Goal: Transaction & Acquisition: Purchase product/service

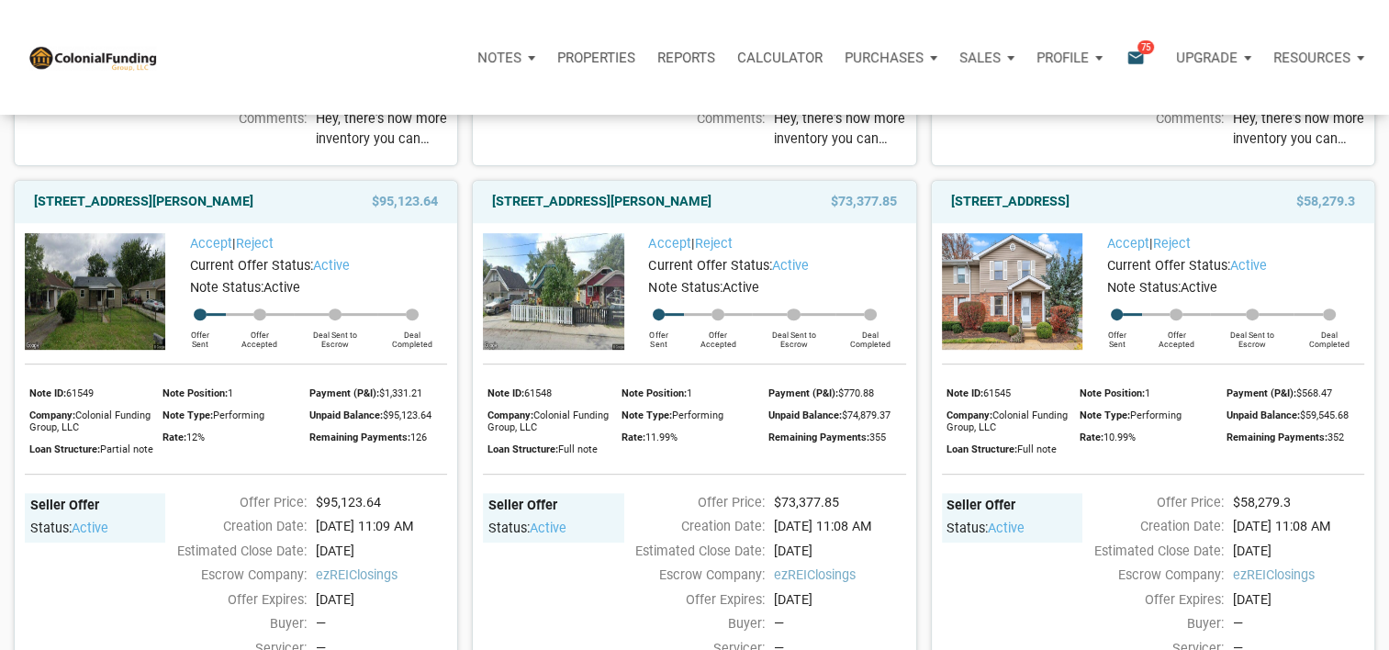
scroll to position [686, 0]
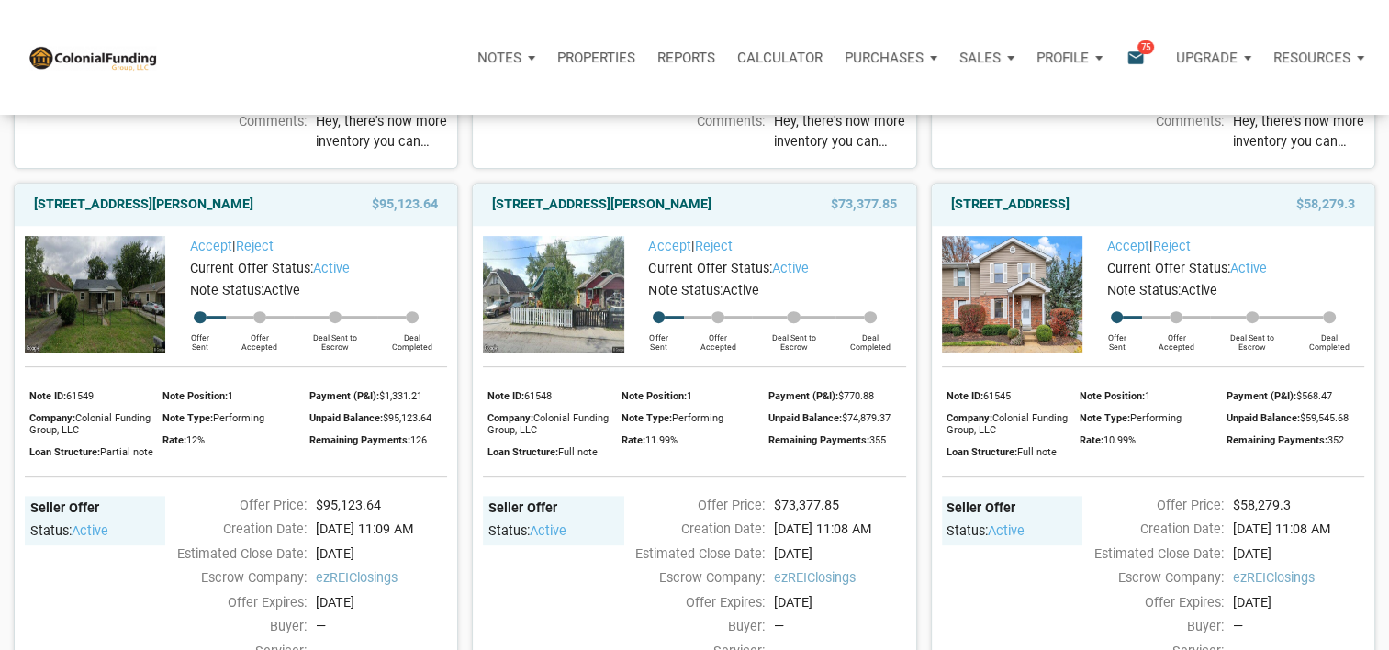
click at [687, 502] on div "Seller Offer Status: active Offer Price: $73,377.85 Creation Date: 08/28/2025 1…" at bounding box center [694, 619] width 422 height 284
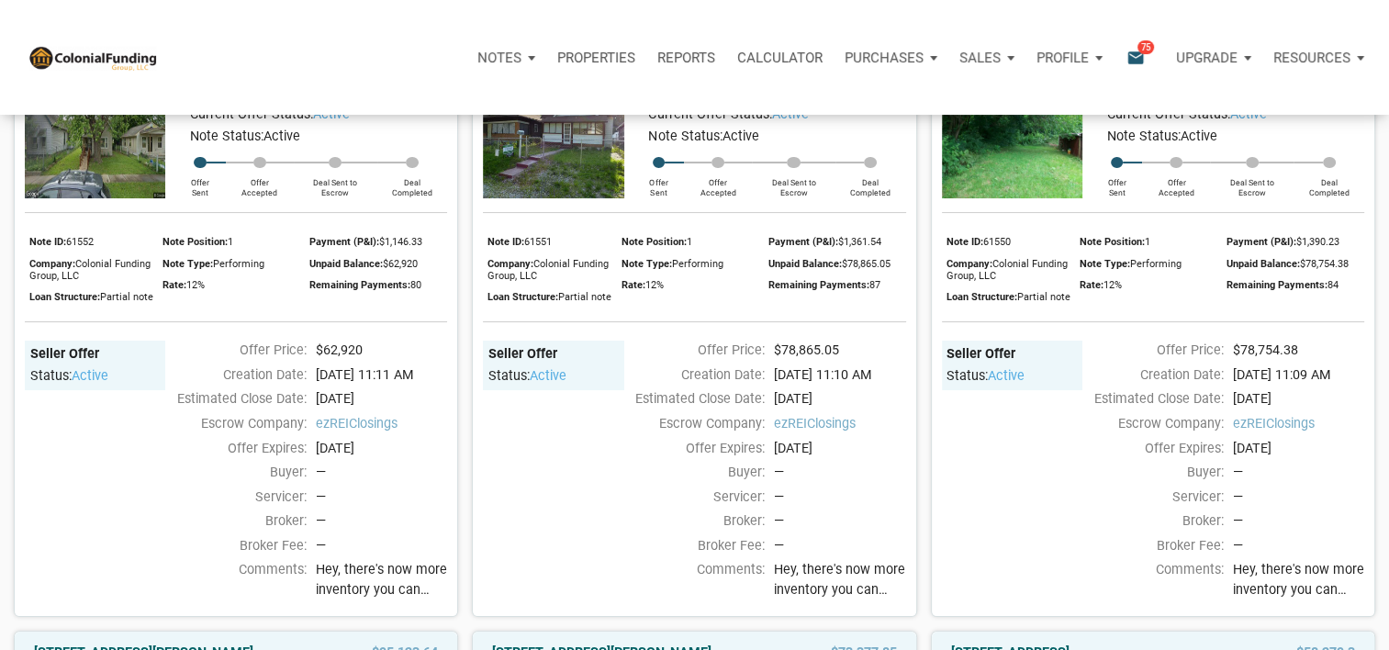
scroll to position [237, 0]
drag, startPoint x: 427, startPoint y: 243, endPoint x: 389, endPoint y: 246, distance: 37.7
click at [389, 246] on div "Payment (P&I): $1,146.33" at bounding box center [378, 243] width 138 height 22
drag, startPoint x: 389, startPoint y: 246, endPoint x: 407, endPoint y: 249, distance: 17.7
click at [407, 249] on div "Payment (P&I): $1,146.33" at bounding box center [378, 243] width 138 height 22
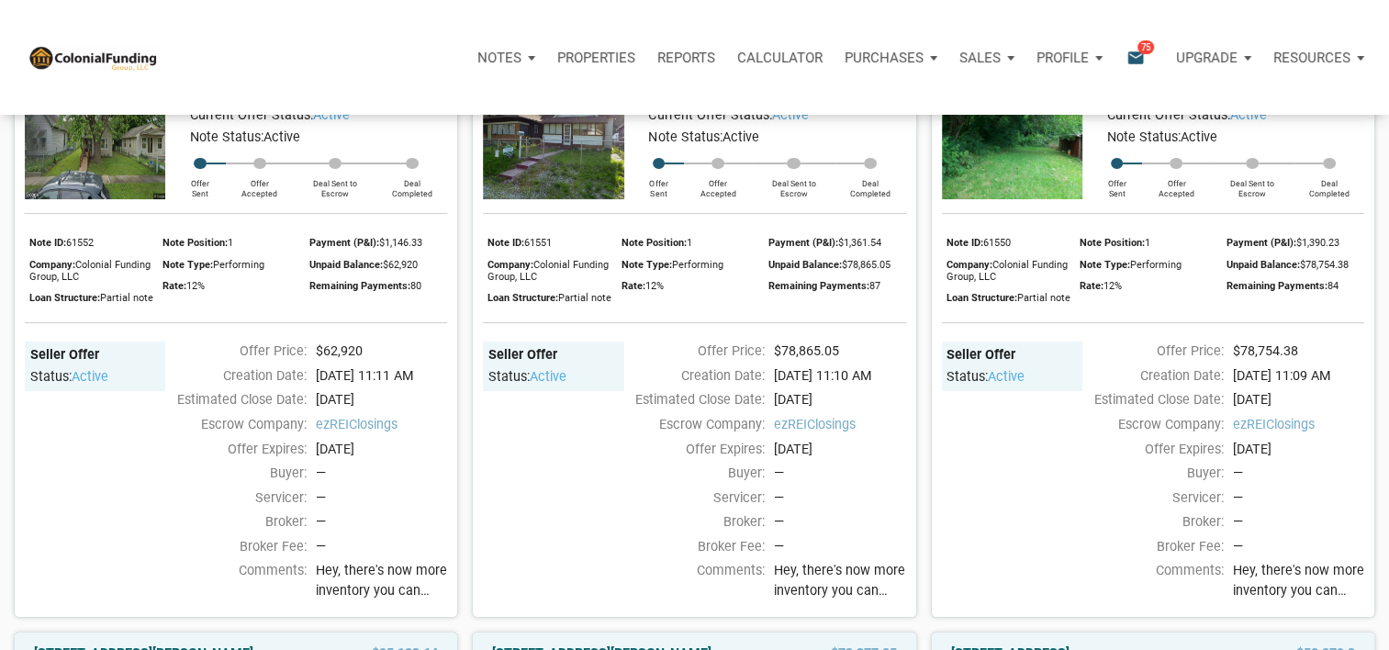
click at [775, 308] on div "Payment (P&I): $1,361.54 Unpaid Balance: $78,865.05 Remaining Payments: 87" at bounding box center [841, 270] width 147 height 77
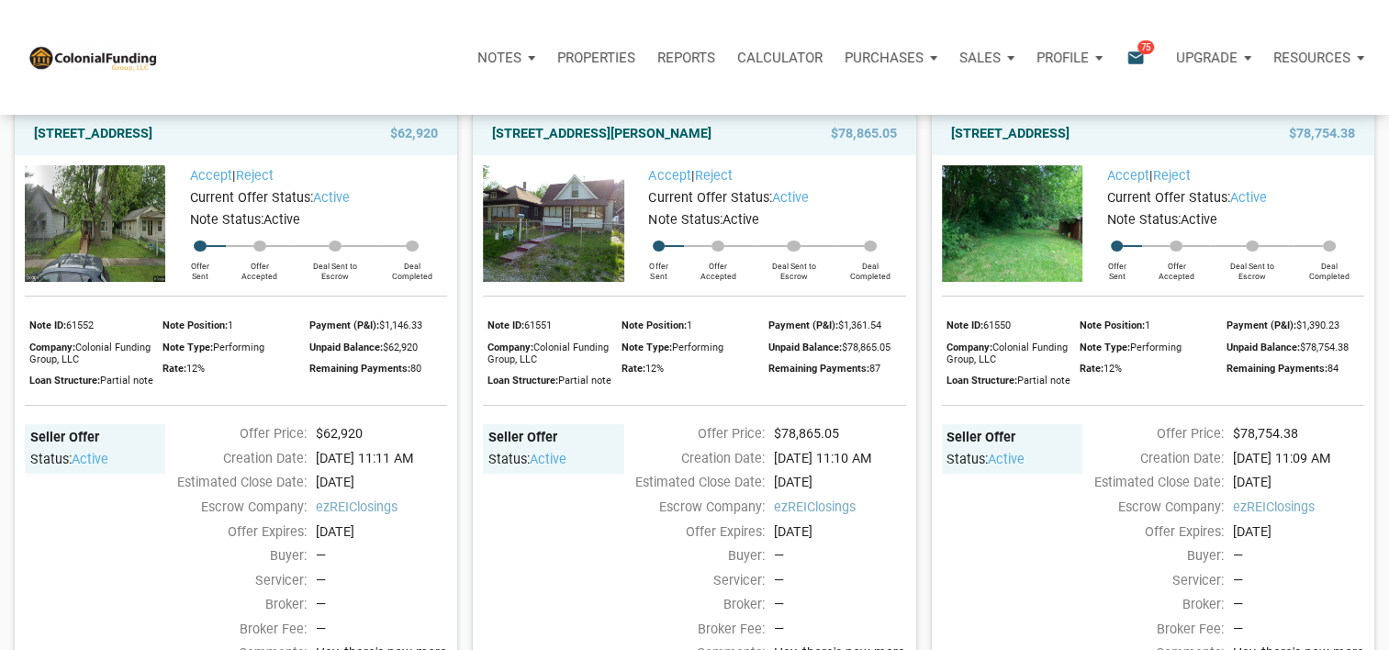
scroll to position [213, 0]
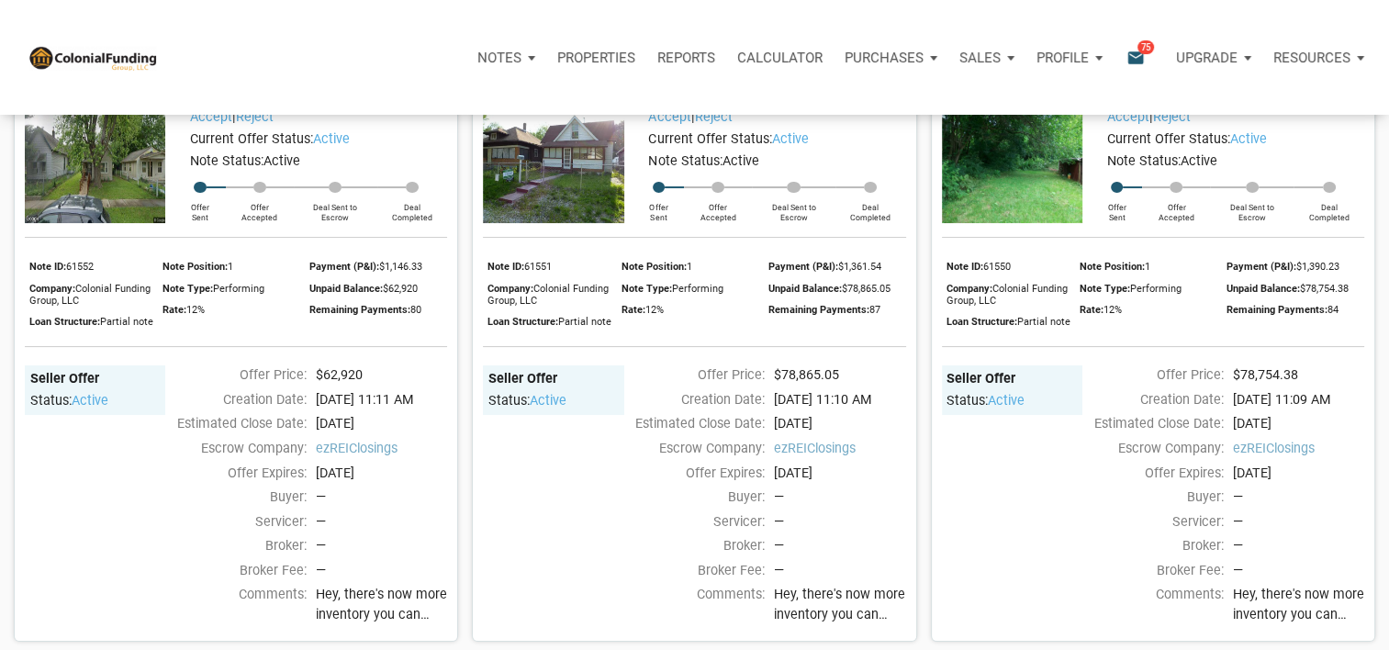
click at [1003, 533] on div "Seller Offer Status: active" at bounding box center [1012, 483] width 140 height 236
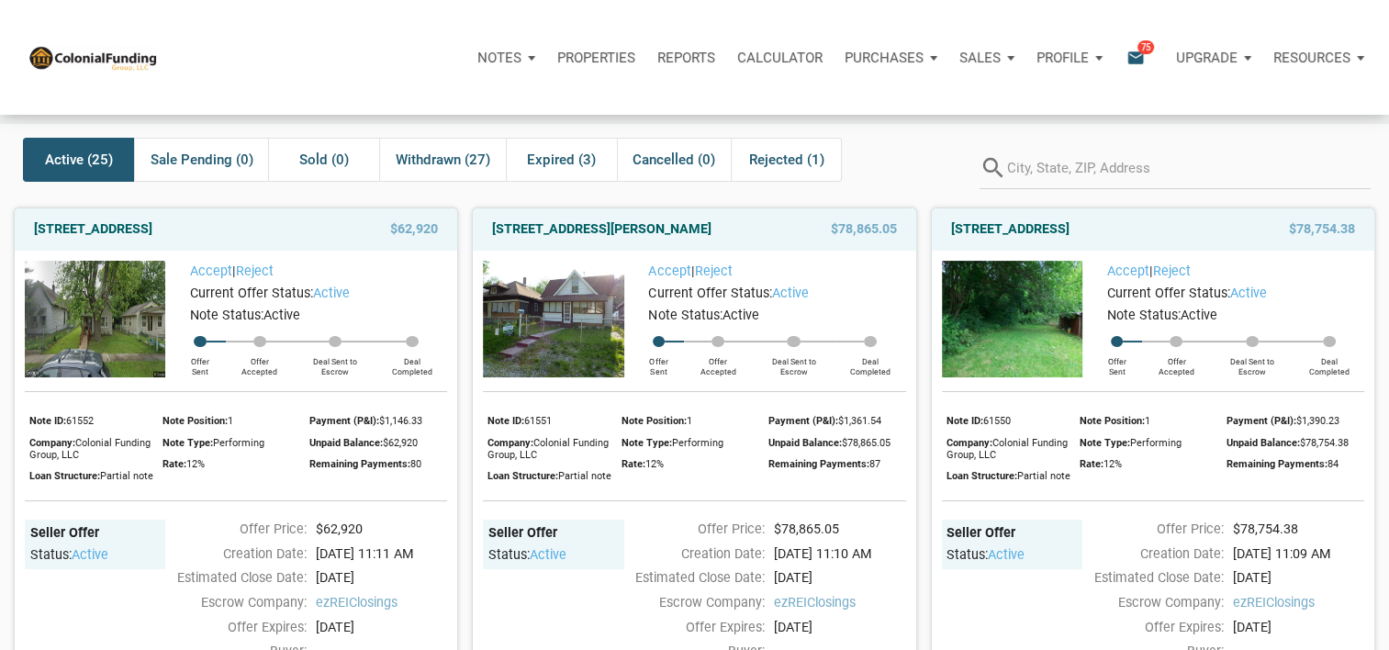
scroll to position [83, 0]
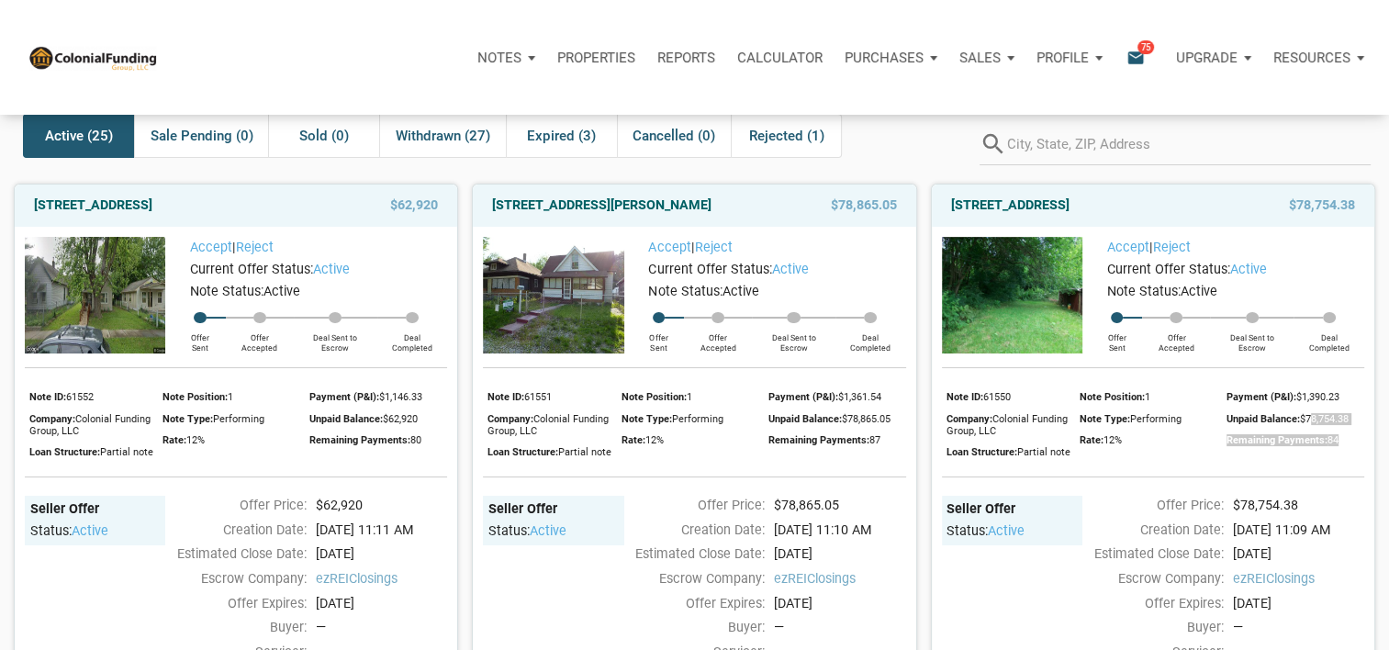
drag, startPoint x: 1312, startPoint y: 423, endPoint x: 1352, endPoint y: 430, distance: 40.9
click at [1352, 430] on div "Payment (P&I): $1,390.23 Unpaid Balance: $78,754.38 Remaining Payments: 84" at bounding box center [1300, 425] width 147 height 77
drag, startPoint x: 1352, startPoint y: 430, endPoint x: 1239, endPoint y: 426, distance: 113.0
click at [1239, 426] on div "Unpaid Balance: $78,754.38" at bounding box center [1296, 419] width 138 height 22
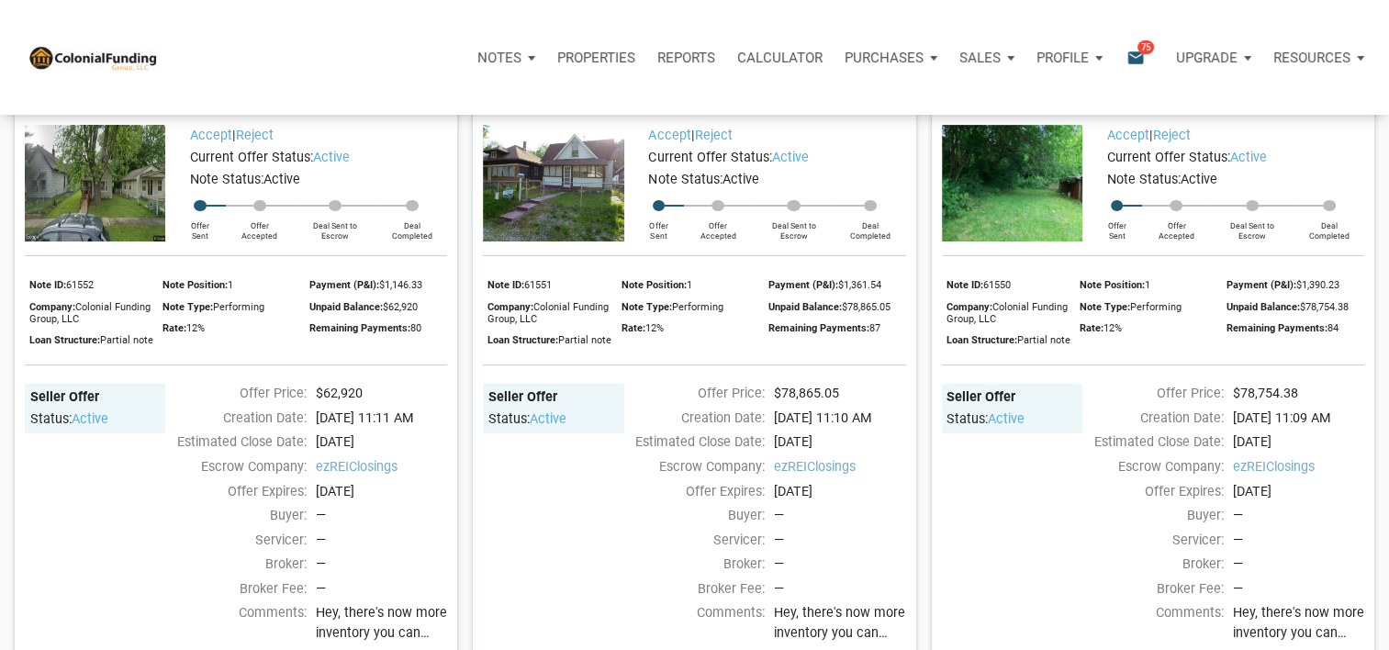
scroll to position [65, 0]
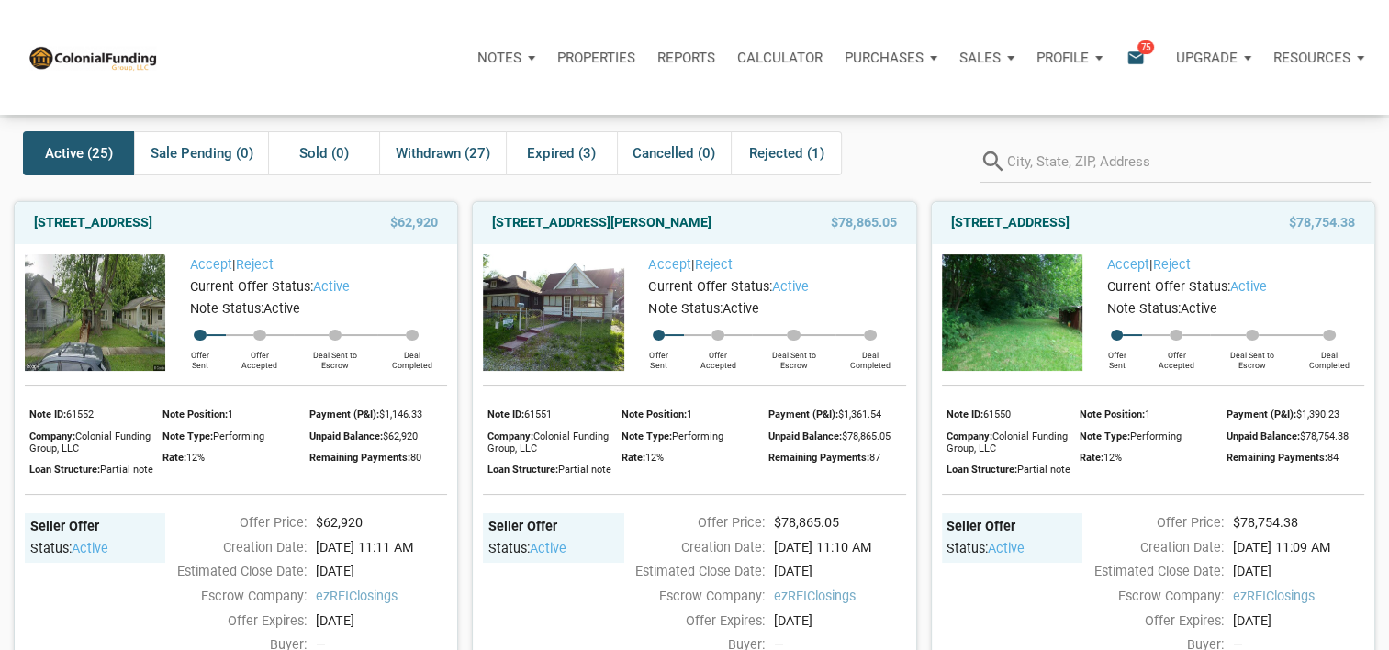
click at [1057, 290] on img at bounding box center [1012, 312] width 140 height 117
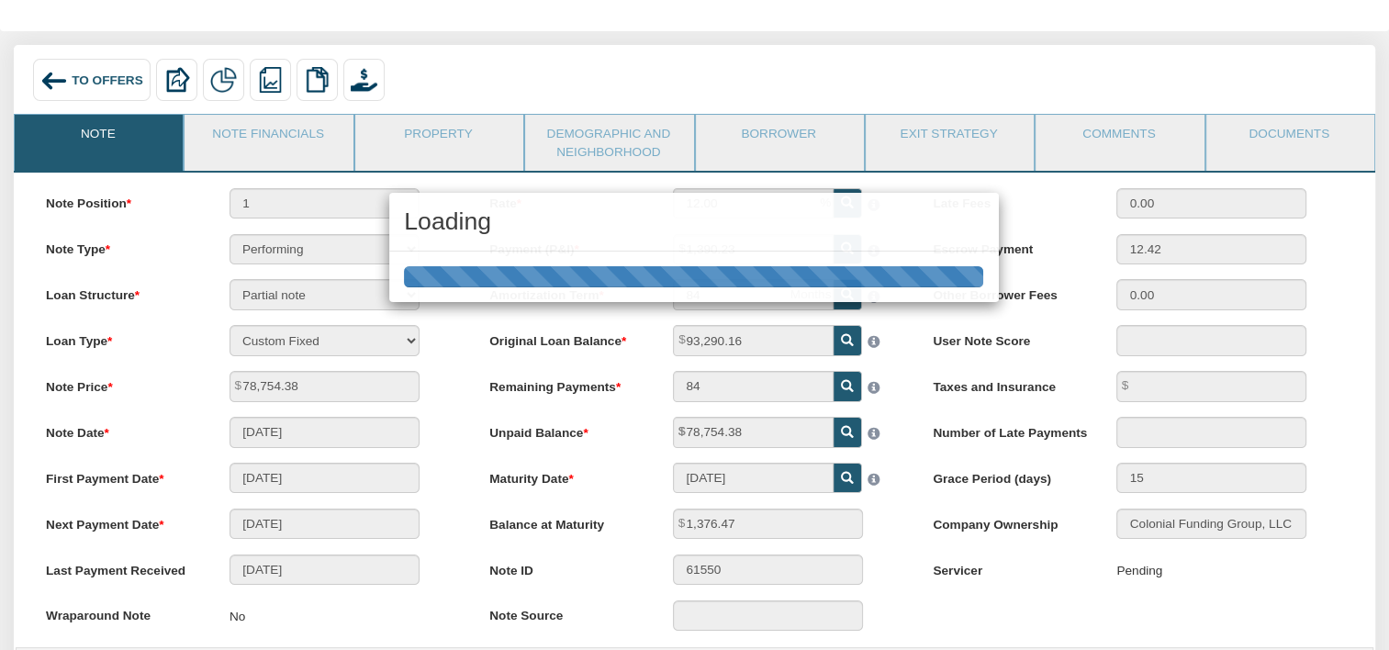
scroll to position [84, 0]
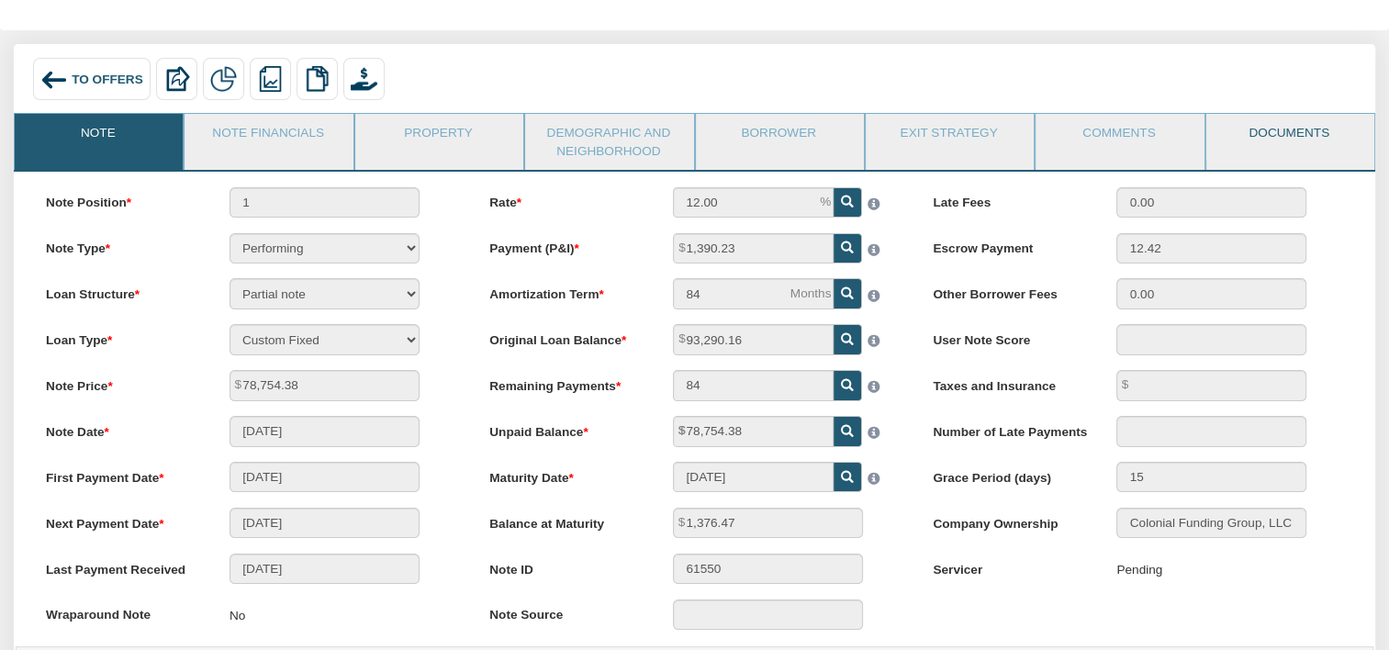
click at [1268, 130] on link "Documents" at bounding box center [1289, 137] width 166 height 46
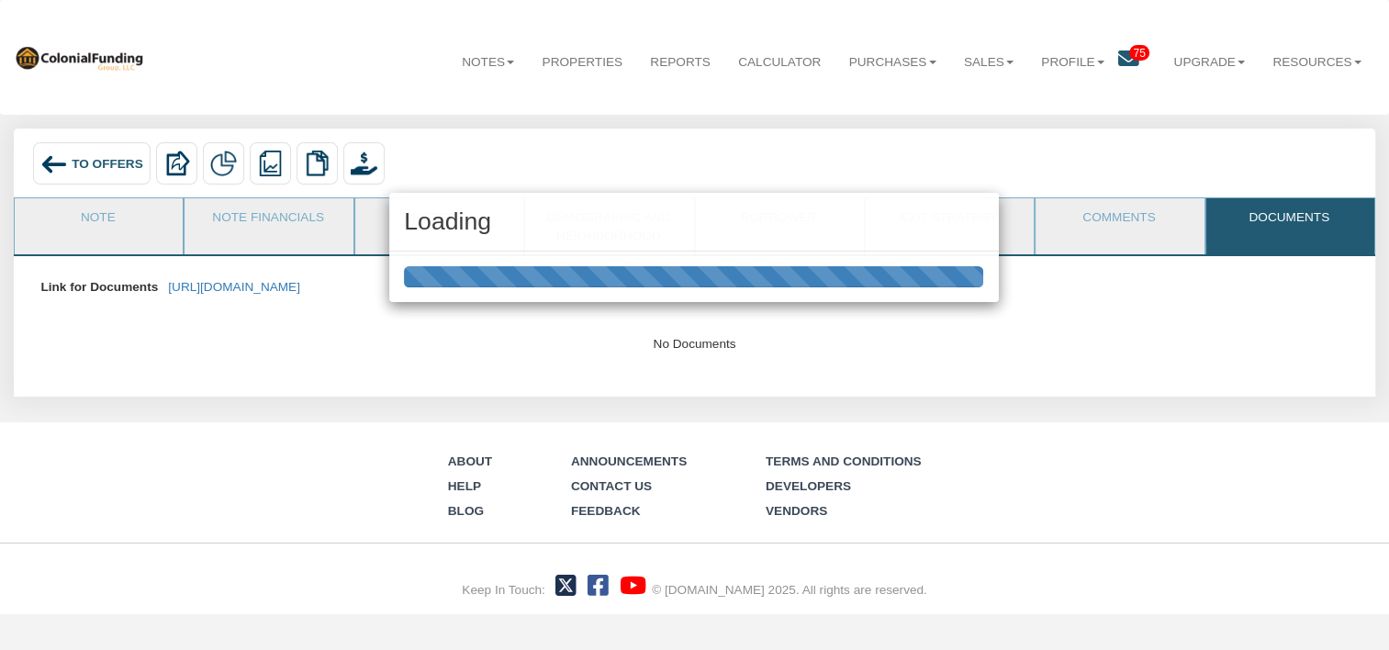
scroll to position [0, 0]
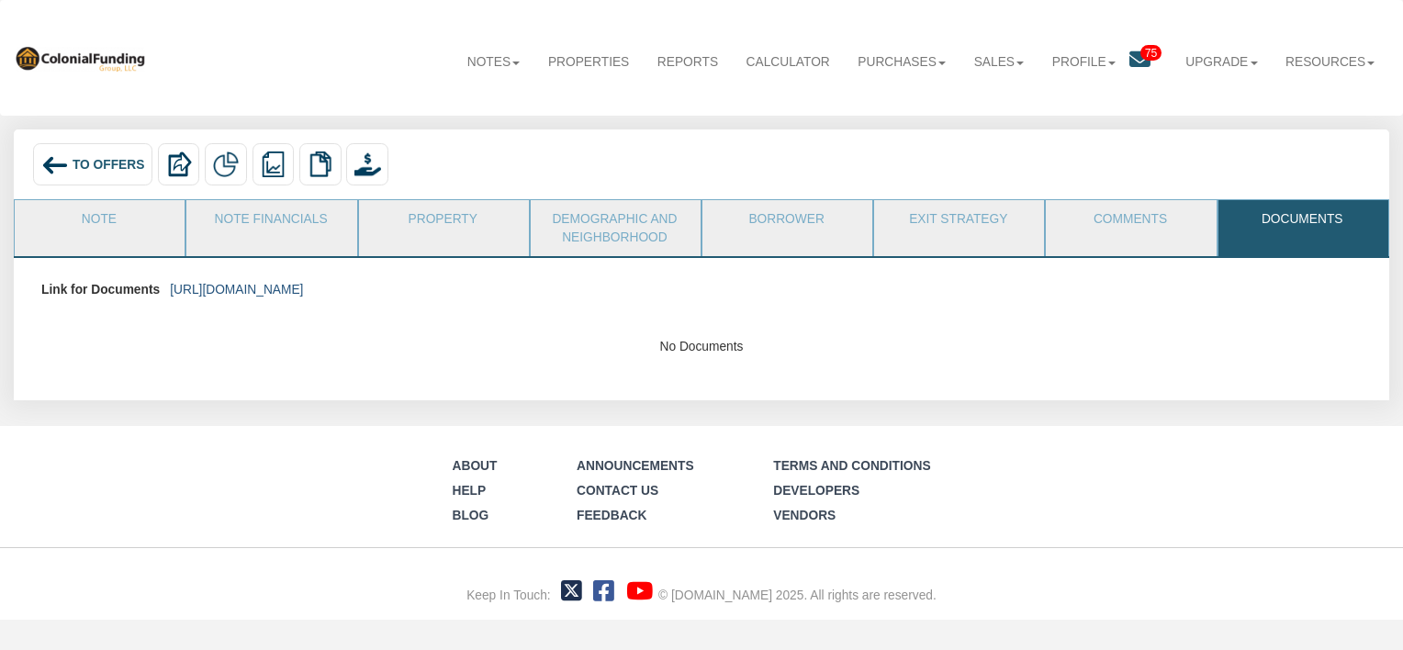
click at [303, 285] on link "https://colonialfundinggroup.sharepoint.com/:f:/s/operationsteam/ElGTb5HhotBGpu…" at bounding box center [236, 290] width 133 height 14
click at [438, 215] on link "Property" at bounding box center [443, 223] width 168 height 46
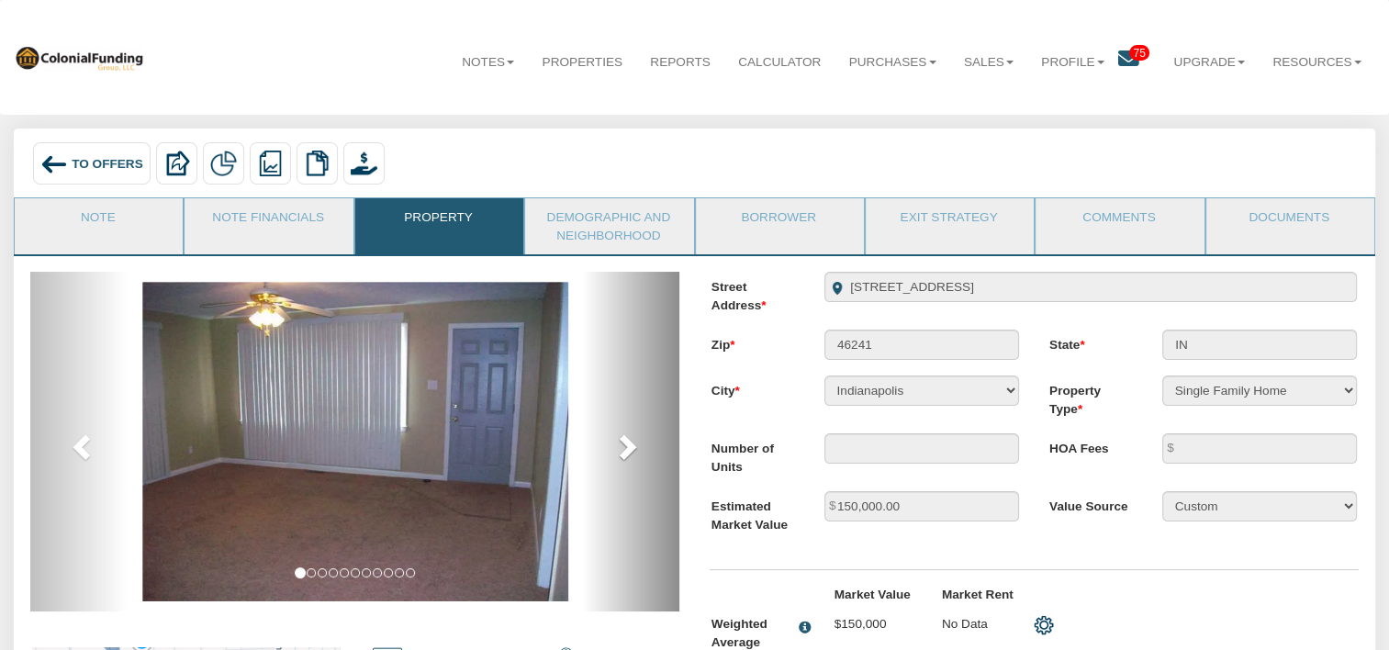
click at [626, 455] on span at bounding box center [626, 446] width 28 height 28
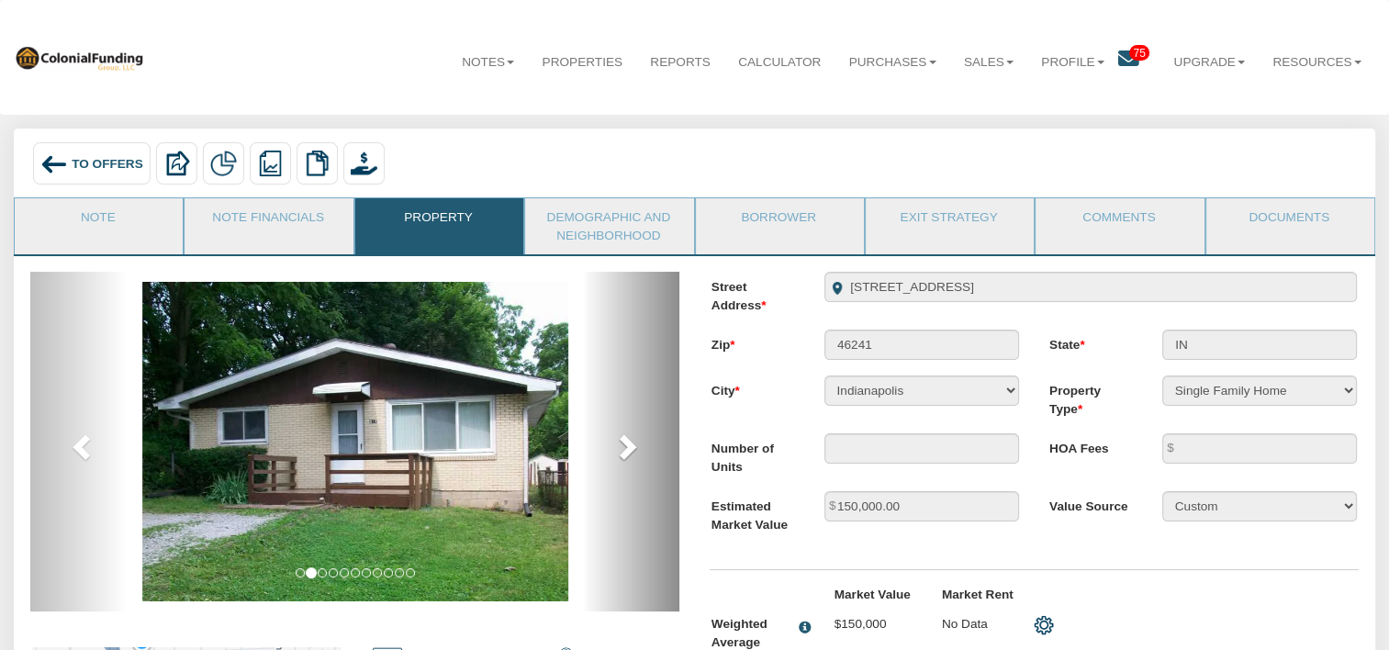
click at [628, 455] on span at bounding box center [626, 446] width 28 height 28
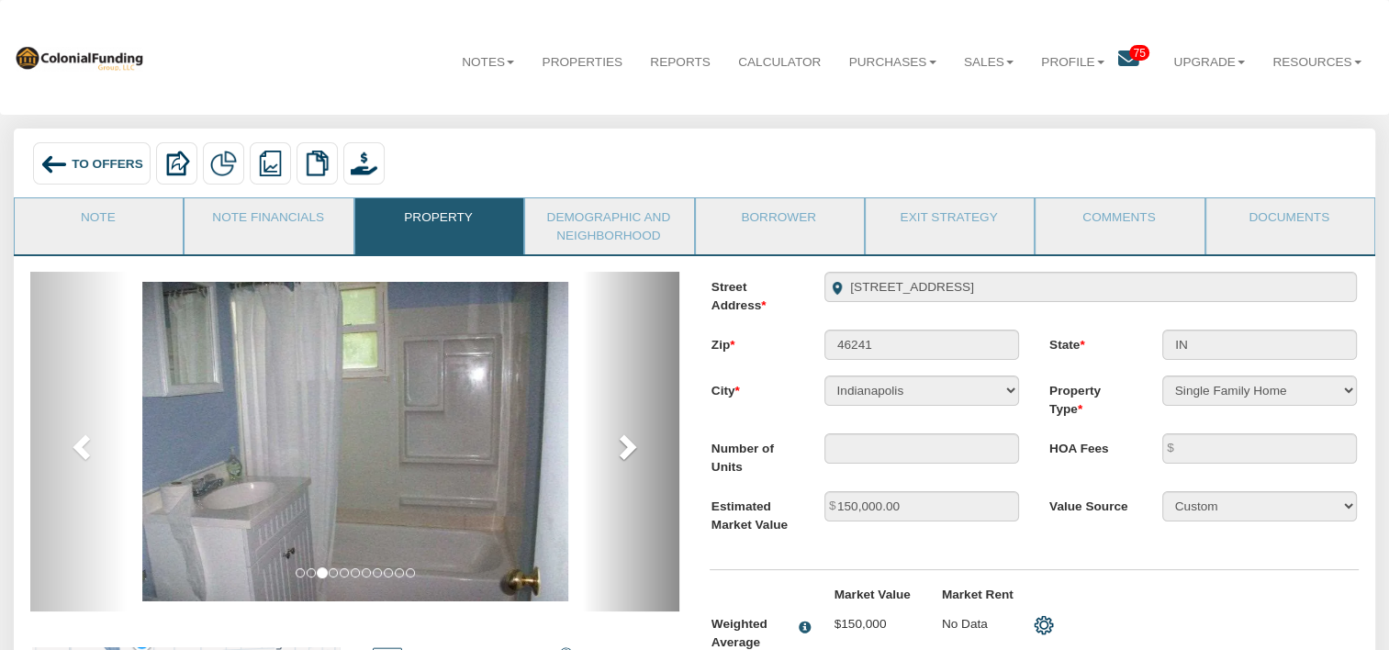
click at [628, 455] on span at bounding box center [626, 446] width 28 height 28
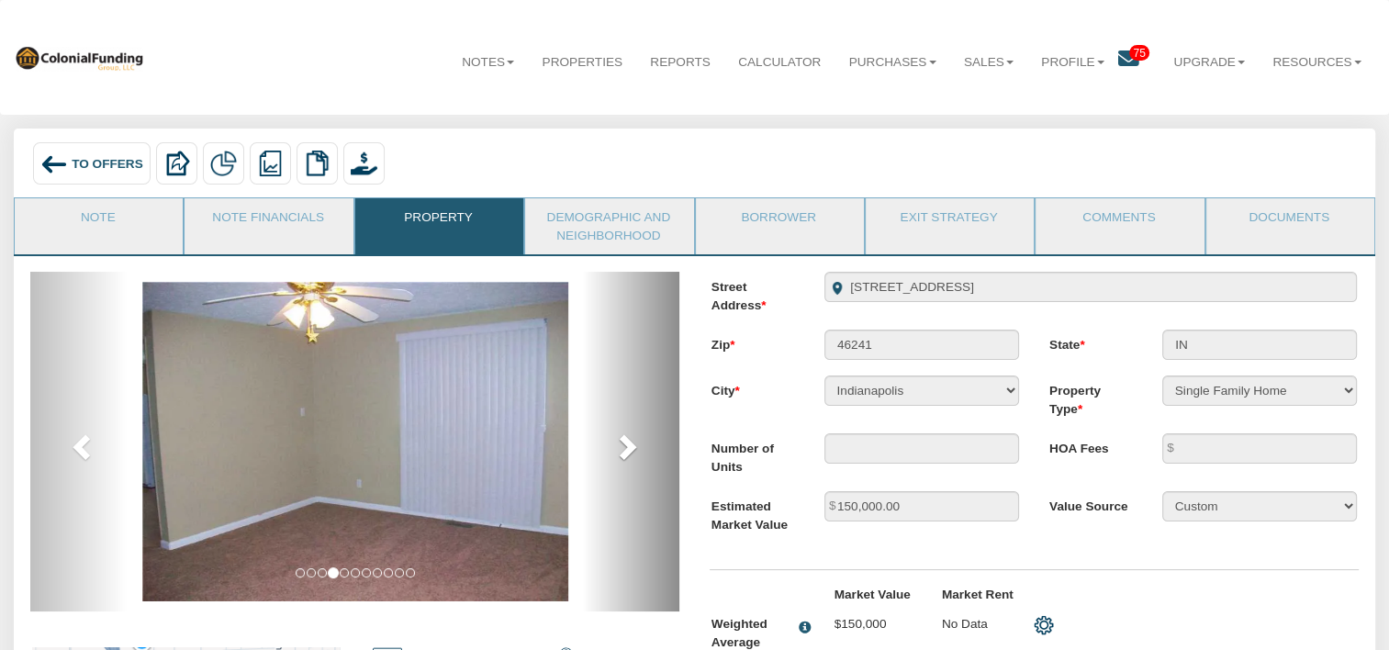
click at [628, 455] on span at bounding box center [626, 446] width 28 height 28
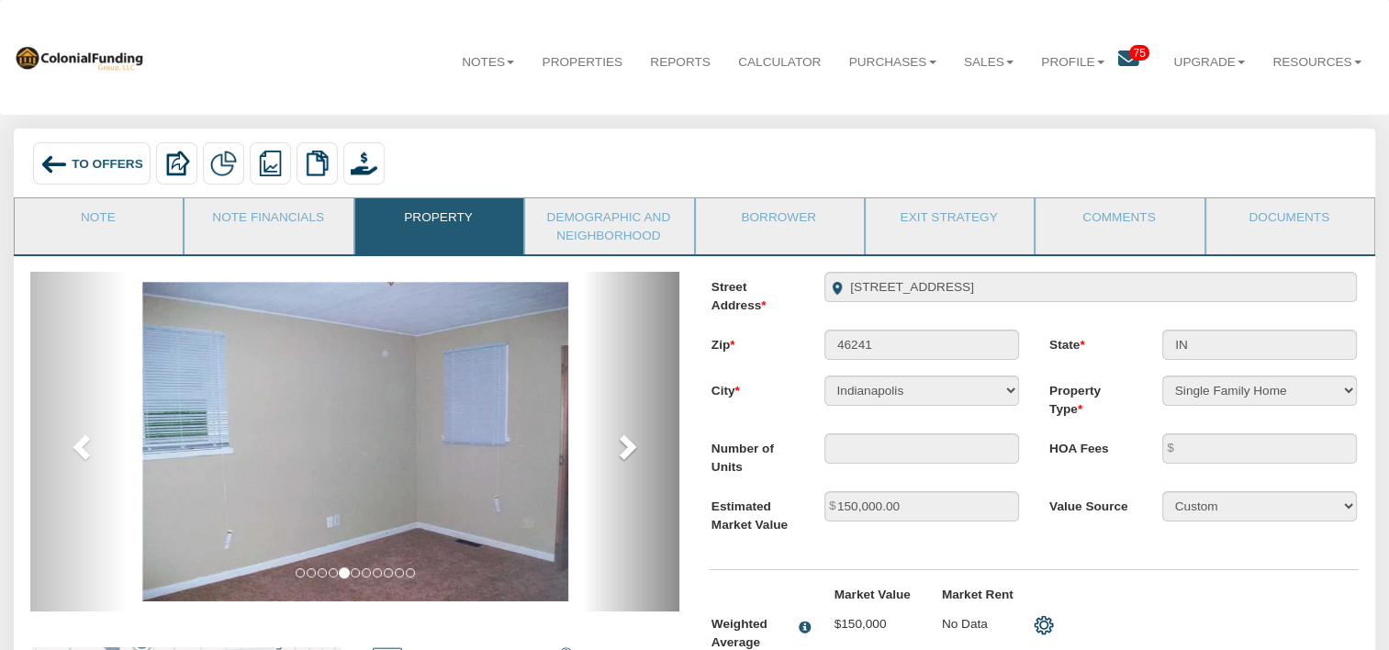
click at [628, 455] on span at bounding box center [626, 446] width 28 height 28
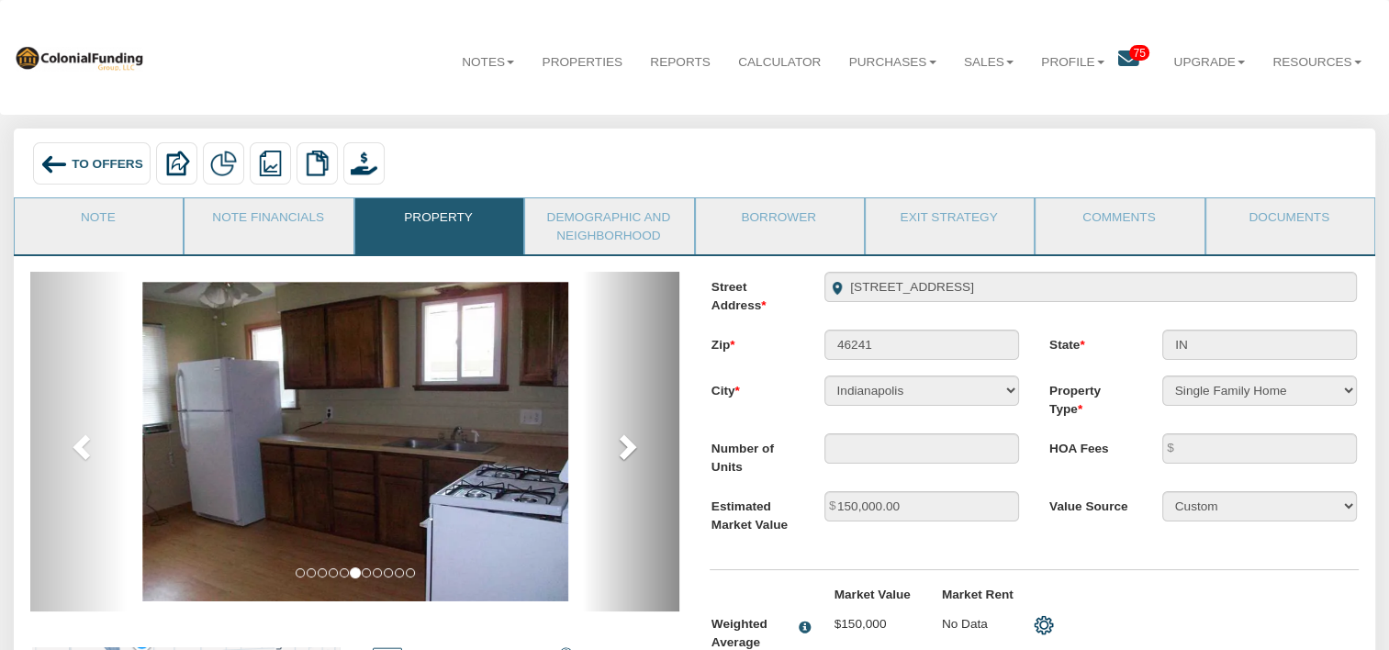
click at [628, 455] on span at bounding box center [626, 446] width 28 height 28
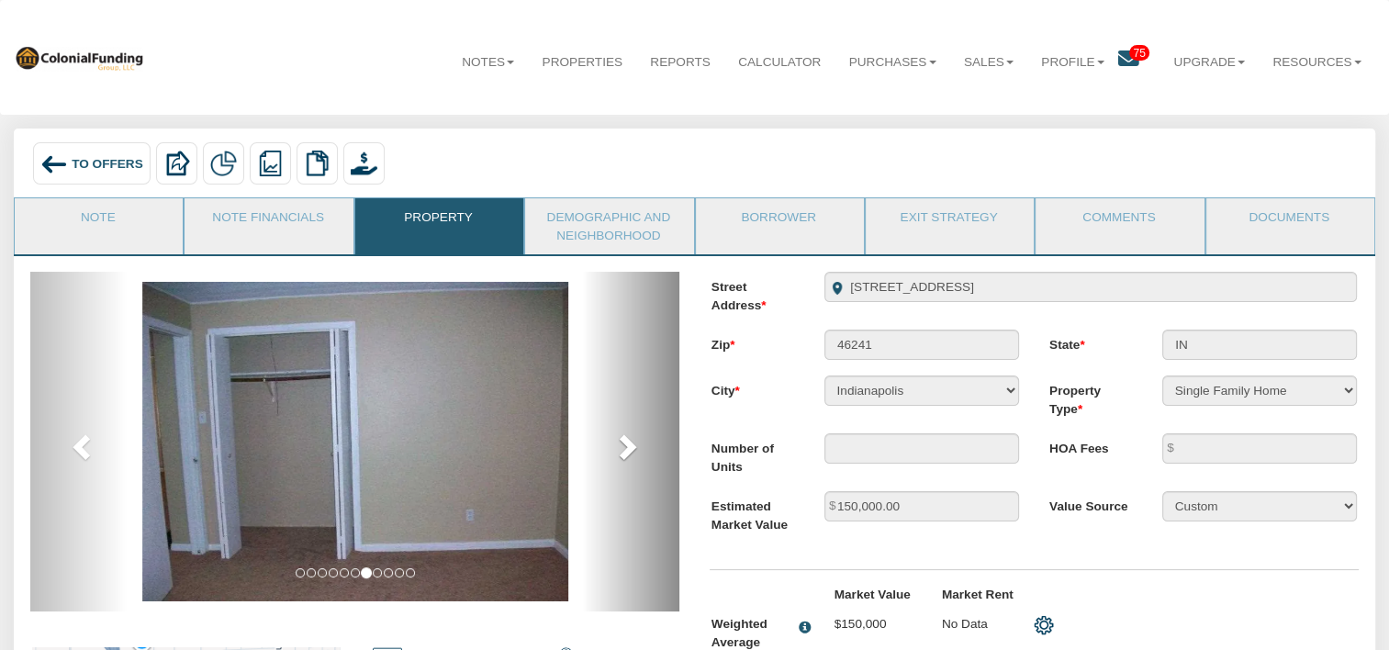
click at [628, 455] on span at bounding box center [626, 446] width 28 height 28
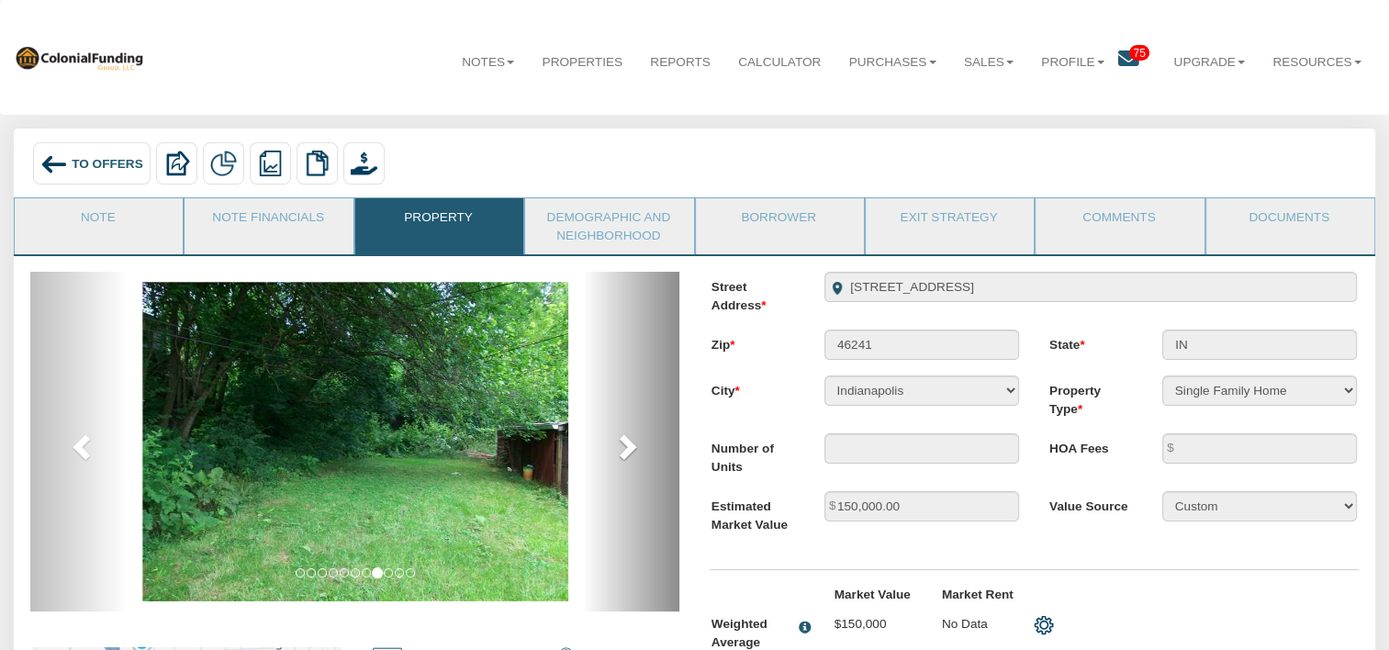
click at [628, 455] on span at bounding box center [626, 446] width 28 height 28
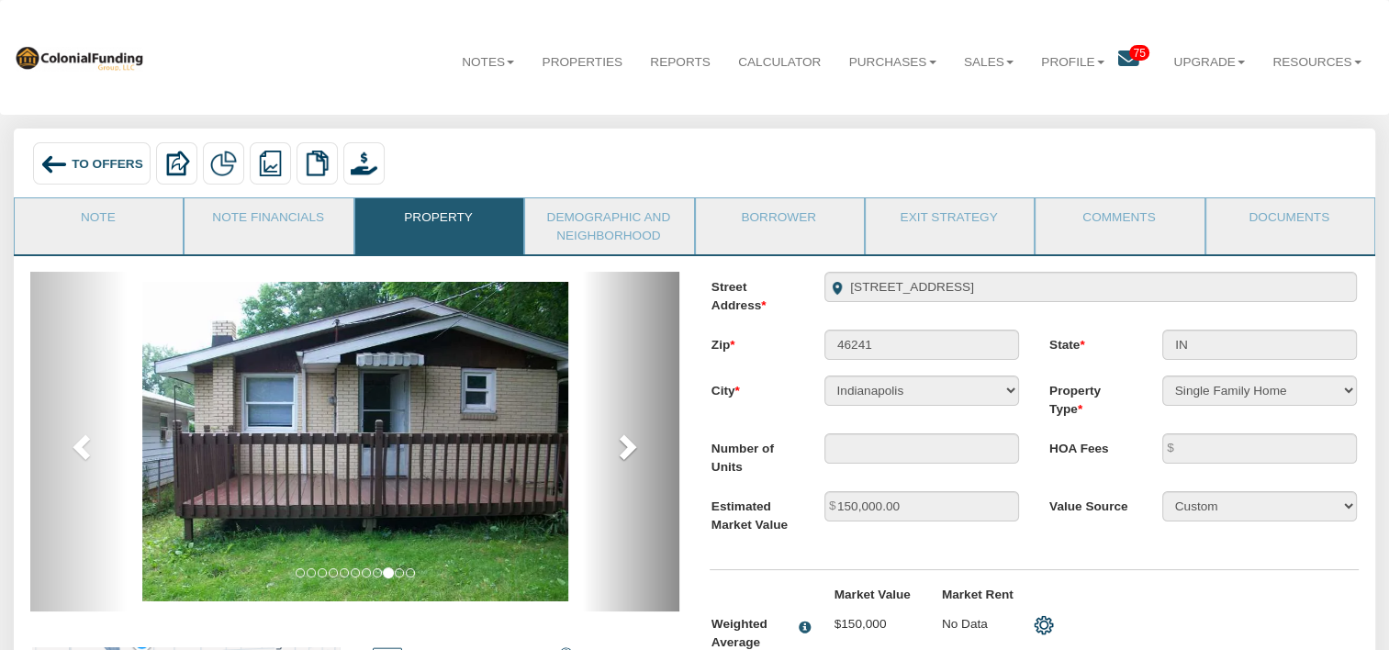
click at [628, 455] on span at bounding box center [626, 446] width 28 height 28
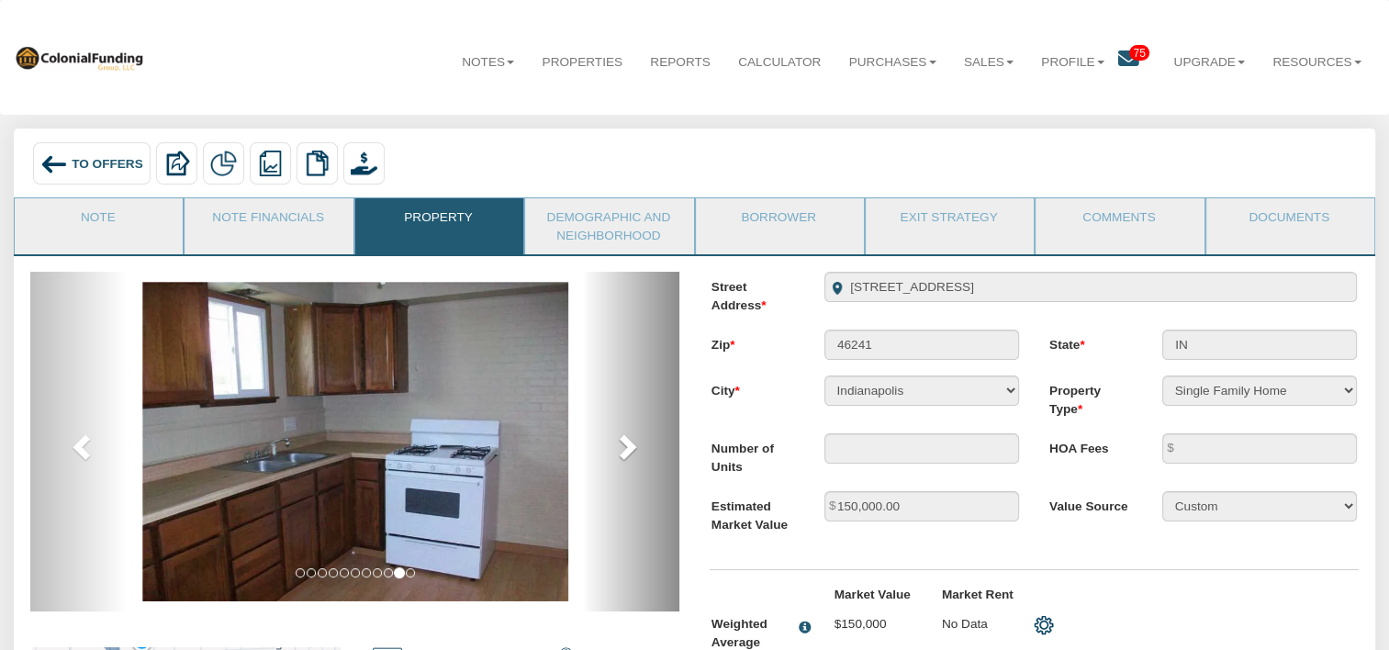
click at [628, 455] on span at bounding box center [626, 446] width 28 height 28
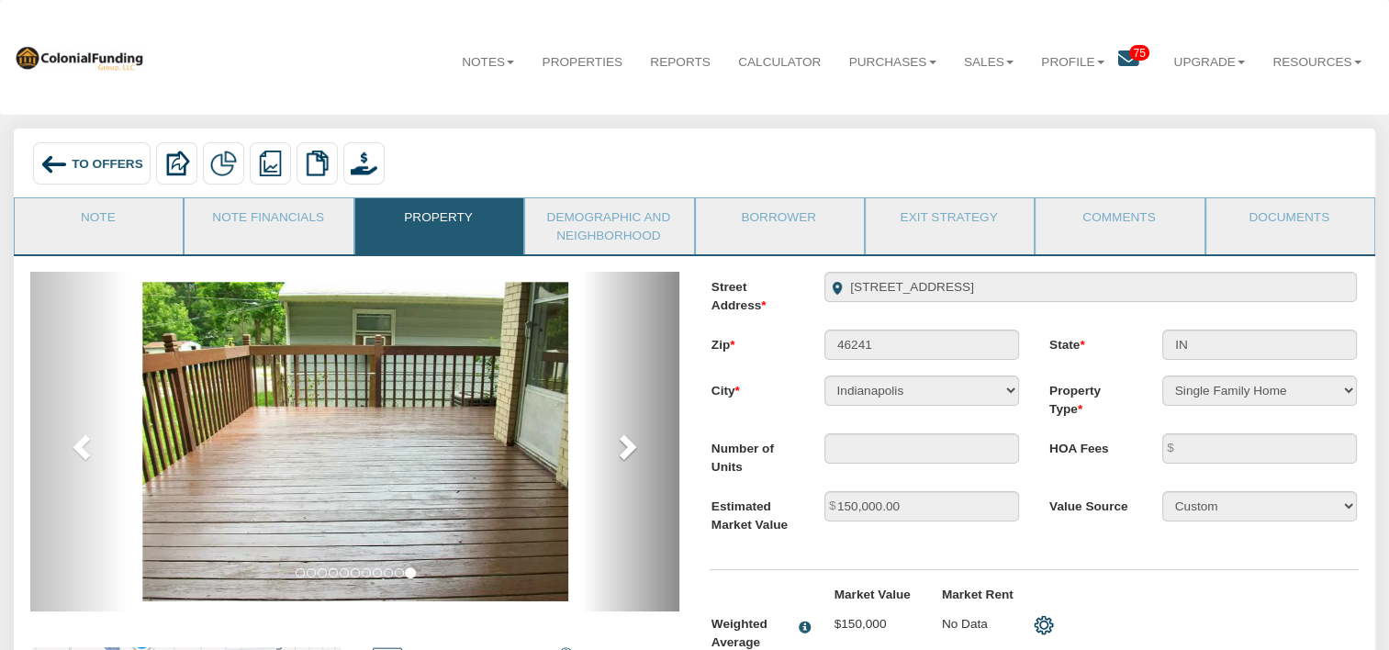
click at [628, 455] on span at bounding box center [626, 446] width 28 height 28
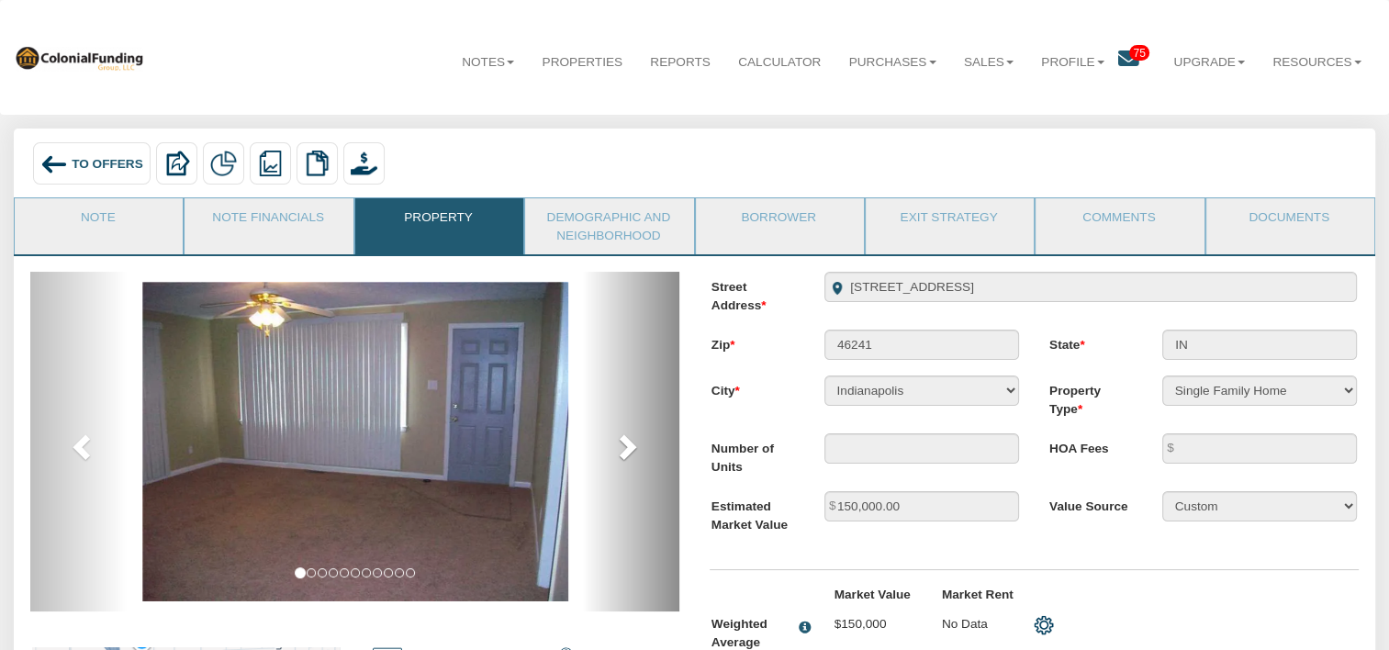
click at [628, 455] on span at bounding box center [626, 446] width 28 height 28
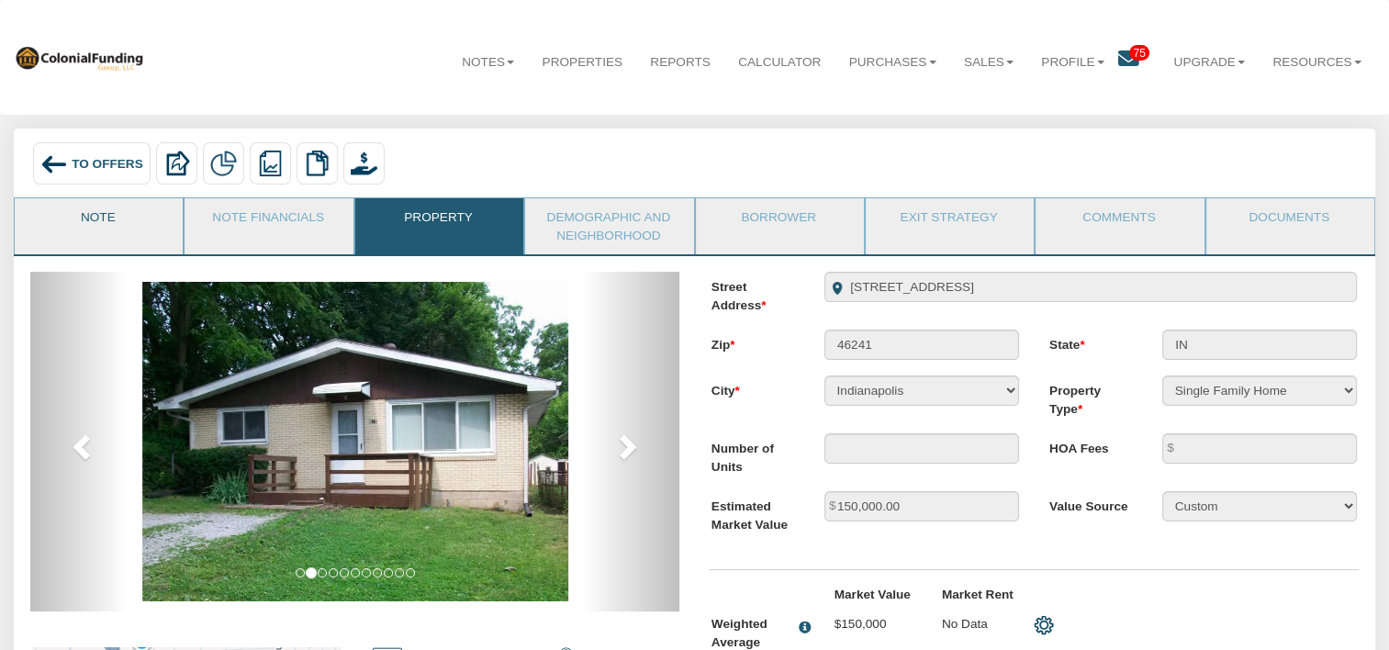
click at [106, 218] on link "Note" at bounding box center [98, 221] width 166 height 46
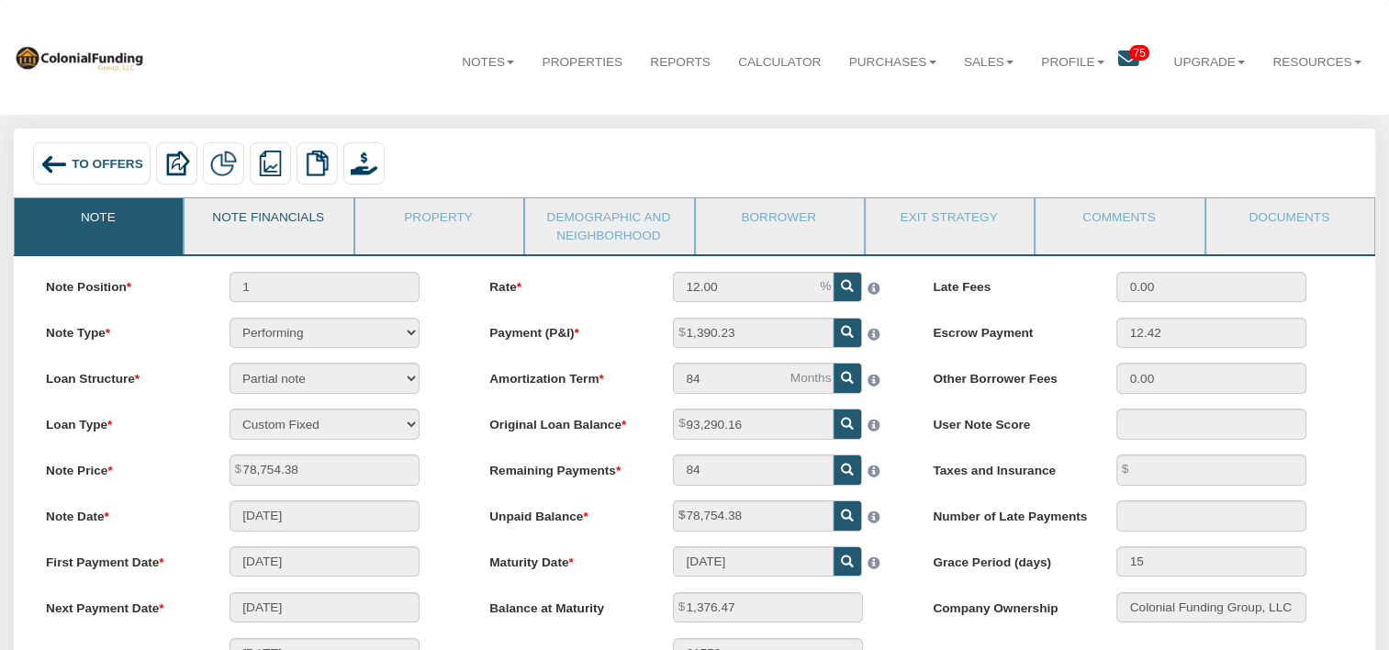
click at [311, 228] on link "Note Financials" at bounding box center [268, 221] width 166 height 46
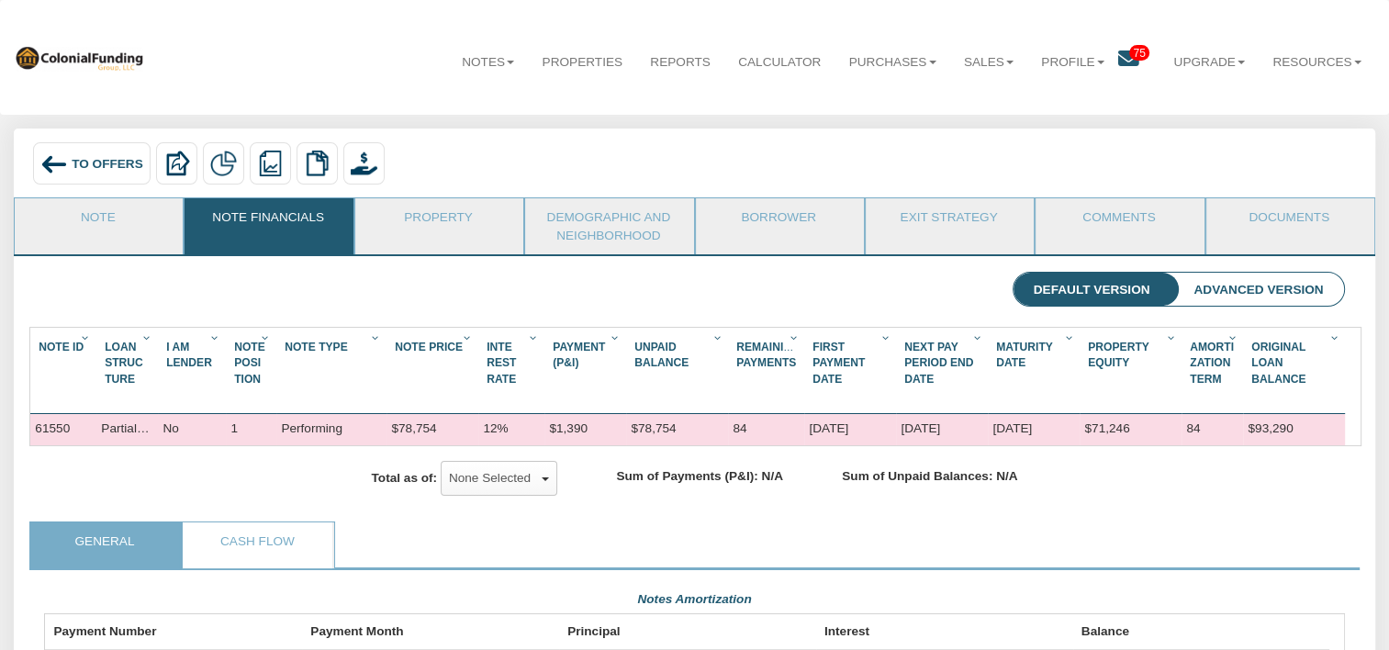
scroll to position [326, 1299]
click at [130, 431] on div "Partial note" at bounding box center [127, 429] width 62 height 30
click at [442, 224] on link "Property" at bounding box center [438, 221] width 166 height 46
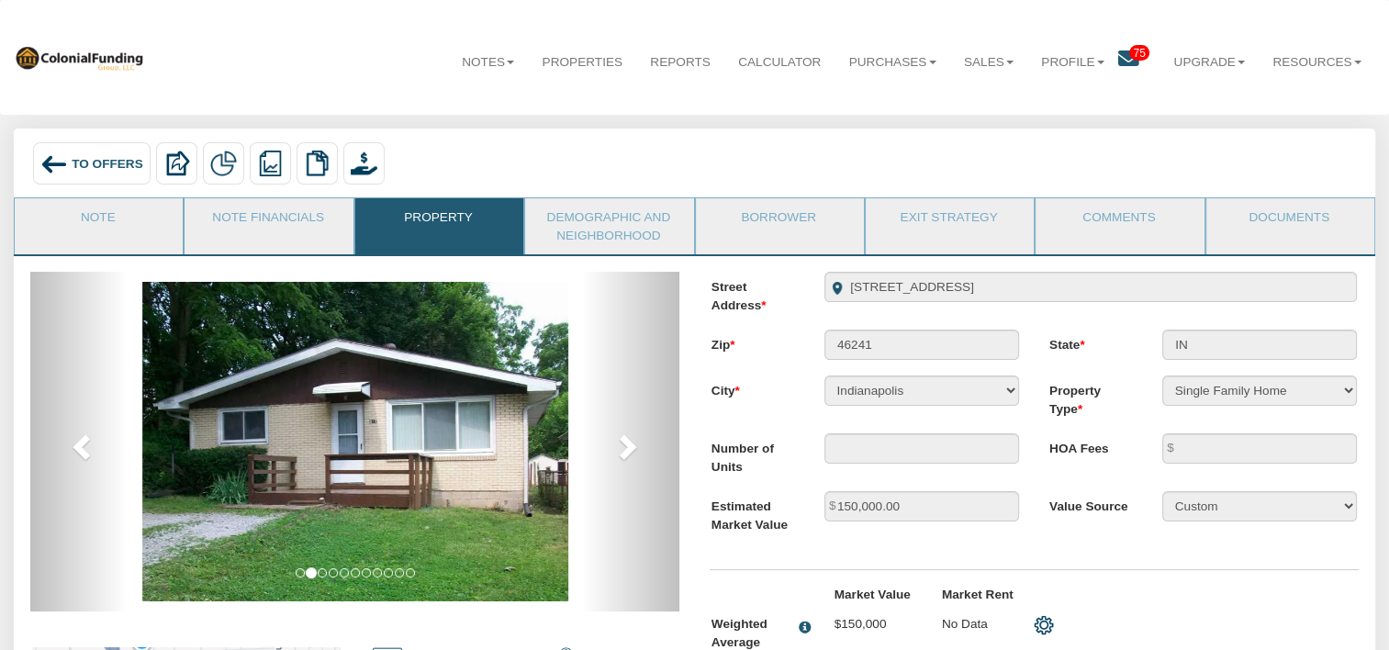
click at [73, 162] on span "To Offers" at bounding box center [108, 163] width 72 height 14
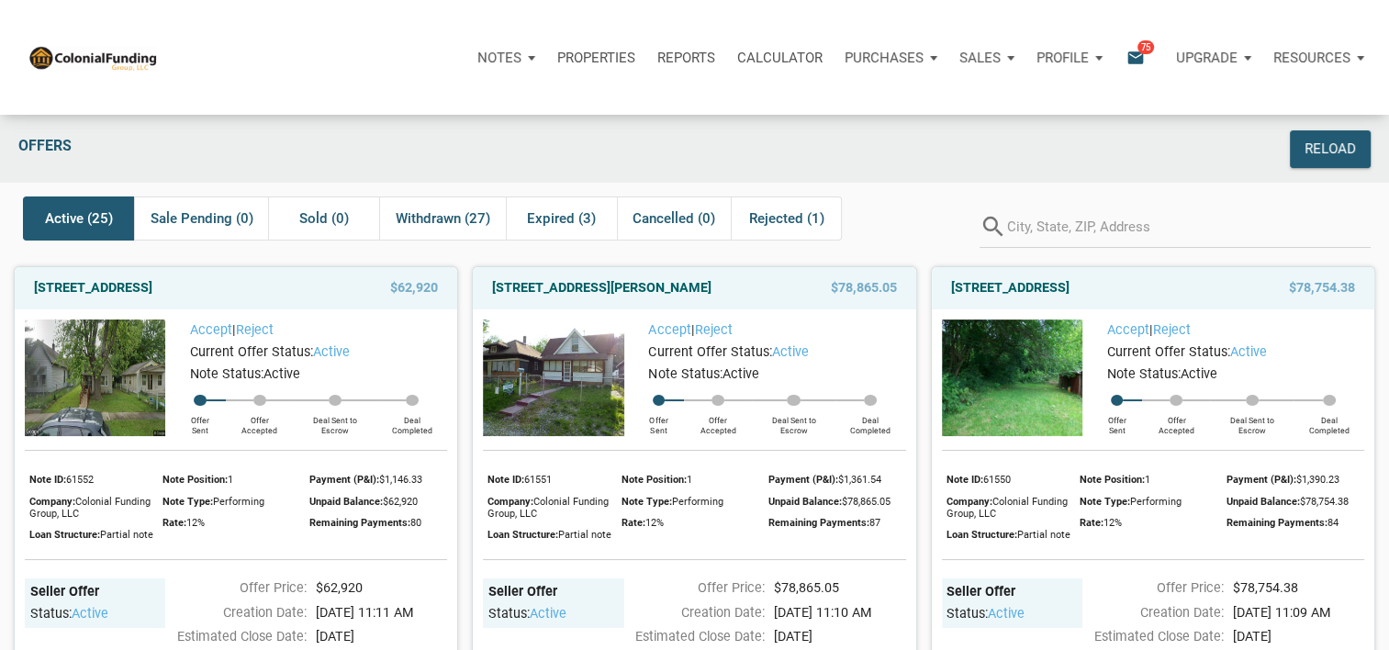
click at [568, 386] on img at bounding box center [553, 377] width 140 height 117
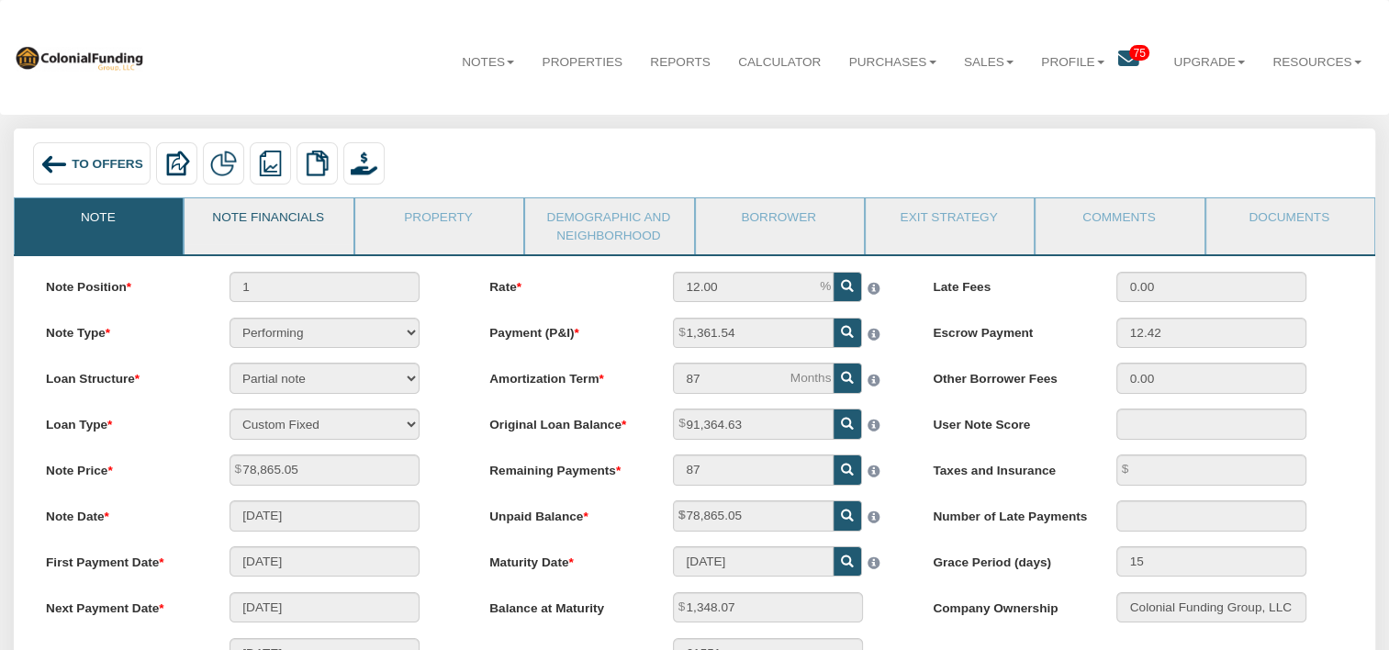
click at [301, 220] on link "Note Financials" at bounding box center [268, 221] width 166 height 46
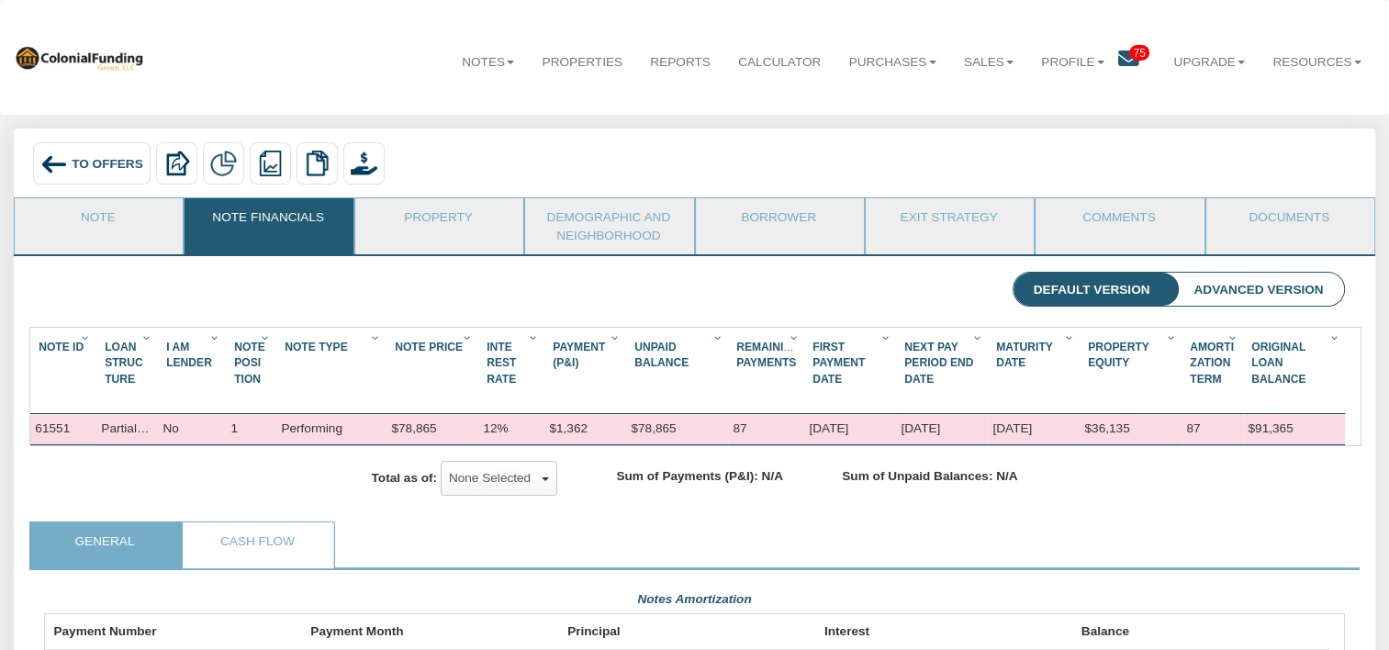
scroll to position [326, 1299]
drag, startPoint x: 154, startPoint y: 367, endPoint x: 213, endPoint y: 376, distance: 59.5
click at [213, 376] on div "Note Id 1 Loan Struc Ture 1 I Am Lender 1 Note Posi Tion 1 Note Type 1 Note Pri…" at bounding box center [687, 371] width 1315 height 86
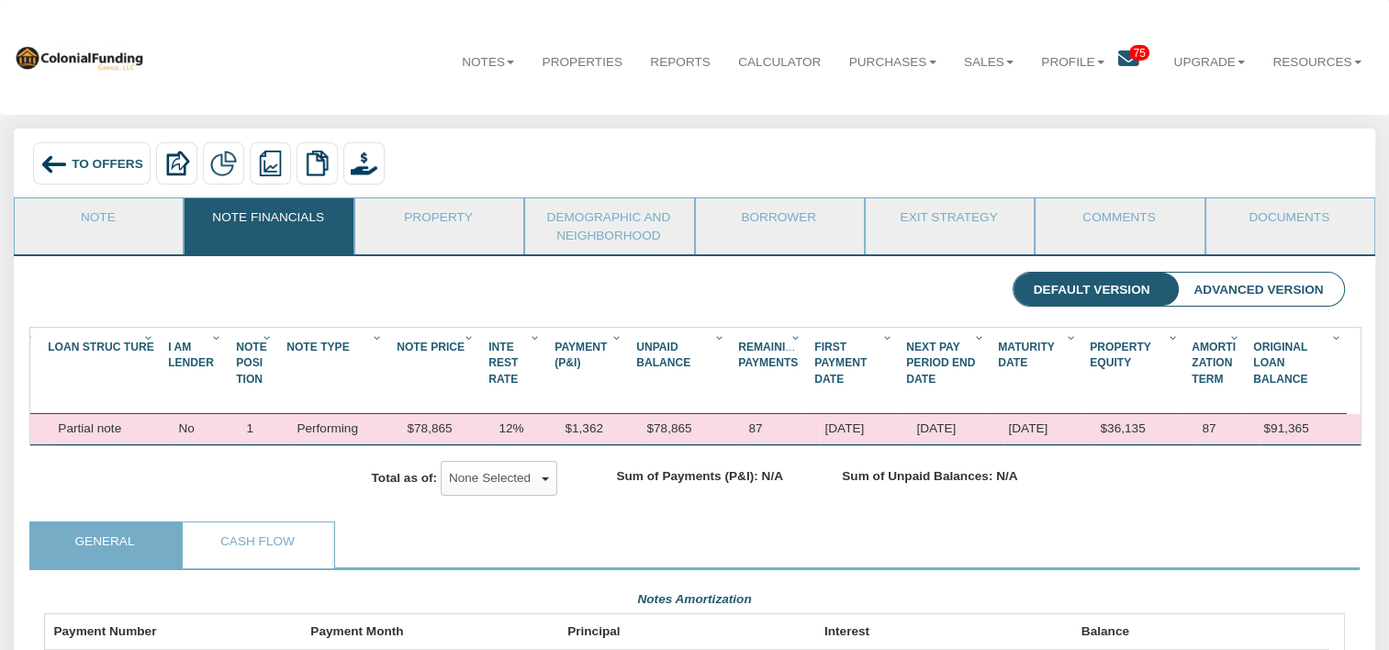
scroll to position [0, 4]
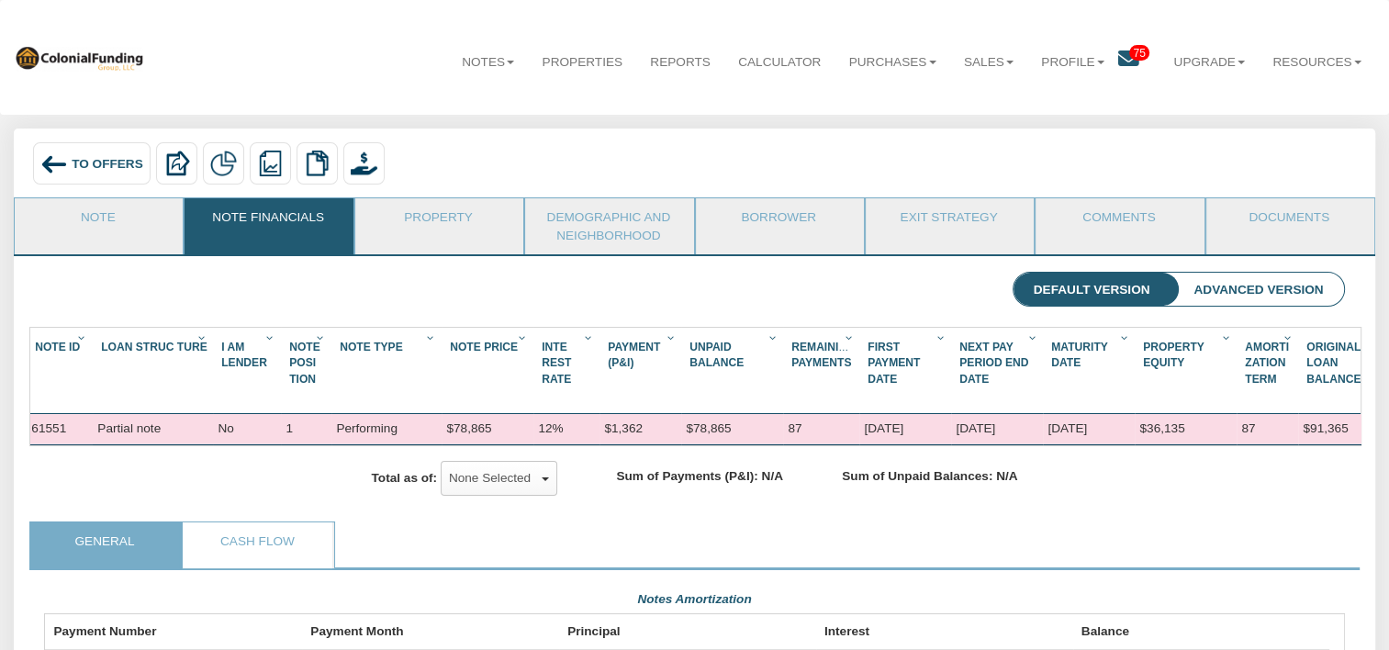
click at [96, 166] on span "To Offers" at bounding box center [108, 163] width 72 height 14
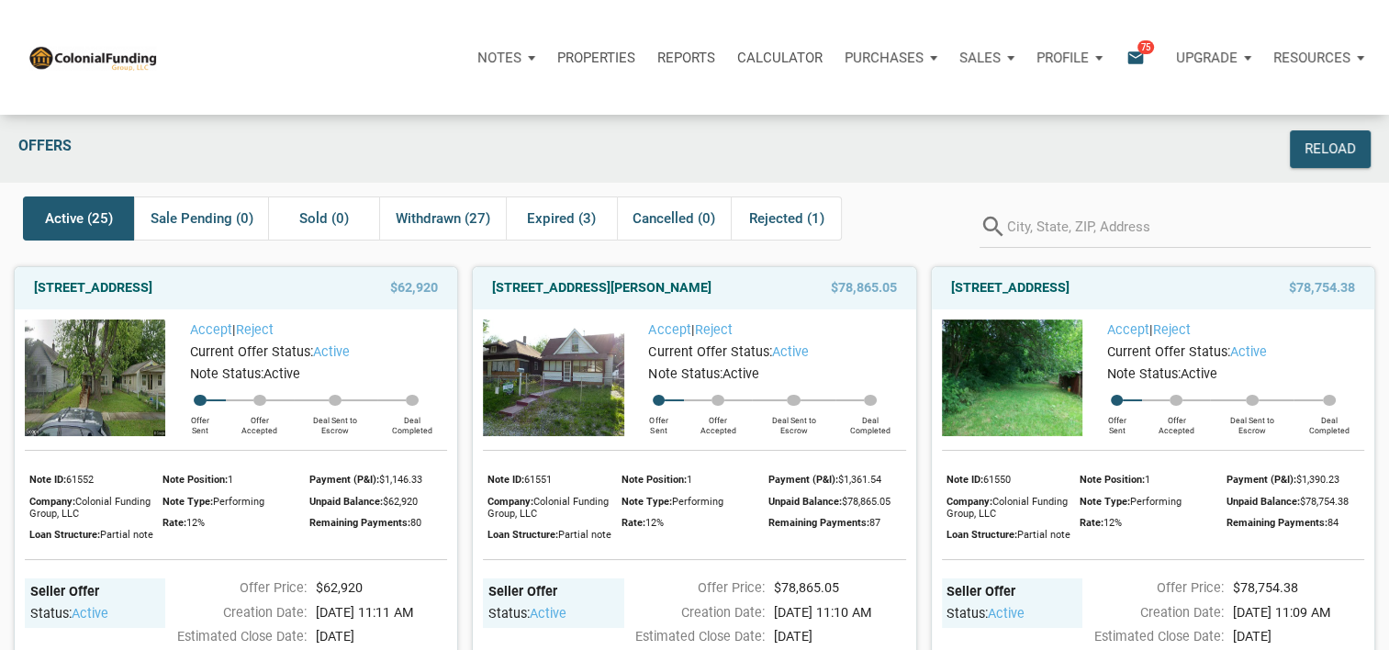
click at [564, 356] on img at bounding box center [553, 377] width 140 height 117
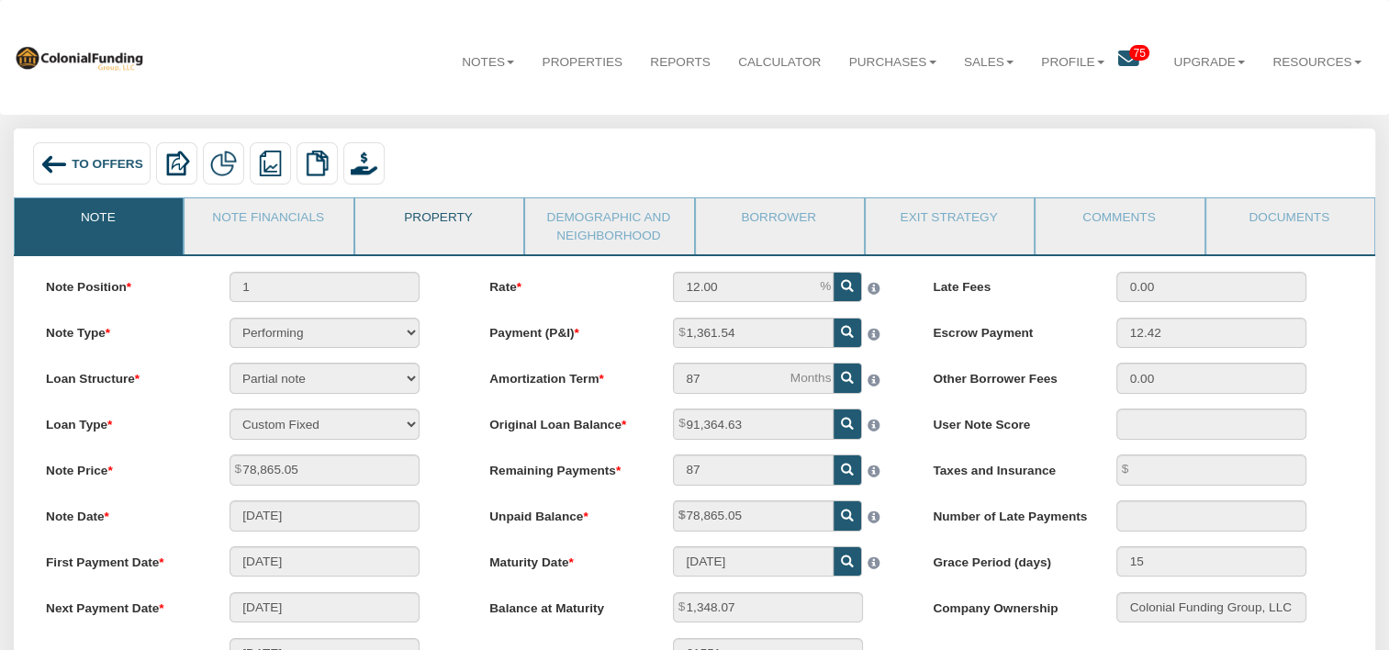
click at [441, 210] on link "Property" at bounding box center [438, 221] width 166 height 46
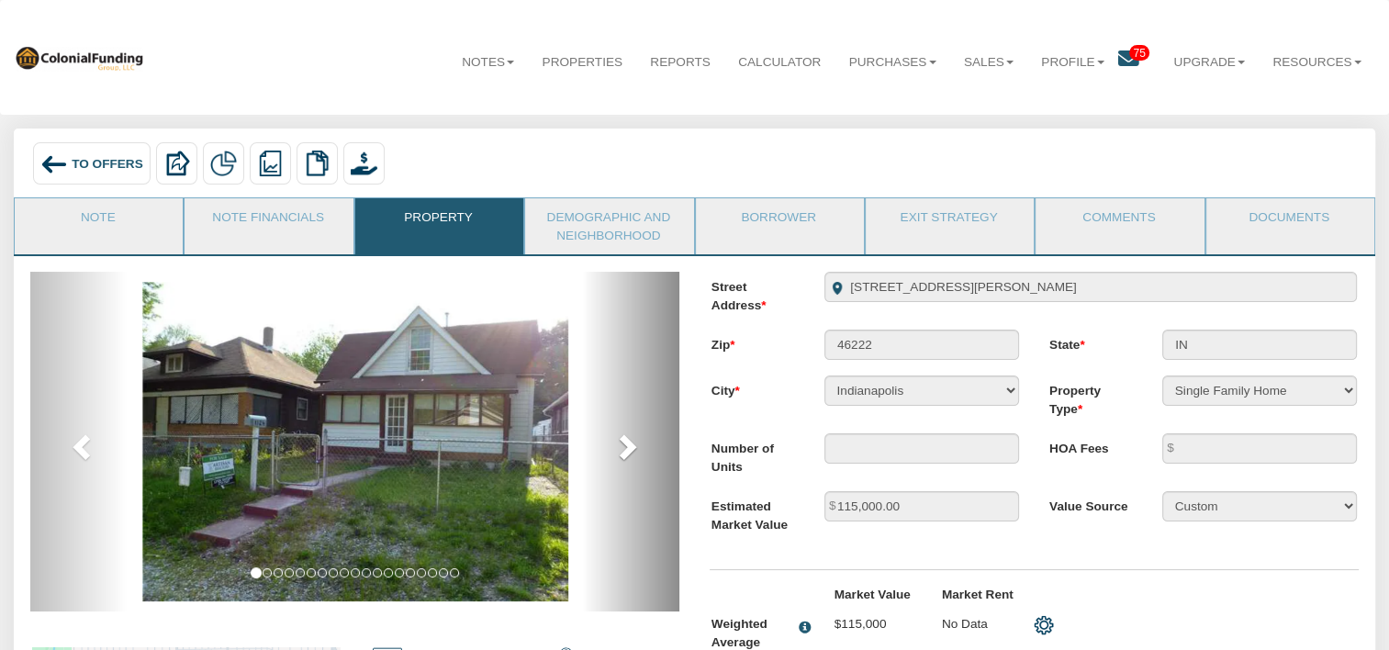
click at [633, 444] on span at bounding box center [626, 446] width 28 height 28
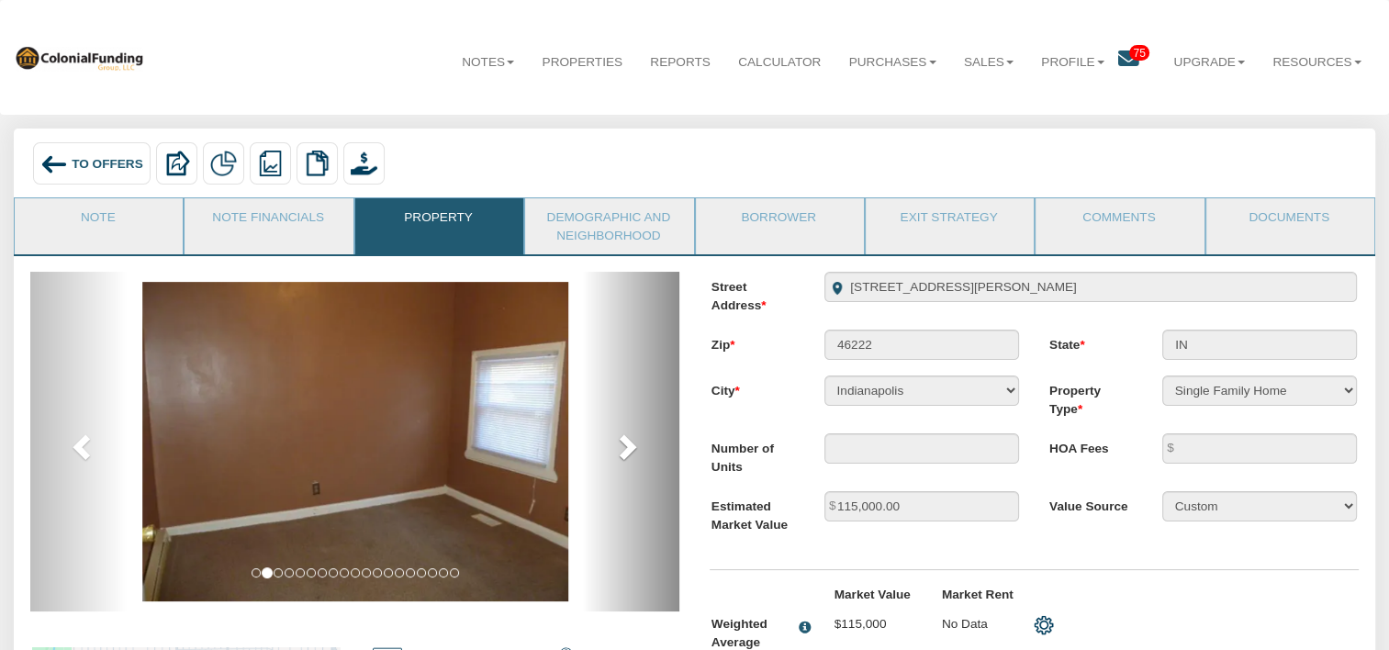
click at [633, 444] on span at bounding box center [626, 446] width 28 height 28
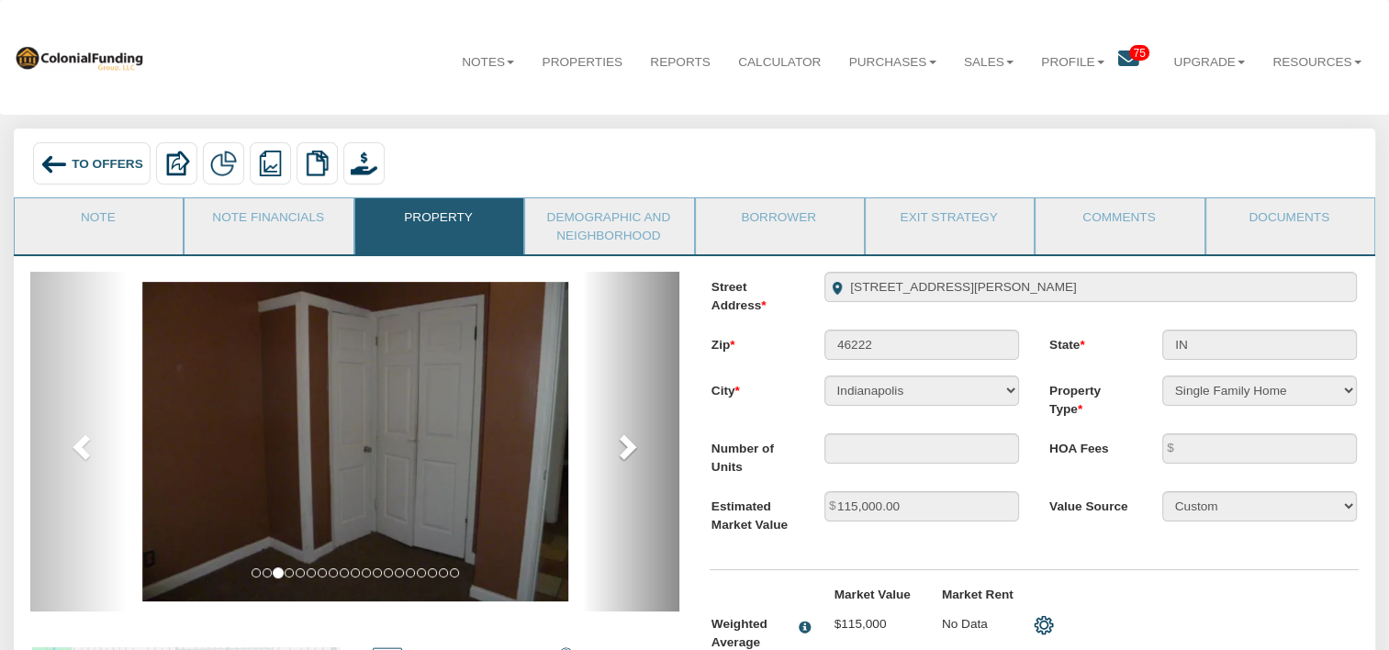
click at [633, 444] on span at bounding box center [626, 446] width 28 height 28
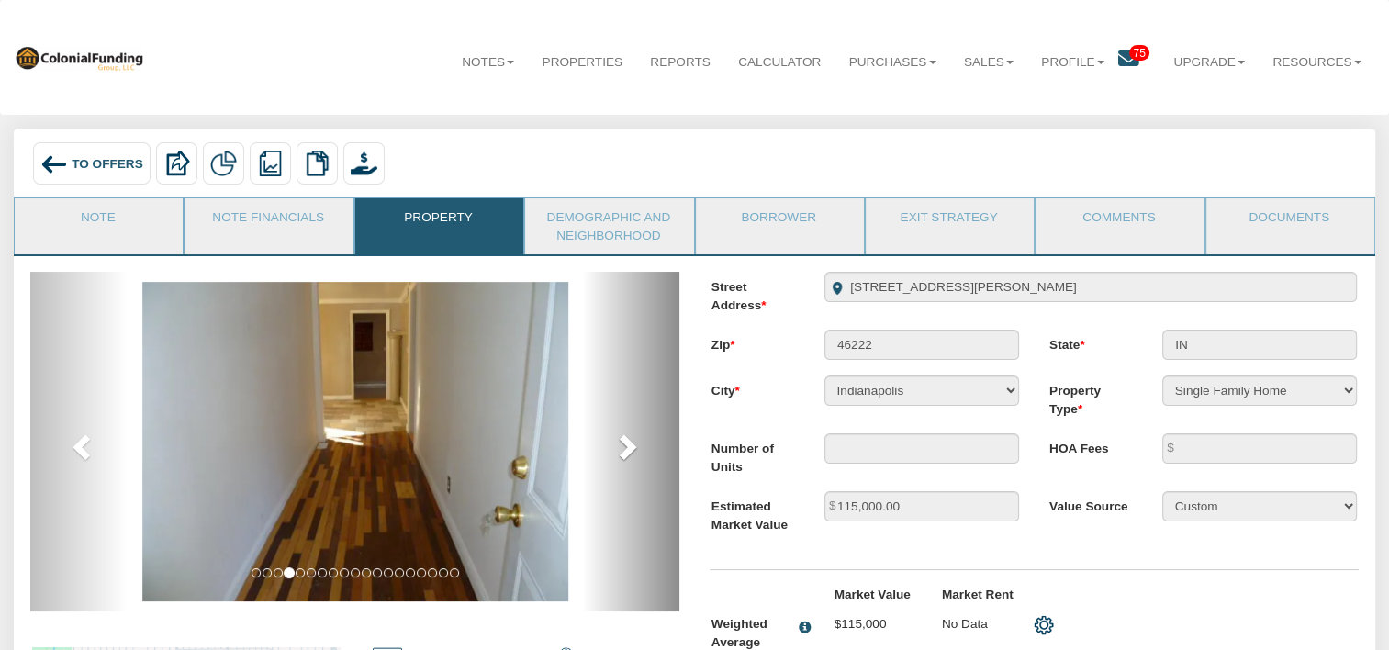
click at [633, 444] on span at bounding box center [626, 446] width 28 height 28
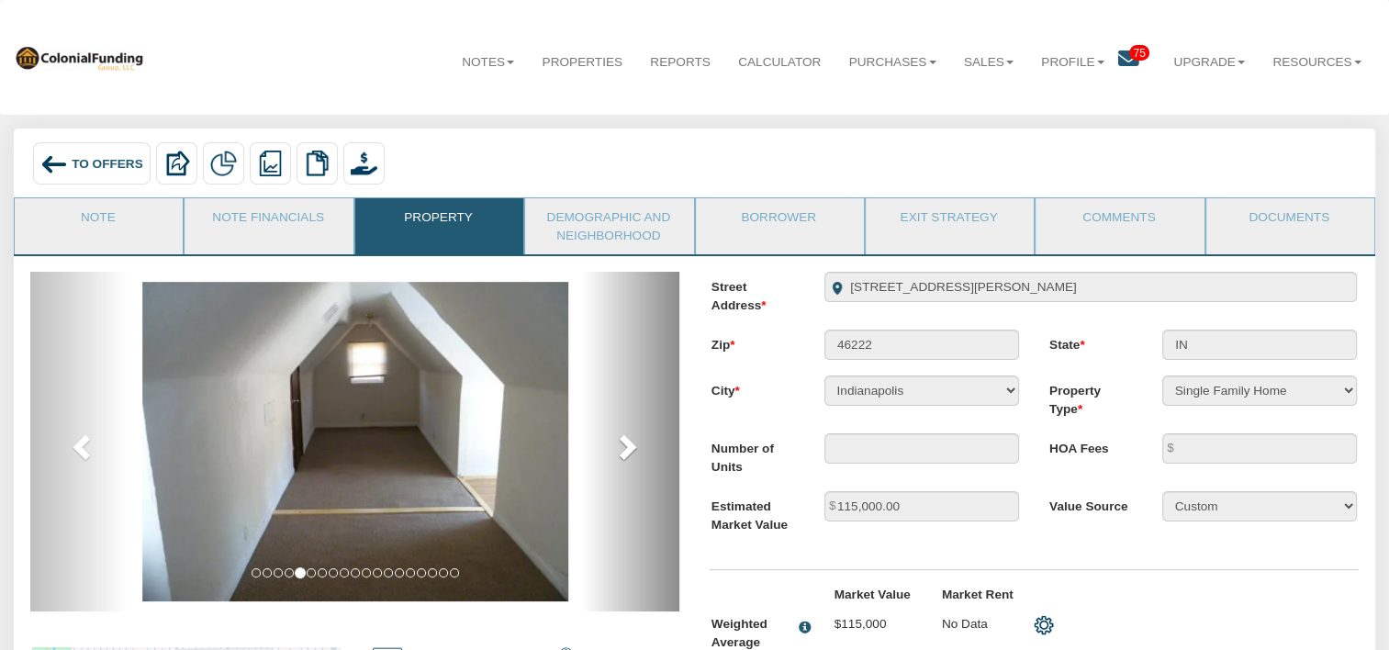
click at [633, 444] on span at bounding box center [626, 446] width 28 height 28
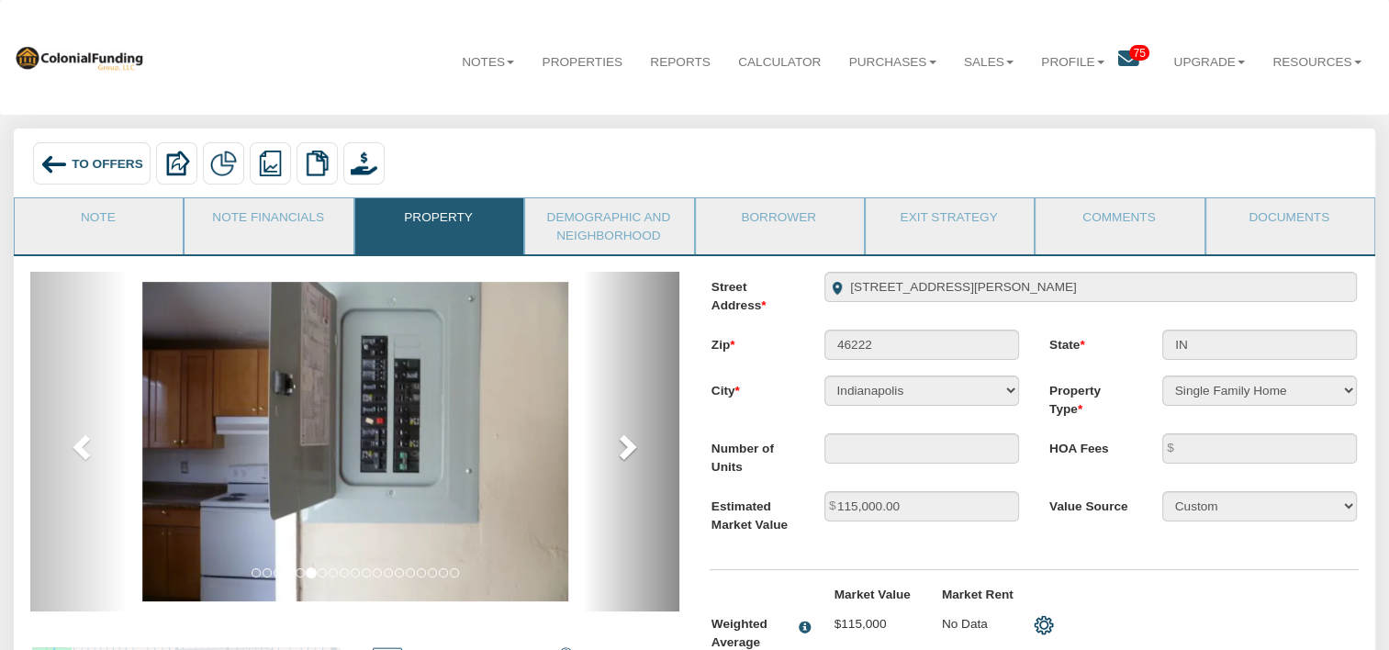
click at [633, 444] on span at bounding box center [626, 446] width 28 height 28
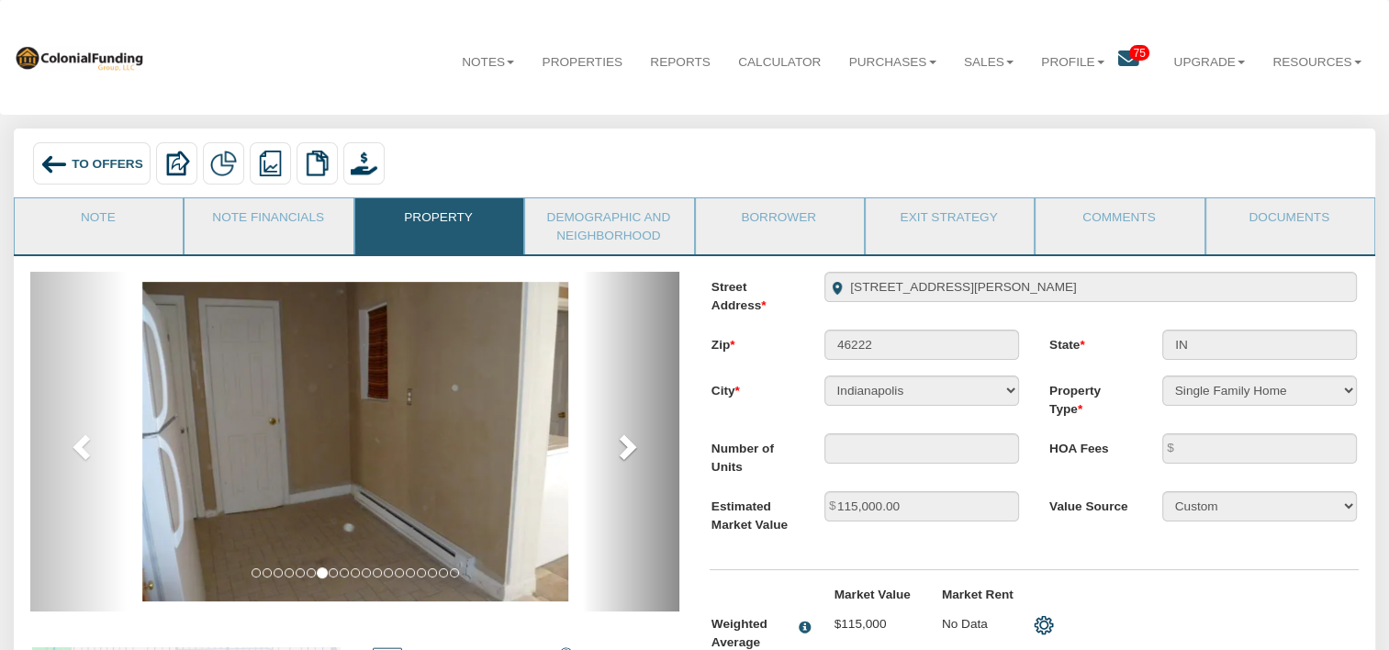
click at [633, 444] on span at bounding box center [626, 446] width 28 height 28
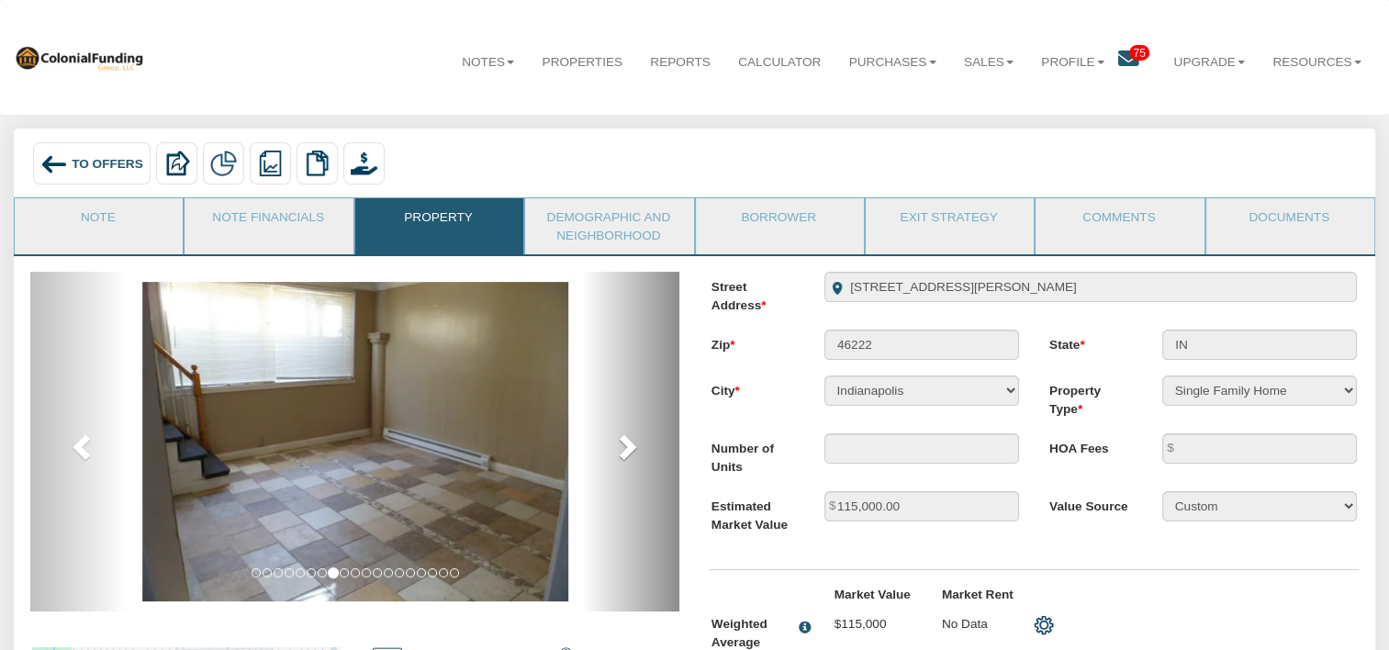
click at [633, 444] on span at bounding box center [626, 446] width 28 height 28
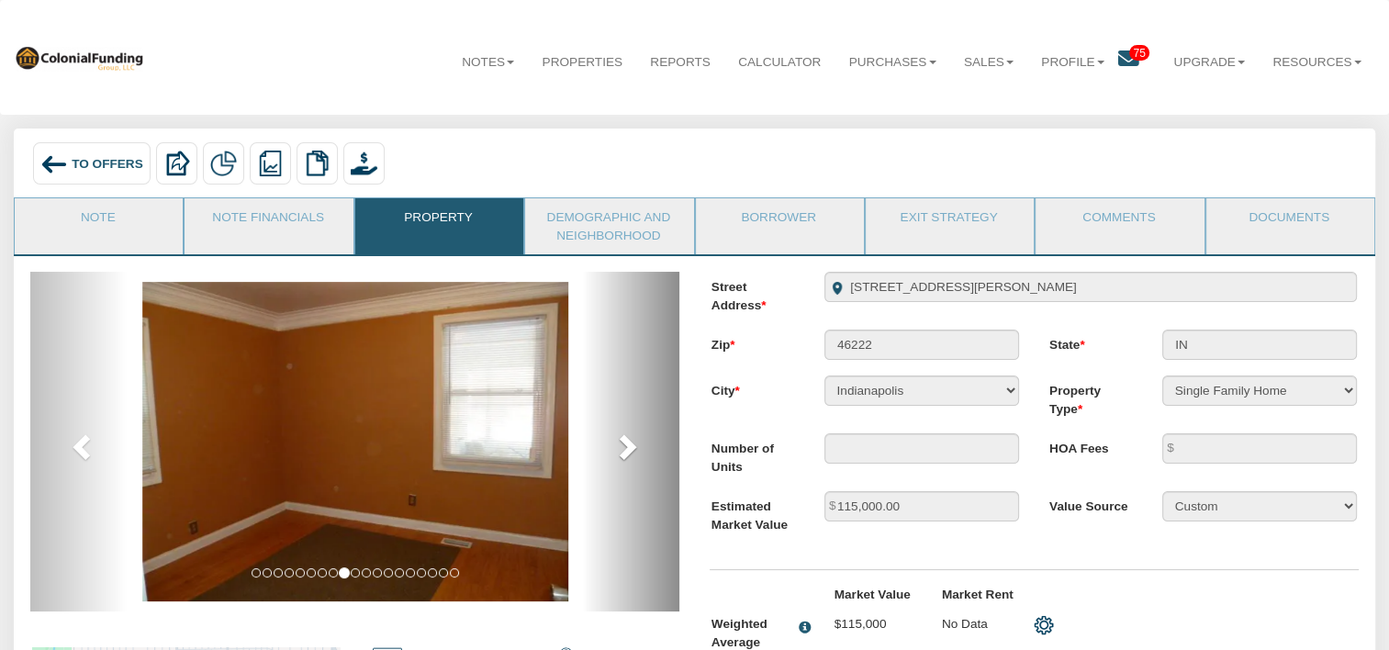
click at [633, 444] on span at bounding box center [626, 446] width 28 height 28
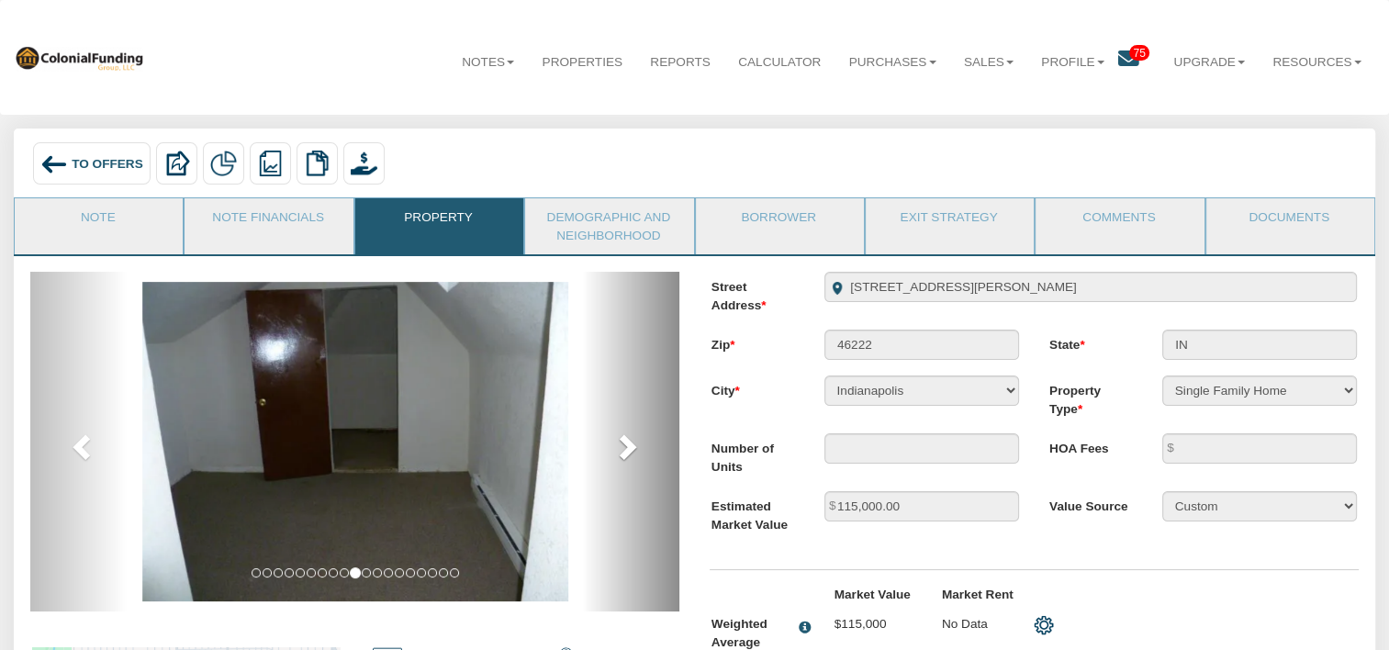
click at [633, 444] on span at bounding box center [626, 446] width 28 height 28
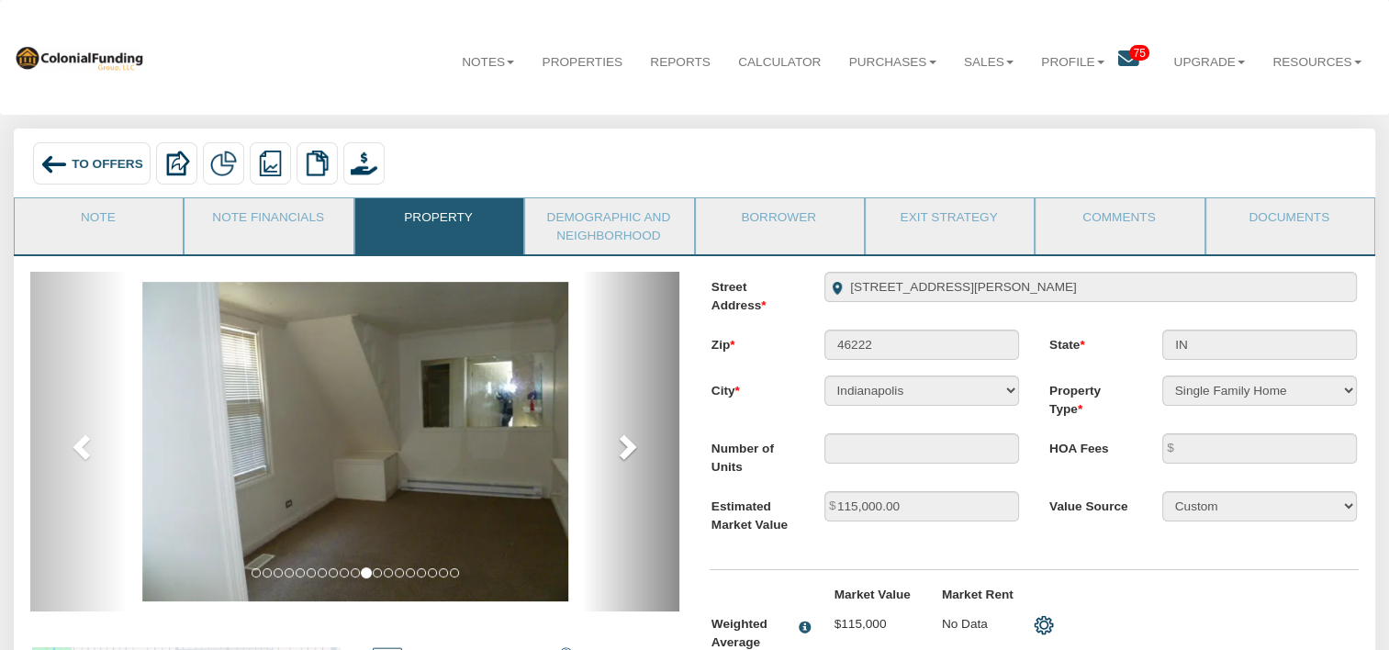
click at [633, 444] on span at bounding box center [626, 446] width 28 height 28
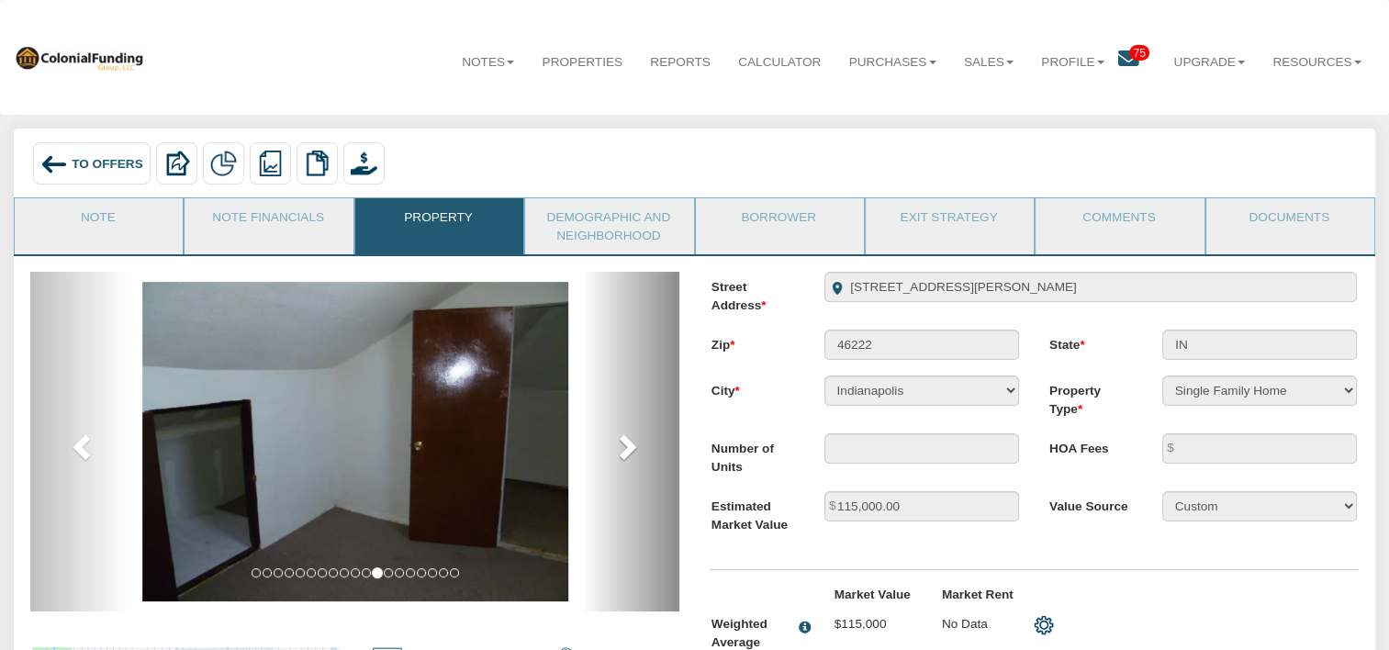
click at [633, 444] on span at bounding box center [626, 446] width 28 height 28
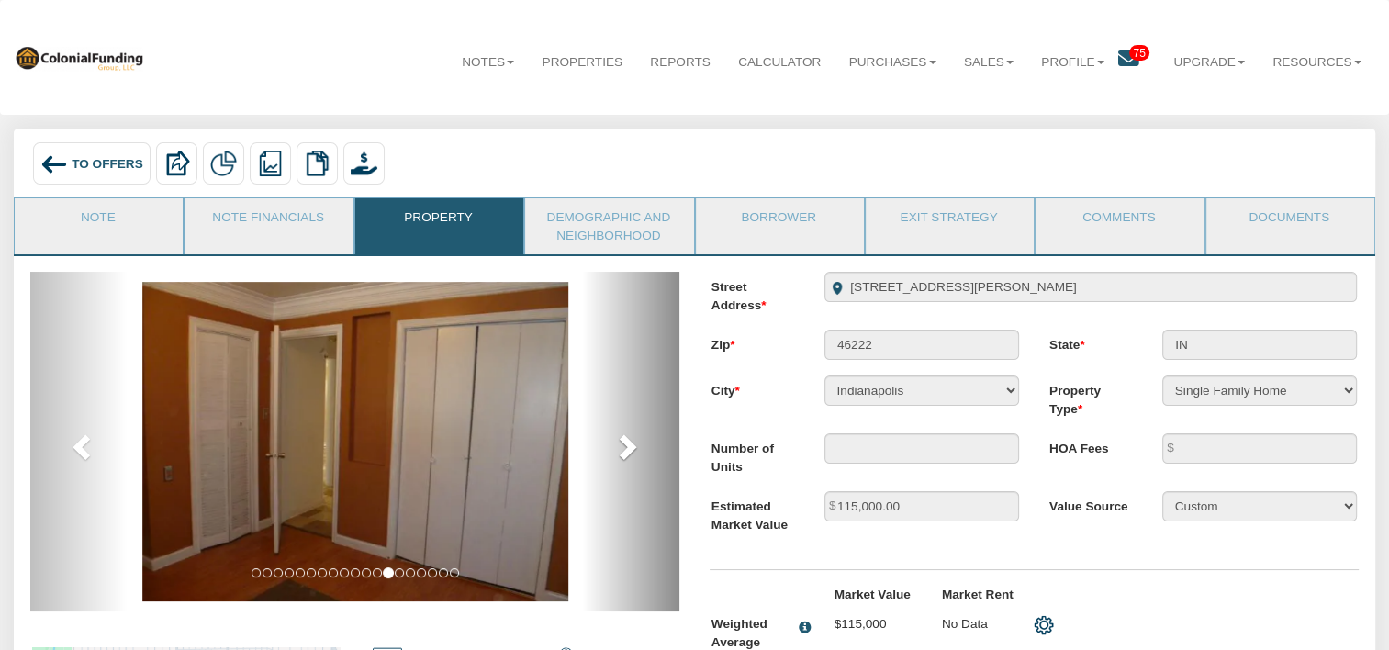
click at [633, 444] on span at bounding box center [626, 446] width 28 height 28
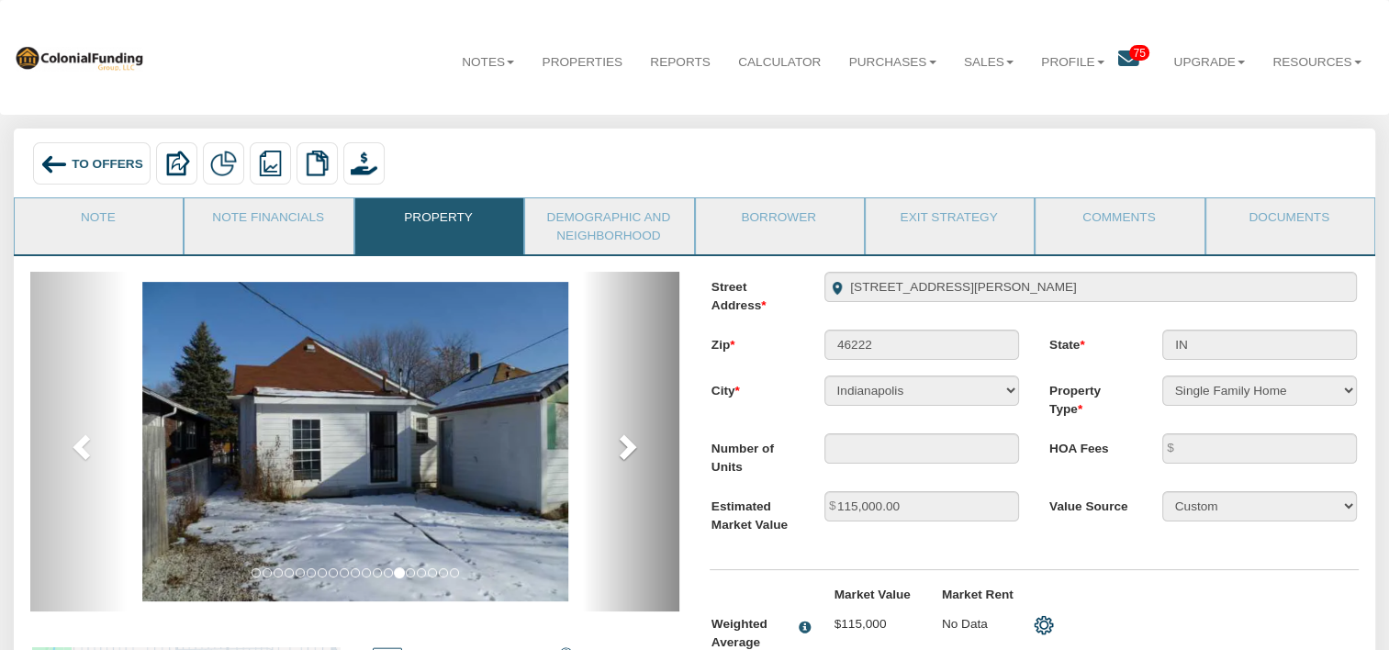
click at [633, 444] on span at bounding box center [626, 446] width 28 height 28
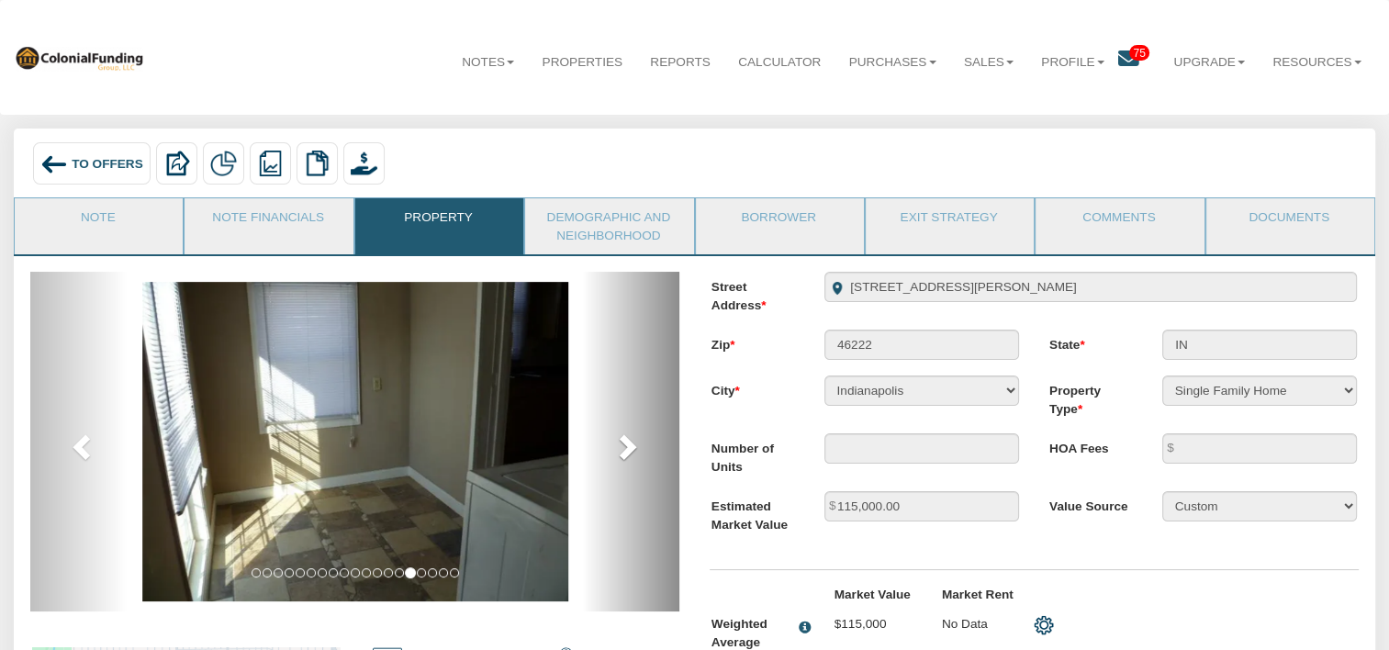
click at [633, 444] on span at bounding box center [626, 446] width 28 height 28
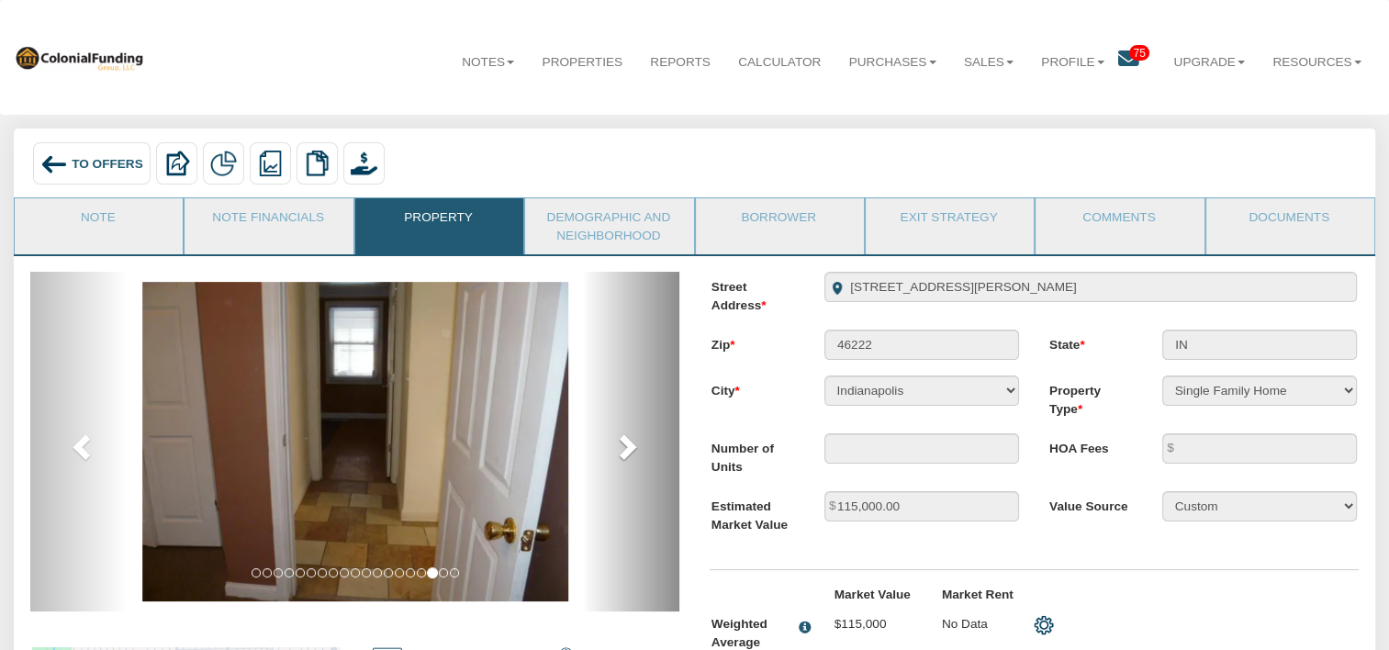
click at [633, 444] on span at bounding box center [626, 446] width 28 height 28
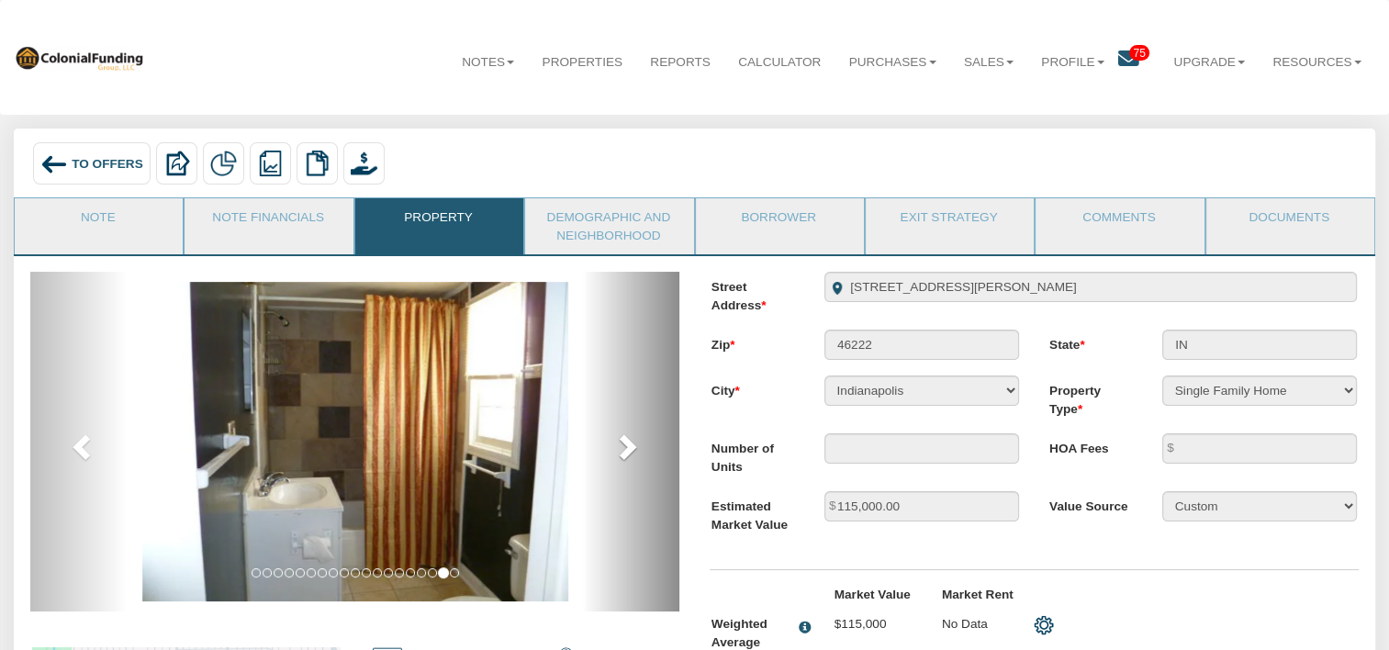
click at [633, 444] on span at bounding box center [626, 446] width 28 height 28
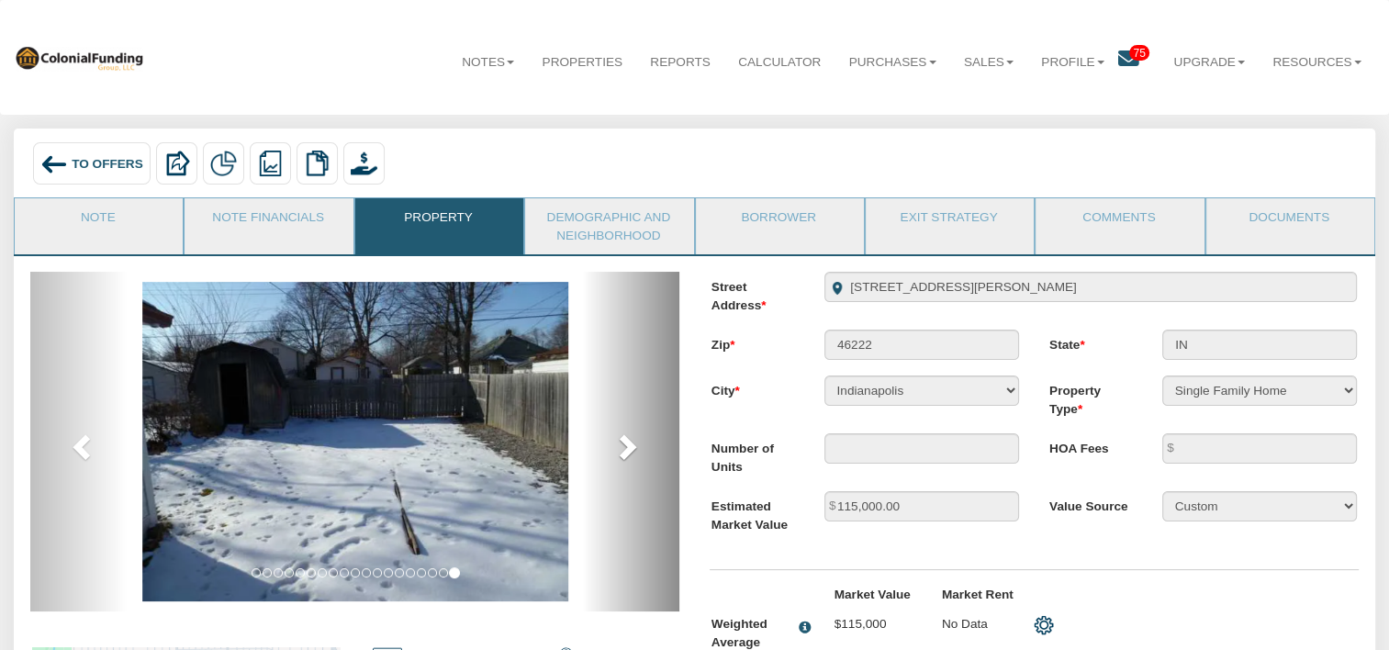
click at [633, 444] on span at bounding box center [626, 446] width 28 height 28
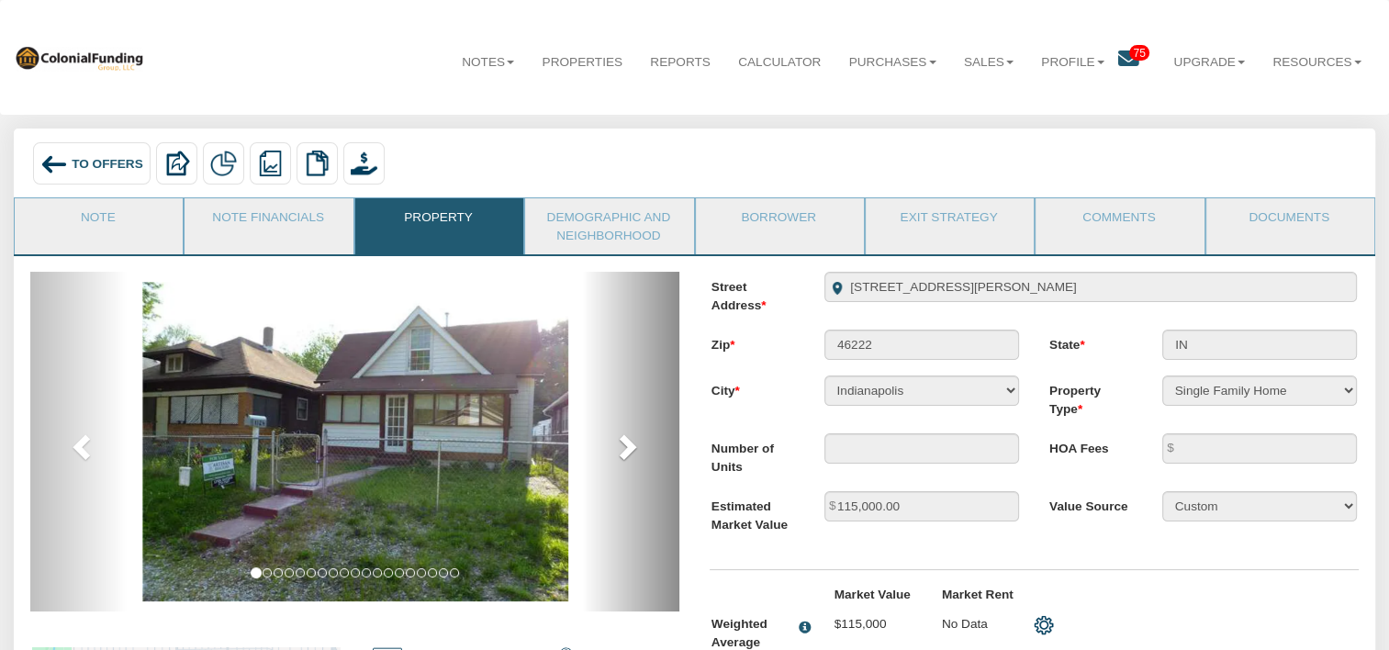
click at [633, 444] on span at bounding box center [626, 446] width 28 height 28
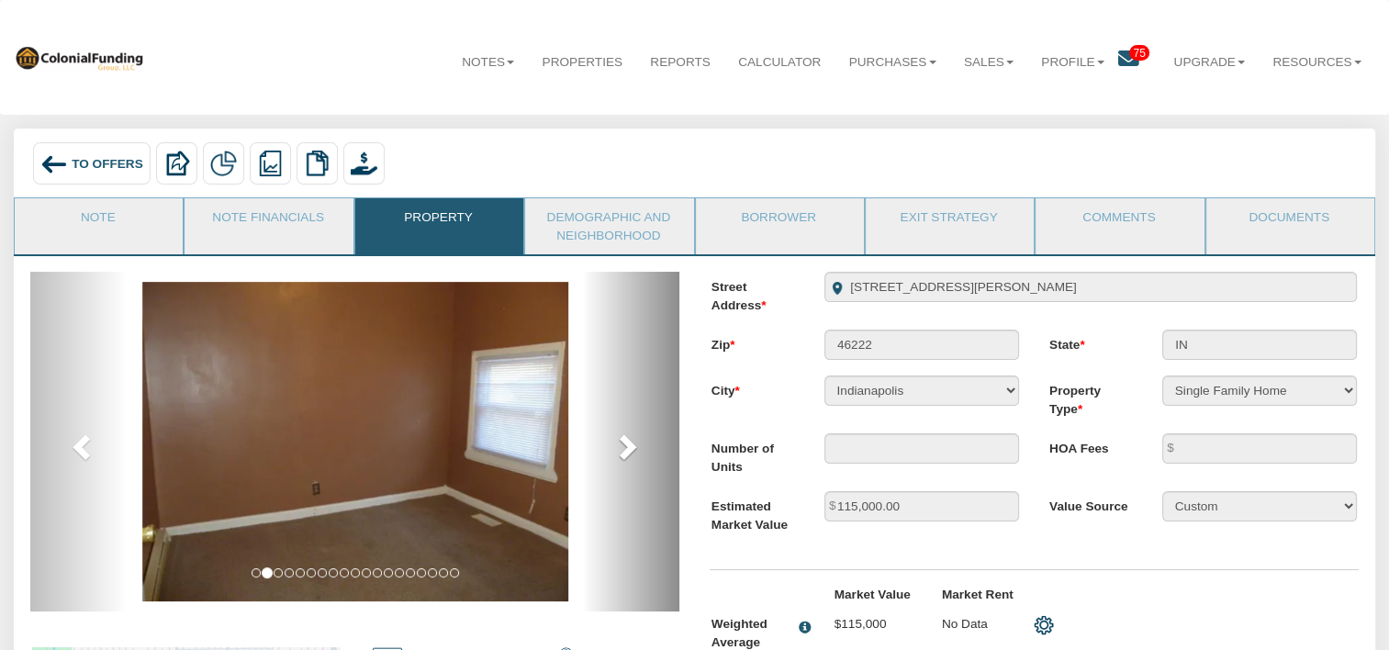
click at [633, 444] on span at bounding box center [626, 446] width 28 height 28
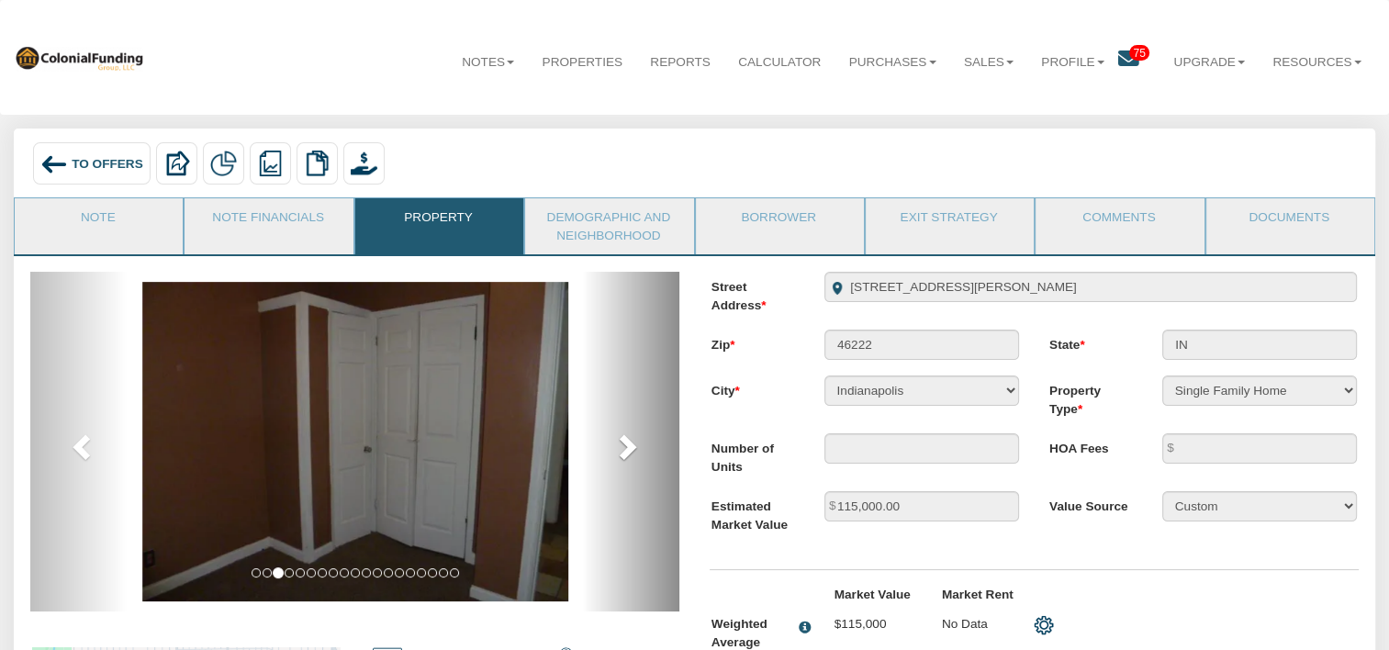
click at [633, 444] on span at bounding box center [626, 446] width 28 height 28
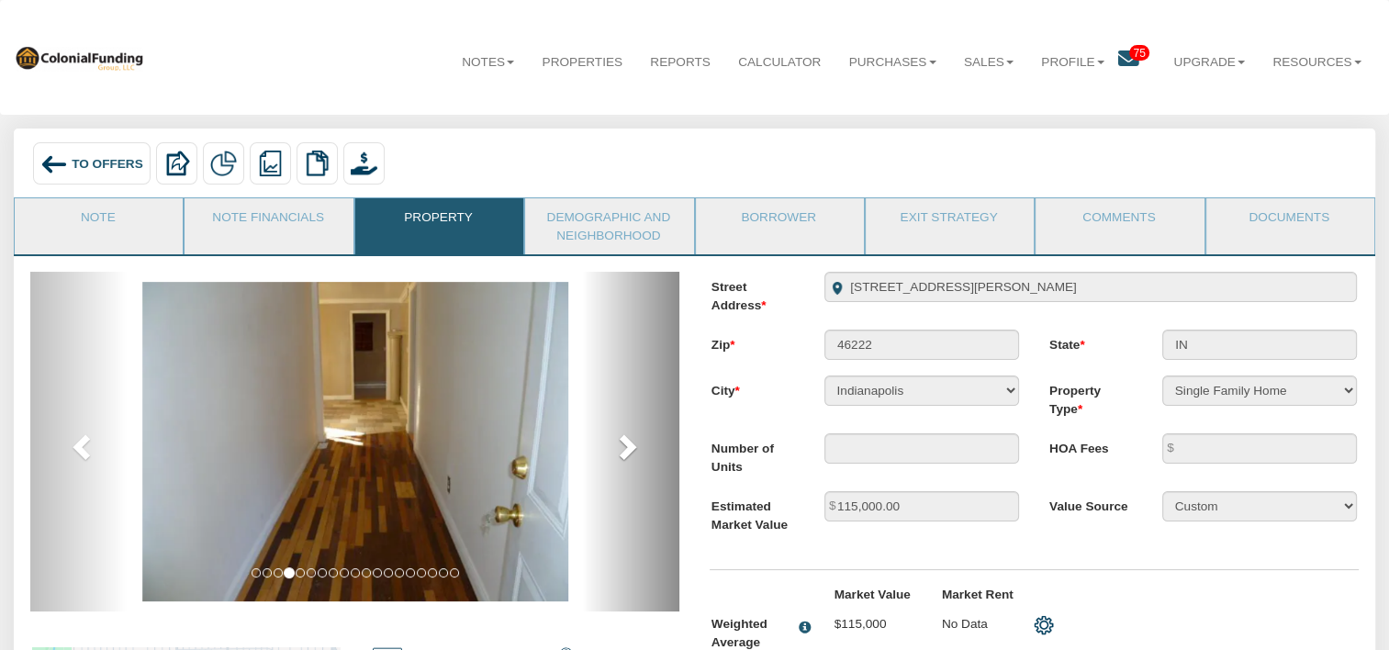
click at [633, 444] on span at bounding box center [626, 446] width 28 height 28
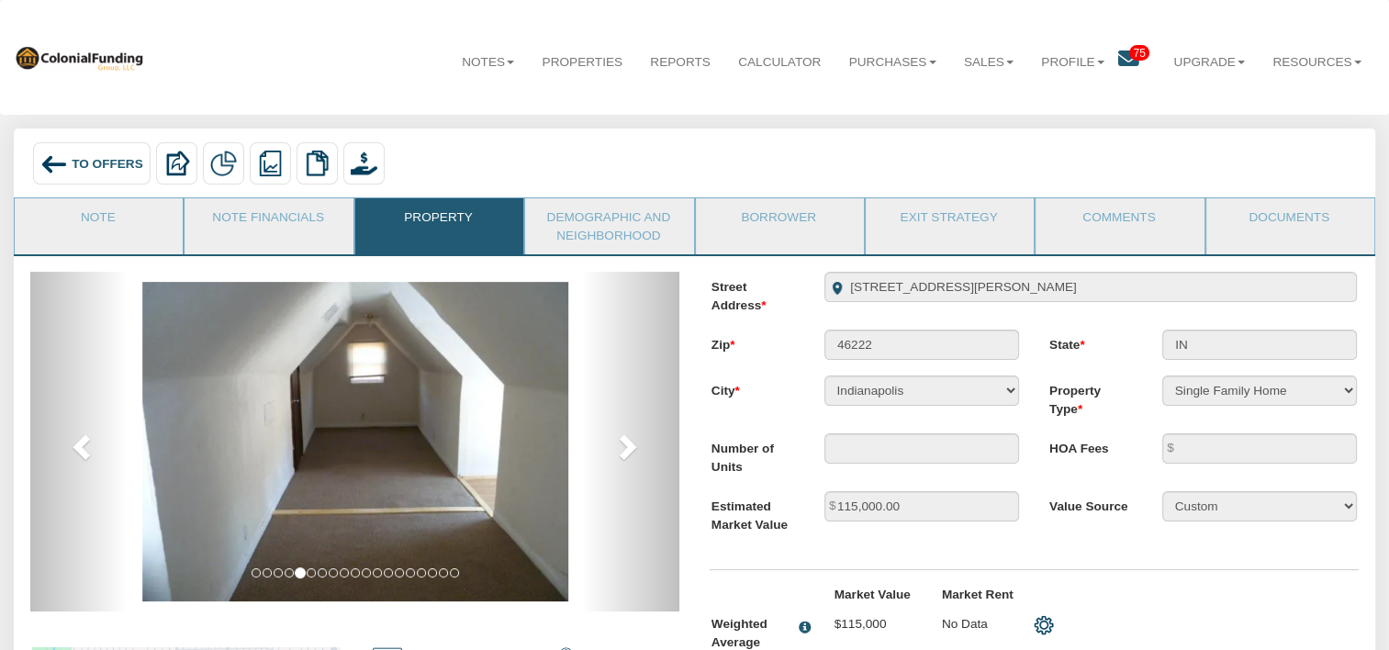
click at [76, 165] on span "To Offers" at bounding box center [108, 163] width 72 height 14
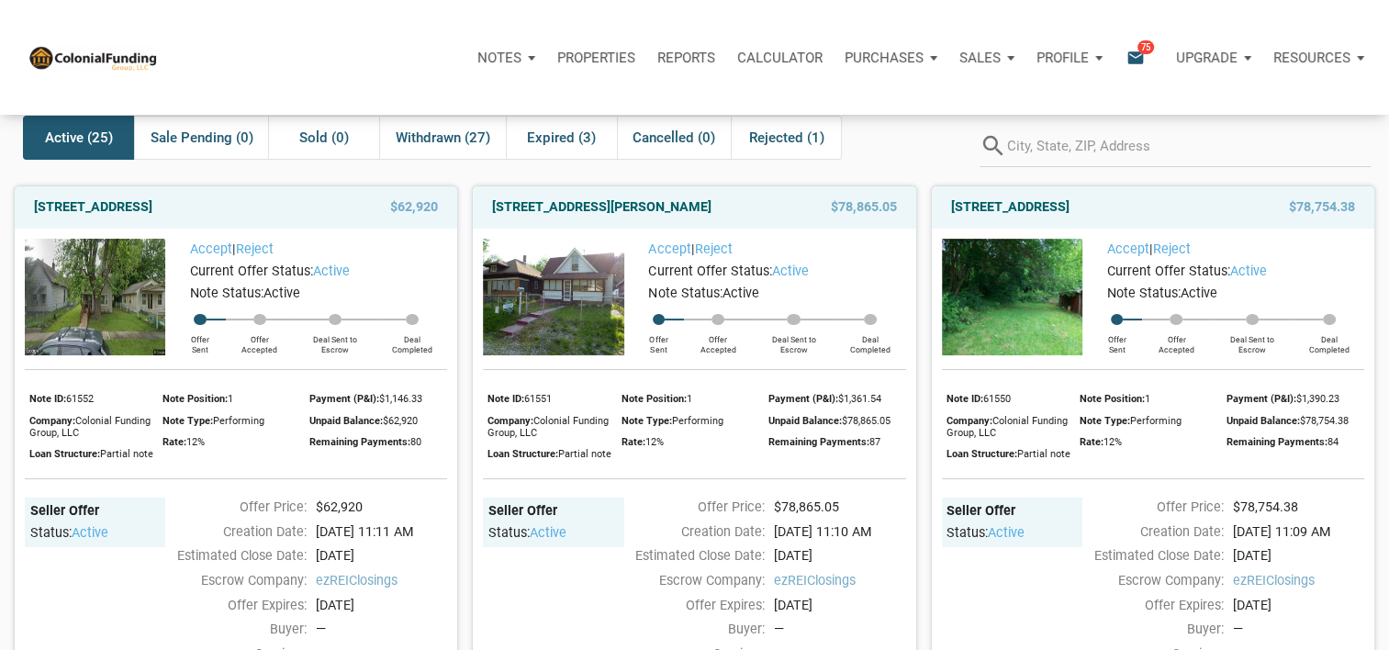
scroll to position [81, 0]
click at [125, 342] on img at bounding box center [95, 297] width 140 height 117
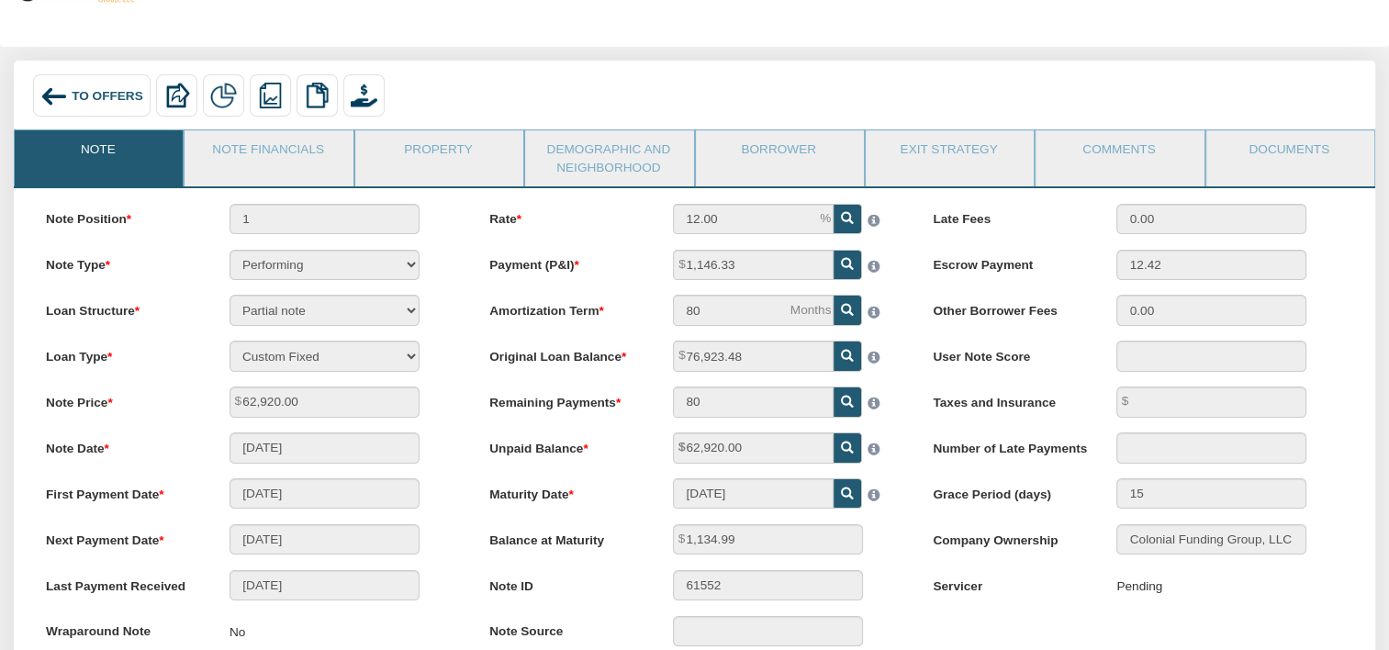
scroll to position [69, 0]
click at [449, 132] on link "Property" at bounding box center [438, 152] width 166 height 46
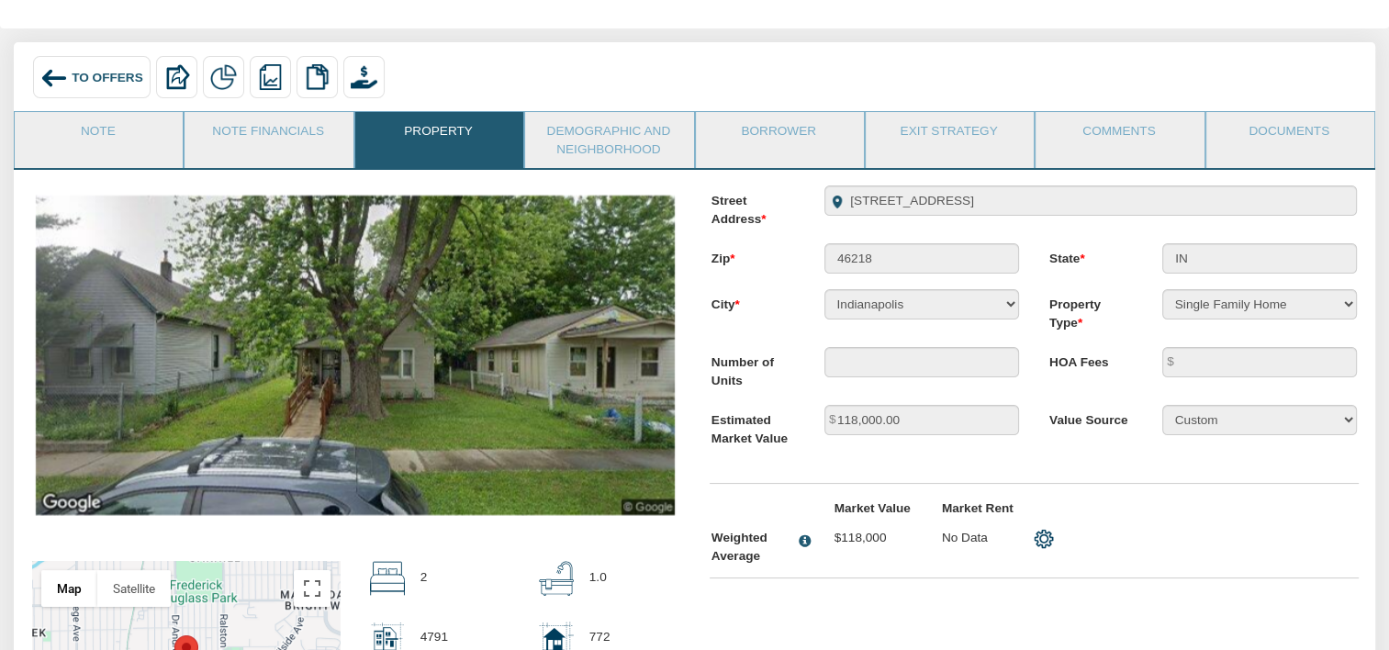
scroll to position [87, 0]
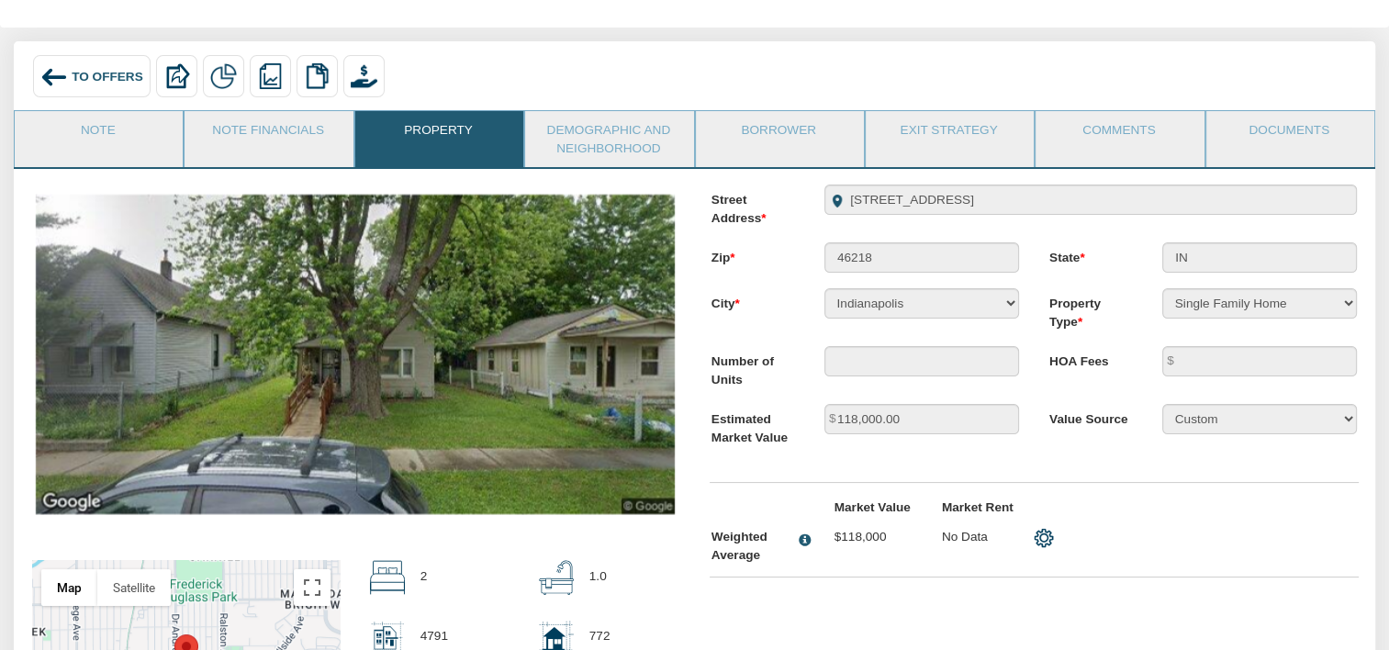
click at [65, 81] on img at bounding box center [54, 77] width 28 height 28
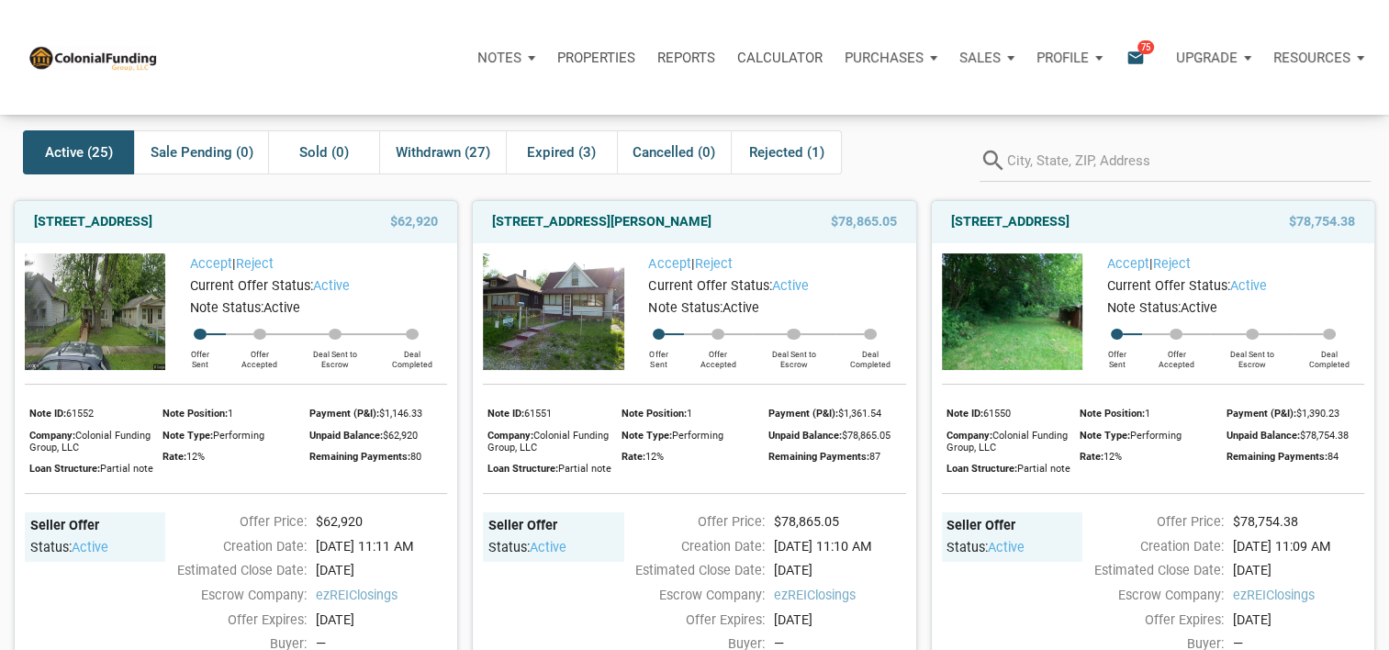
scroll to position [68, 0]
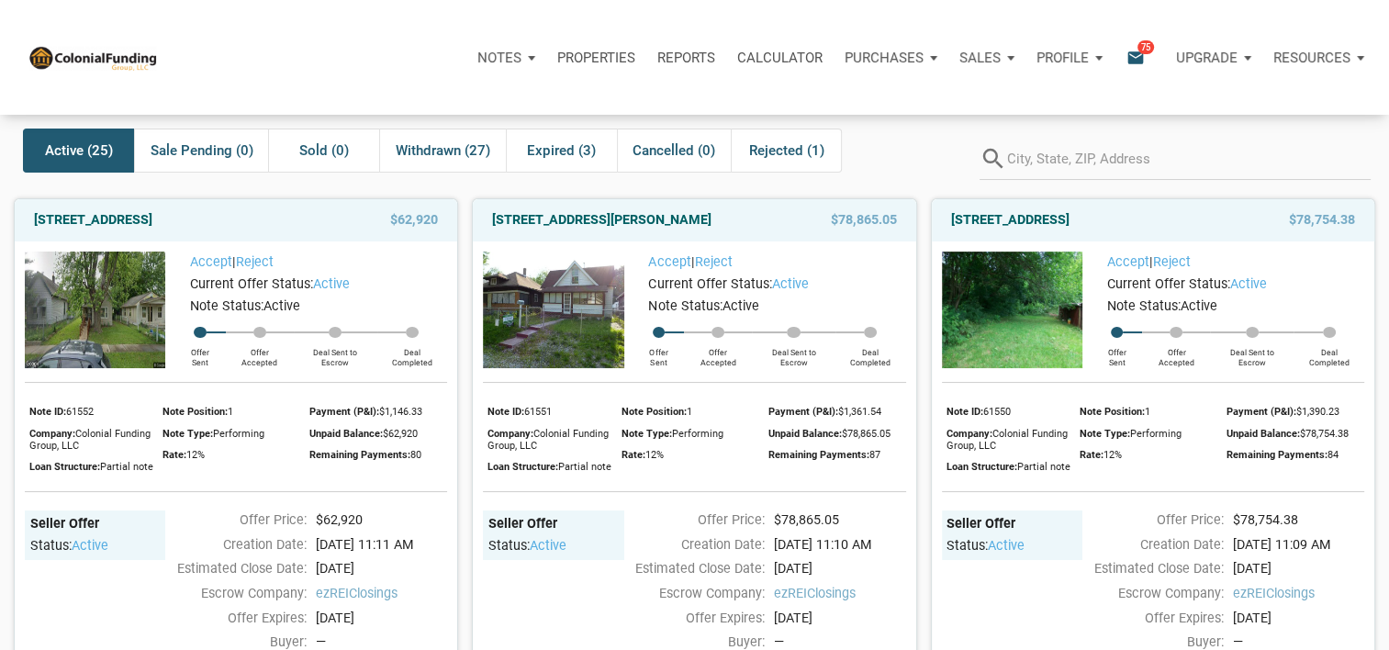
click at [596, 310] on img at bounding box center [553, 310] width 140 height 117
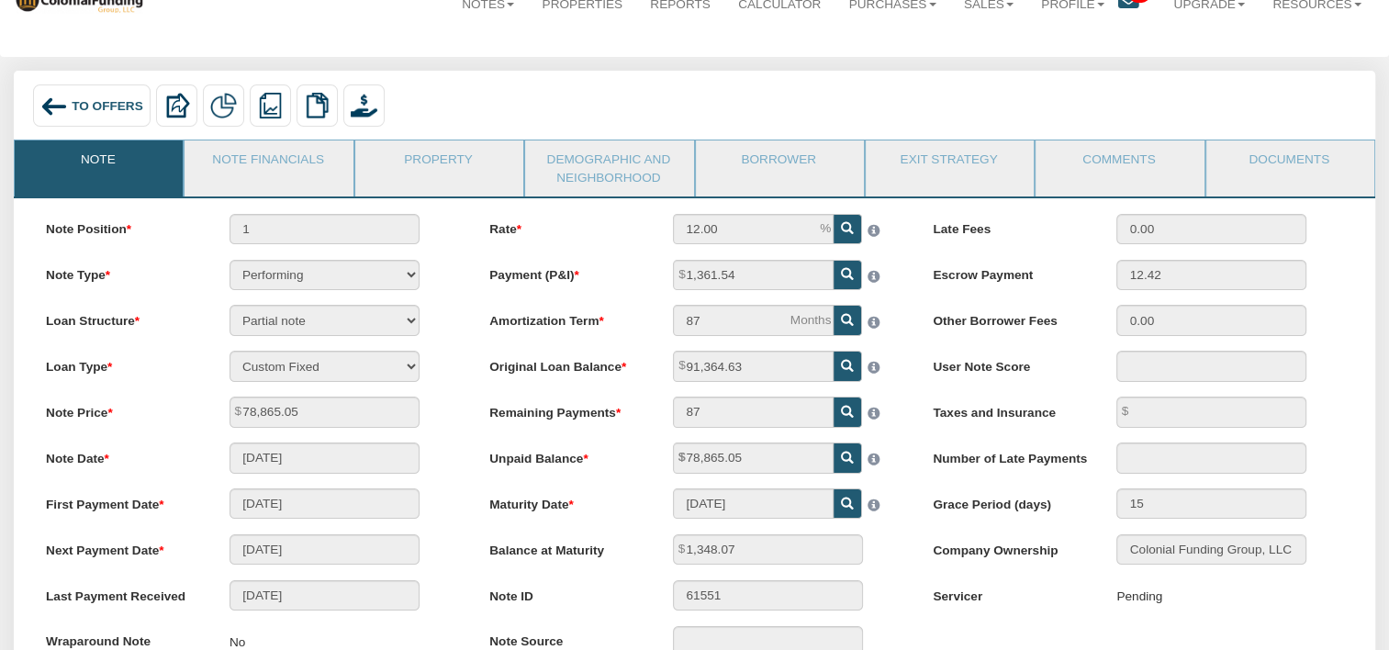
scroll to position [64, 0]
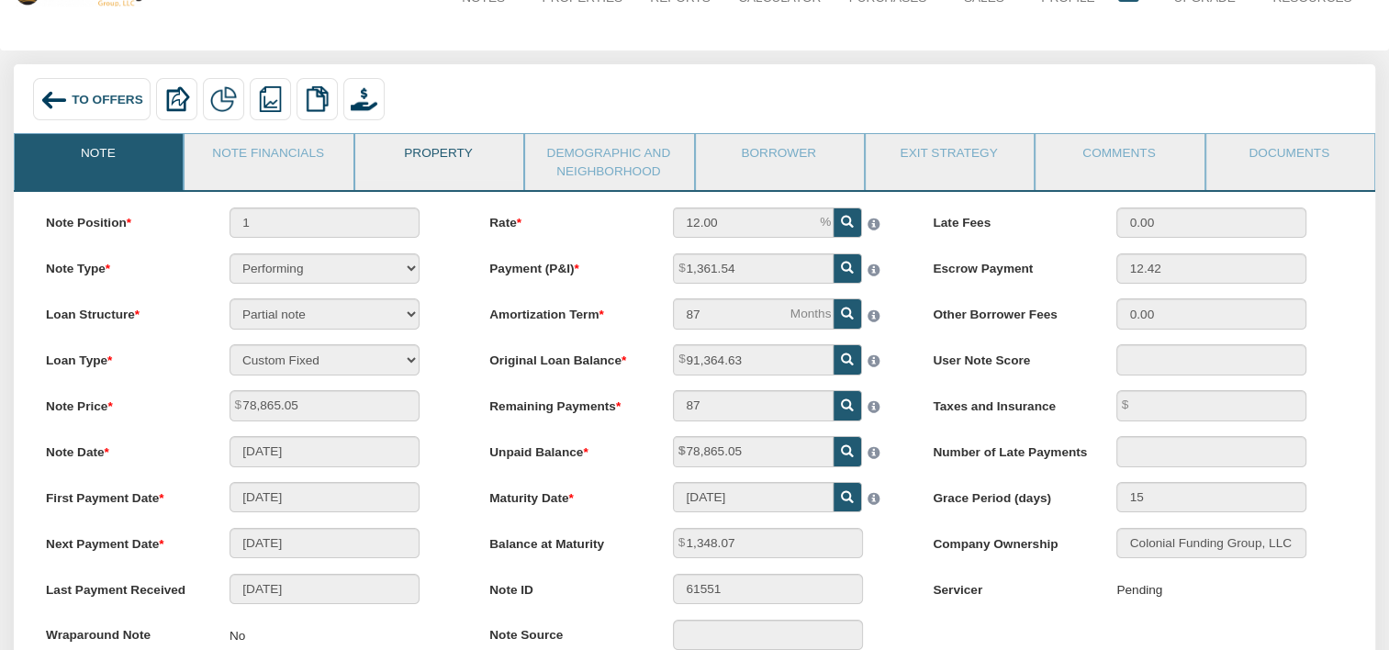
click at [413, 150] on link "Property" at bounding box center [438, 157] width 166 height 46
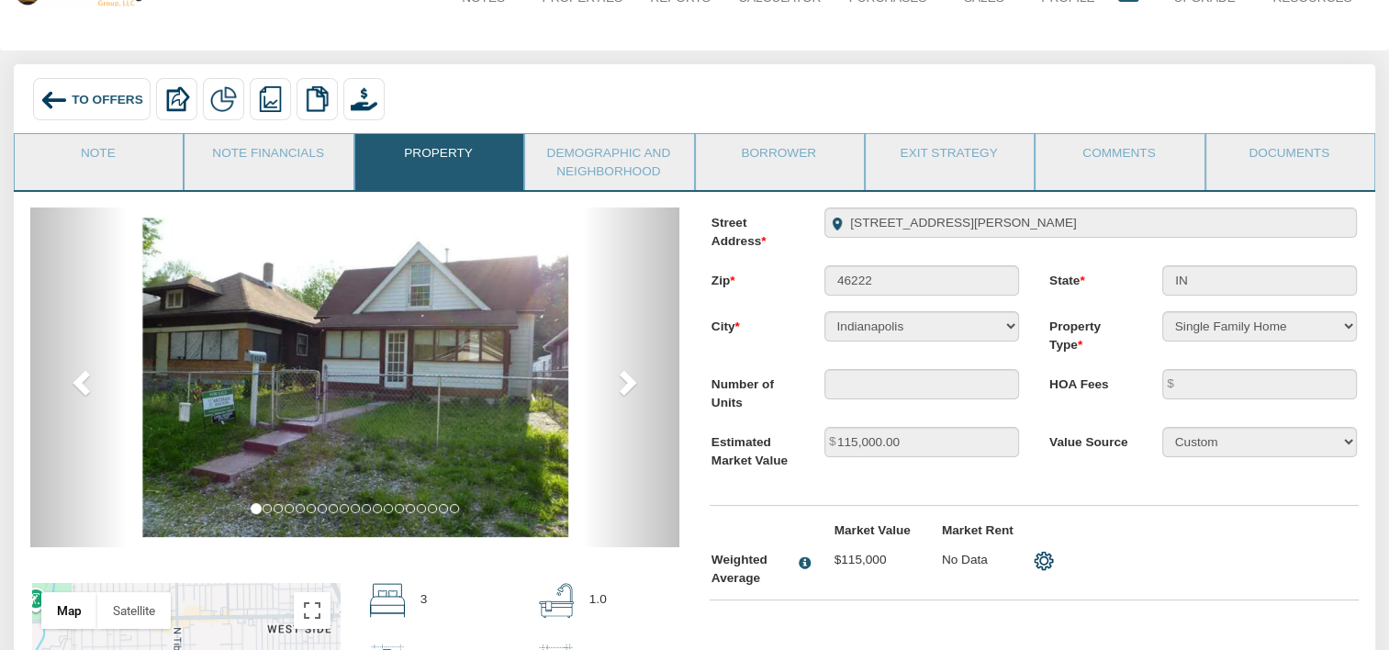
click at [112, 112] on div "To Offers" at bounding box center [92, 98] width 118 height 41
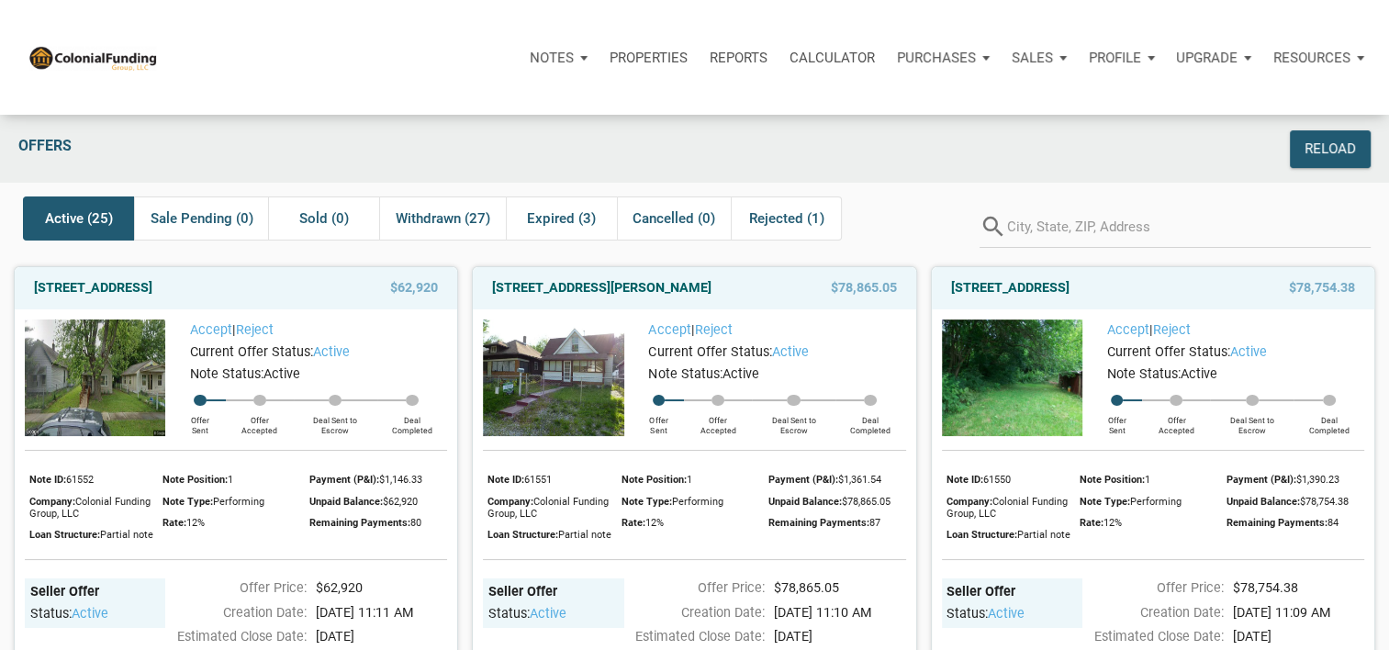
click at [1043, 346] on img at bounding box center [1012, 377] width 140 height 117
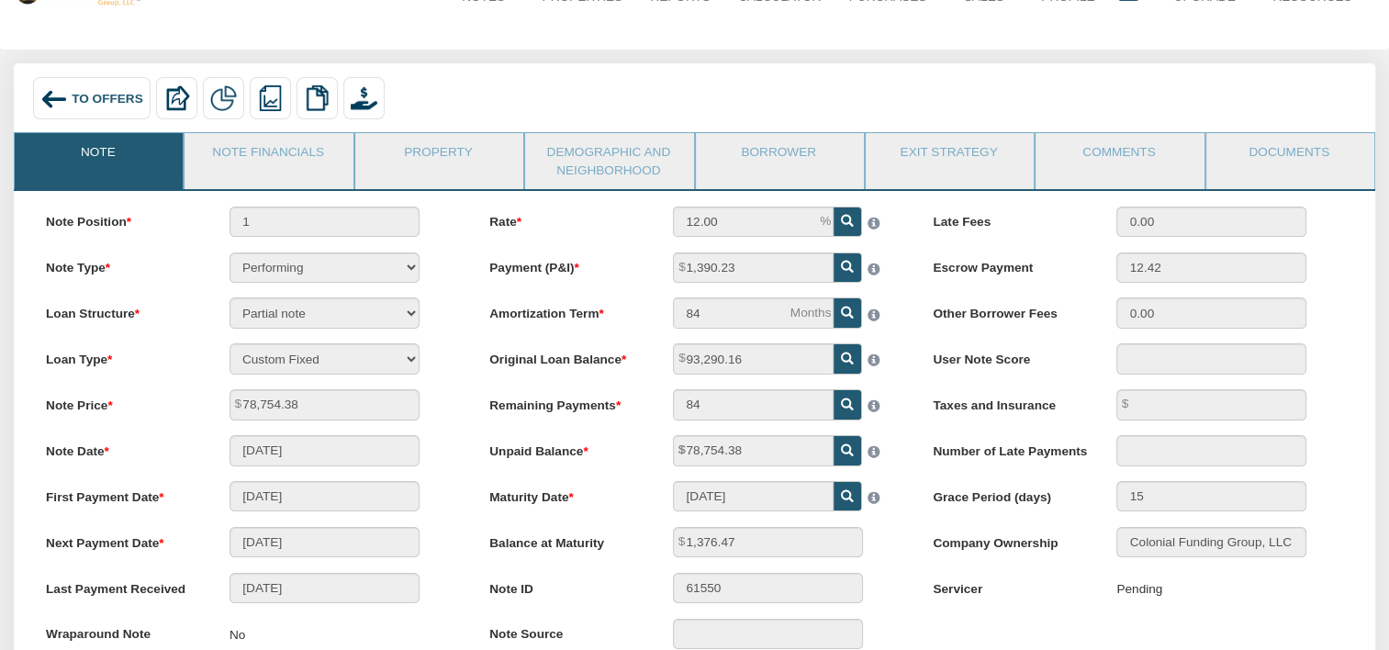
scroll to position [65, 0]
click at [461, 158] on link "Property" at bounding box center [438, 156] width 166 height 46
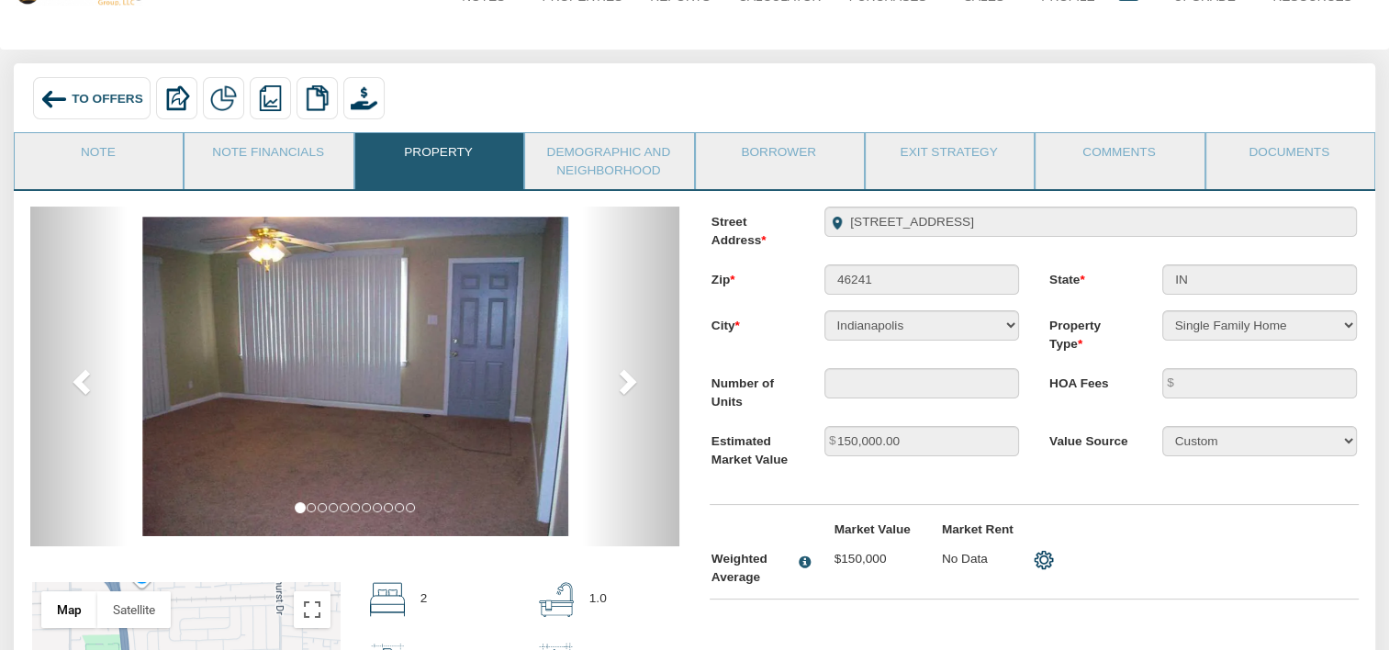
scroll to position [91, 0]
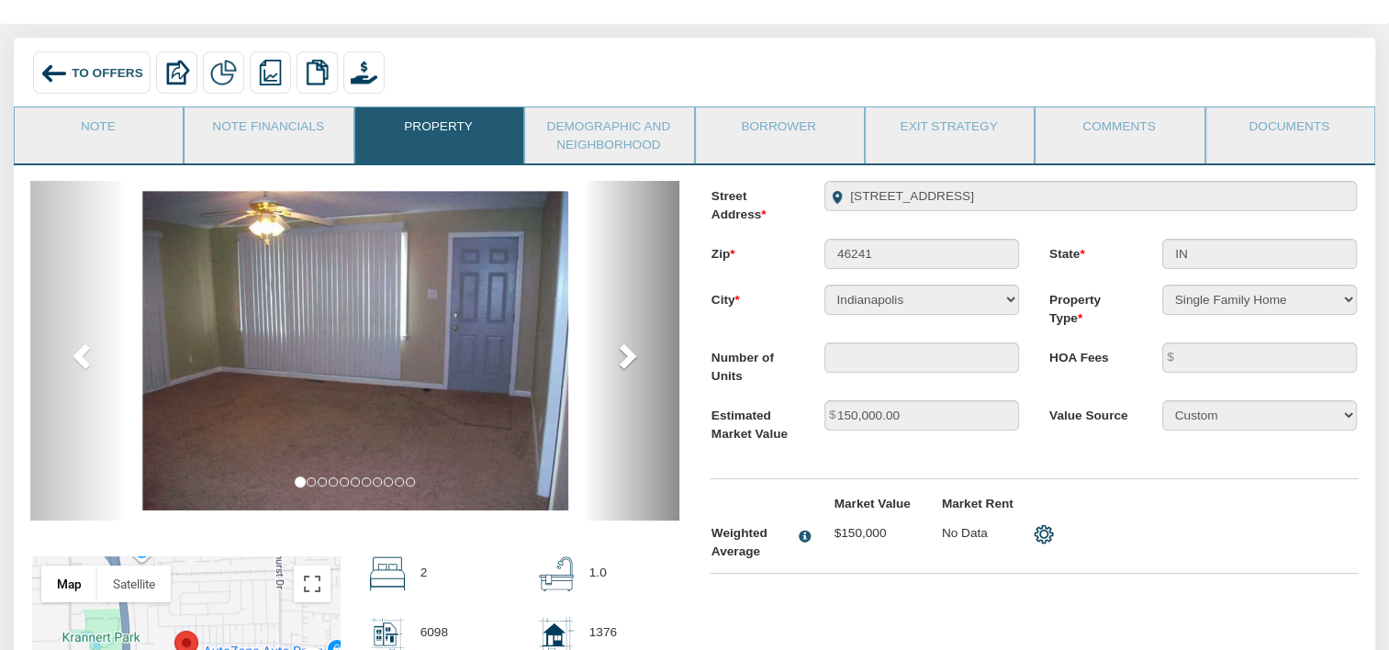
click at [628, 355] on span at bounding box center [626, 356] width 28 height 28
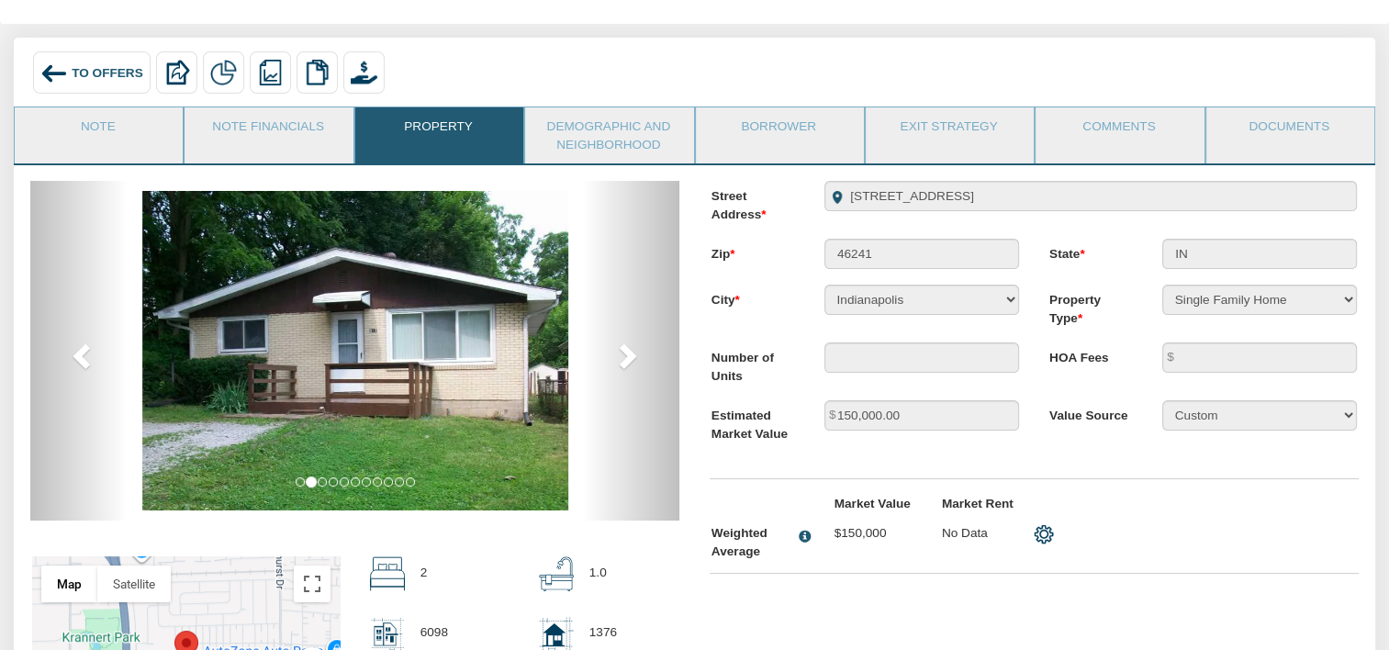
click at [89, 77] on span "To Offers" at bounding box center [108, 72] width 72 height 14
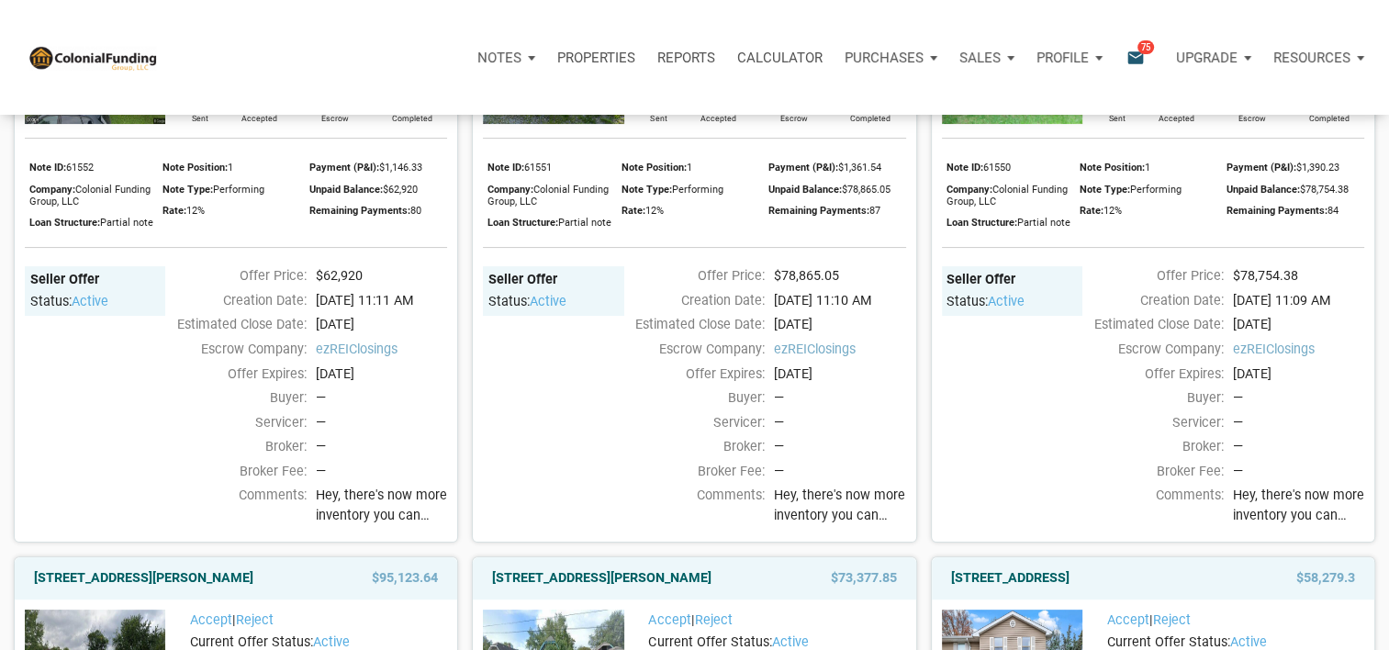
scroll to position [312, 0]
click at [1281, 510] on span "Hey, there's now more inventory you can check out, with something for pretty mu…" at bounding box center [1298, 505] width 131 height 39
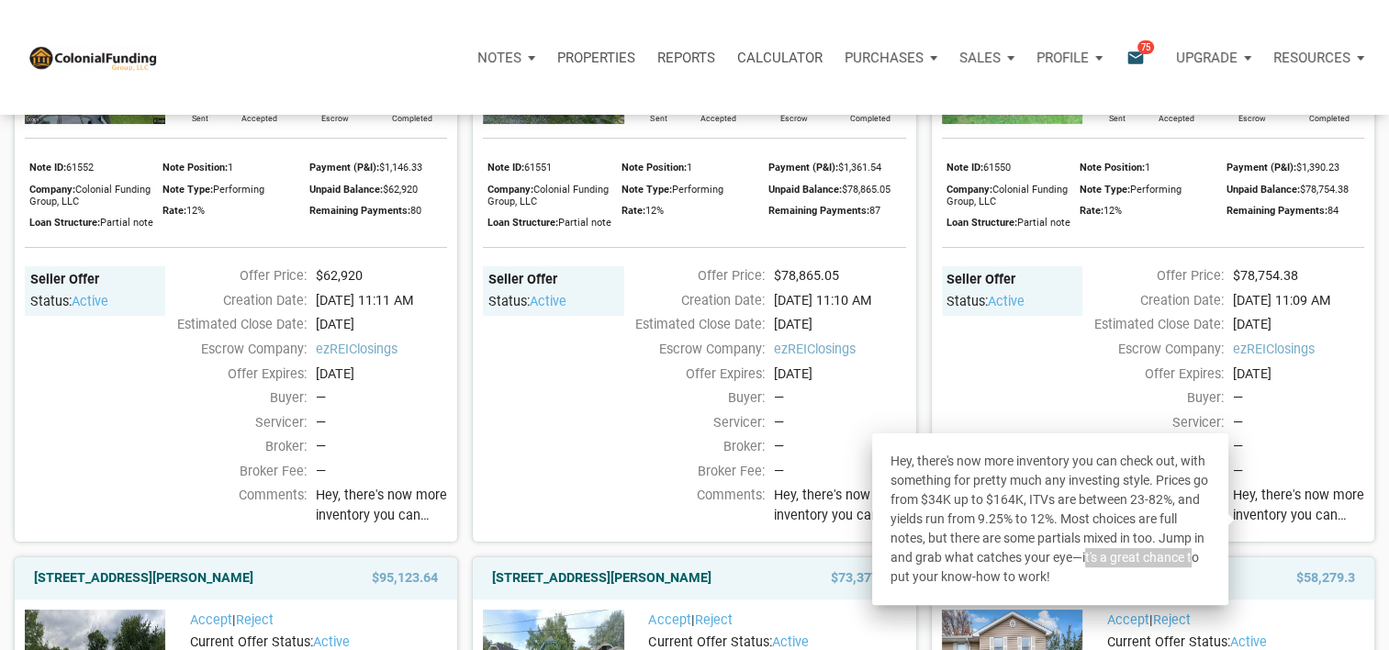
drag, startPoint x: 1077, startPoint y: 561, endPoint x: 1187, endPoint y: 556, distance: 110.3
click at [1187, 556] on div "Hey, there's now more inventory you can check out, with something for pretty mu…" at bounding box center [1050, 519] width 356 height 172
drag, startPoint x: 943, startPoint y: 574, endPoint x: 1034, endPoint y: 570, distance: 91.0
click at [1034, 570] on div "Hey, there's now more inventory you can check out, with something for pretty mu…" at bounding box center [1050, 519] width 356 height 172
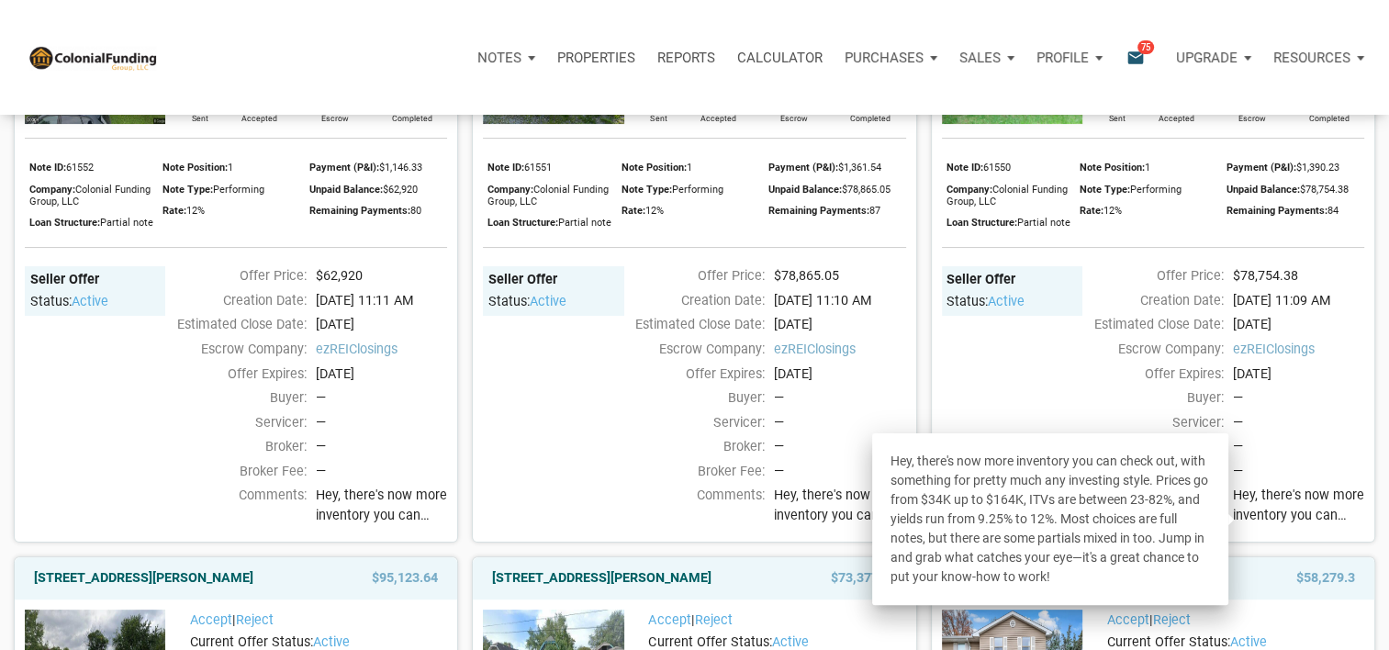
click at [1109, 561] on div "Hey, there's now more inventory you can check out, with something for pretty mu…" at bounding box center [1050, 519] width 356 height 172
click at [1071, 428] on div "Seller Offer Status: active" at bounding box center [1012, 384] width 140 height 236
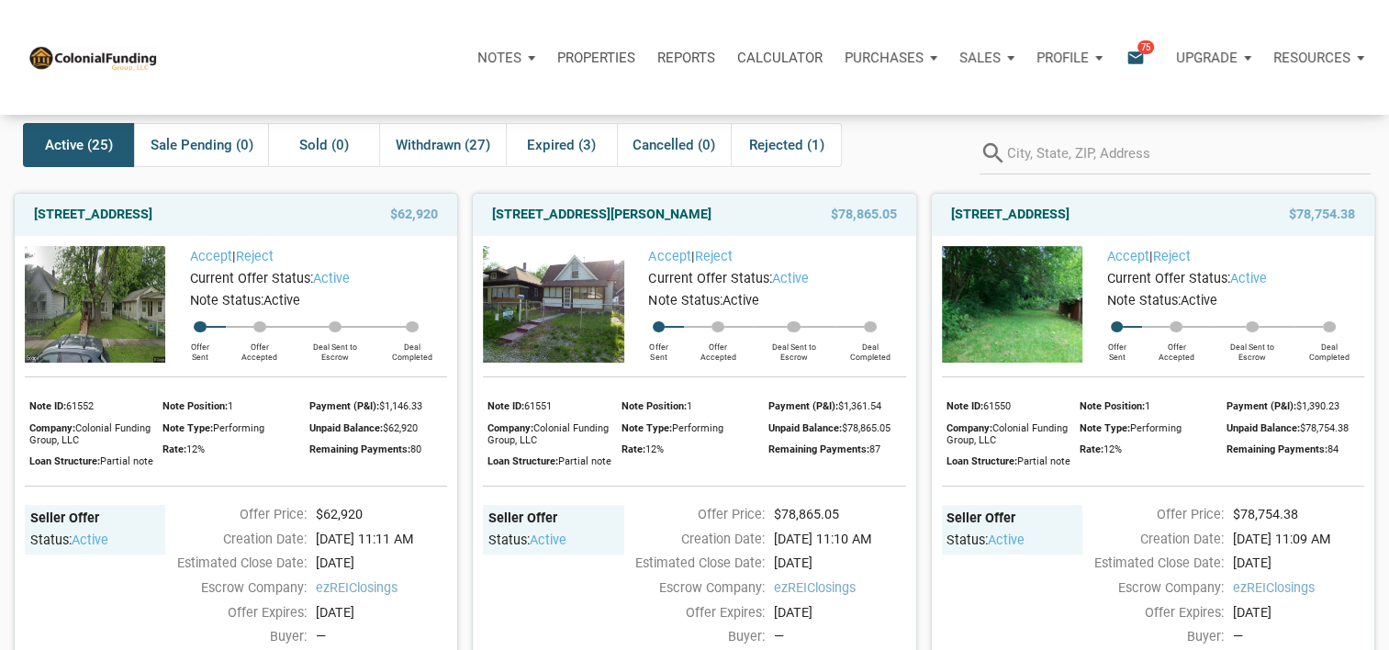
scroll to position [69, 0]
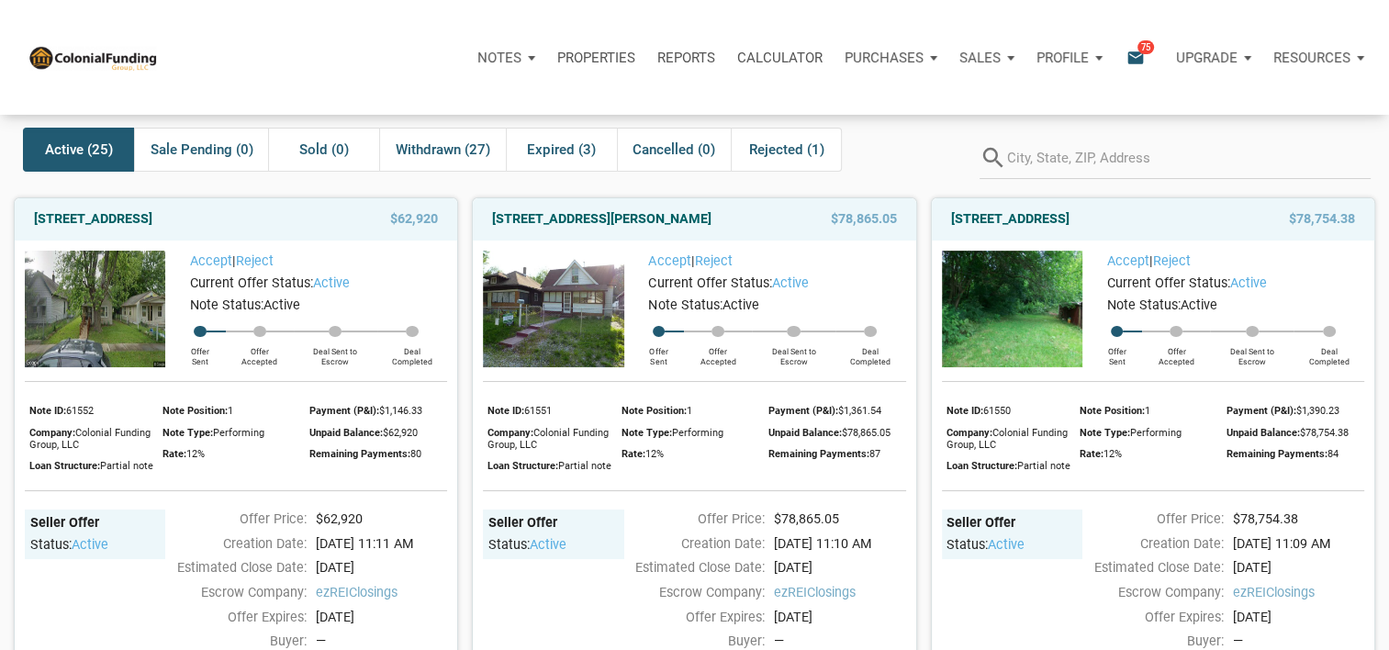
click at [966, 294] on img at bounding box center [1012, 309] width 140 height 117
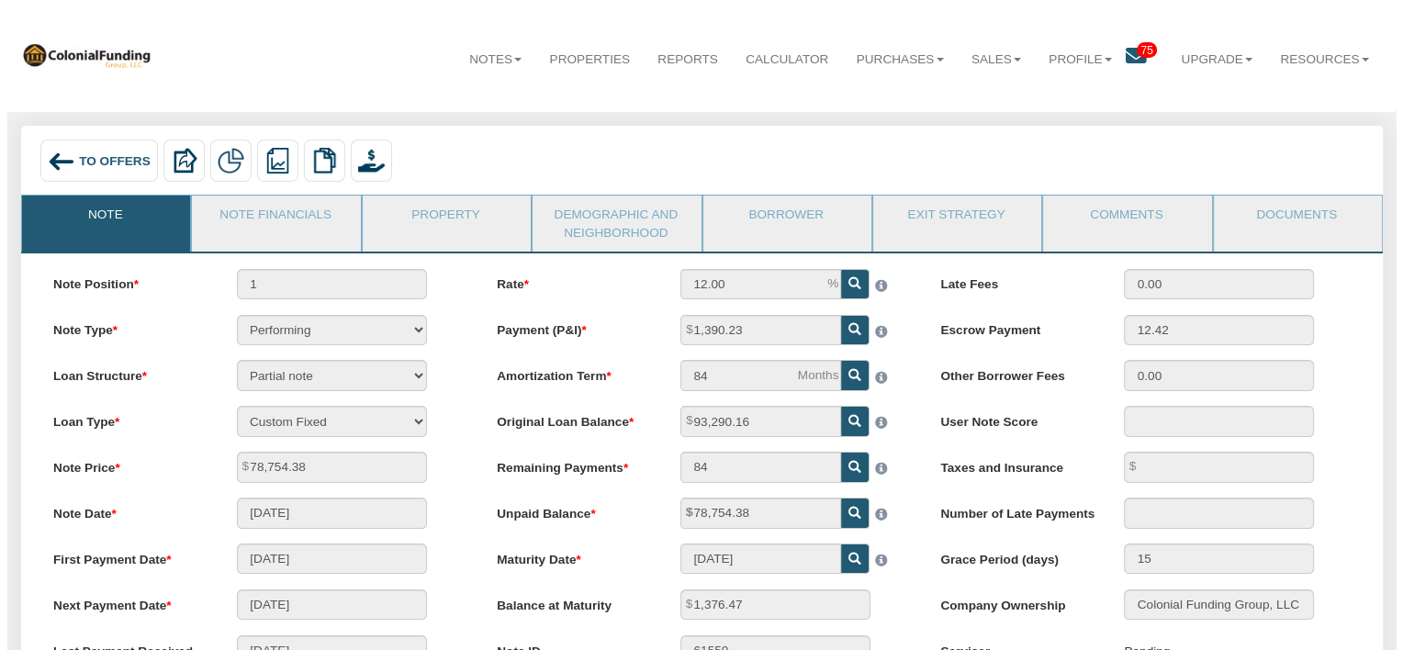
scroll to position [4, 0]
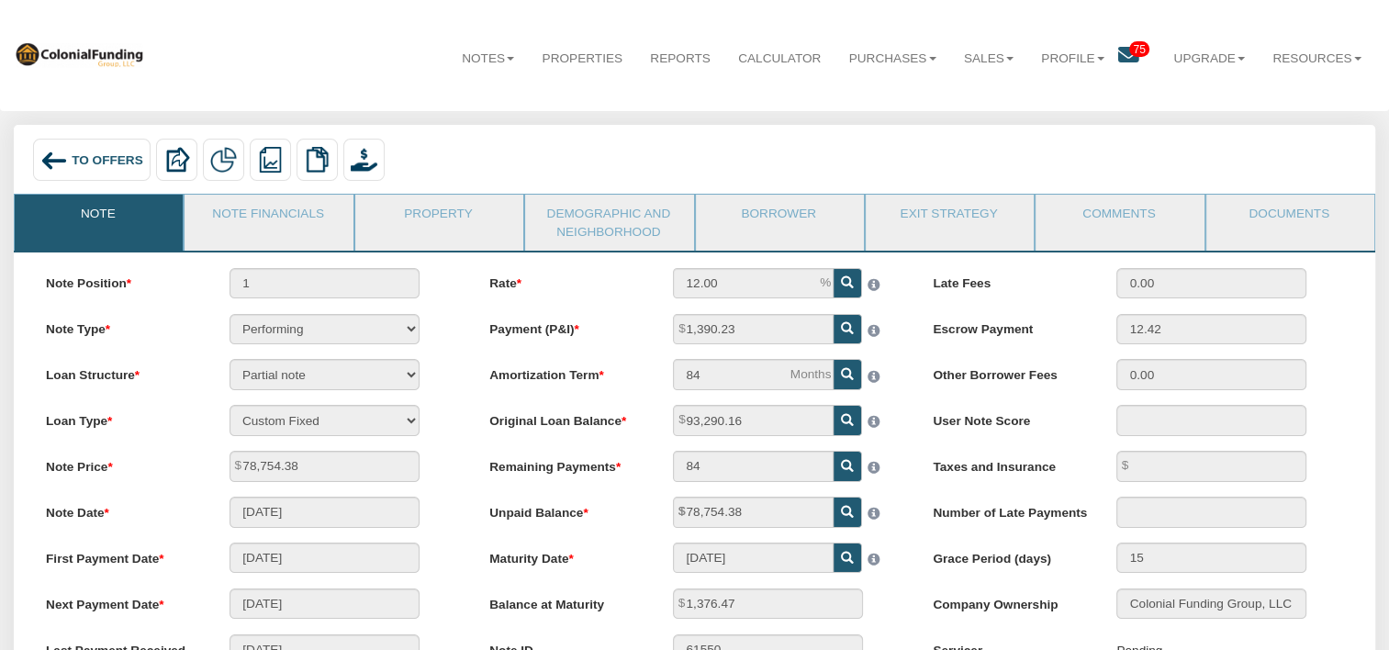
click at [1121, 61] on icon at bounding box center [1128, 55] width 21 height 21
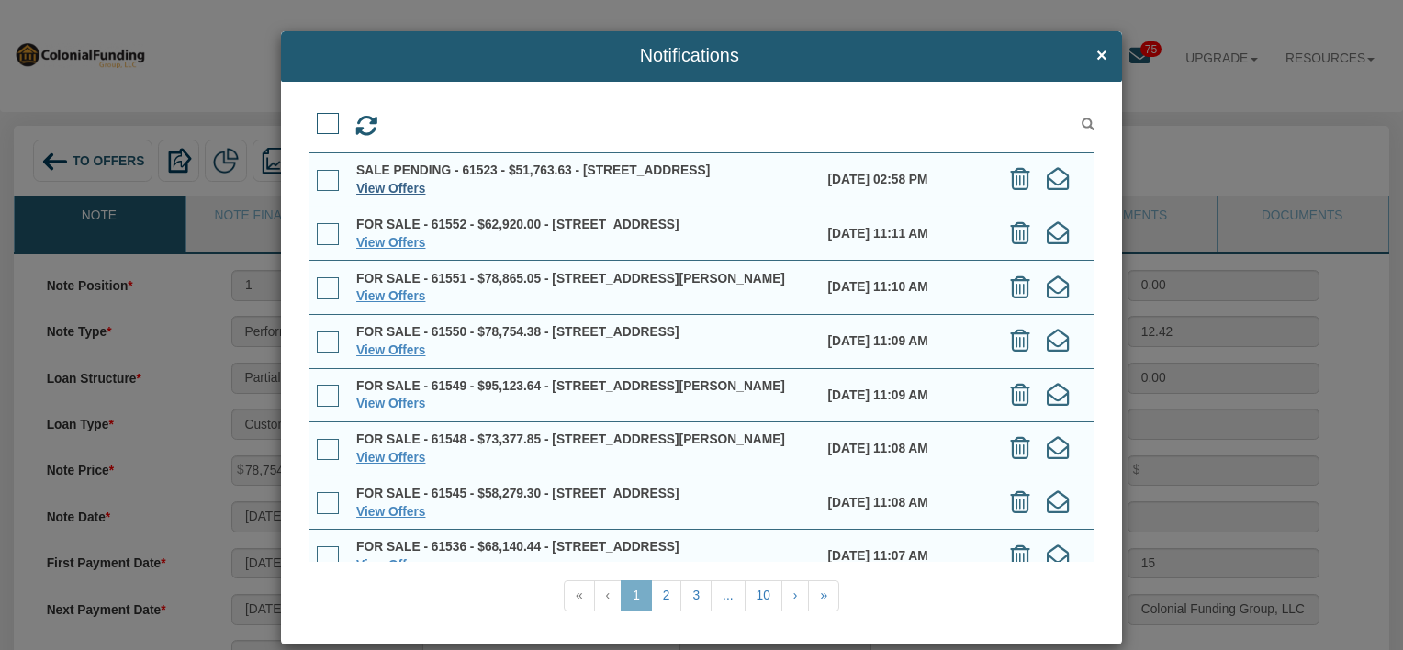
click at [413, 196] on link "View Offers" at bounding box center [390, 189] width 69 height 14
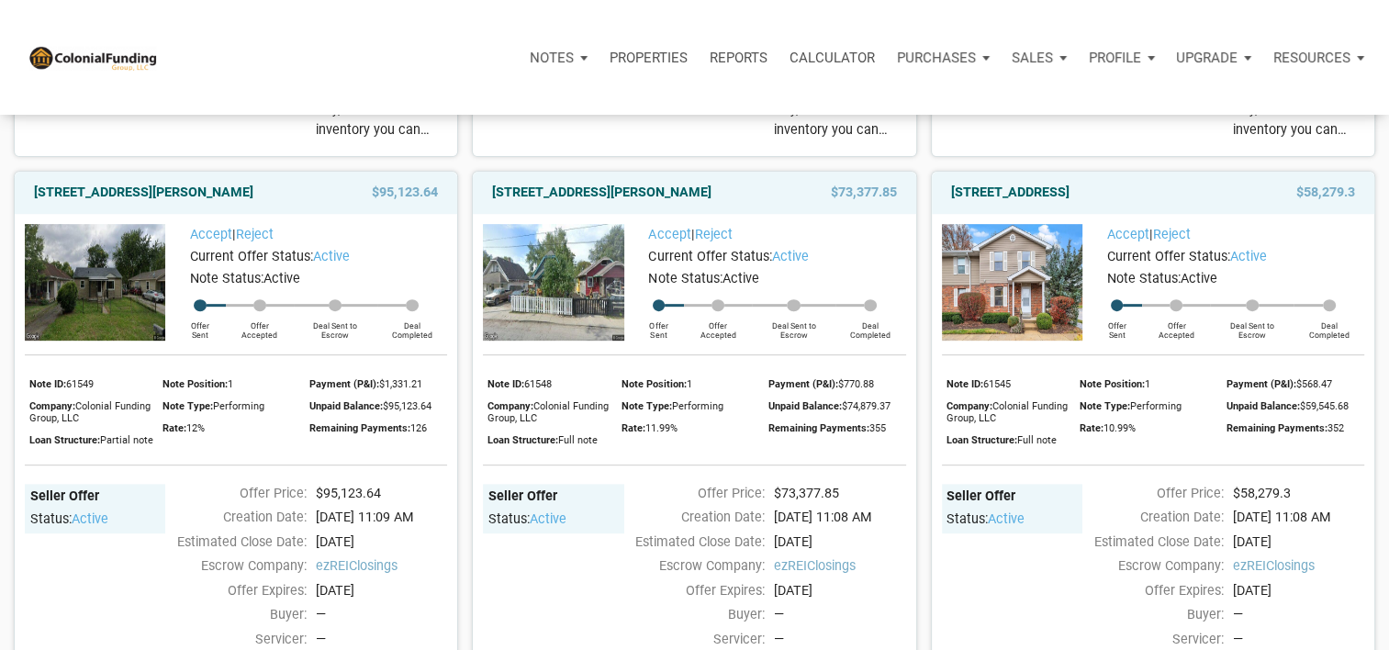
scroll to position [698, 0]
click at [1039, 338] on img at bounding box center [1012, 282] width 140 height 117
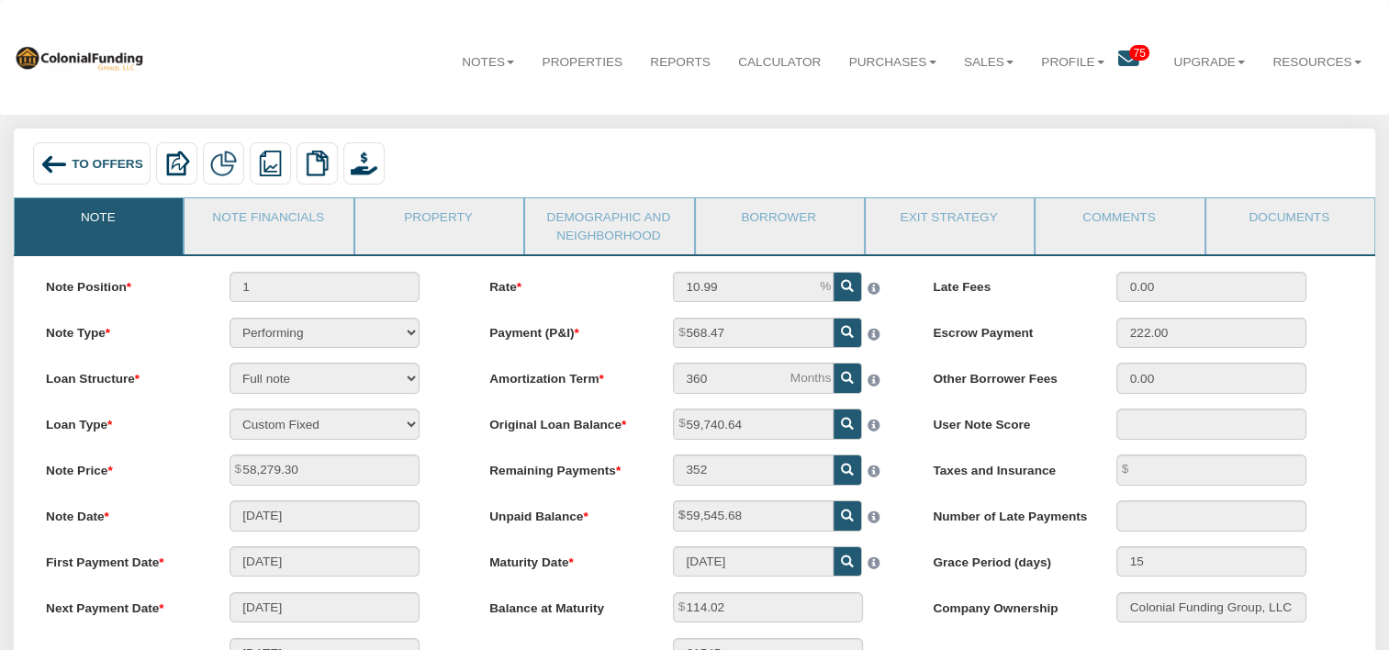
click at [107, 216] on link "Note" at bounding box center [98, 221] width 166 height 46
click at [100, 166] on span "To Offers" at bounding box center [108, 163] width 72 height 14
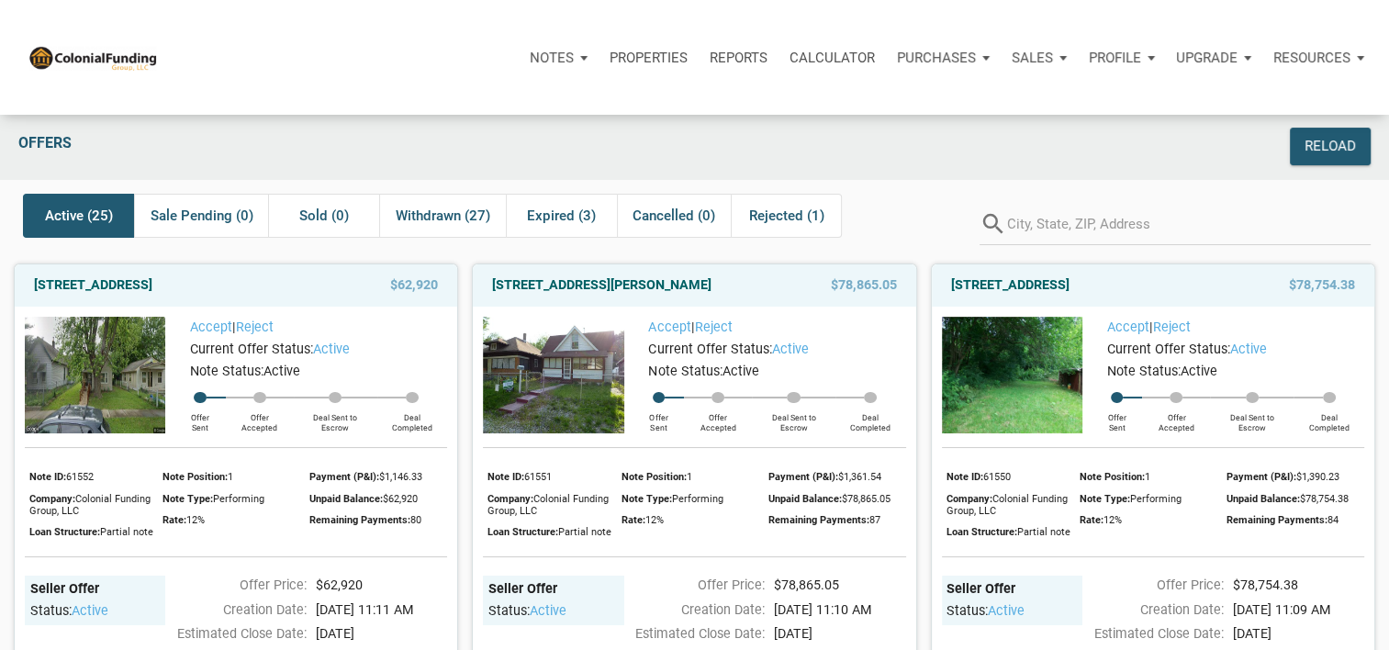
scroll to position [4, 0]
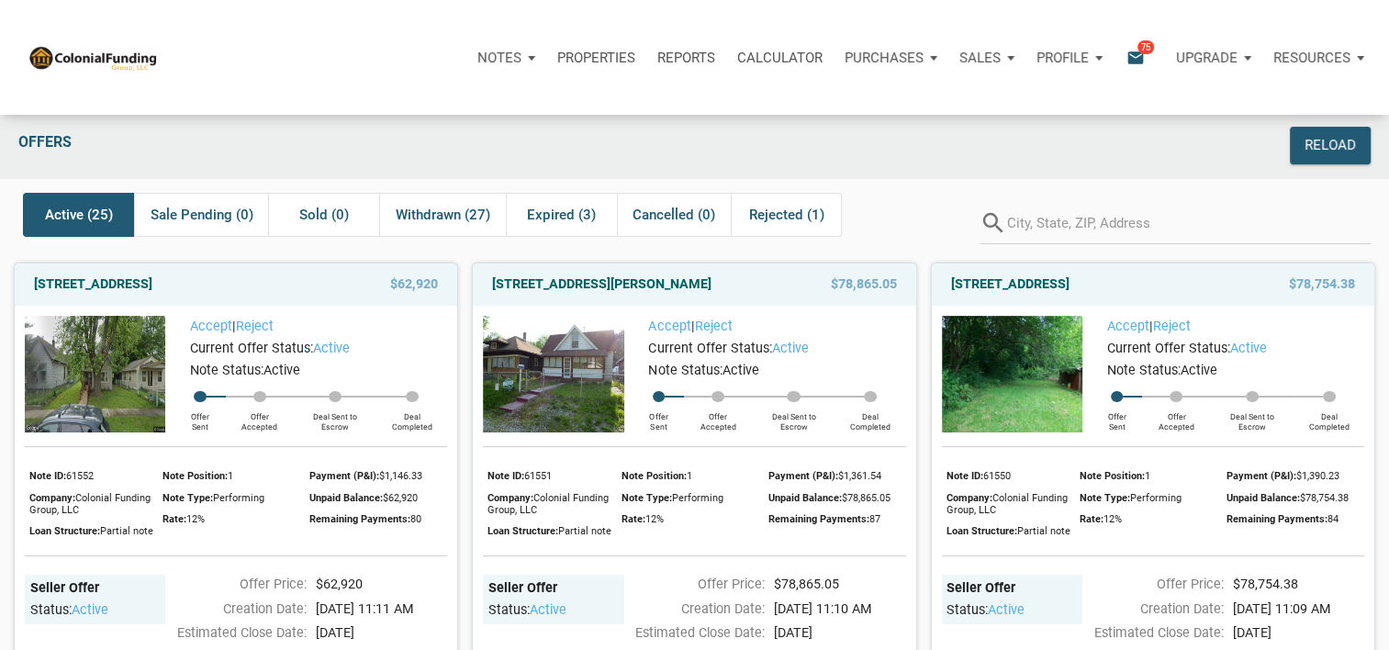
click at [823, 555] on div "Accept | Reject Current Offer Status: active Note Status: Active Offer Sent Off…" at bounding box center [694, 578] width 443 height 544
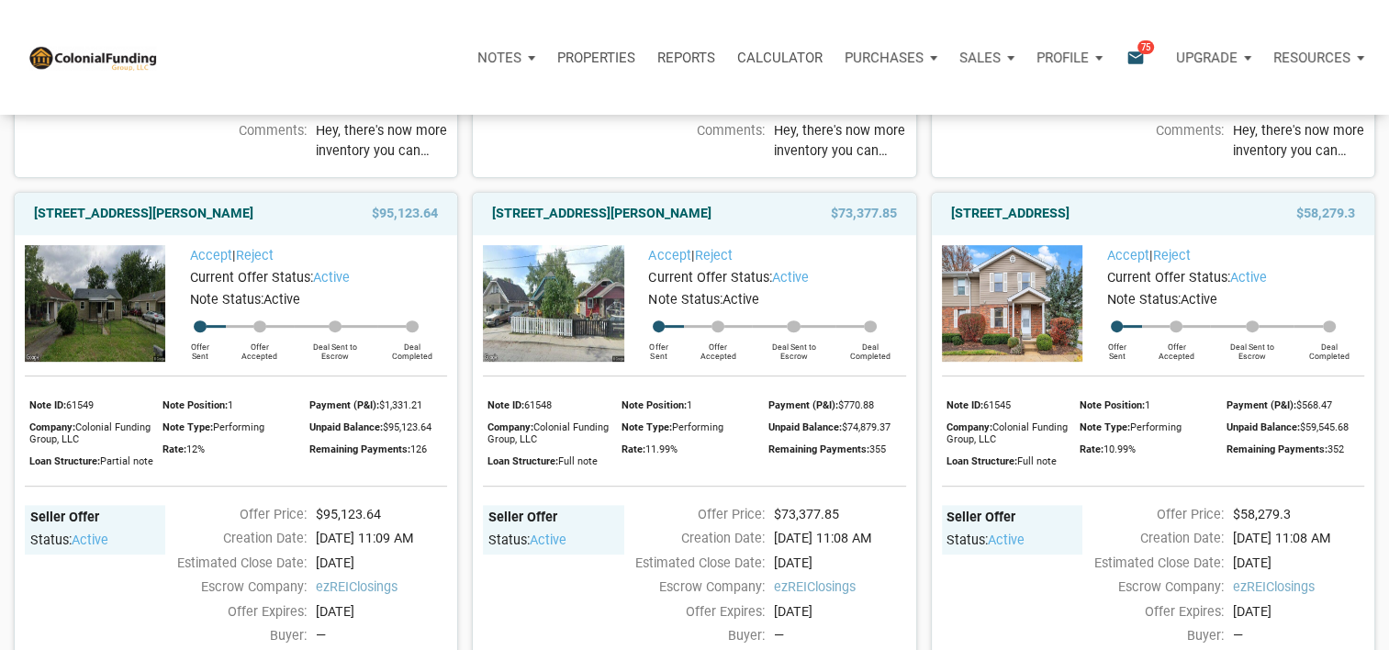
scroll to position [678, 0]
click at [555, 333] on img at bounding box center [553, 302] width 140 height 117
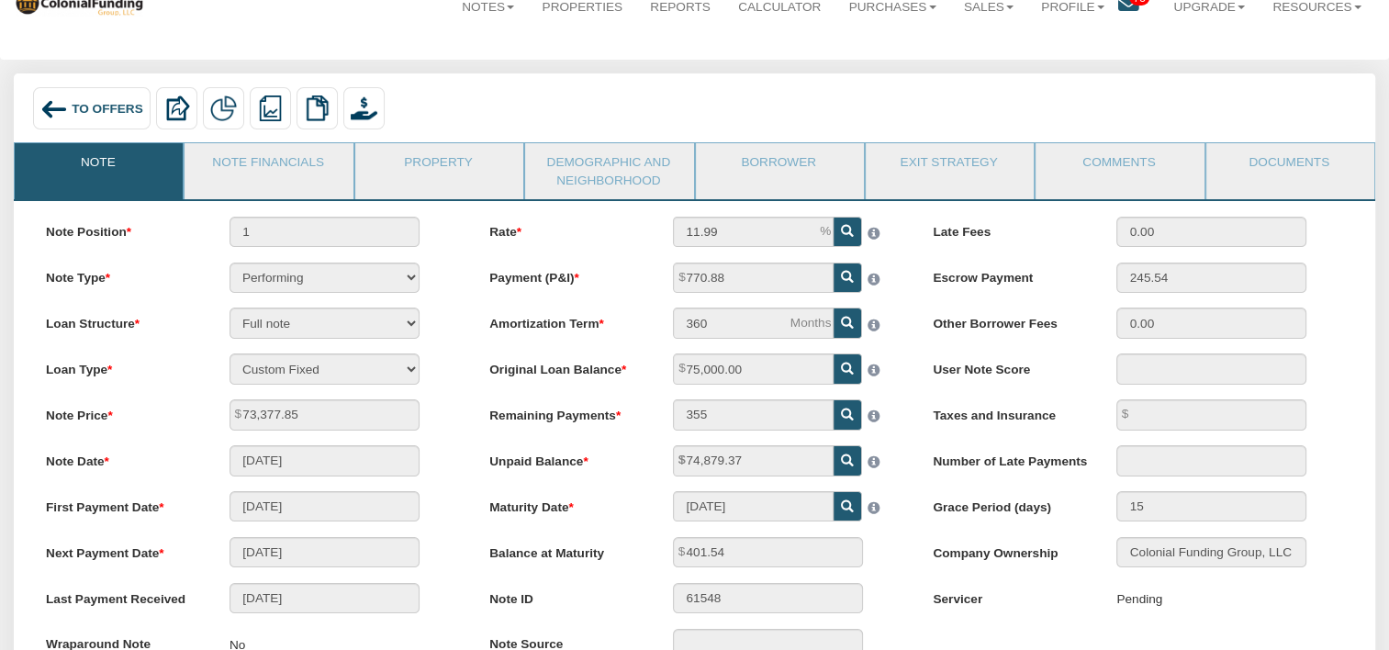
scroll to position [57, 0]
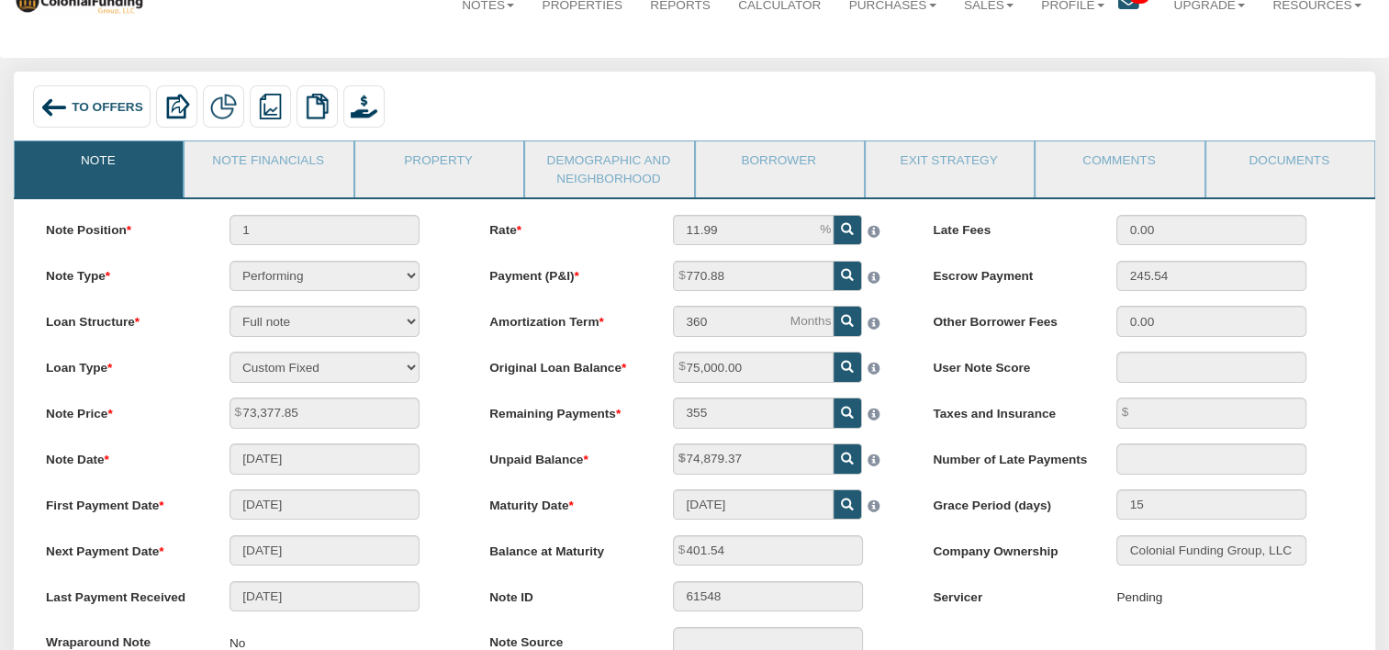
click at [635, 552] on label "Balance at Maturity" at bounding box center [567, 547] width 184 height 25
click at [106, 110] on span "To Offers" at bounding box center [108, 106] width 72 height 14
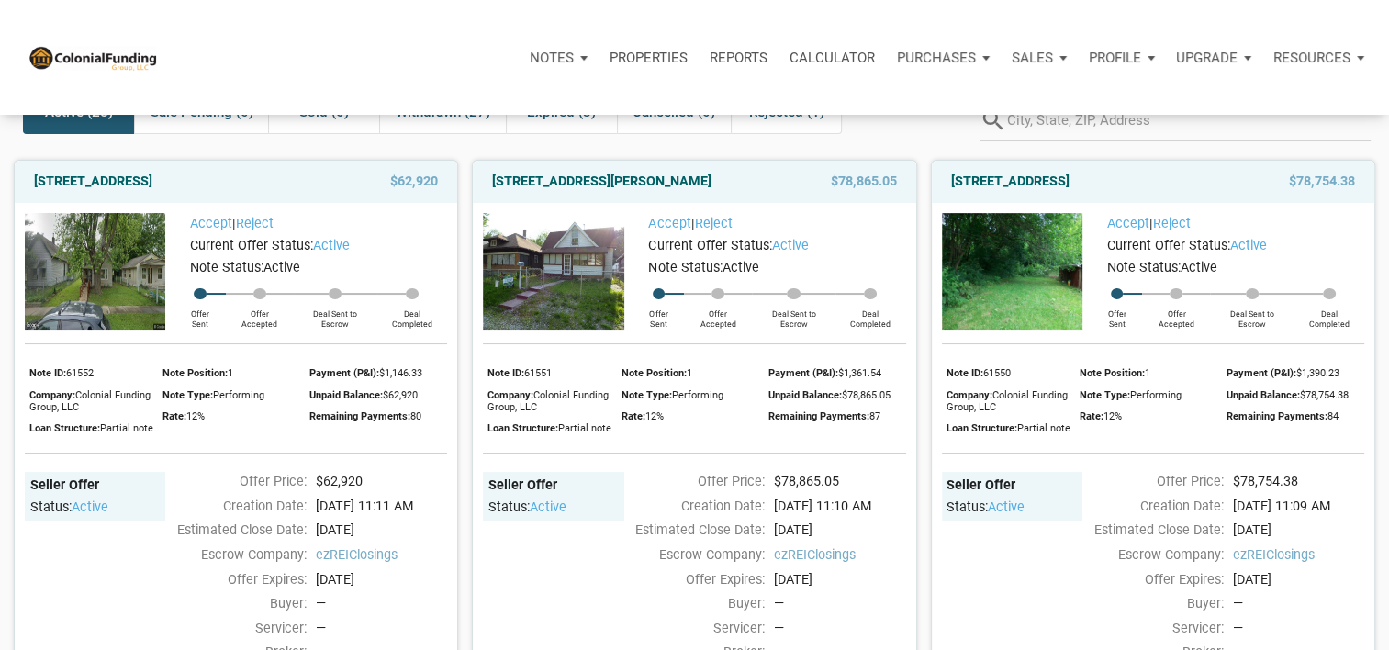
scroll to position [108, 0]
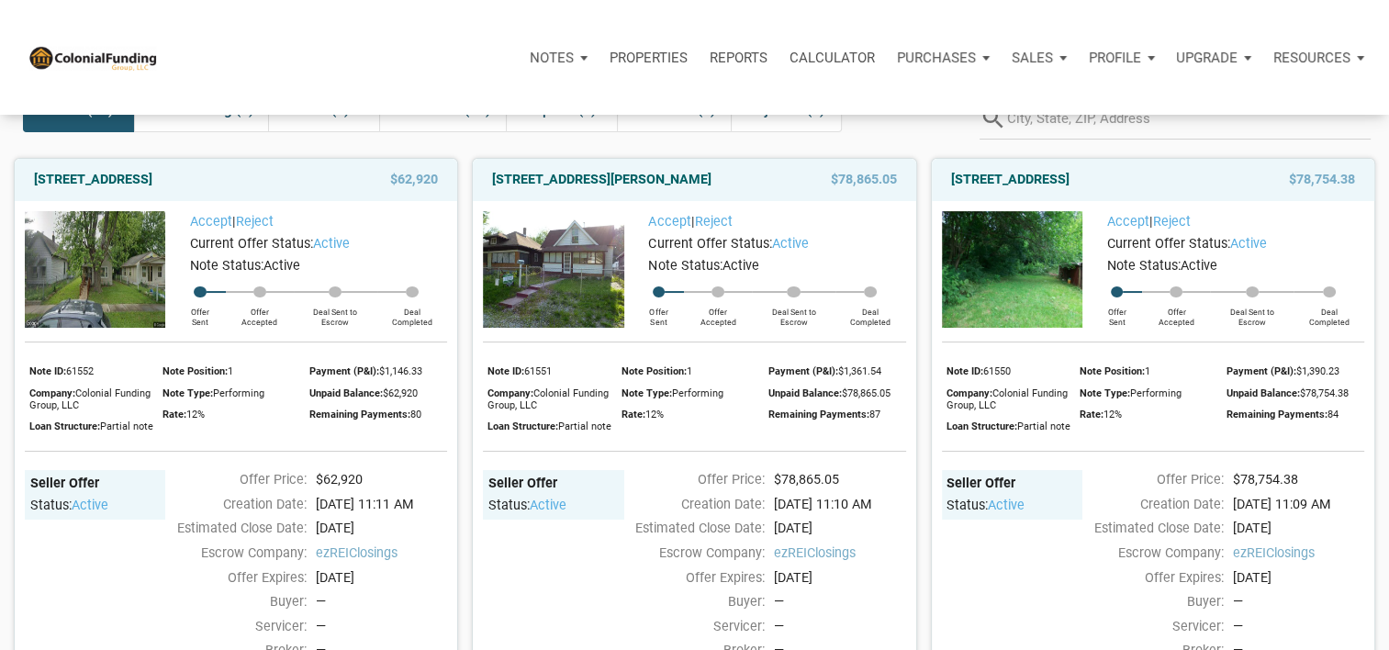
click at [1049, 321] on img at bounding box center [1012, 269] width 140 height 117
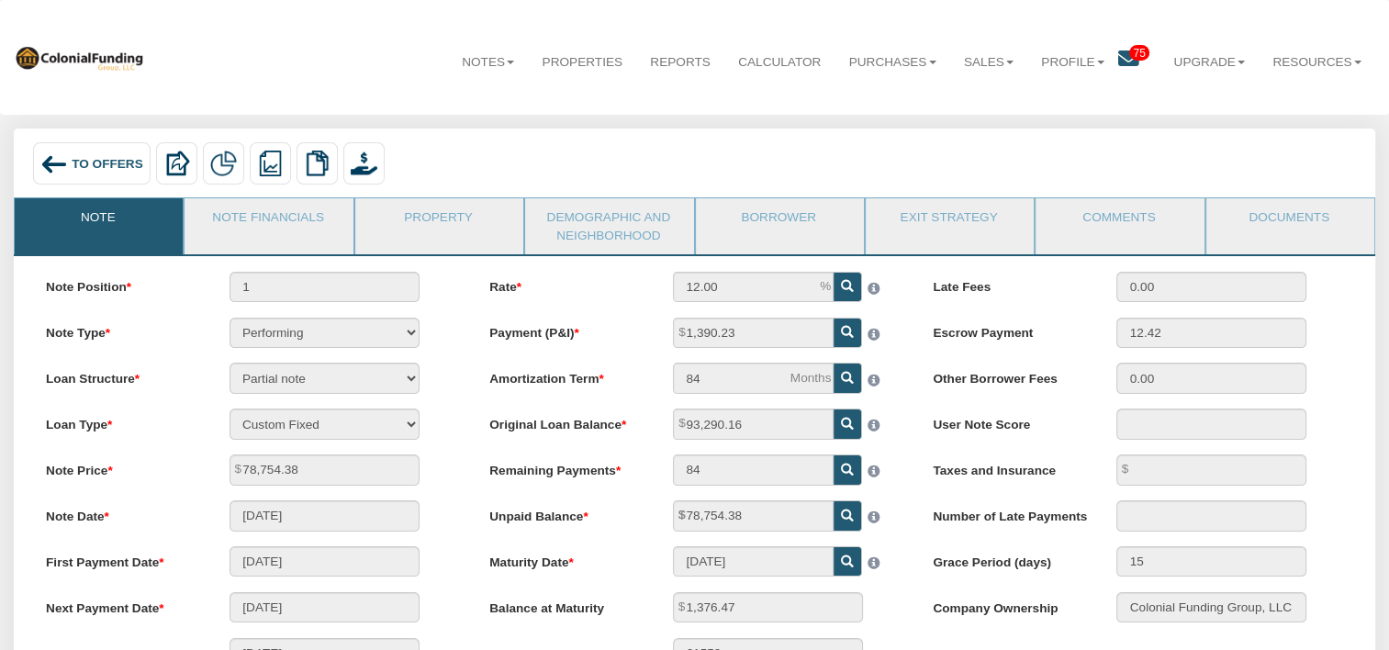
click at [1129, 50] on span "75" at bounding box center [1139, 53] width 21 height 16
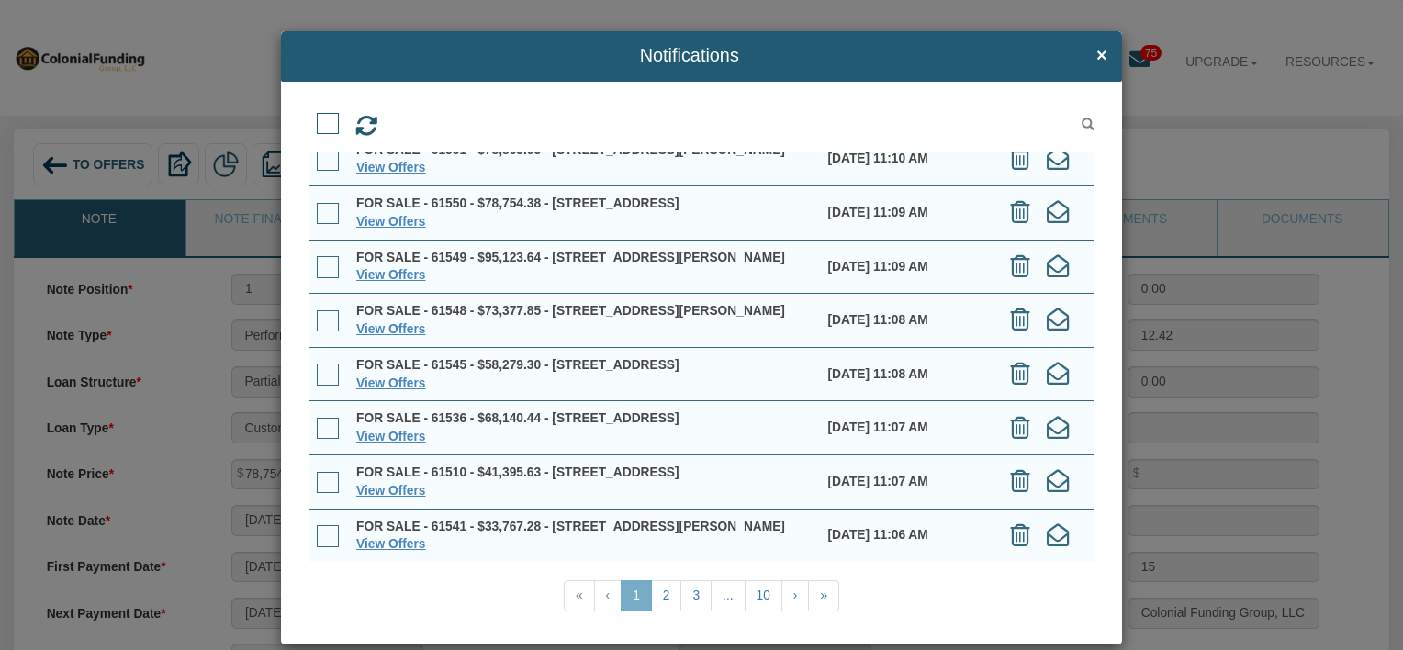
scroll to position [25, 0]
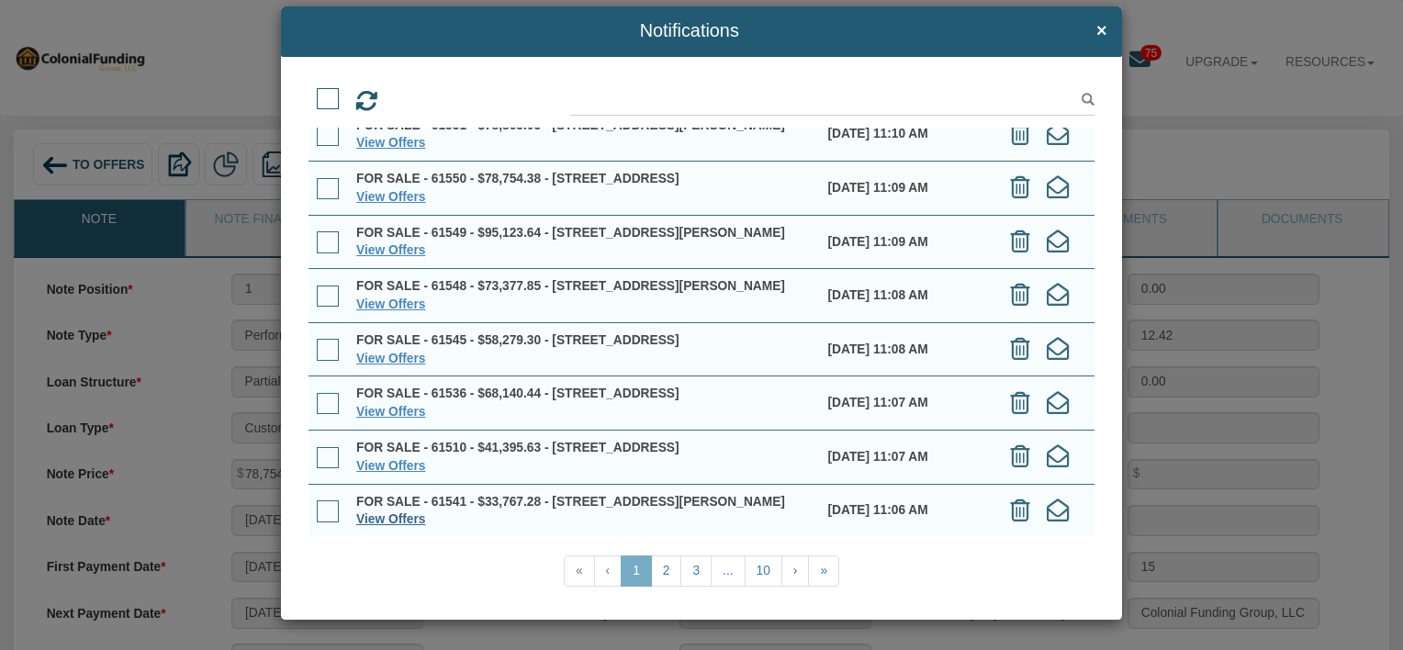
click at [376, 521] on link "View Offers" at bounding box center [390, 519] width 69 height 14
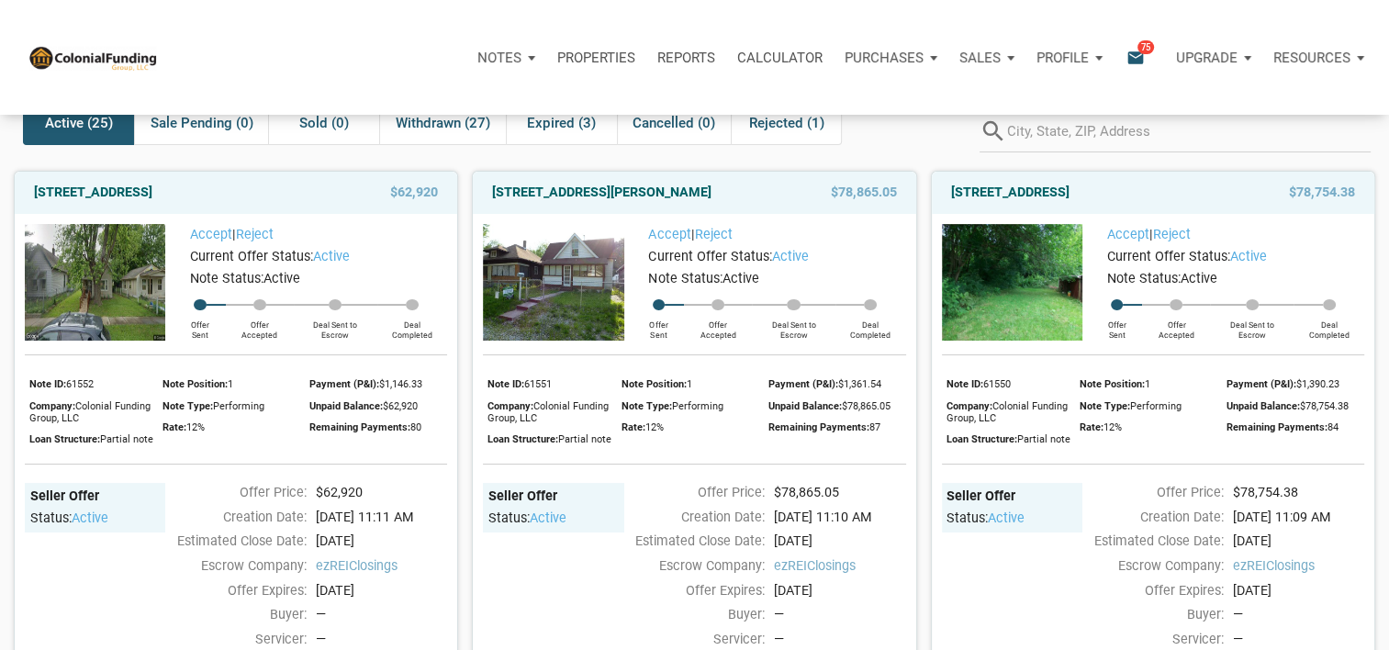
scroll to position [95, 0]
click at [790, 540] on div "Offer Price: $78,865.05 Creation Date: [DATE] 11:10 AM Estimated Close Date: [D…" at bounding box center [765, 615] width 282 height 265
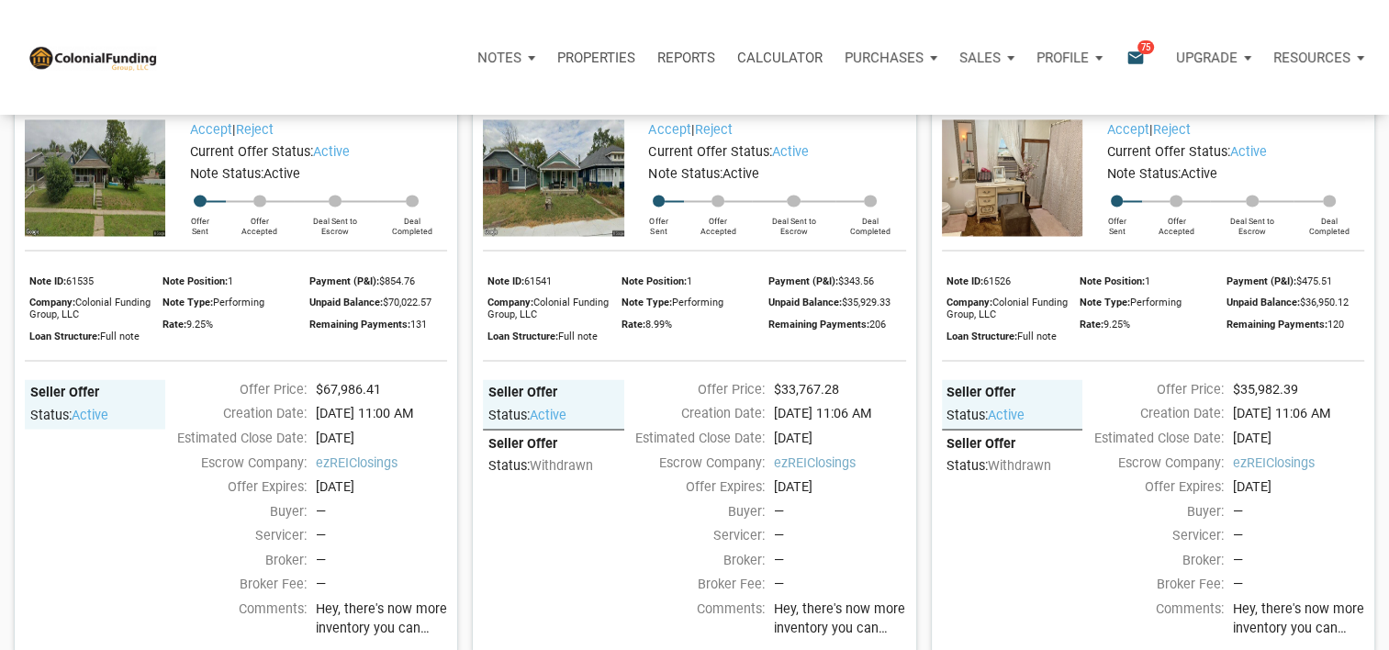
scroll to position [3217, 0]
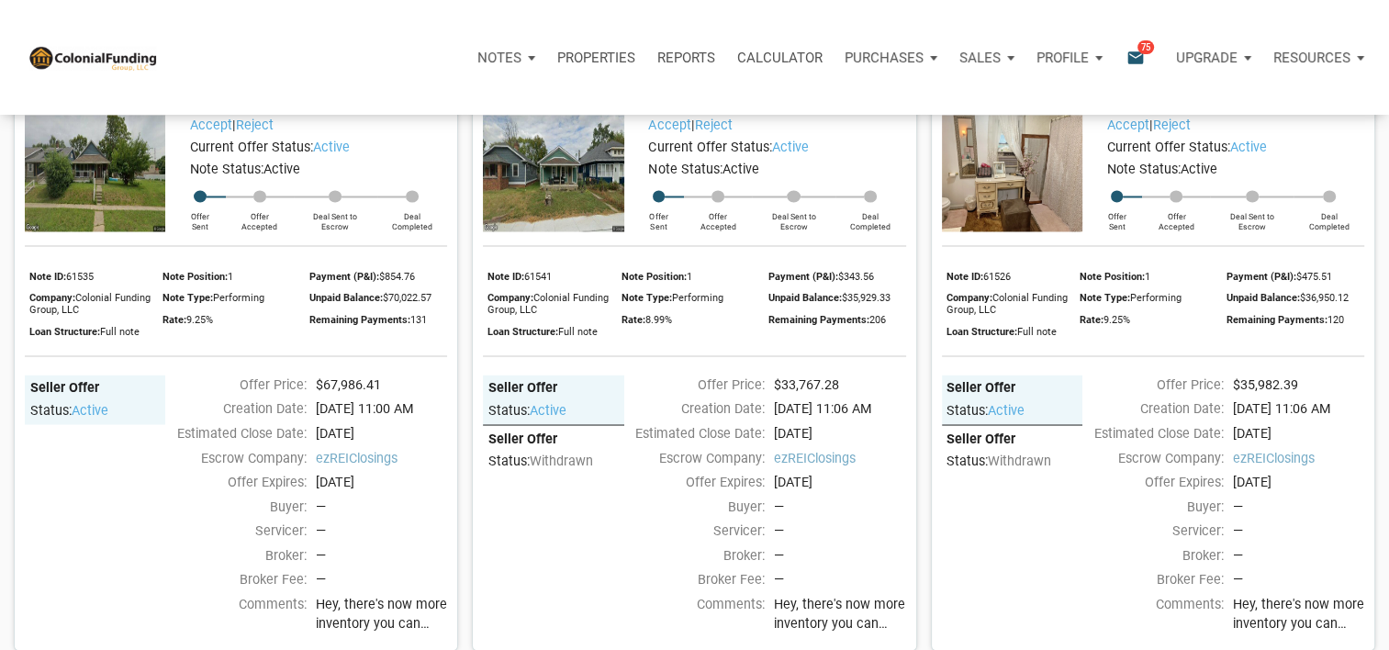
click at [992, 219] on img at bounding box center [1012, 173] width 140 height 117
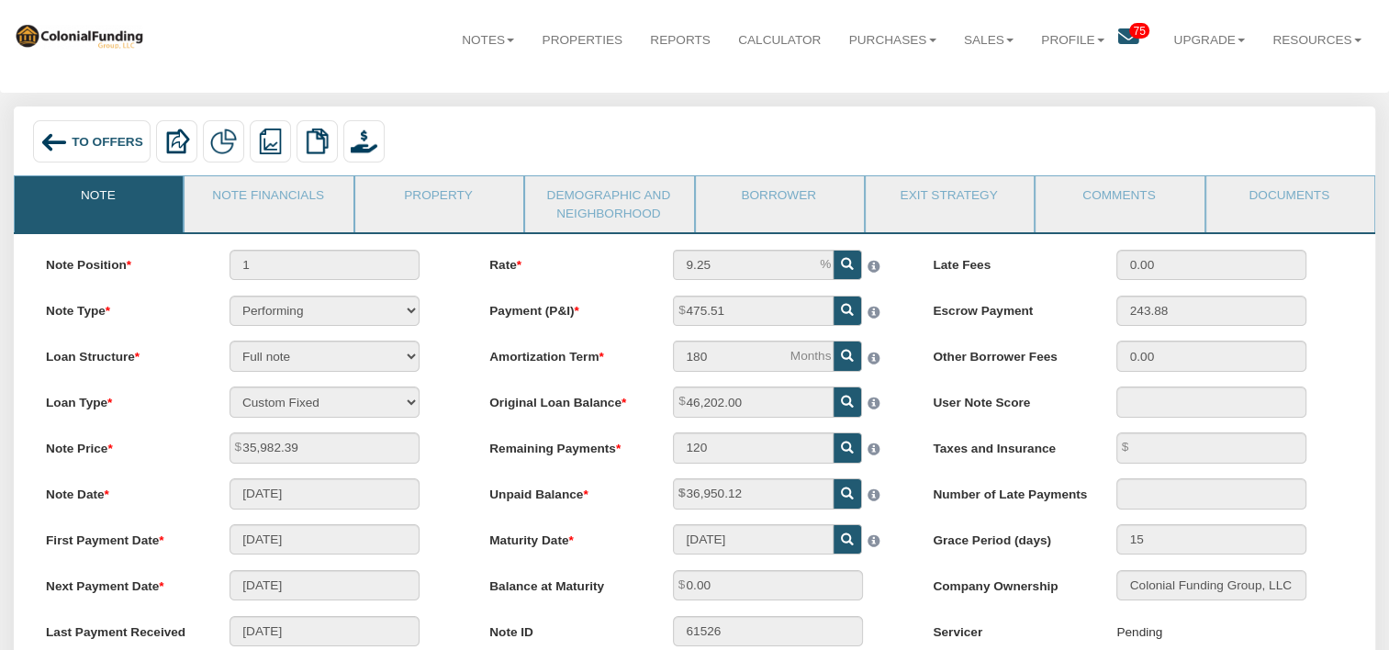
scroll to position [24, 0]
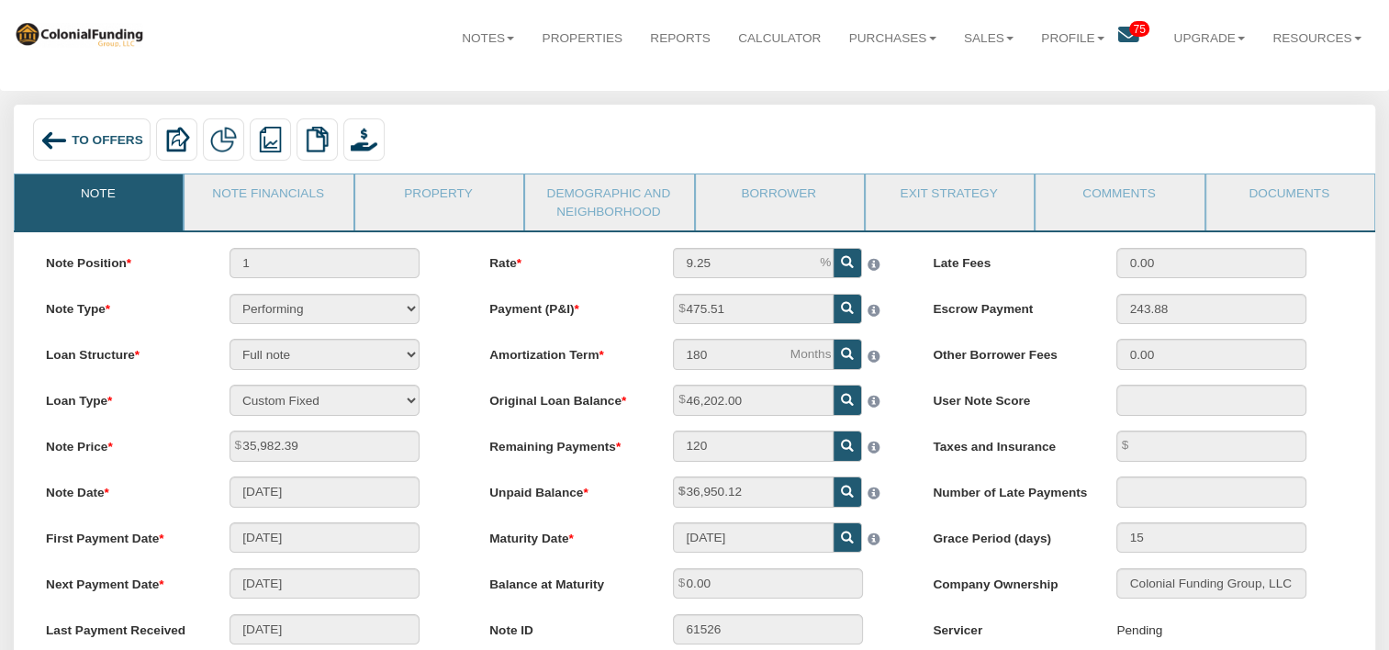
click at [117, 140] on span "To Offers" at bounding box center [108, 139] width 72 height 14
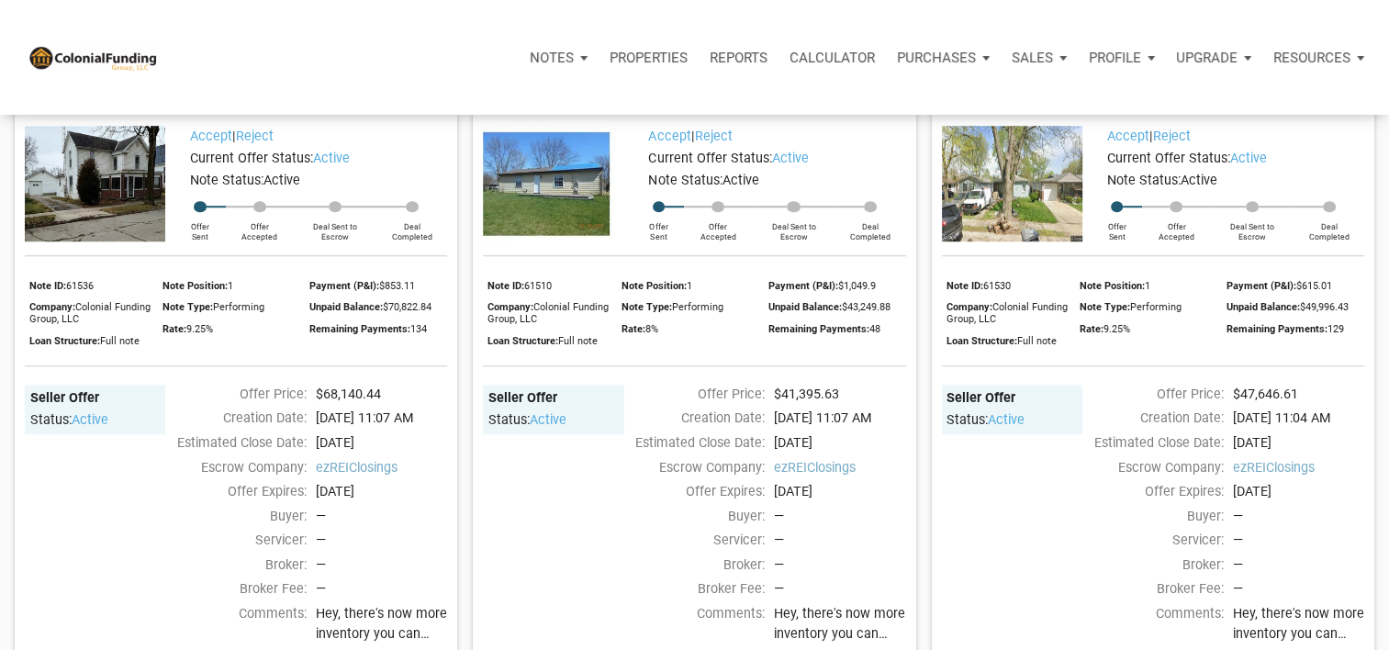
scroll to position [1399, 0]
click at [1057, 54] on p "Profile" at bounding box center [1063, 58] width 52 height 17
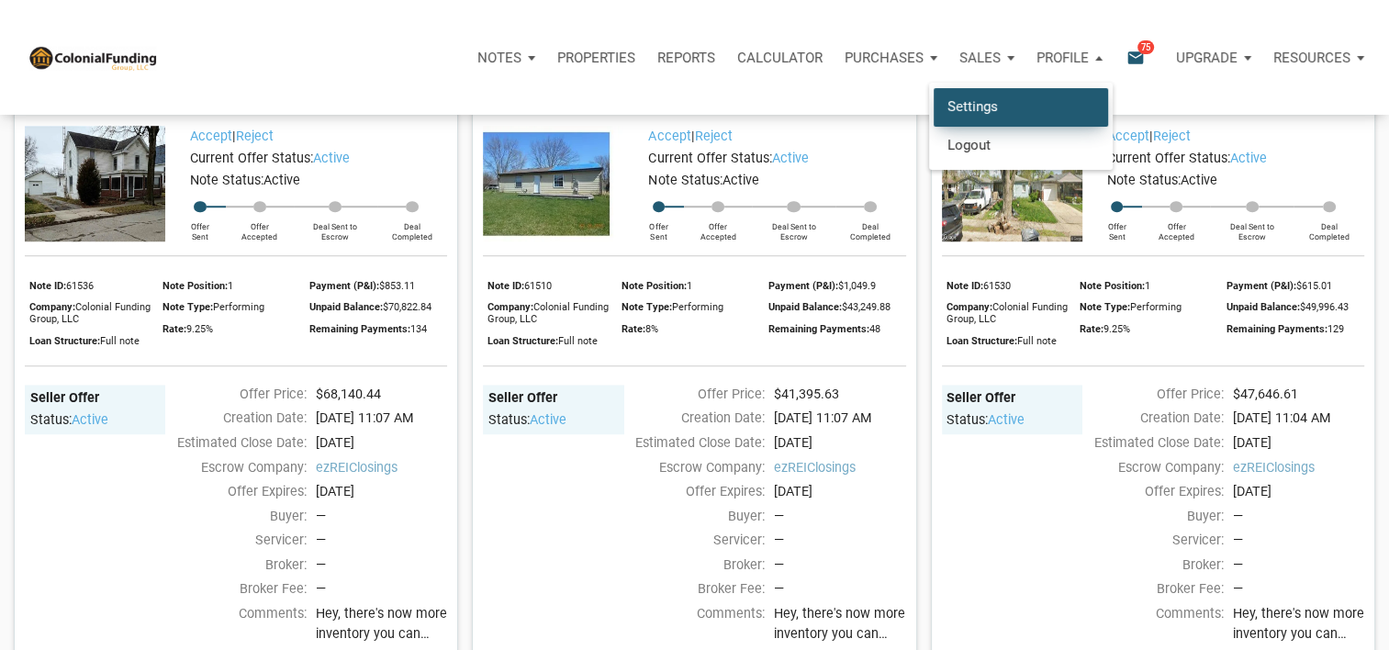
click at [984, 104] on link "Settings" at bounding box center [1021, 107] width 174 height 38
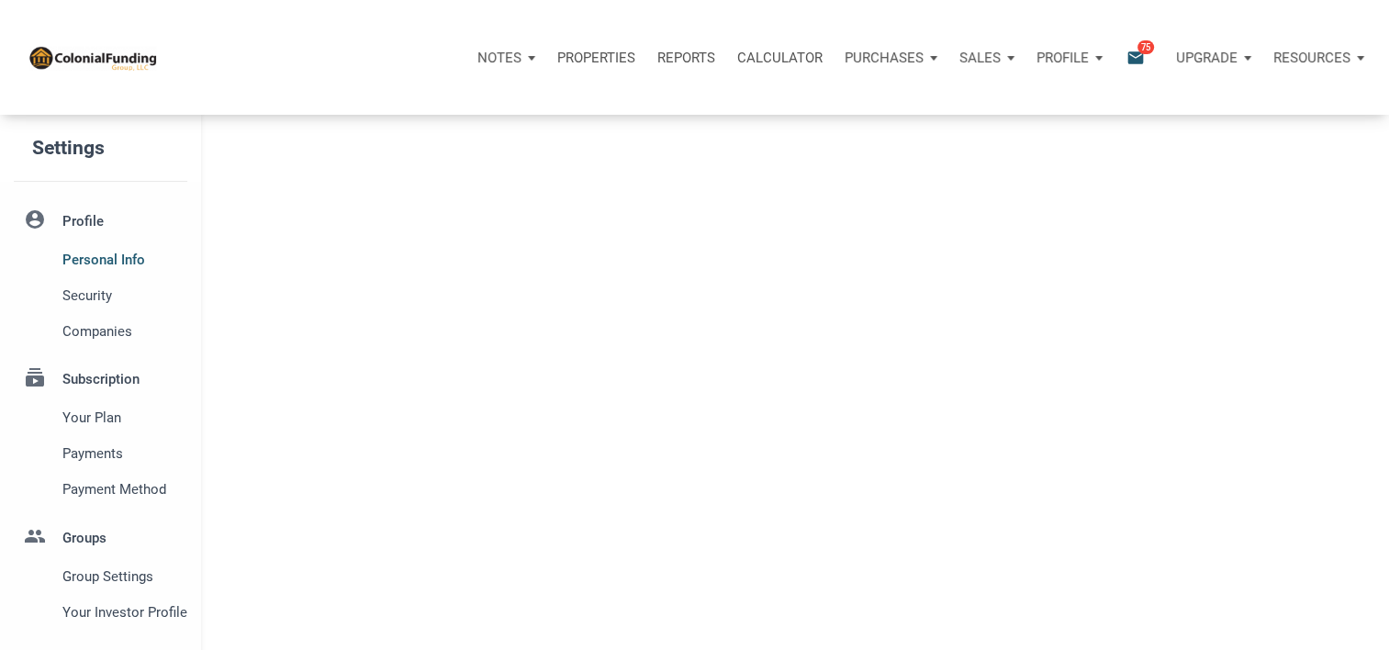
select select
type input "WESTLAKE"
select select
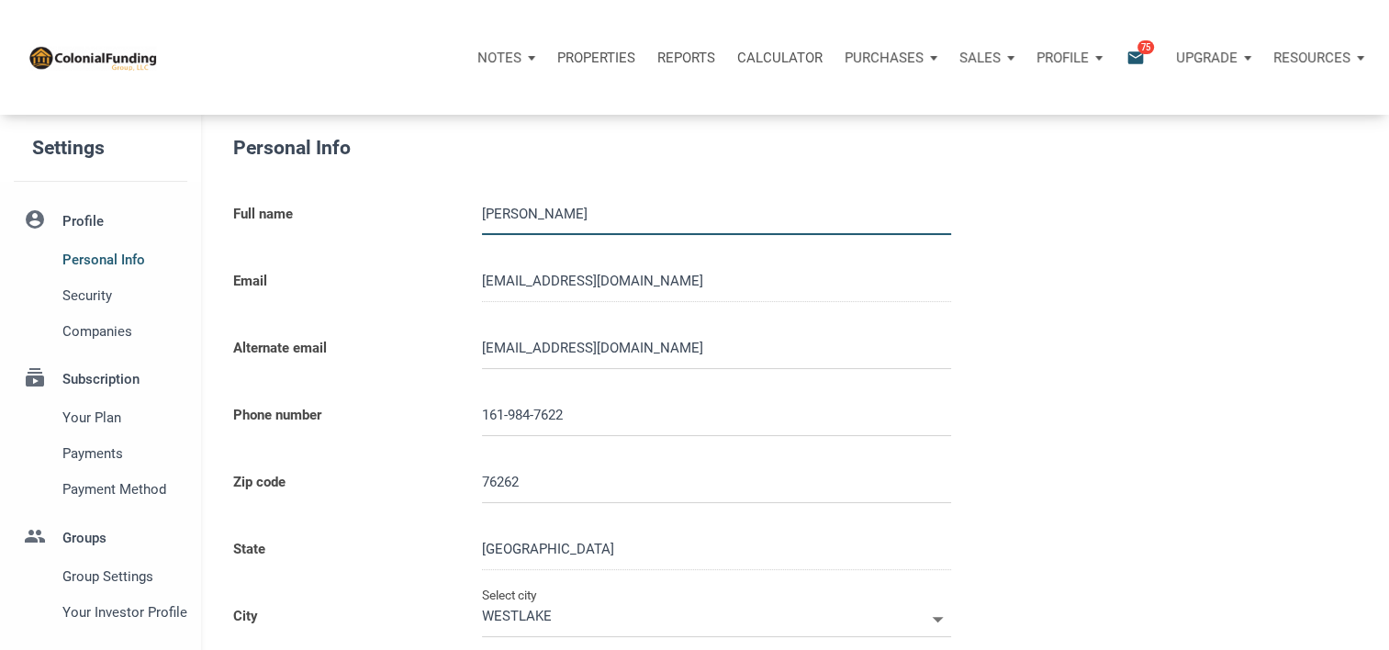
type input "16198476223"
type input "ROANOKE"
select select
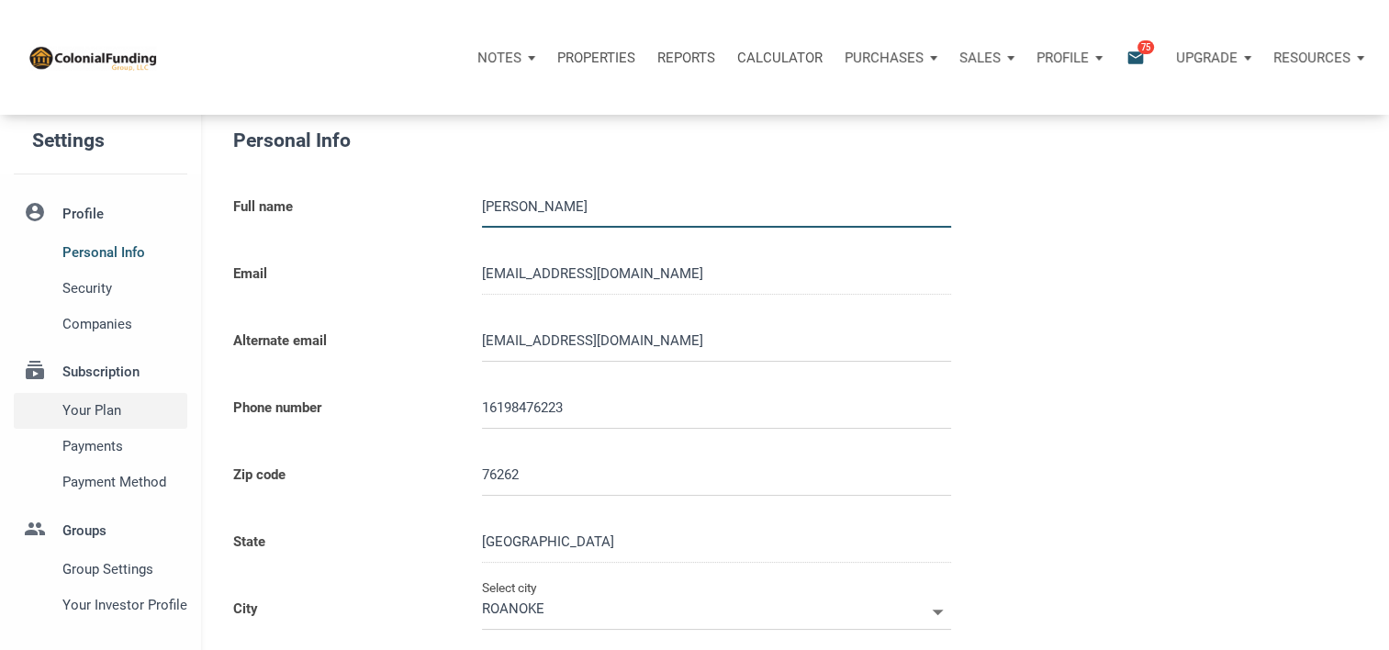
scroll to position [4, 0]
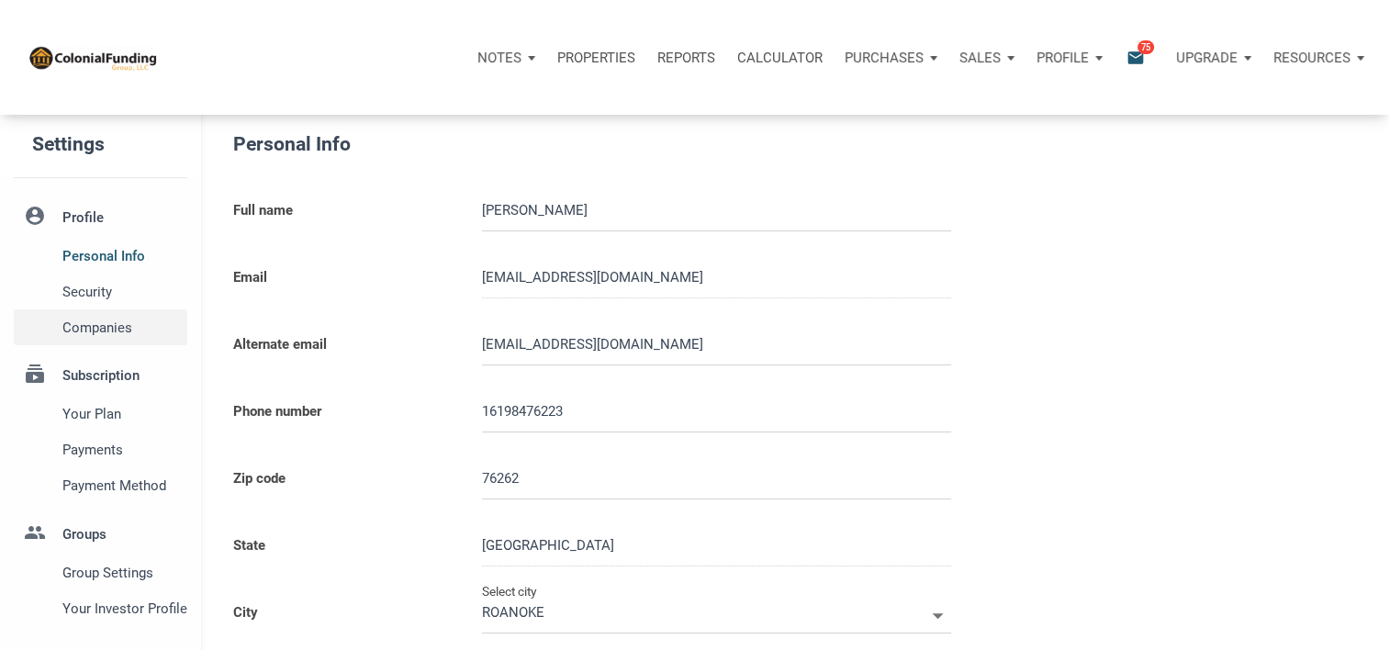
click at [84, 329] on span "Companies" at bounding box center [121, 328] width 118 height 22
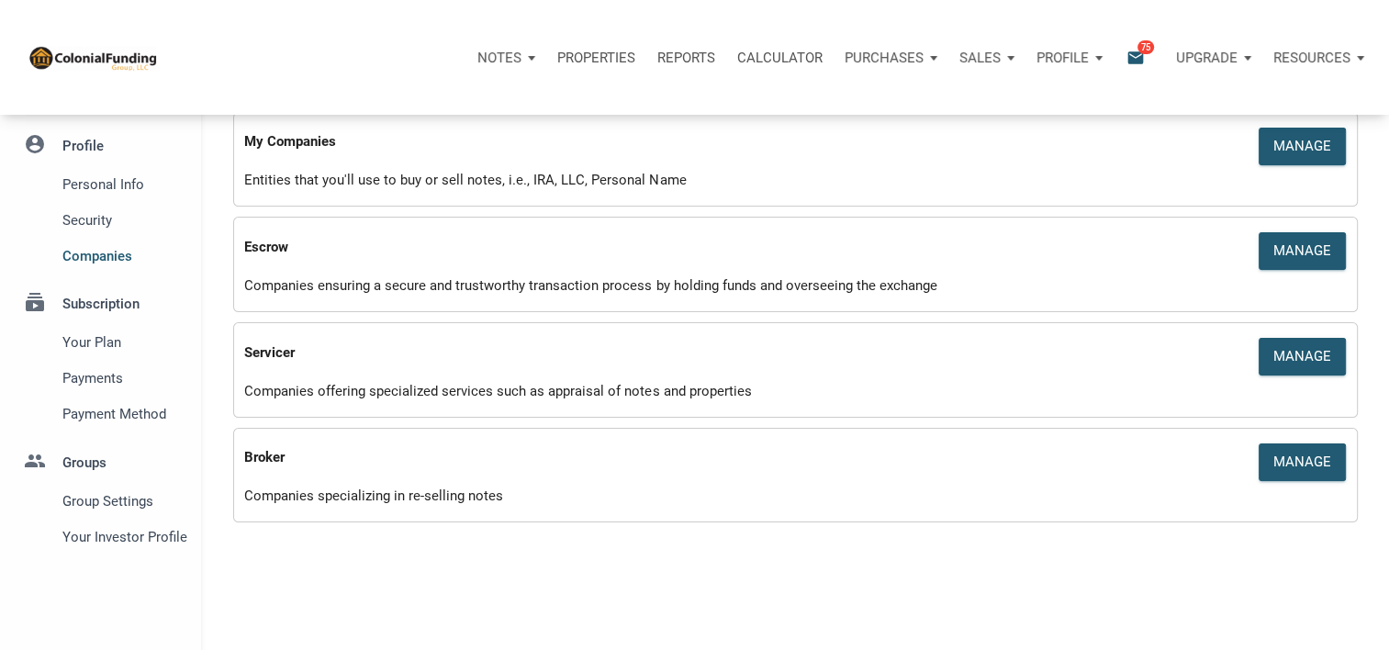
scroll to position [76, 0]
click at [90, 225] on span "Security" at bounding box center [121, 219] width 118 height 22
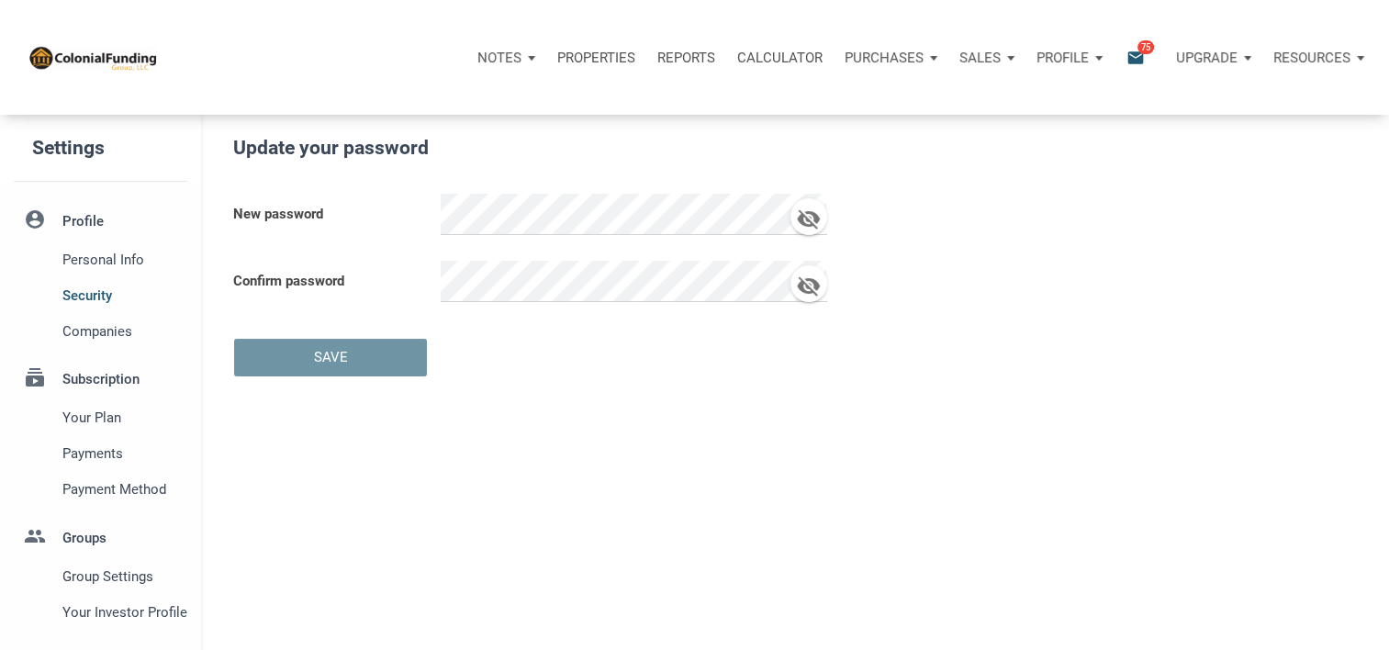
click at [81, 219] on li "account_circle Profile Personal Info Security Companies" at bounding box center [100, 275] width 201 height 150
click at [70, 257] on span "Personal Info" at bounding box center [121, 260] width 118 height 22
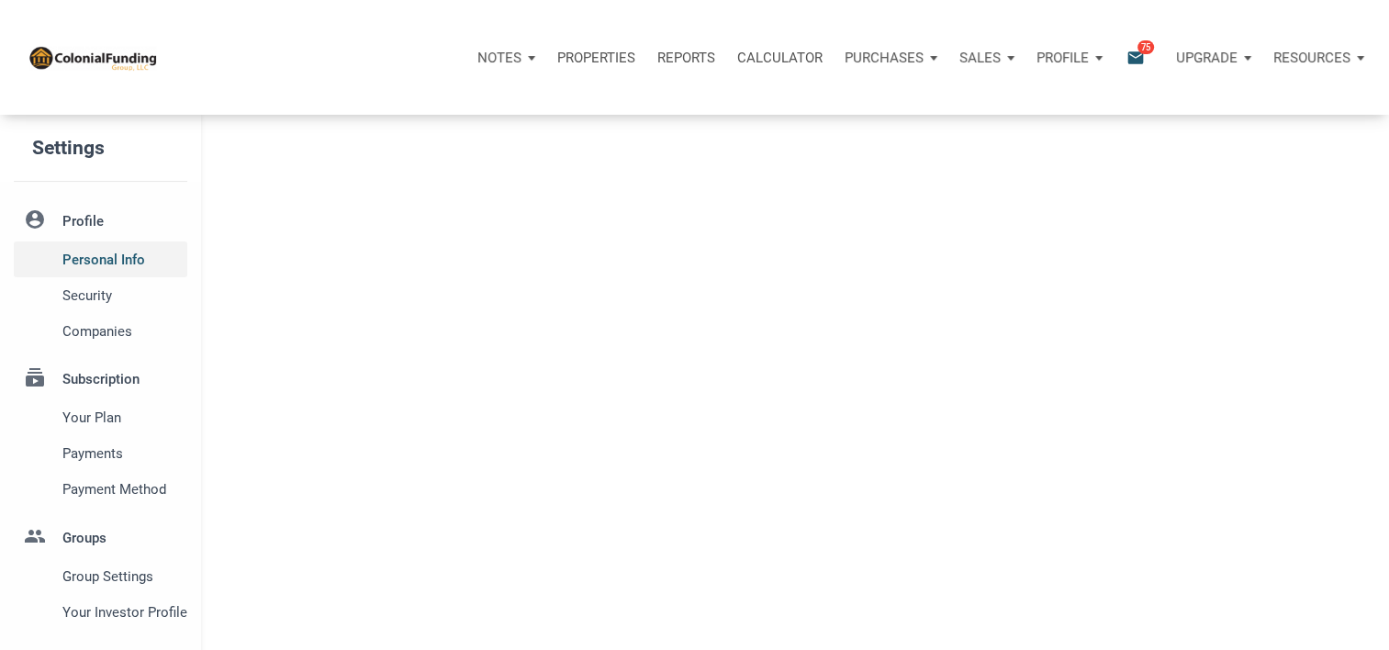
type input "WESTLAKE"
select select
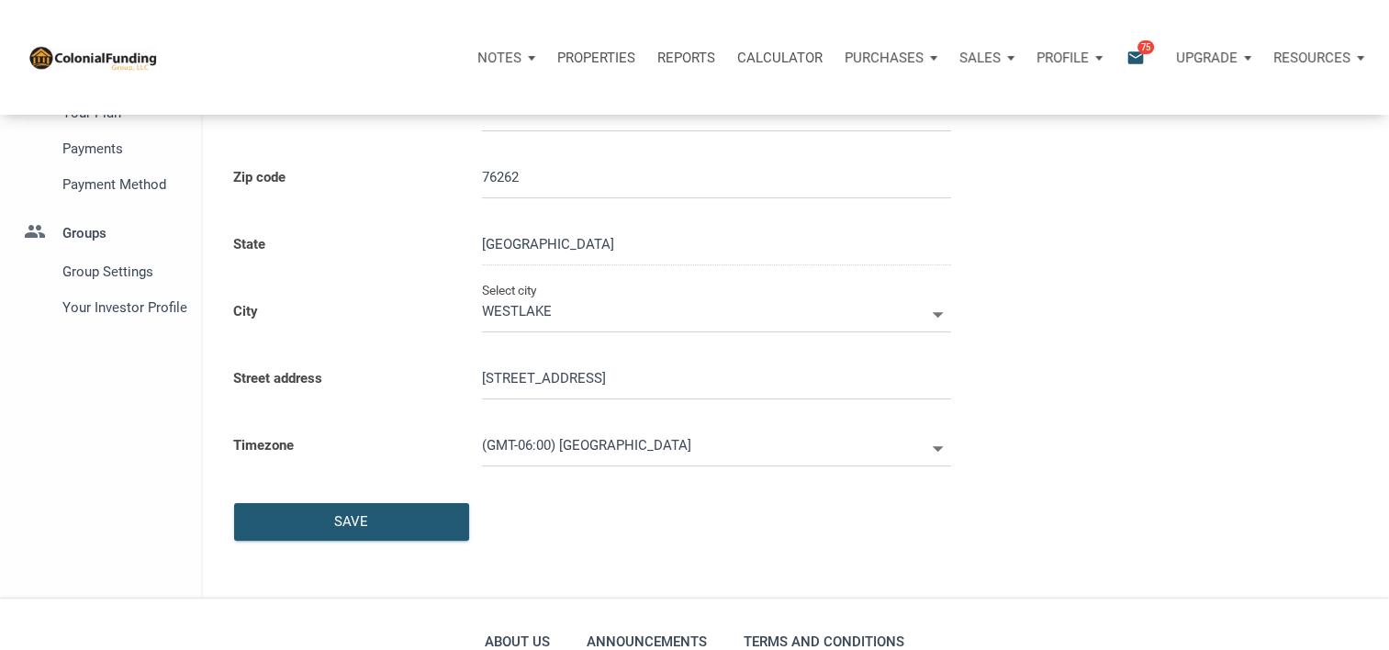
scroll to position [509, 0]
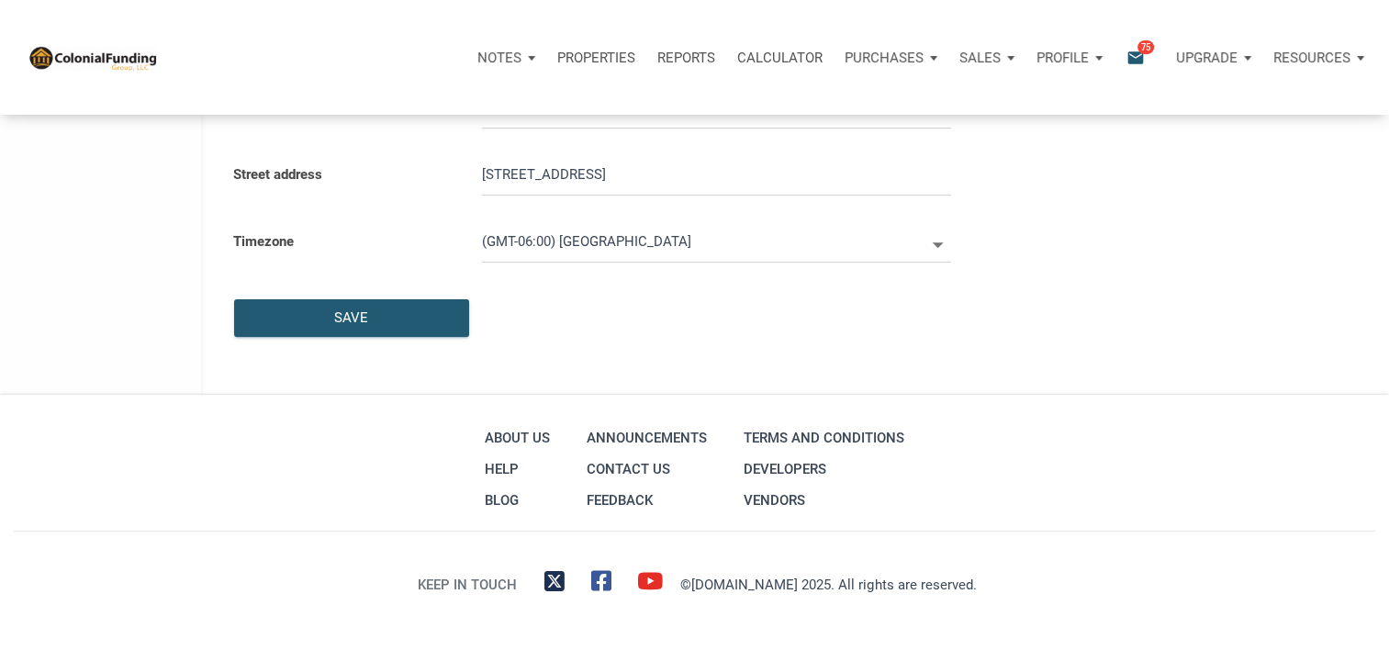
type input "16198476223"
type input "ROANOKE"
select select
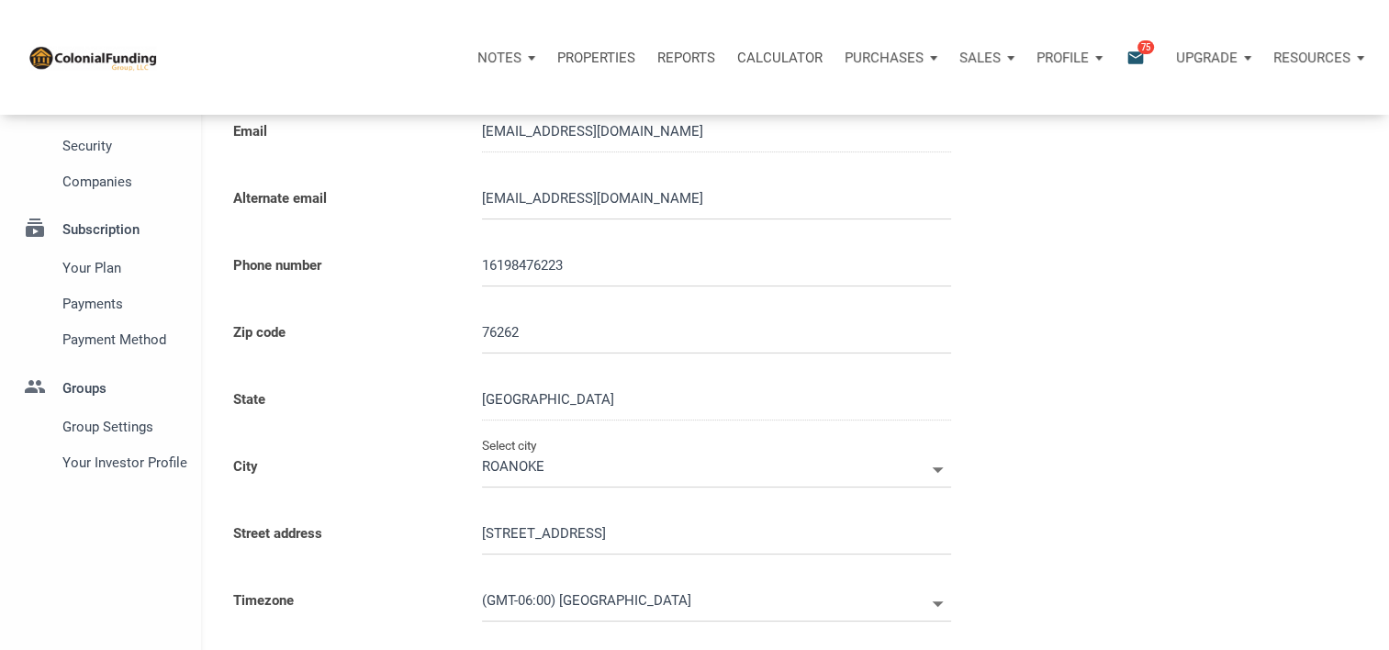
scroll to position [146, 0]
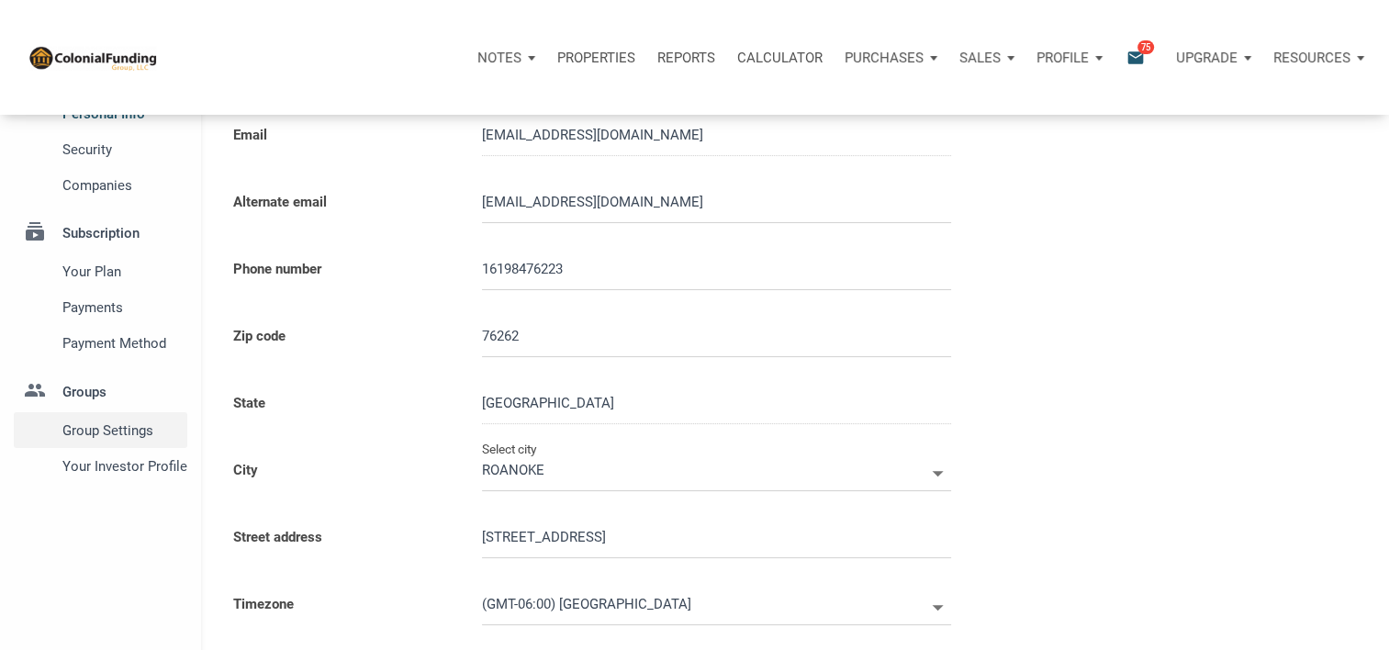
click at [95, 437] on span "Group Settings" at bounding box center [121, 431] width 118 height 22
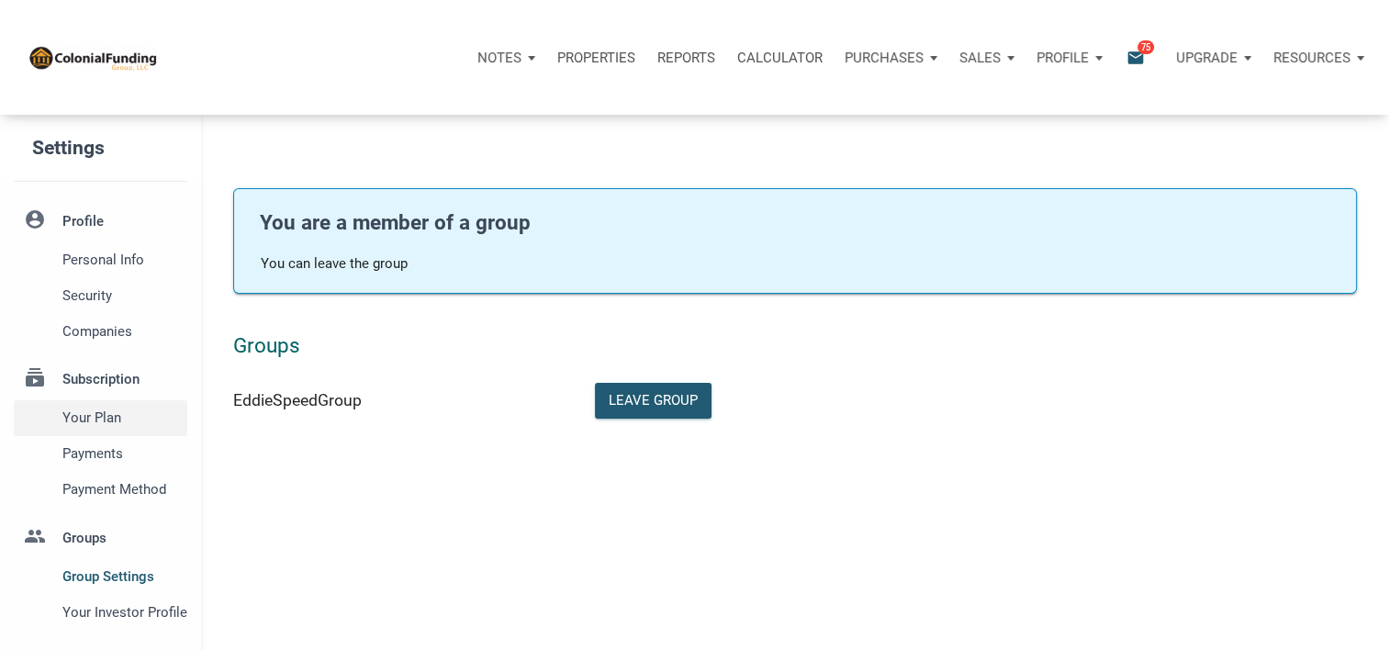
click at [106, 411] on span "Your plan" at bounding box center [121, 418] width 118 height 22
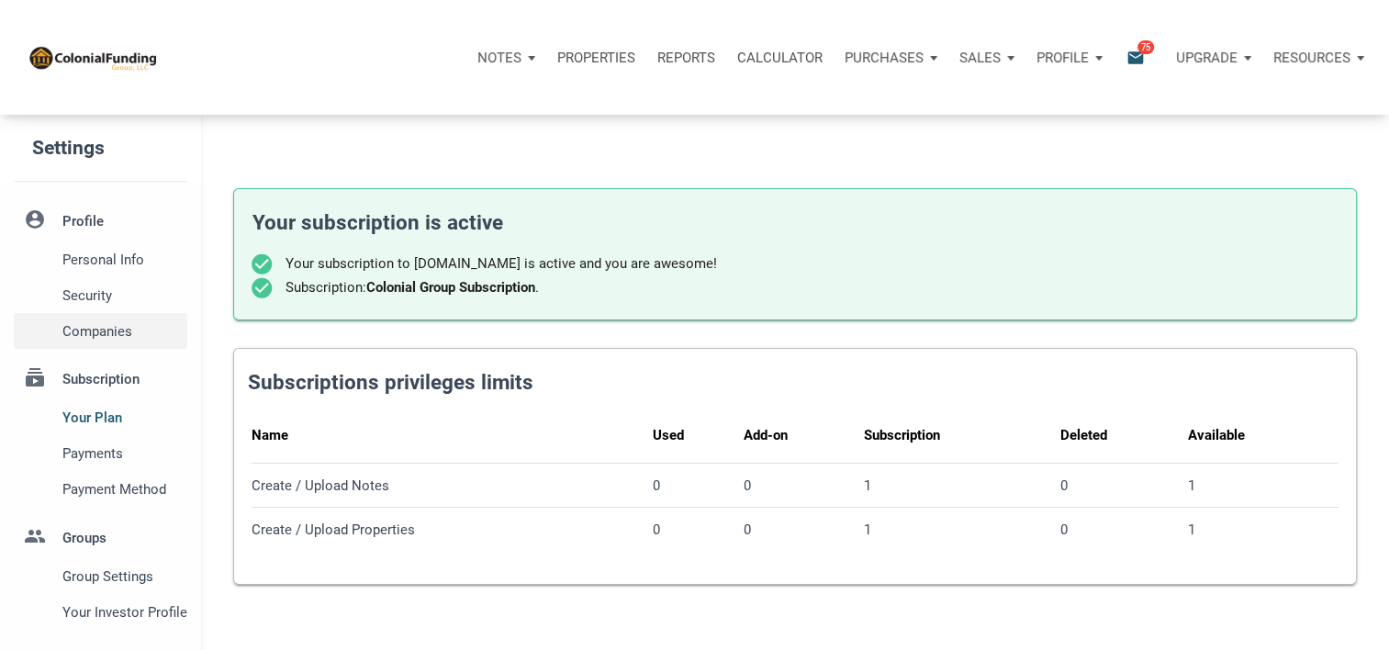
click at [90, 342] on span "Companies" at bounding box center [121, 331] width 118 height 22
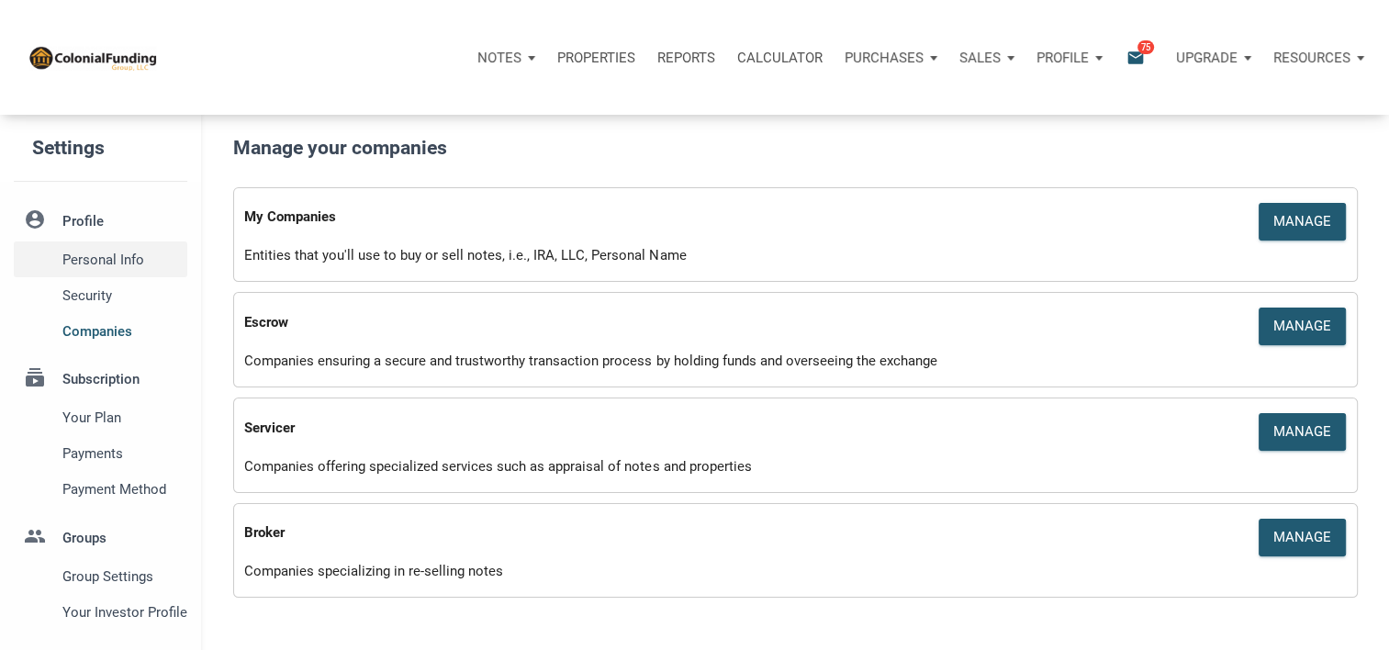
click at [107, 253] on span "Personal Info" at bounding box center [121, 260] width 118 height 22
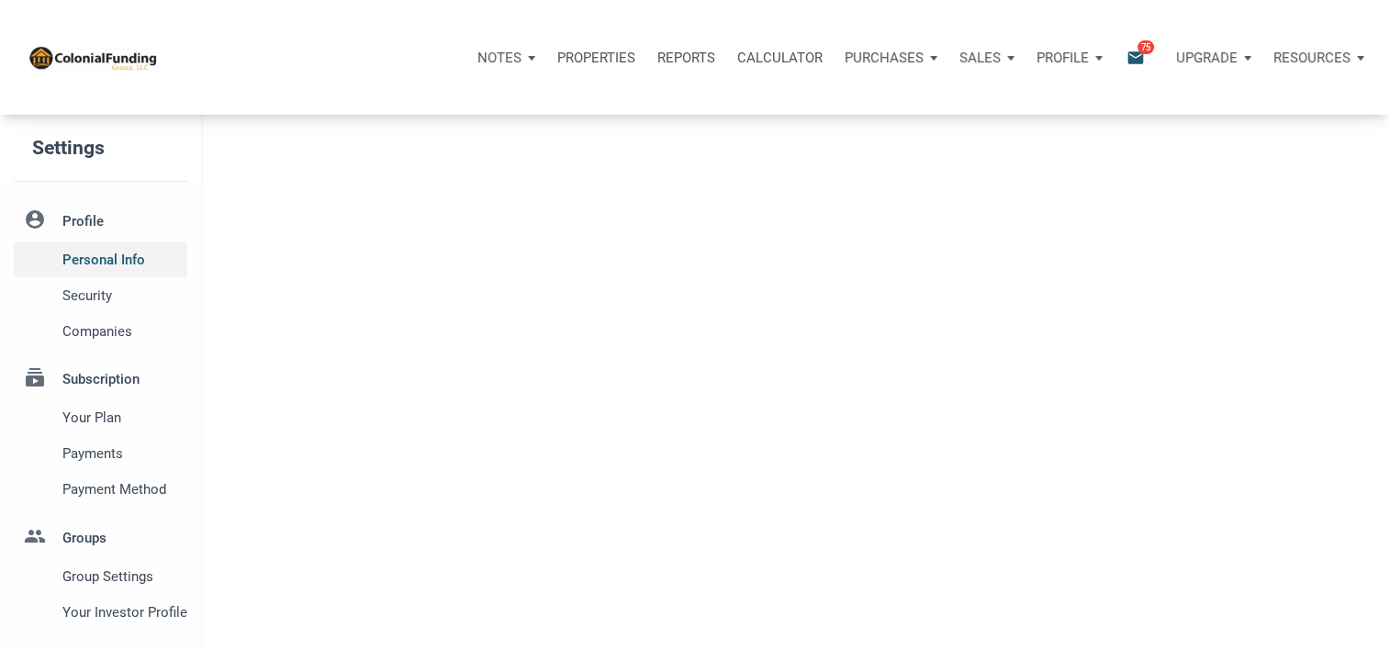
type input "WESTLAKE"
select select
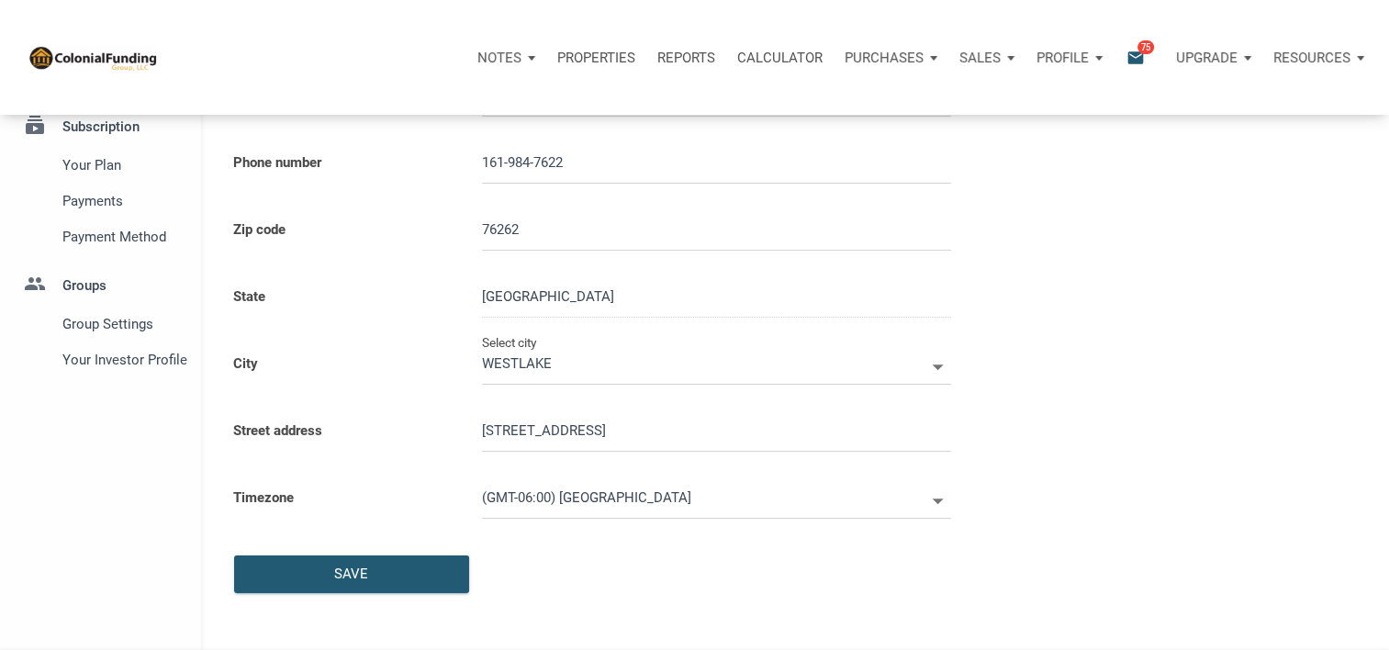
type input "16198476223"
type input "ROANOKE"
select select
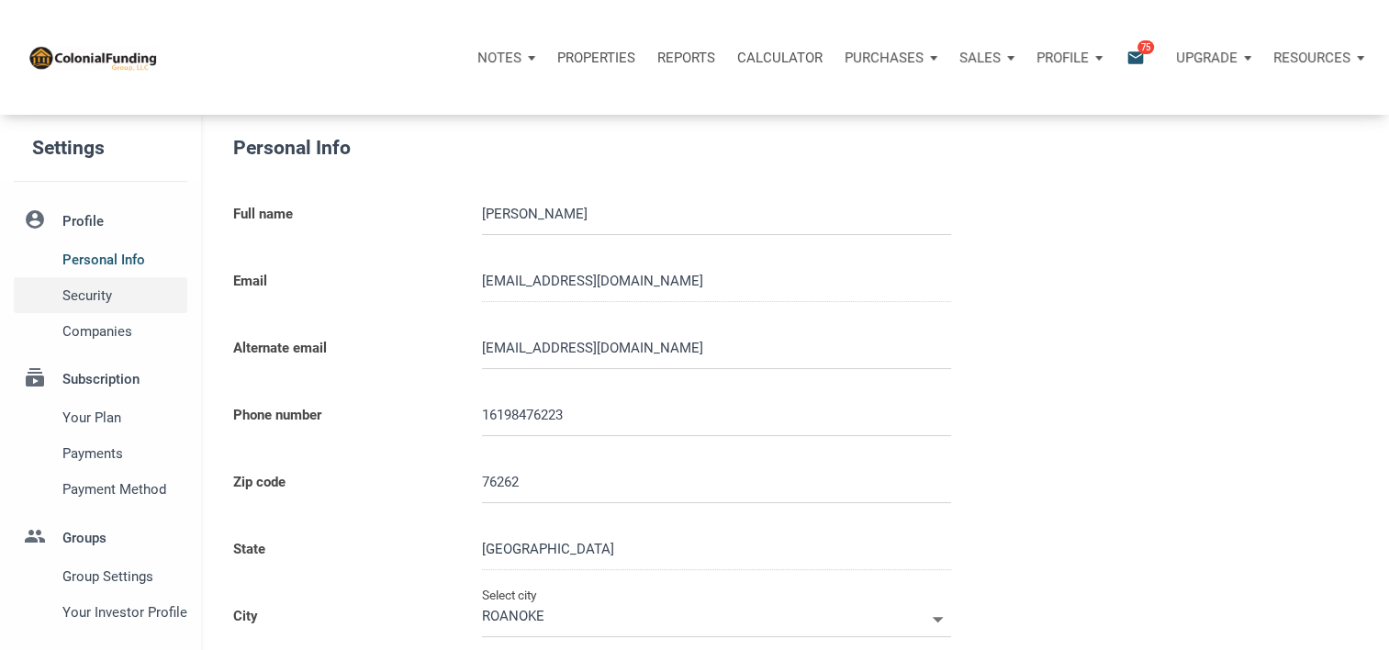
click at [70, 297] on span "Security" at bounding box center [121, 296] width 118 height 22
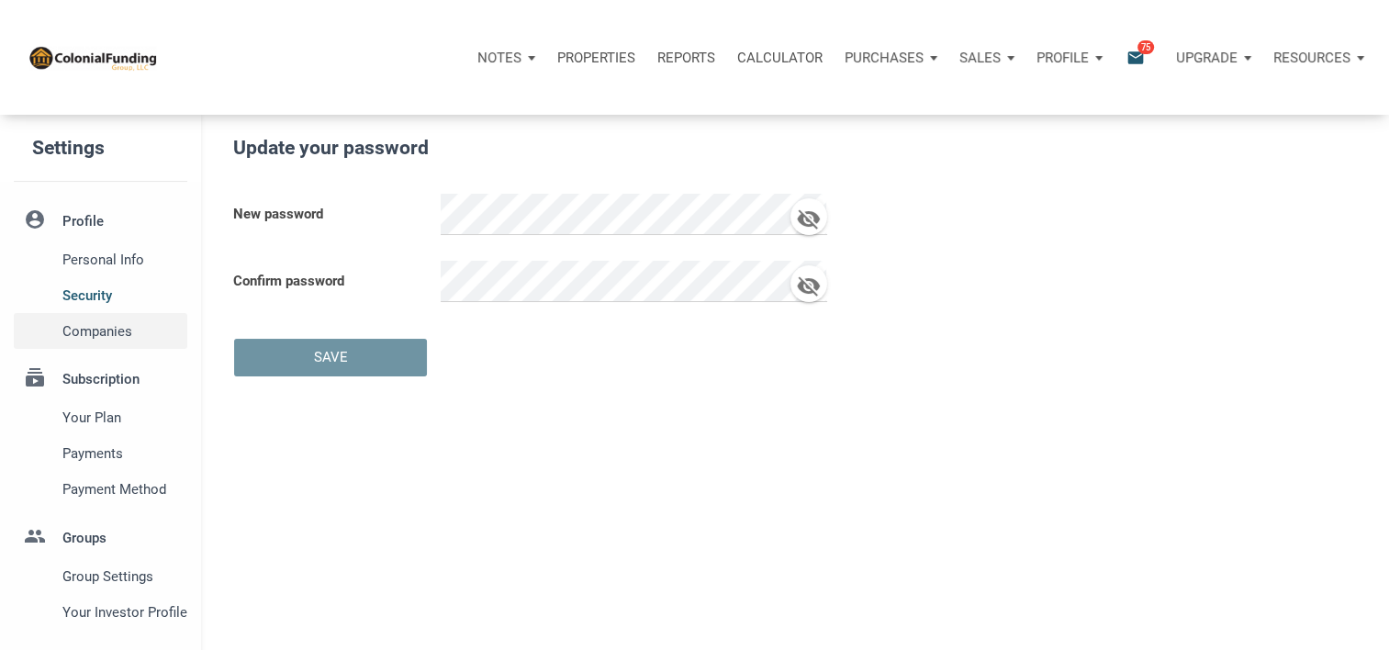
click at [91, 331] on span "Companies" at bounding box center [121, 331] width 118 height 22
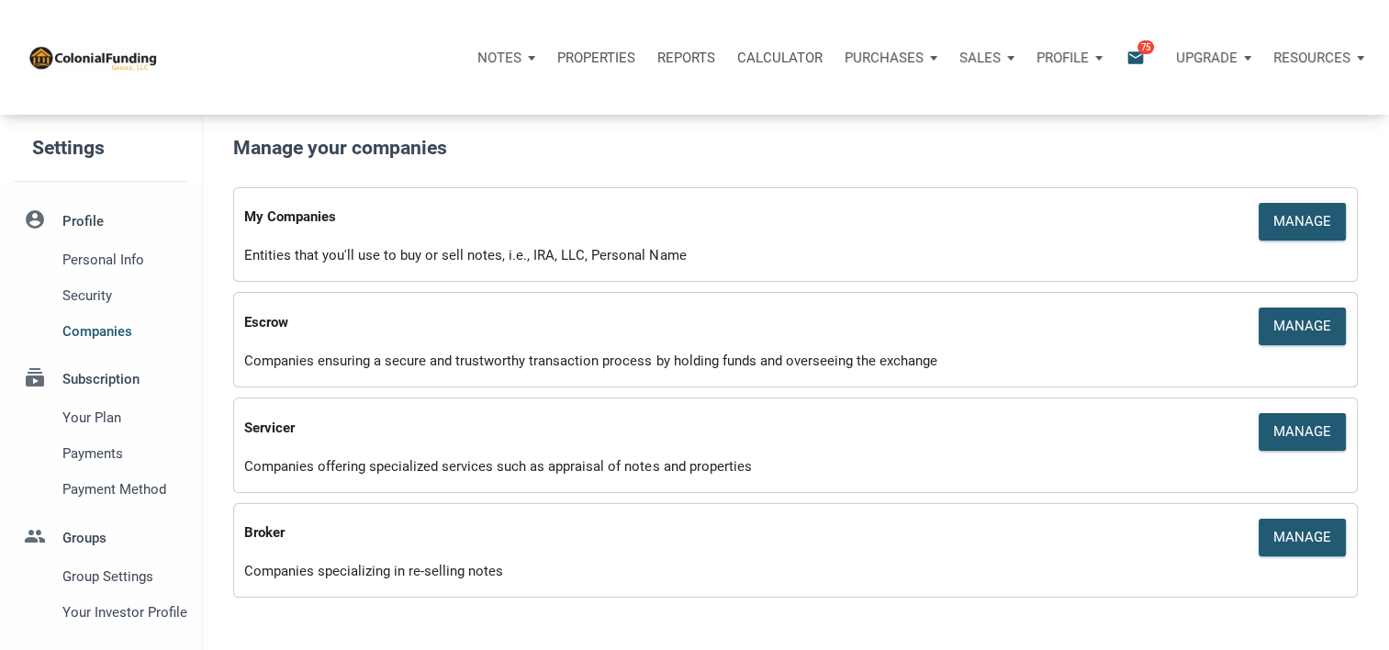
click at [521, 59] on p "Sales" at bounding box center [499, 58] width 44 height 17
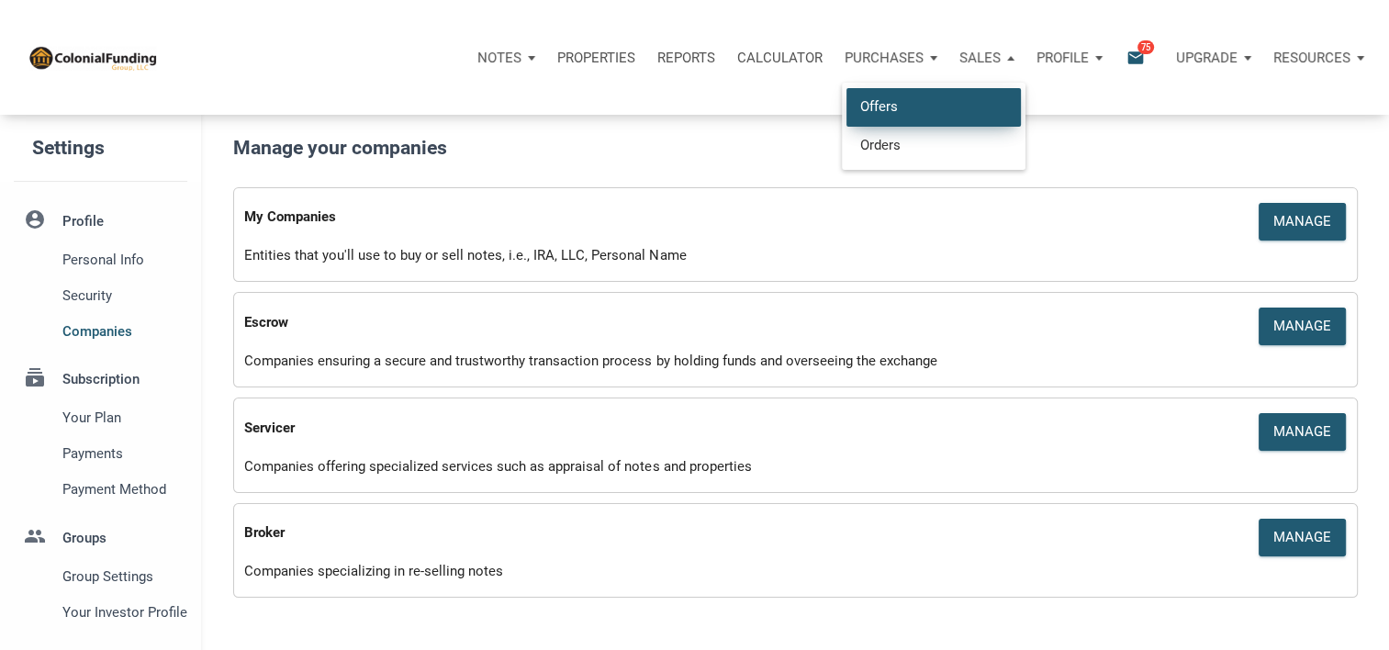
click at [945, 104] on link "Offers" at bounding box center [933, 107] width 174 height 38
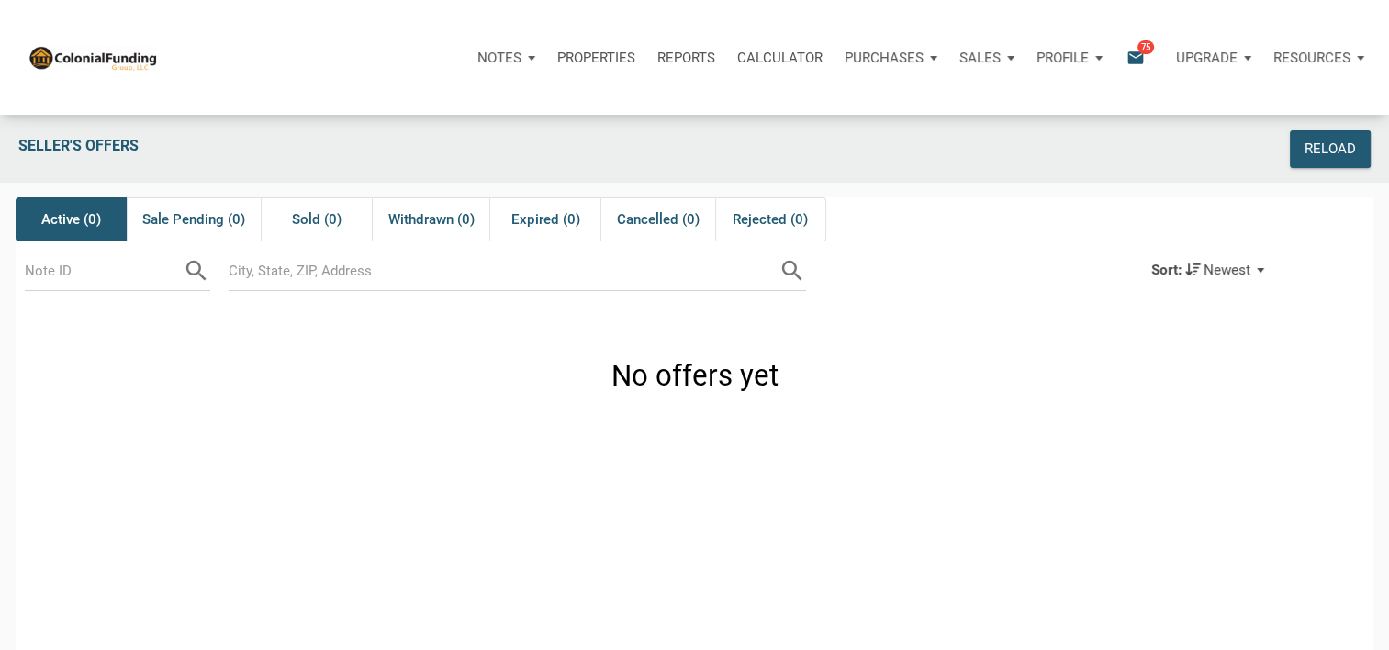
click at [1344, 64] on p "Resources" at bounding box center [1311, 58] width 77 height 17
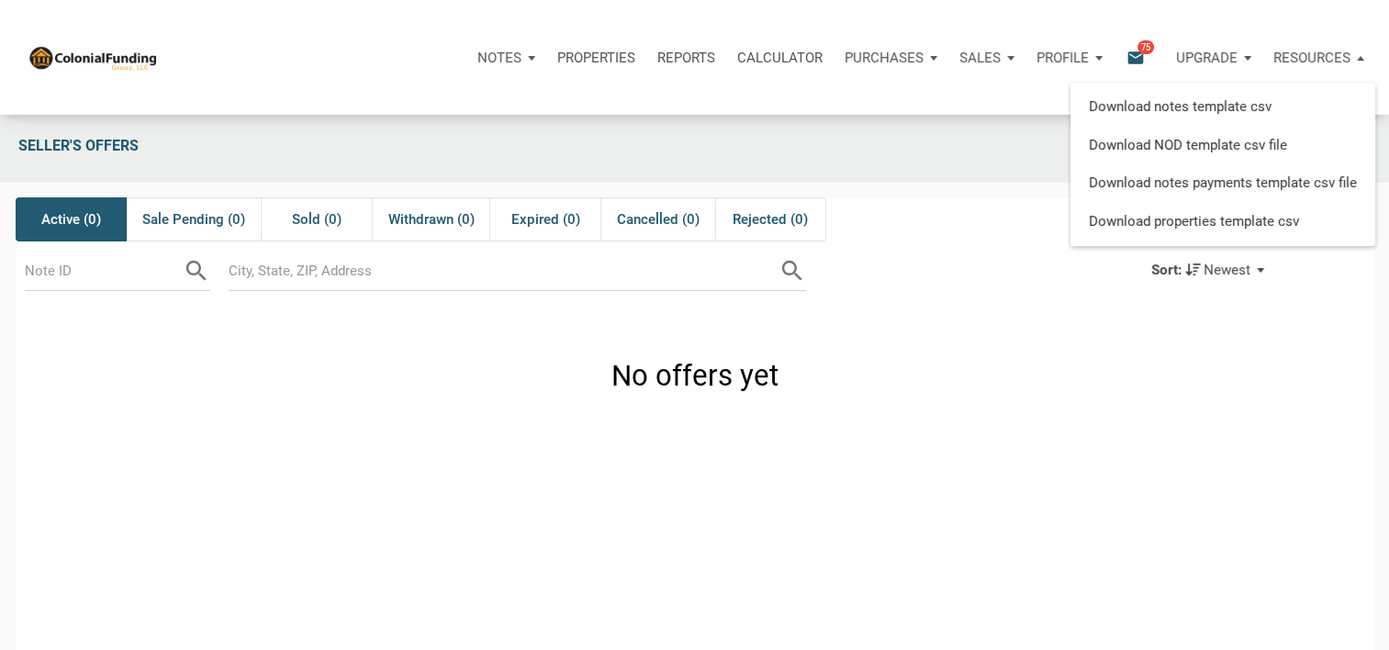
click at [1237, 62] on p "Upgrade" at bounding box center [1207, 58] width 62 height 17
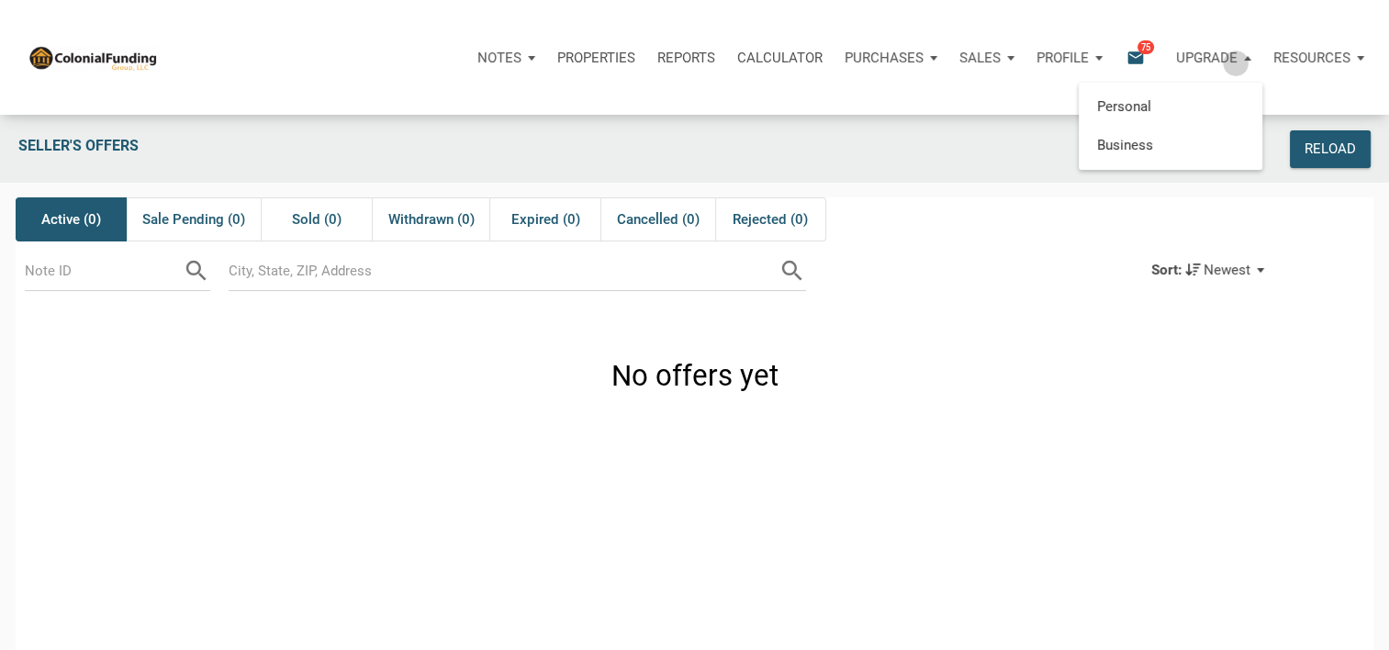
click at [1237, 62] on p "Upgrade" at bounding box center [1207, 58] width 62 height 17
click at [1149, 148] on link "Business" at bounding box center [1170, 145] width 174 height 38
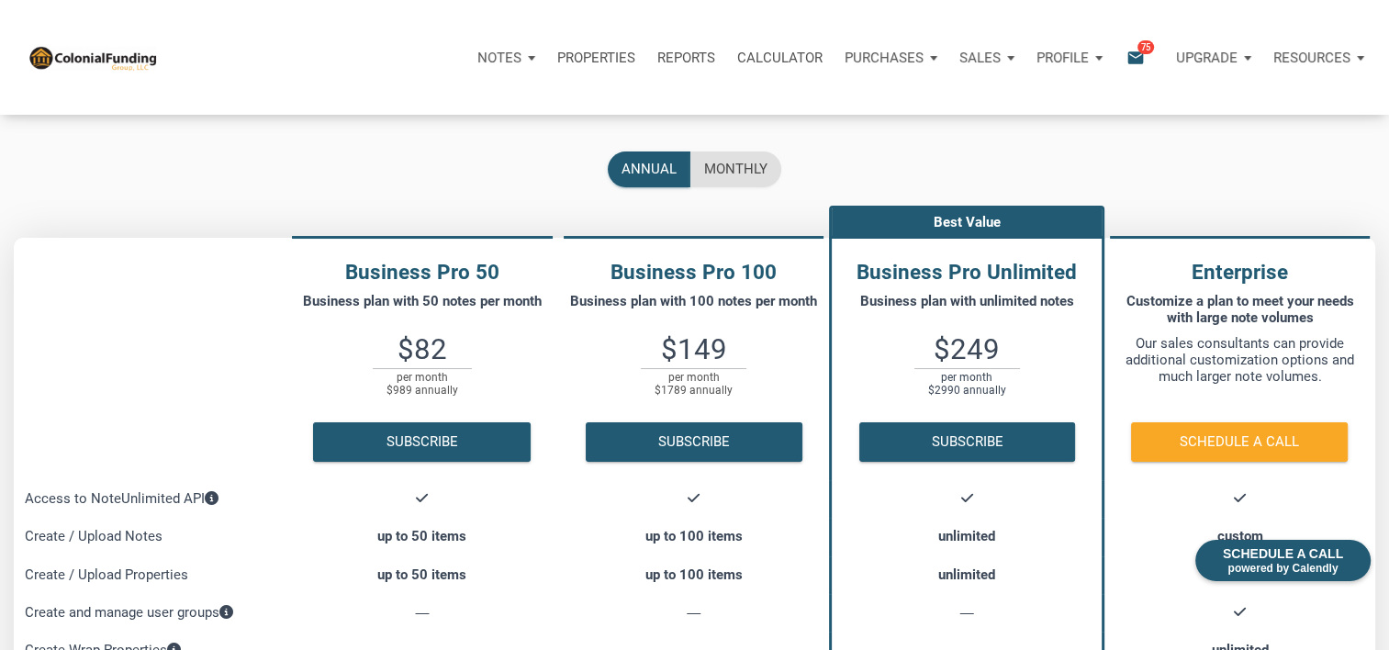
click at [546, 55] on div "Sales" at bounding box center [506, 57] width 80 height 55
click at [521, 59] on p "Purchases" at bounding box center [499, 58] width 44 height 17
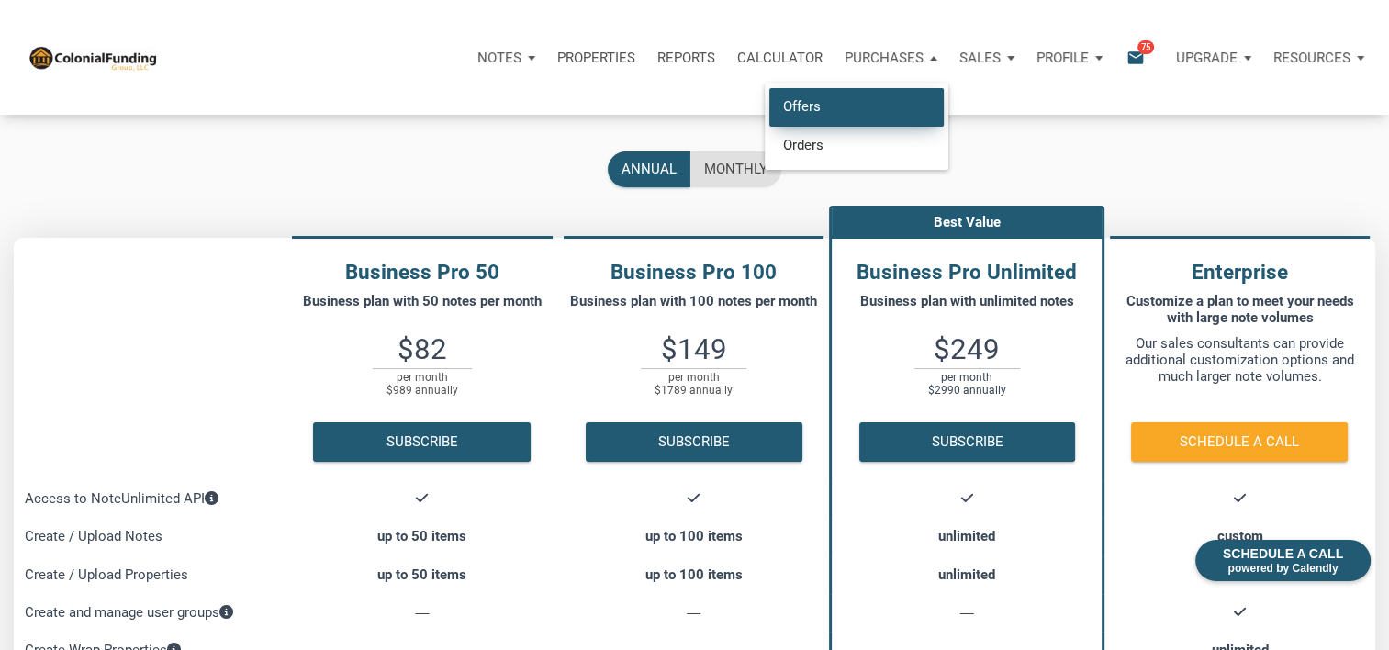
click at [824, 90] on link "Offers" at bounding box center [856, 107] width 174 height 38
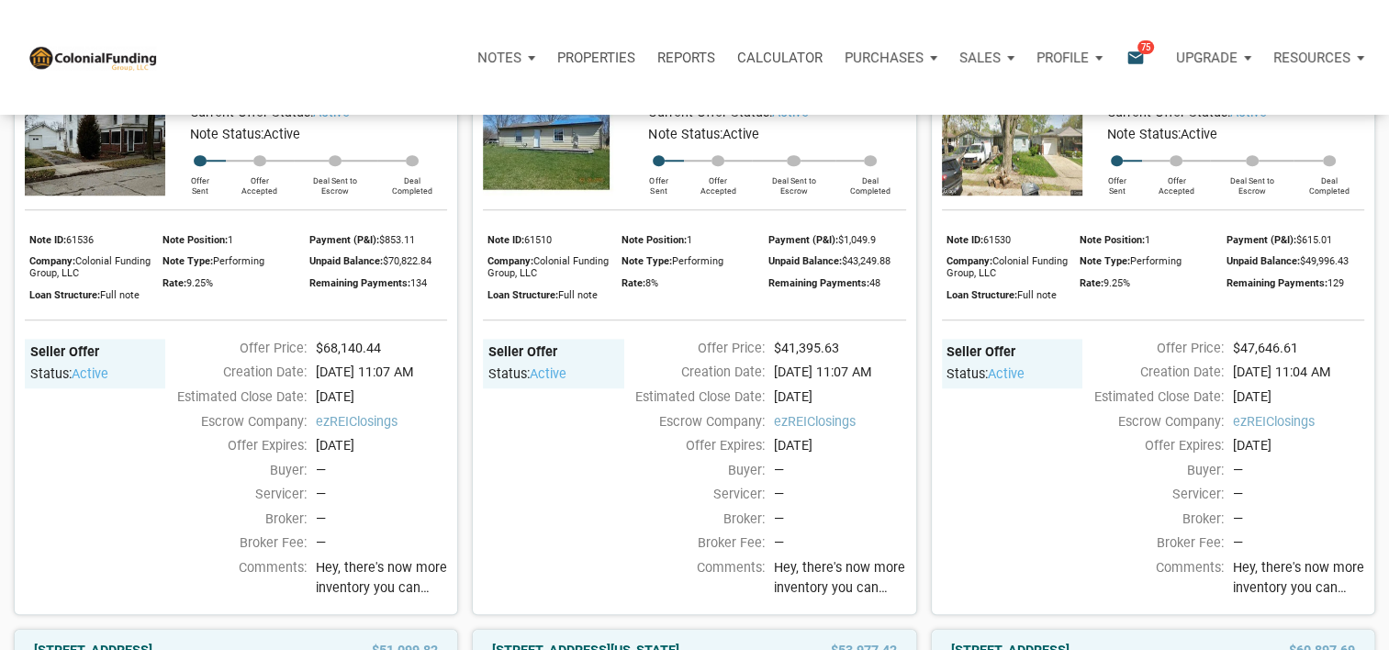
scroll to position [1329, 0]
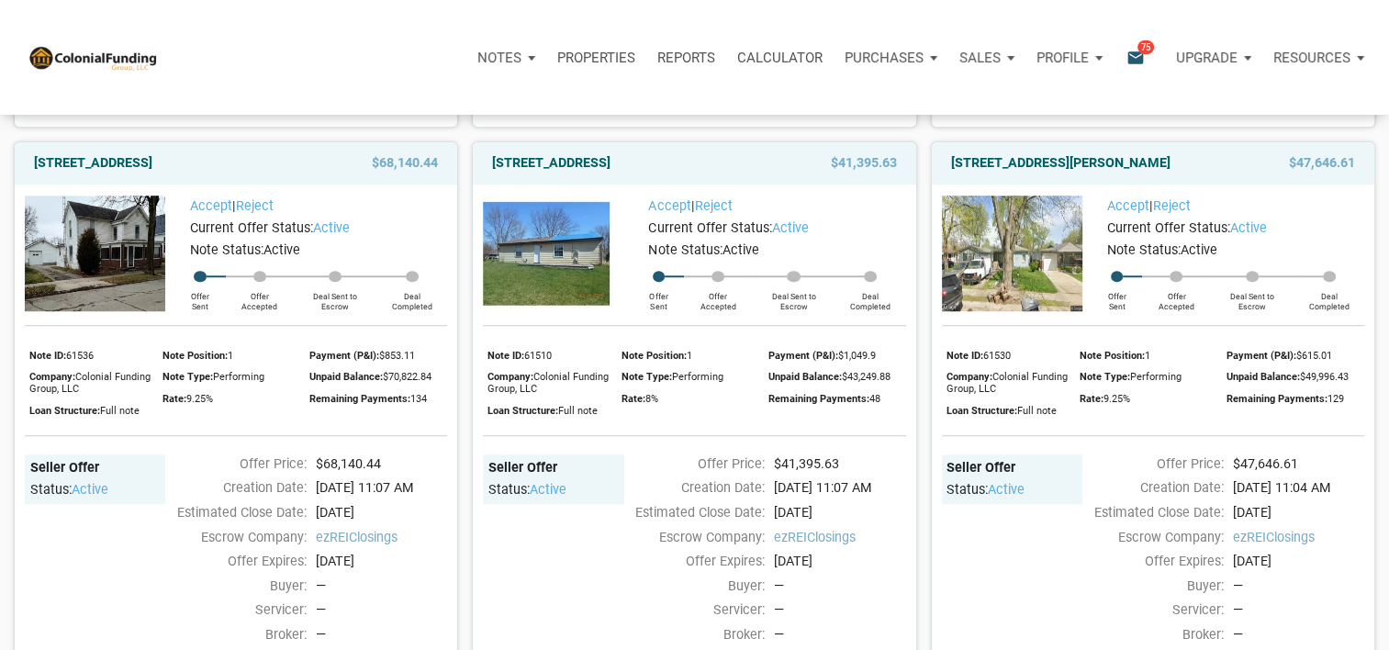
click at [569, 258] on img at bounding box center [553, 254] width 140 height 117
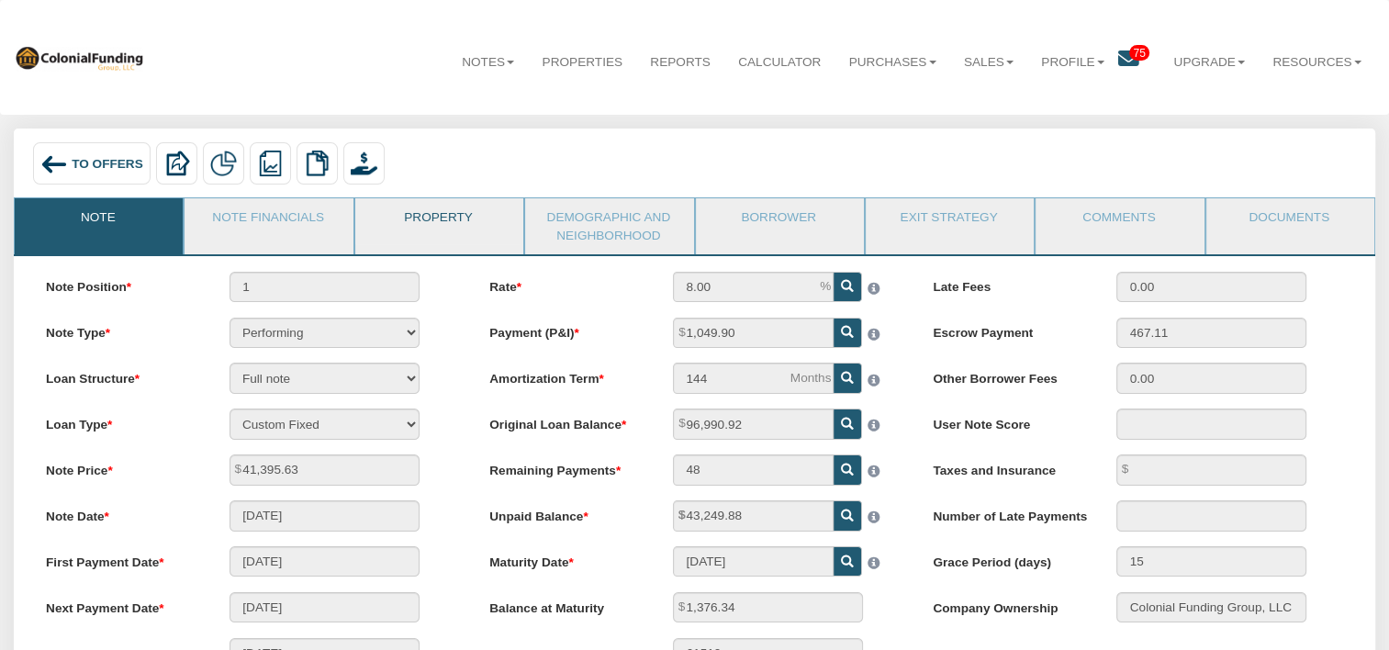
click at [448, 215] on link "Property" at bounding box center [438, 221] width 166 height 46
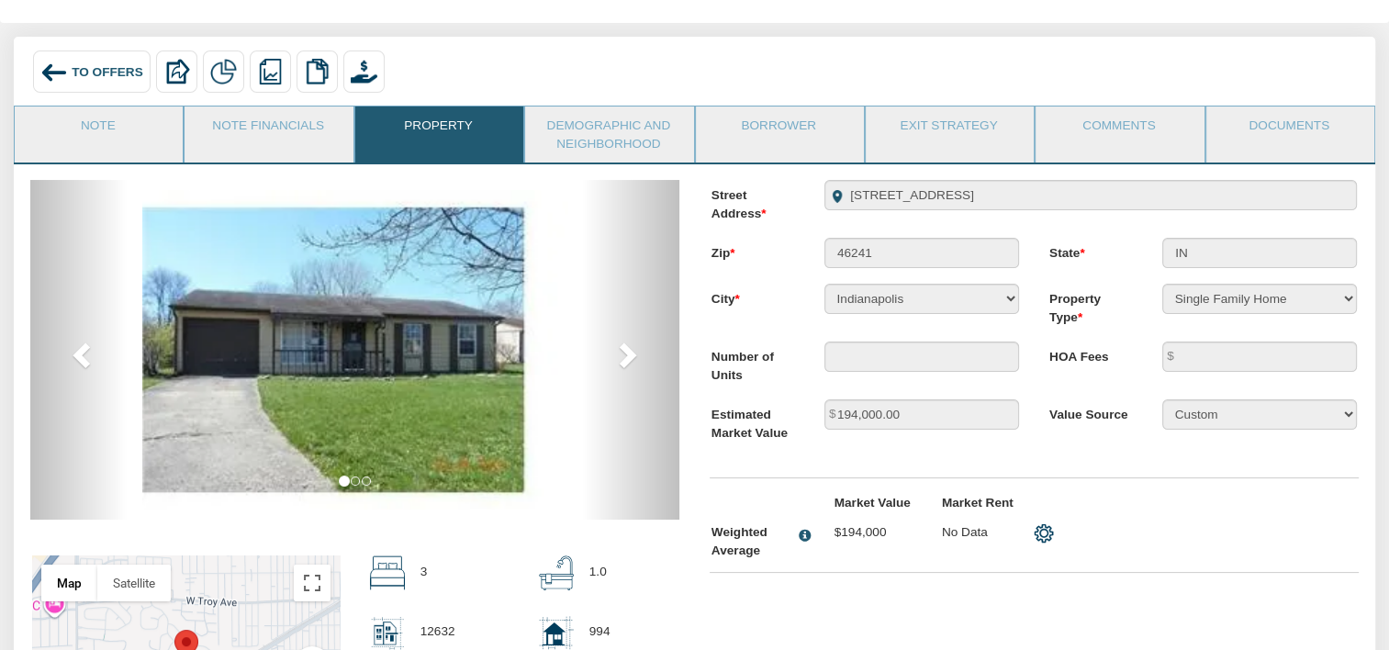
scroll to position [94, 0]
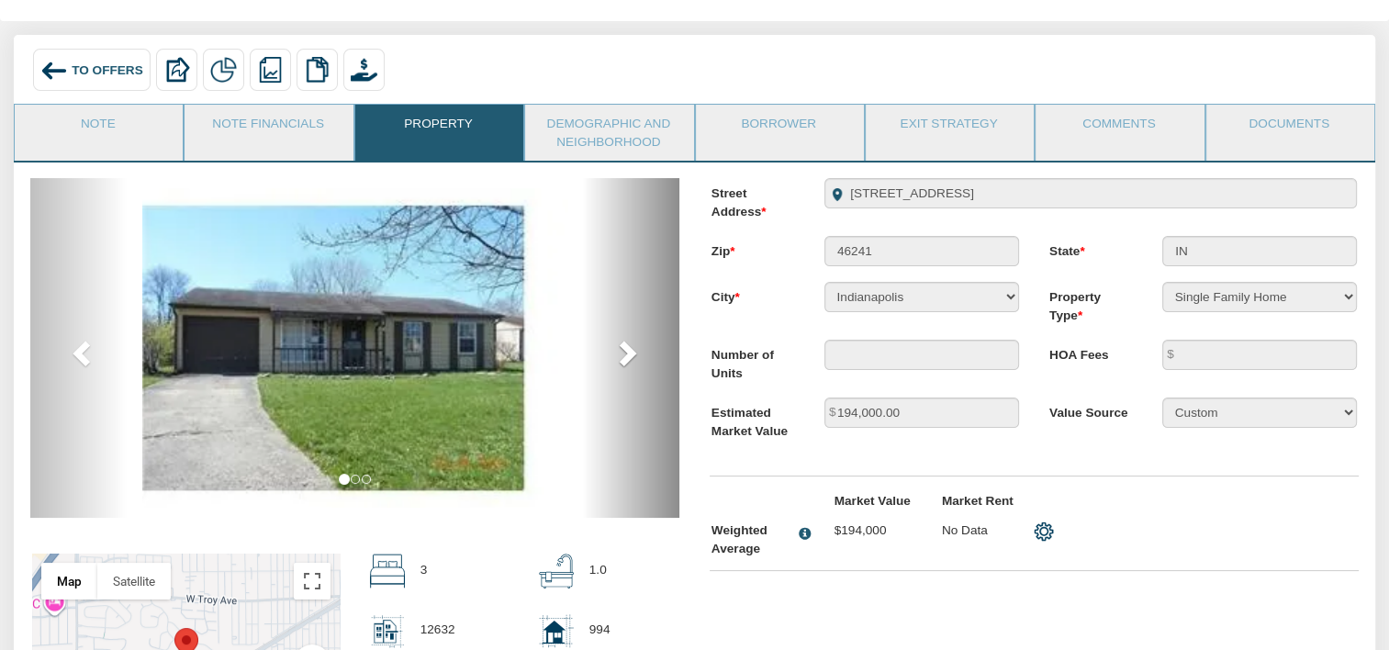
click at [621, 364] on span at bounding box center [626, 353] width 28 height 28
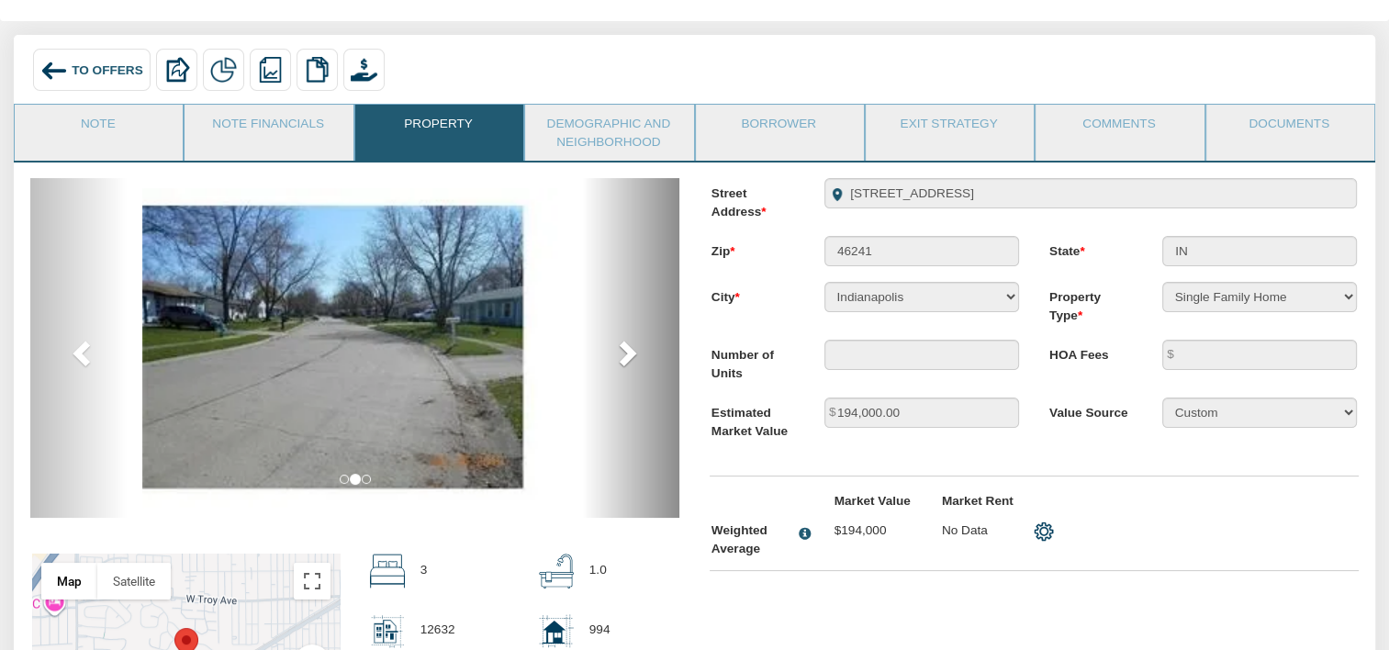
click at [621, 364] on span at bounding box center [626, 353] width 28 height 28
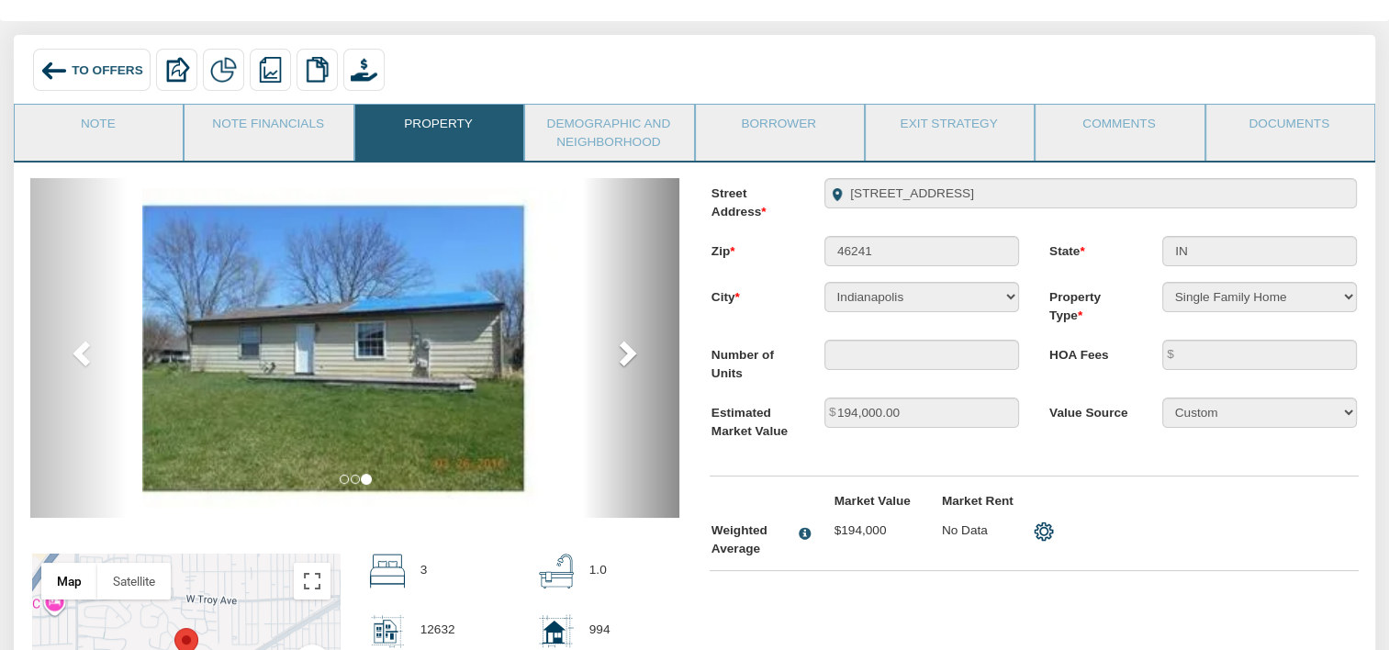
click at [621, 364] on span at bounding box center [626, 353] width 28 height 28
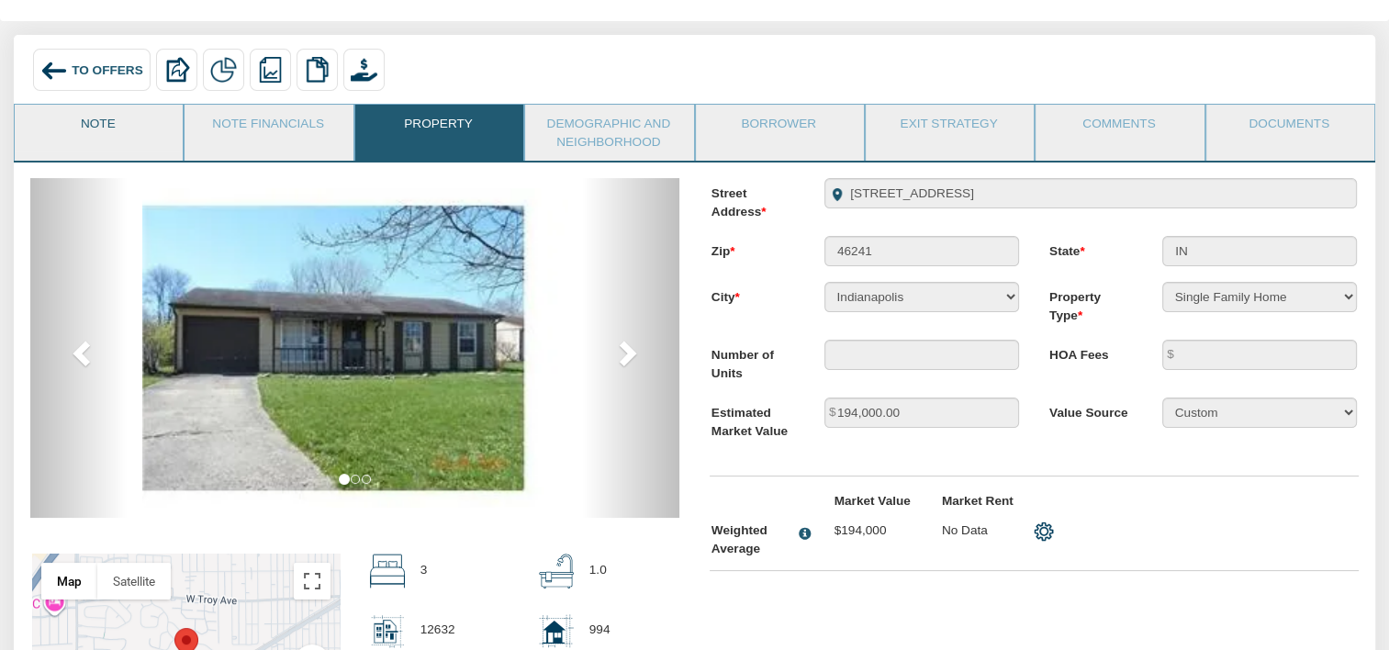
click at [93, 119] on link "Note" at bounding box center [98, 128] width 166 height 46
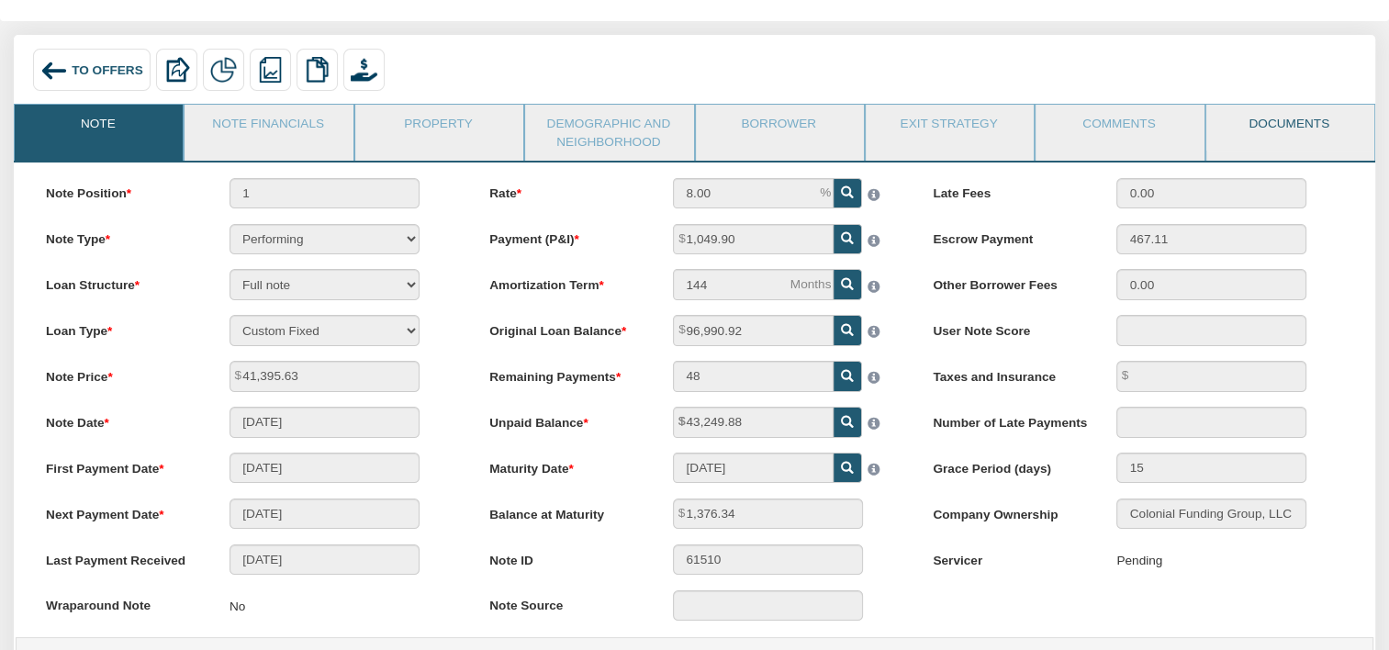
click at [1267, 116] on link "Documents" at bounding box center [1289, 128] width 166 height 46
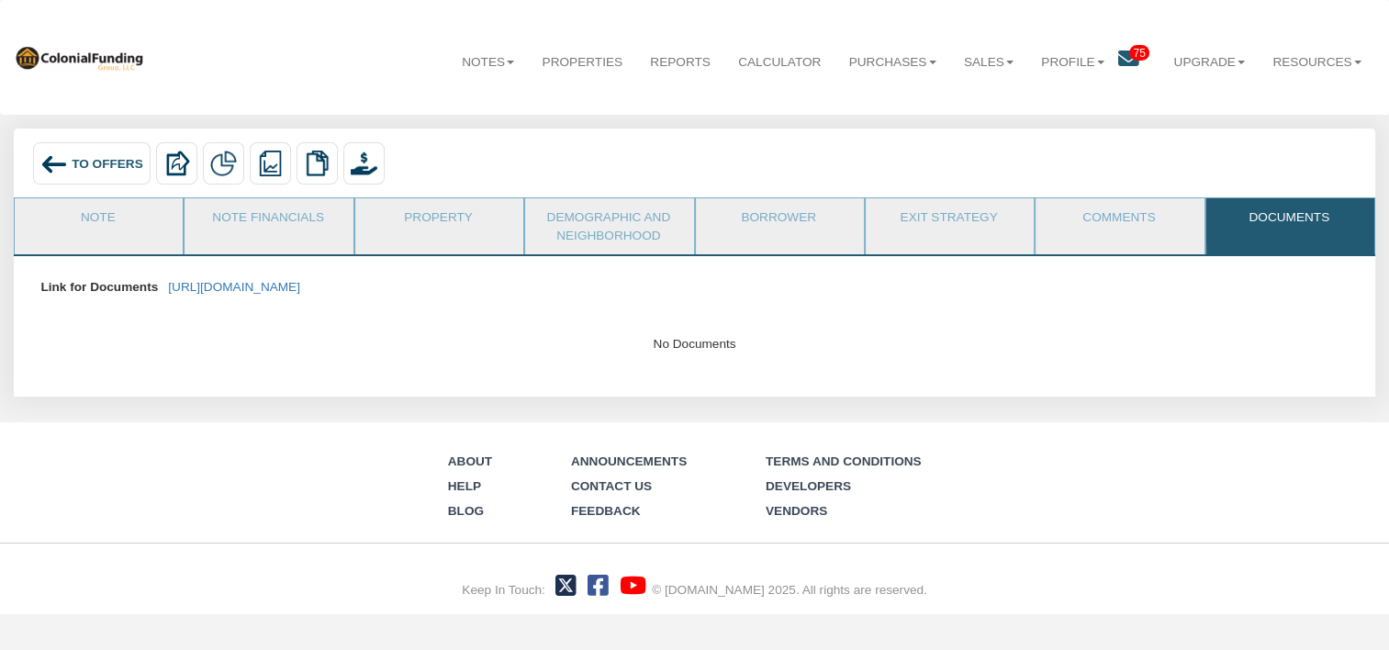
scroll to position [0, 0]
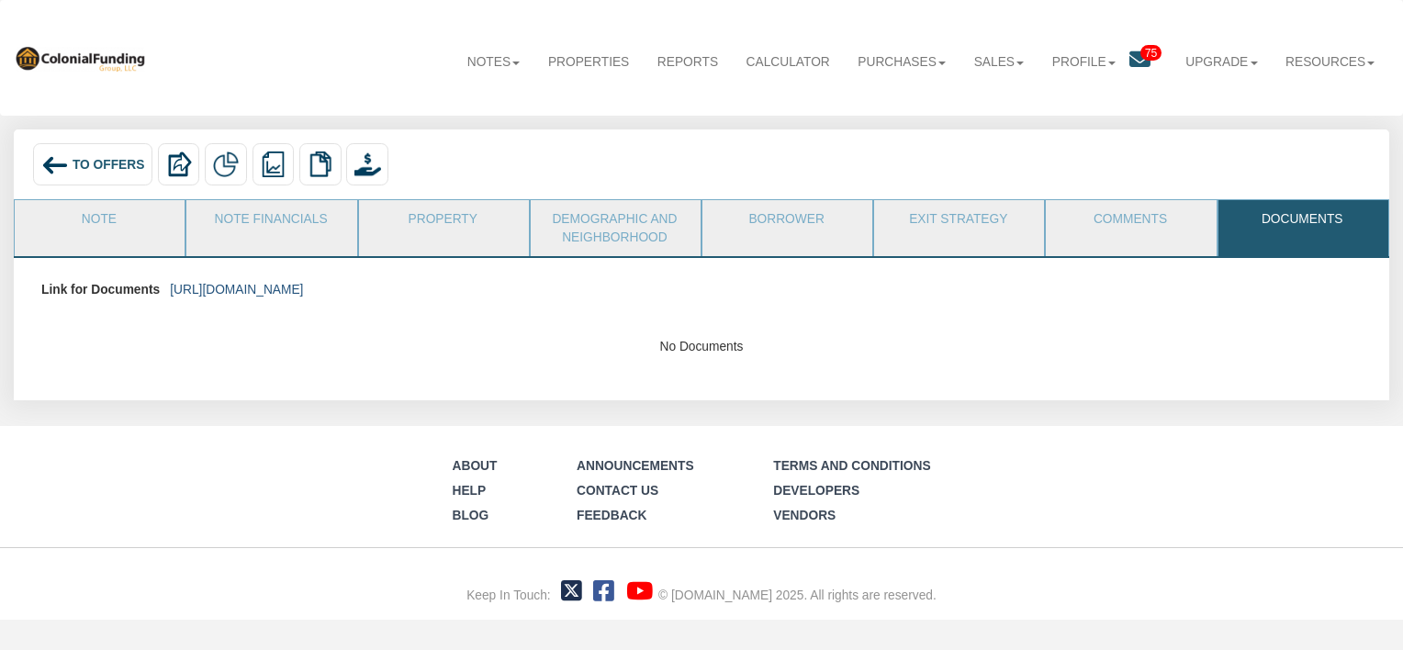
click at [303, 286] on link "https://colonialfundinggroup.sharepoint.com/:f:/s/operationsteam/EqUCzX5bL-BAua…" at bounding box center [236, 290] width 133 height 14
click at [127, 220] on link "Note" at bounding box center [99, 223] width 168 height 46
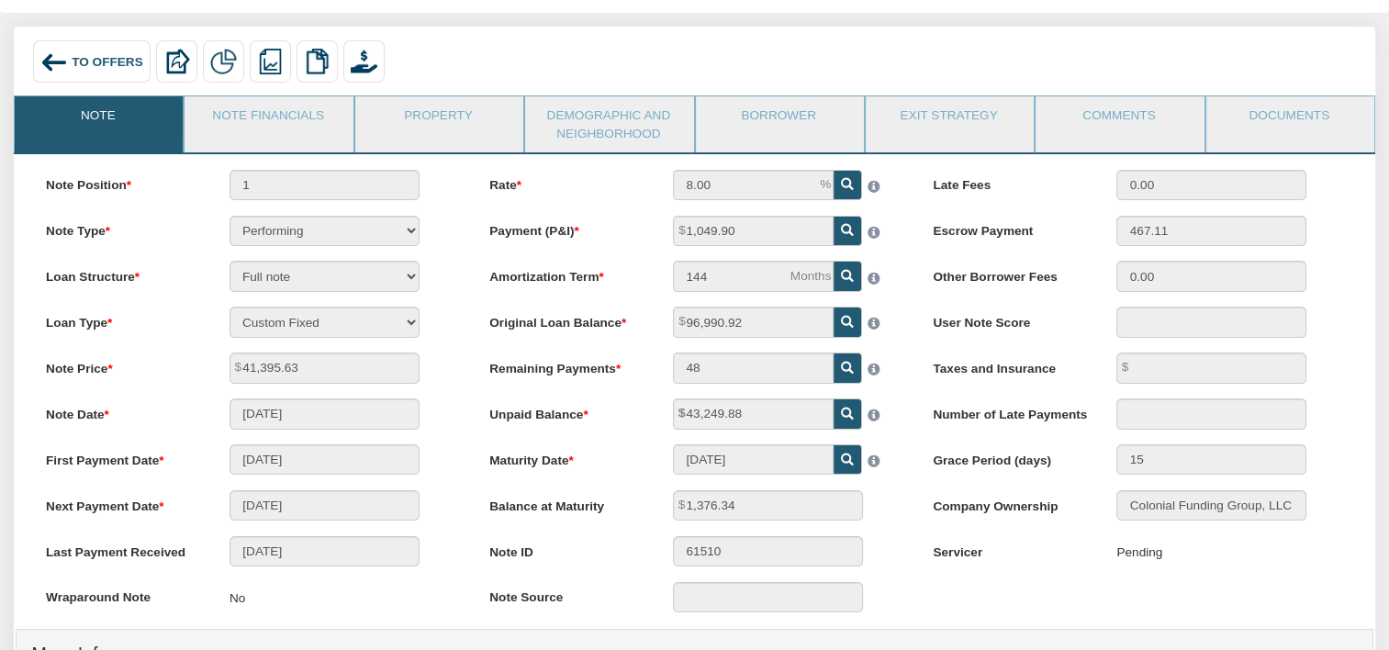
scroll to position [103, 0]
click at [263, 115] on link "Note Financials" at bounding box center [268, 118] width 166 height 46
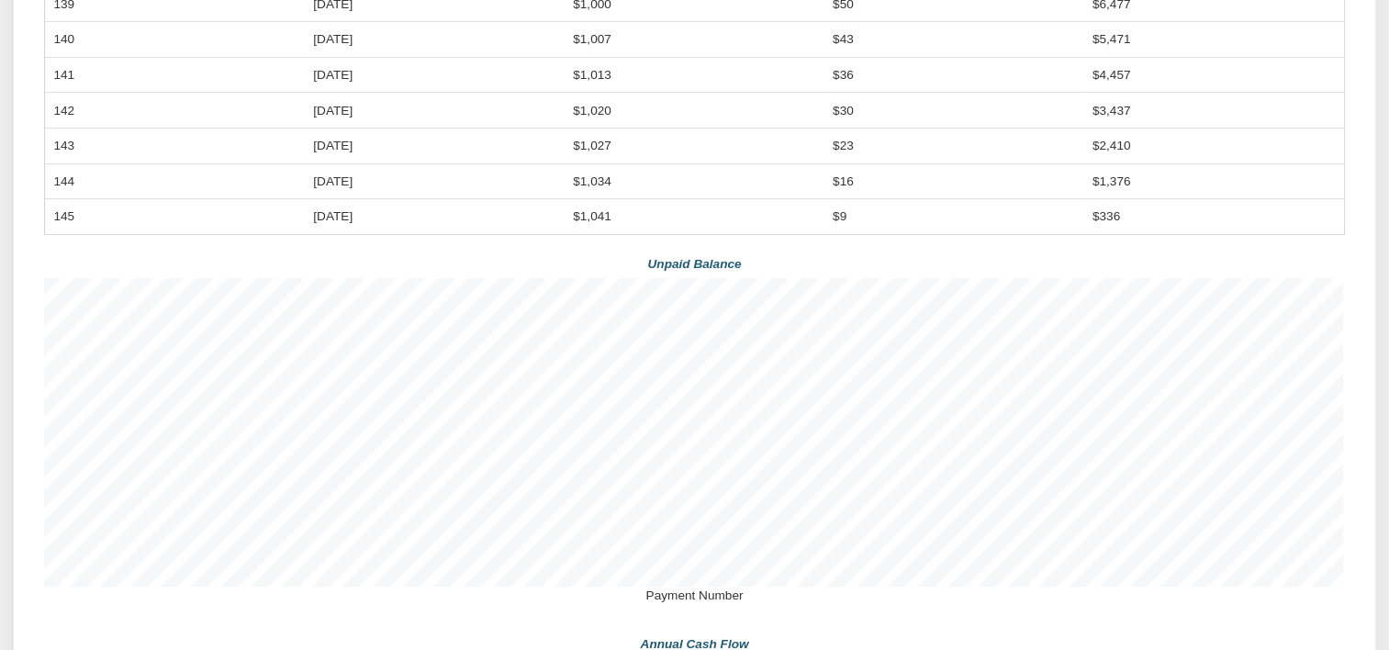
scroll to position [835, 0]
click at [992, 274] on div "Notes Amortization Payment Number Payment Month Principal Interest Balance 98 A…" at bounding box center [694, 345] width 1300 height 1190
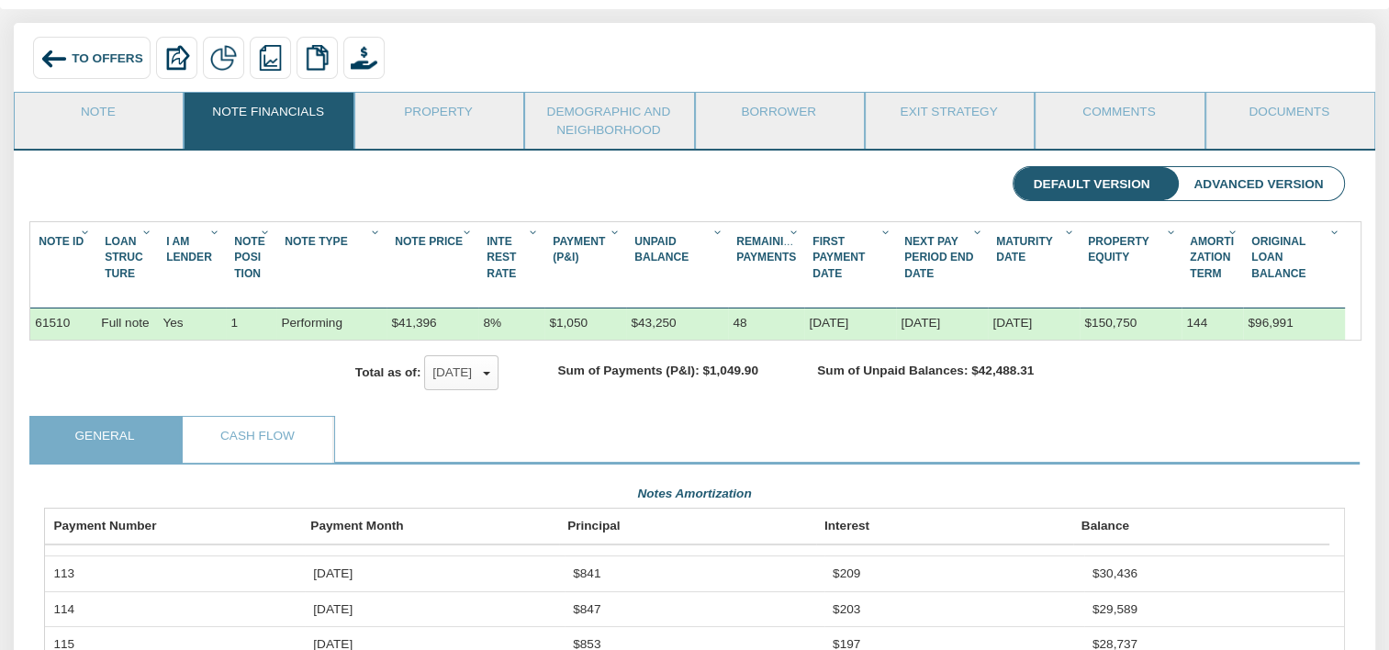
scroll to position [0, 0]
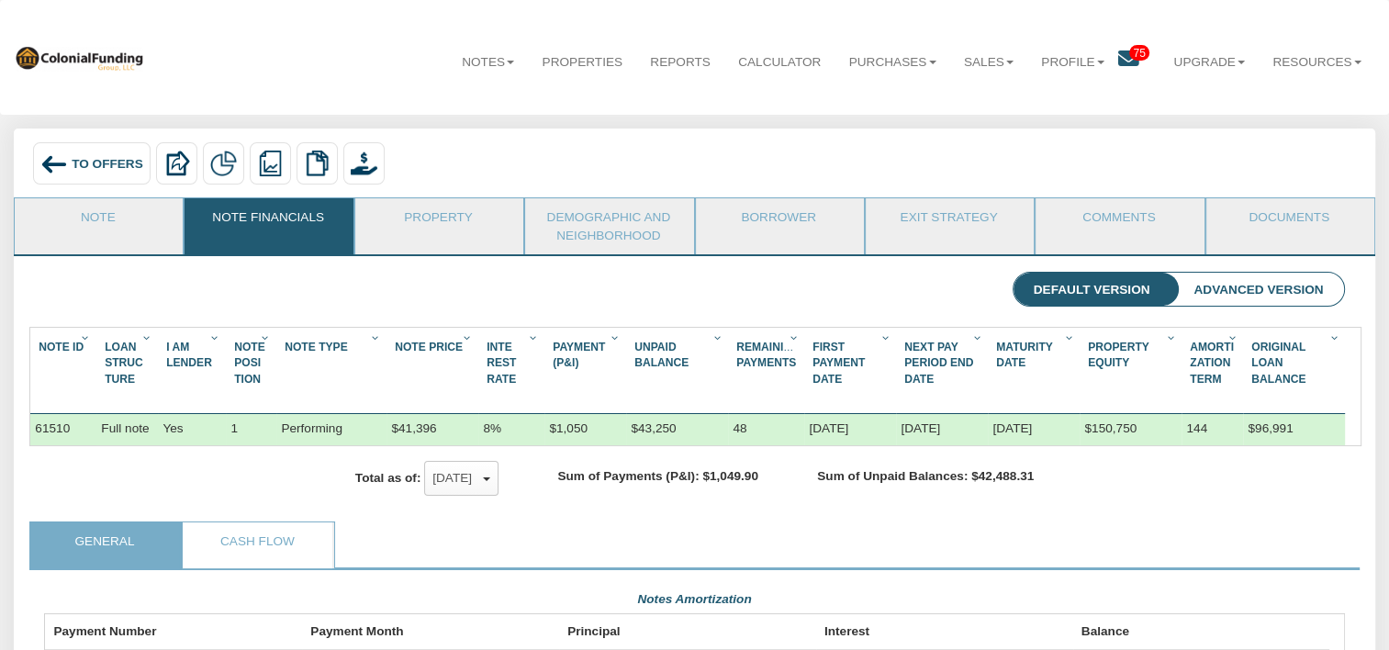
click at [115, 154] on div "To Offers" at bounding box center [92, 162] width 118 height 41
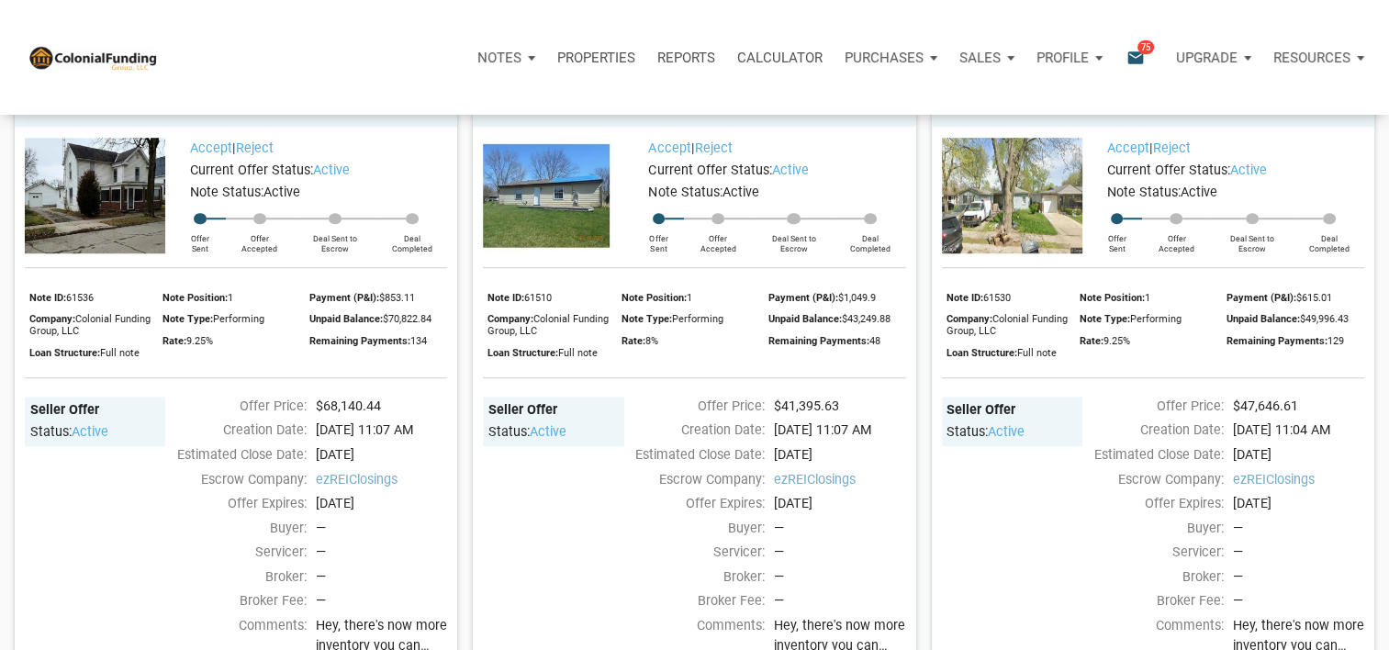
scroll to position [1384, 0]
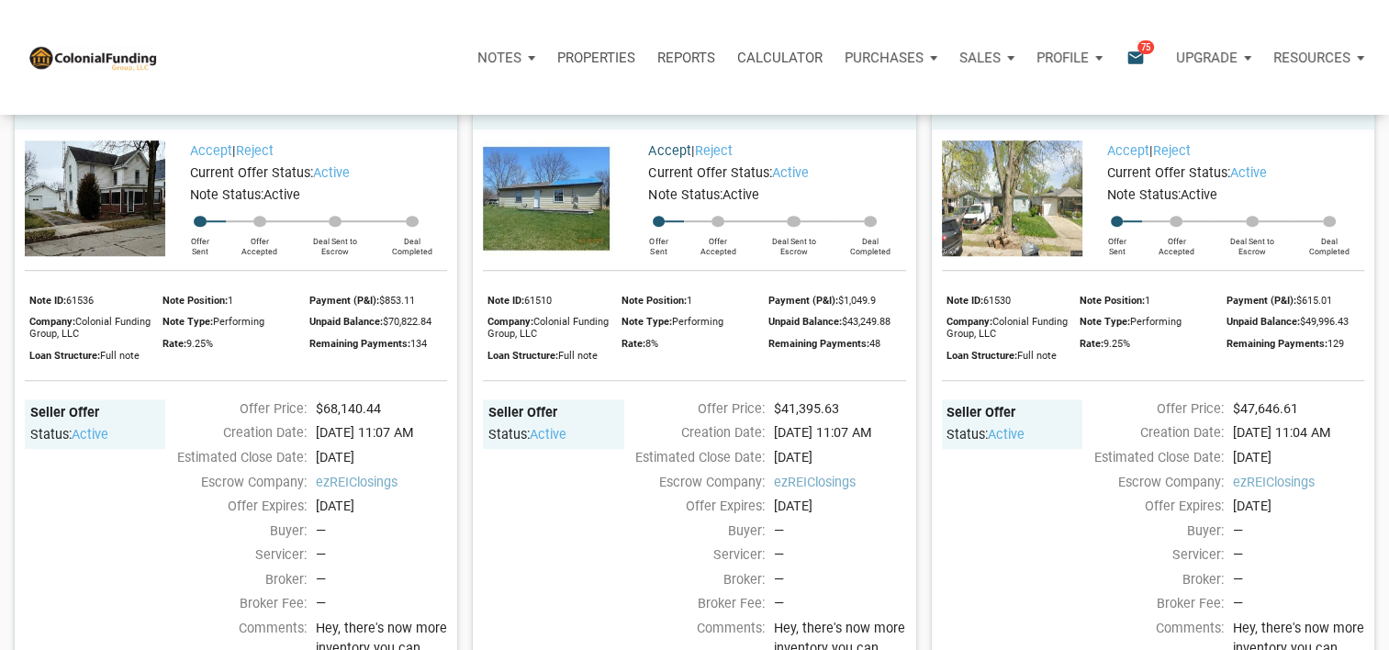
click at [664, 159] on link "Accept" at bounding box center [669, 151] width 42 height 16
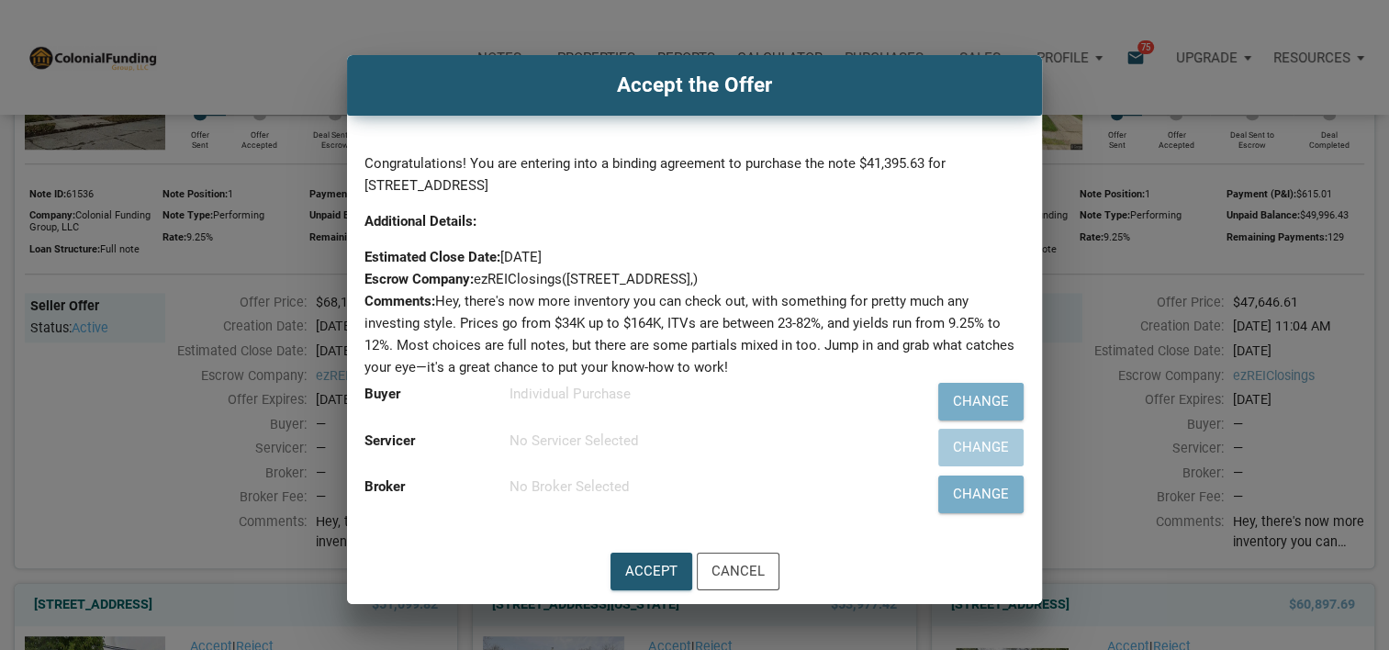
scroll to position [1495, 0]
click at [999, 408] on div "Change" at bounding box center [981, 401] width 56 height 21
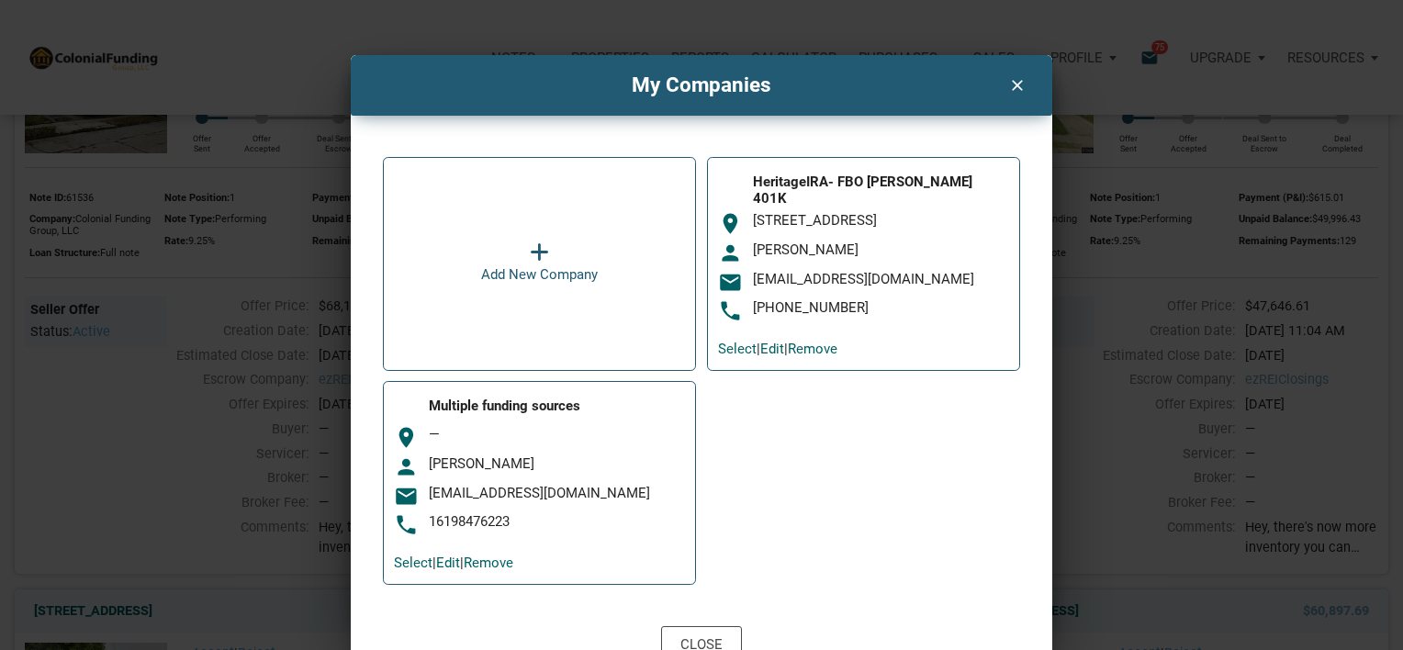
click at [889, 224] on div "room 1048 HighPoint Way ROANOKE TX 76262" at bounding box center [863, 224] width 291 height 25
click at [698, 634] on div "Close" at bounding box center [701, 644] width 42 height 21
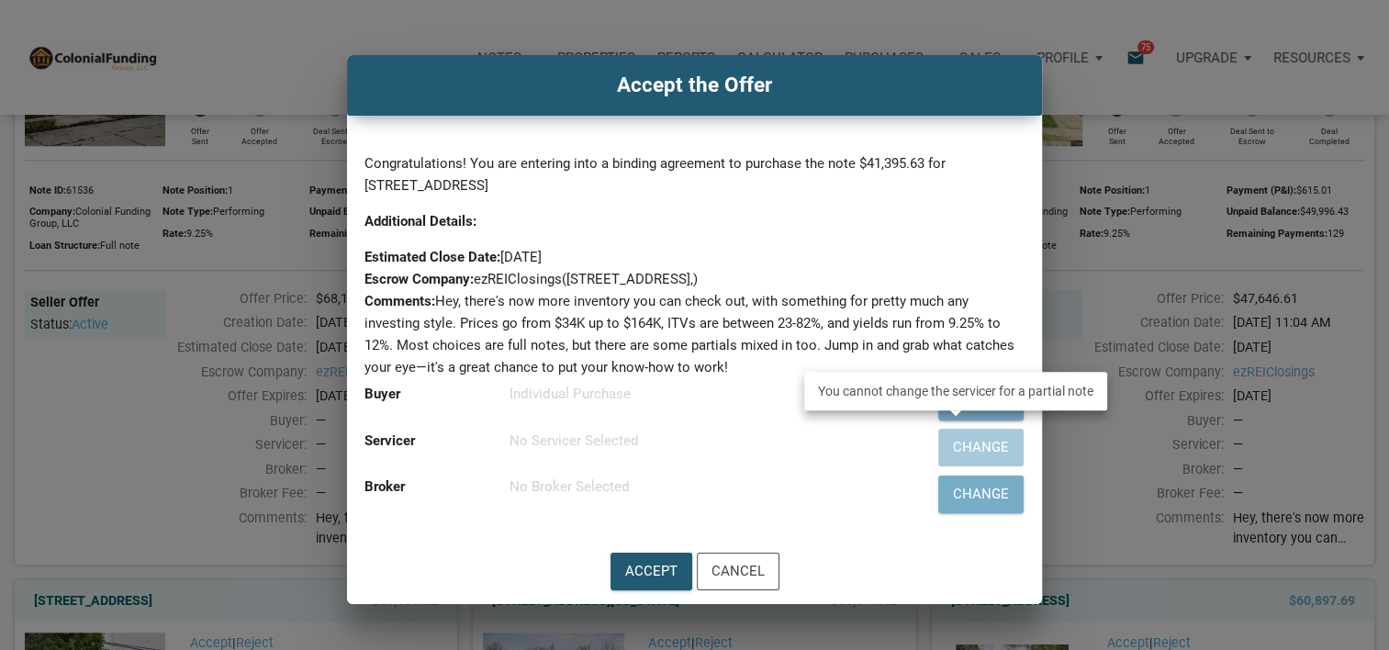
click at [981, 444] on div "Change" at bounding box center [957, 447] width 136 height 47
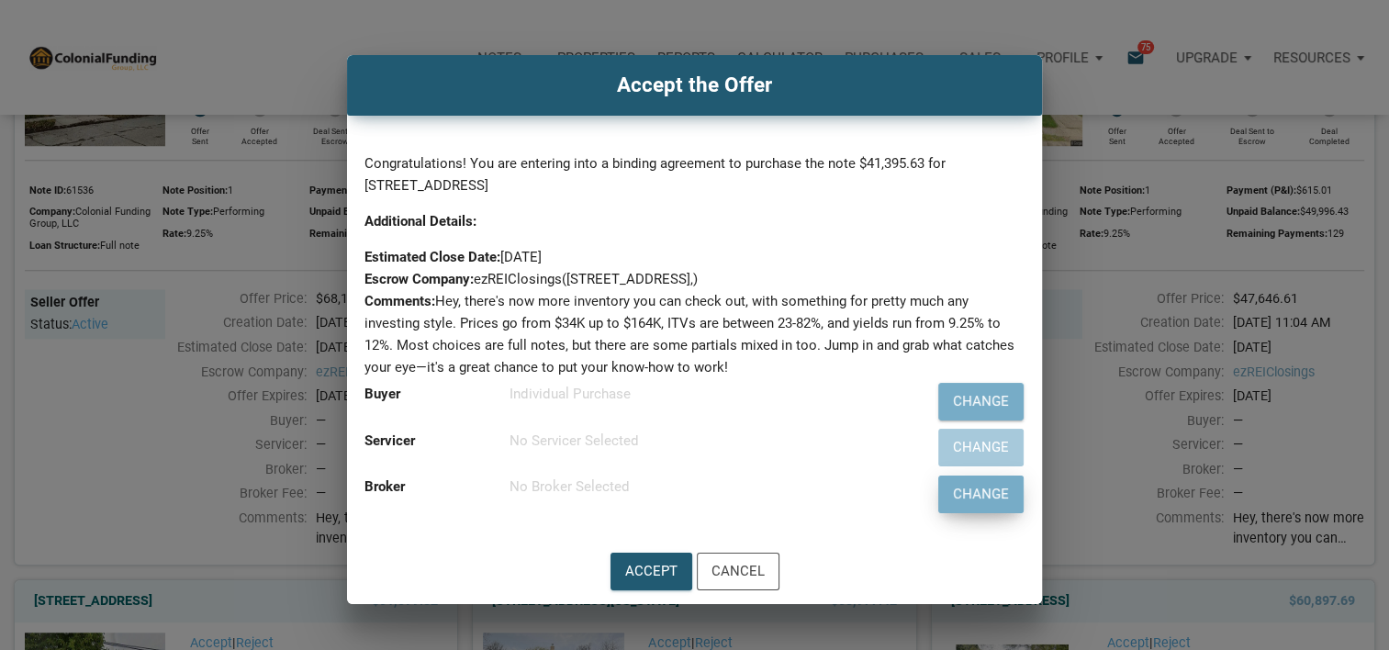
click at [988, 484] on div "Change" at bounding box center [981, 494] width 56 height 21
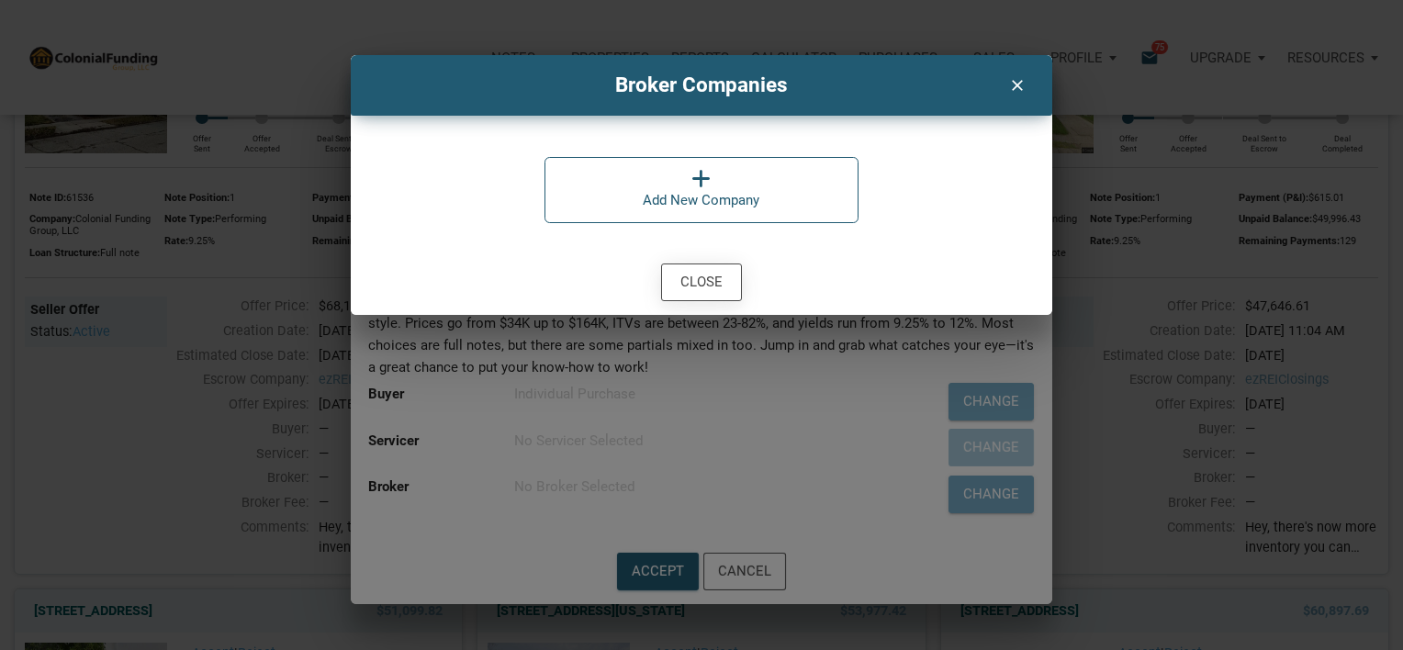
click at [712, 286] on div "Close" at bounding box center [701, 282] width 42 height 21
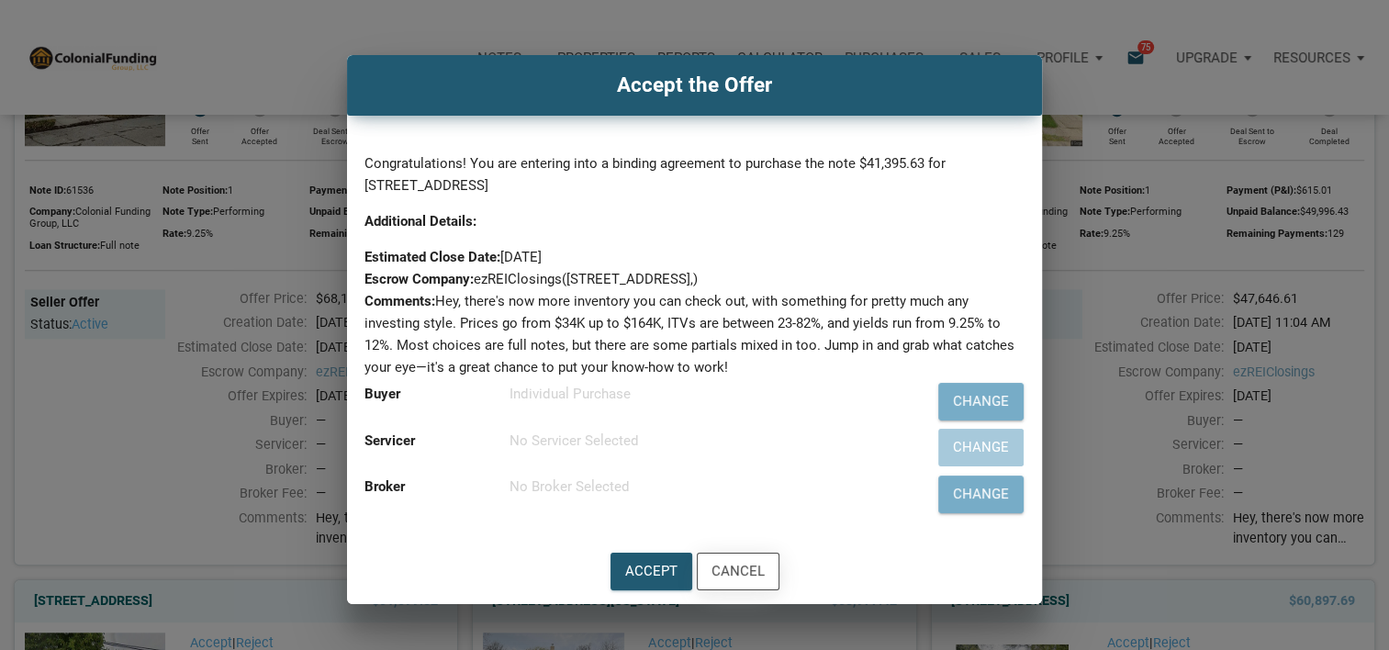
click at [740, 555] on div "Cancel" at bounding box center [738, 572] width 81 height 36
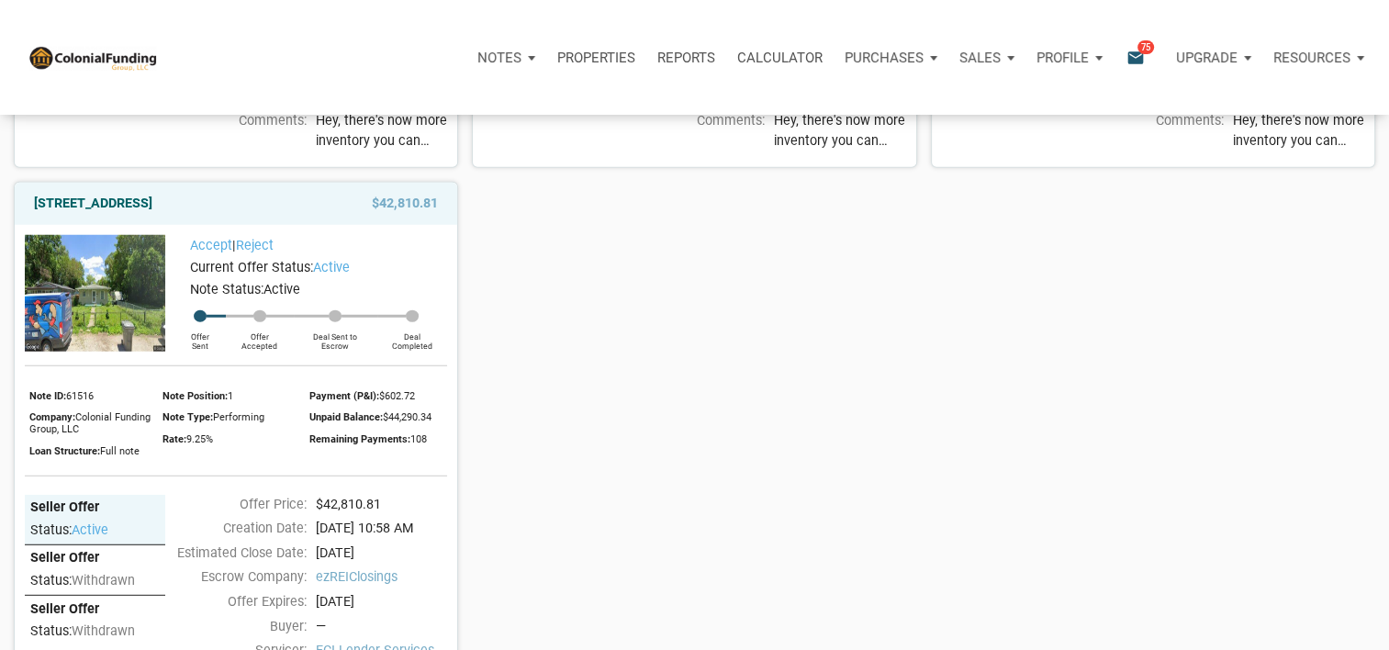
scroll to position [4905, 0]
click at [141, 351] on img at bounding box center [95, 292] width 140 height 117
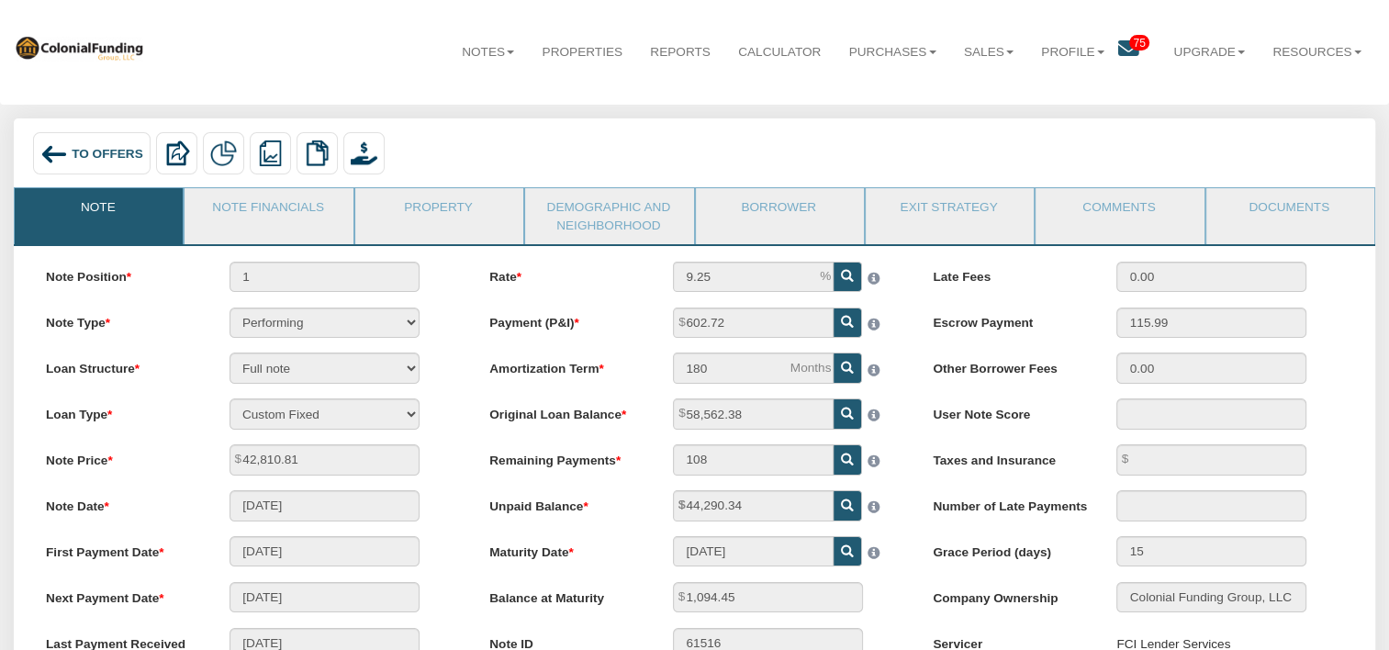
scroll to position [7, 0]
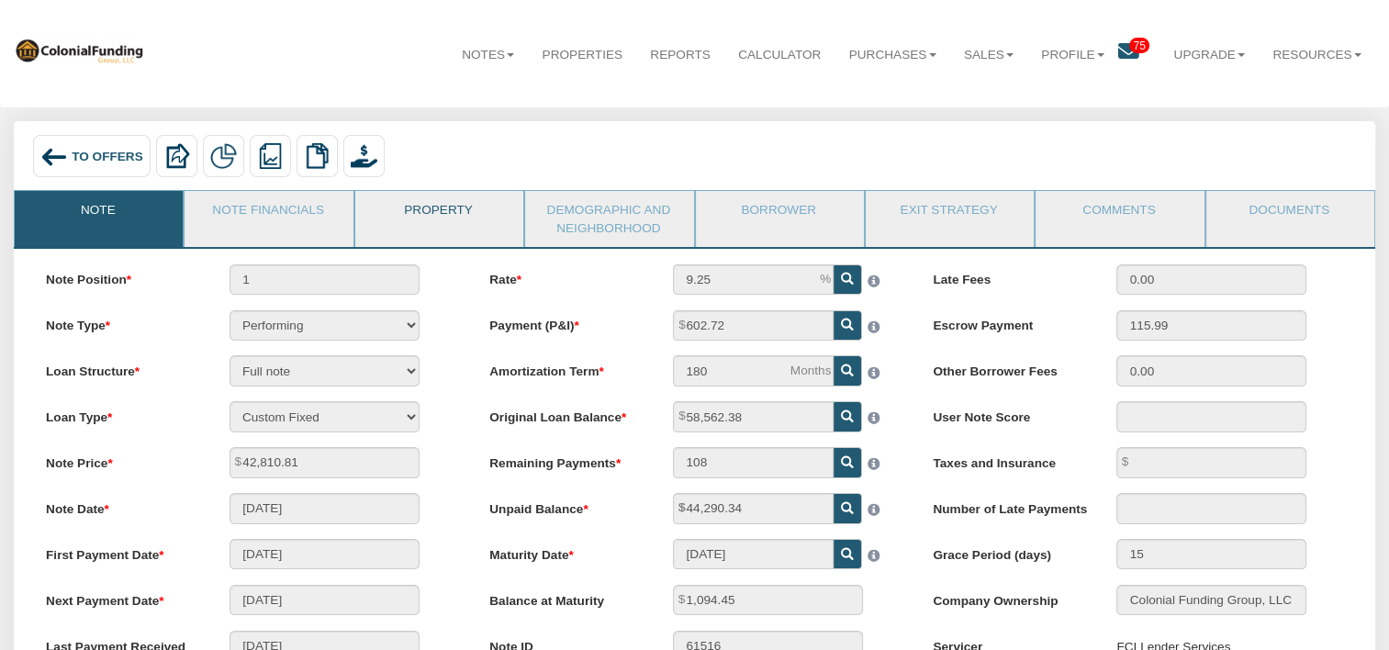
click at [427, 209] on link "Property" at bounding box center [438, 214] width 166 height 46
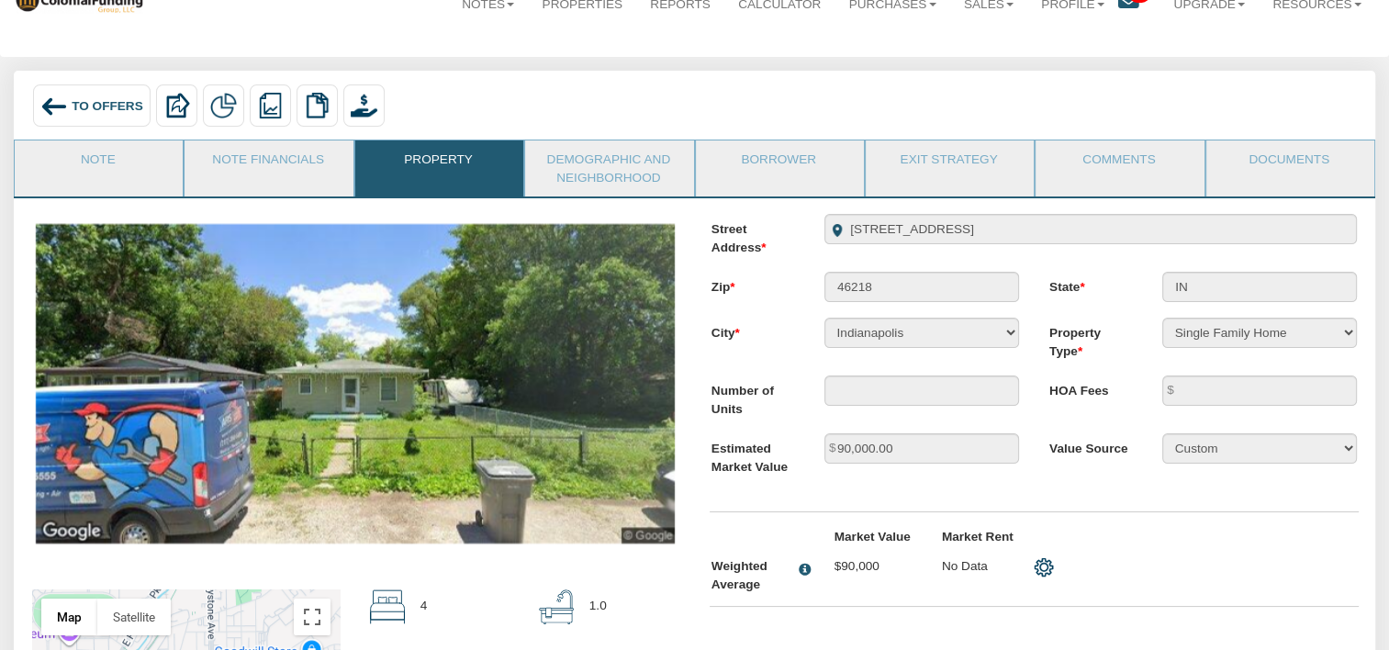
scroll to position [54, 0]
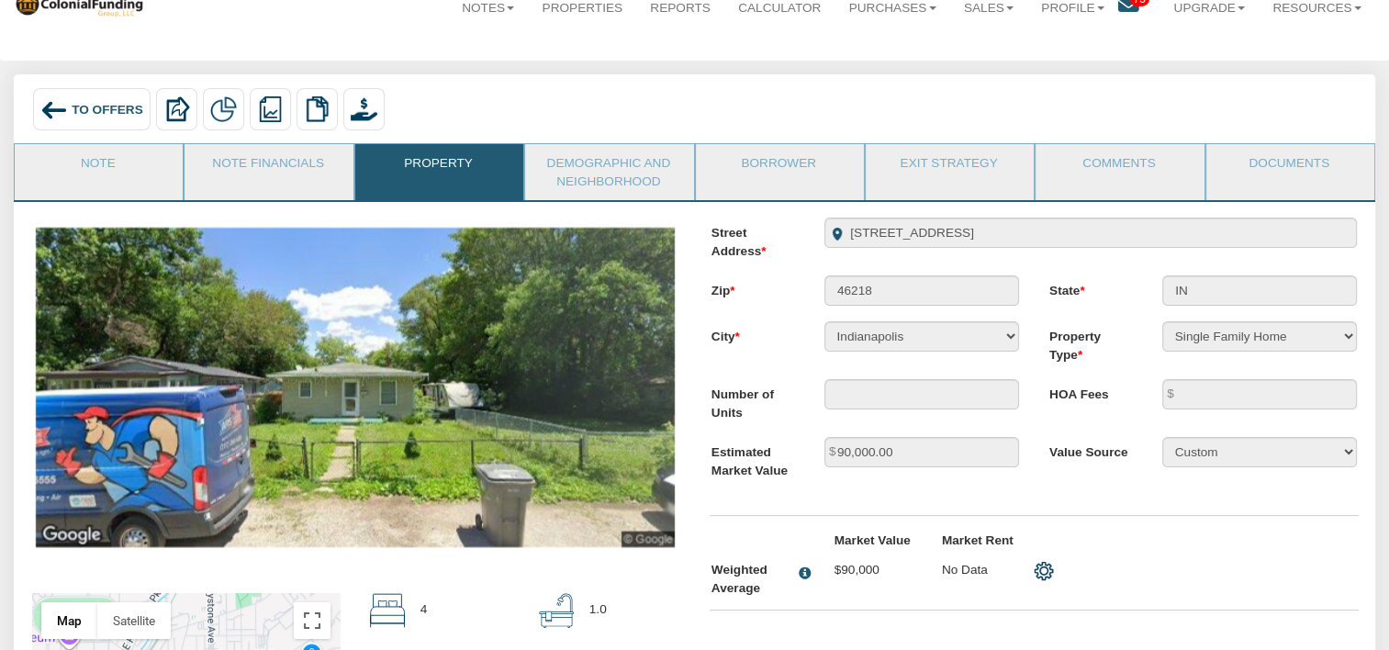
click at [96, 110] on span "To Offers" at bounding box center [108, 109] width 72 height 14
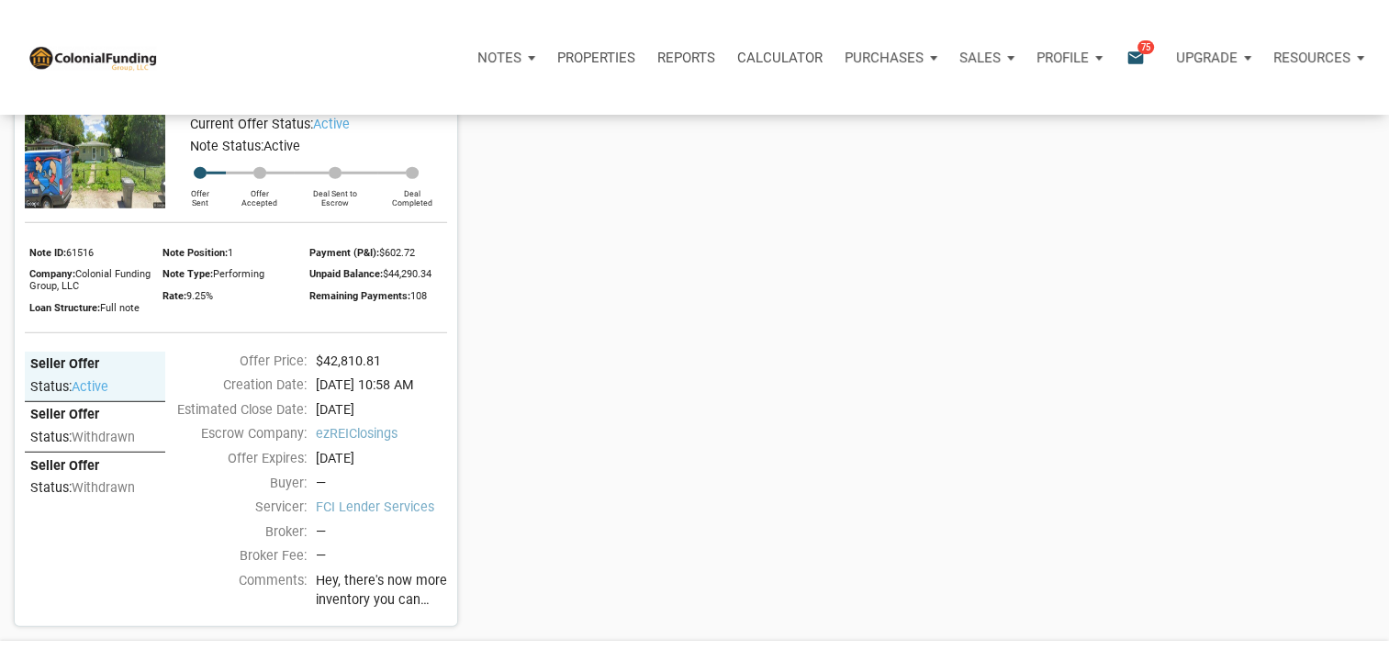
scroll to position [5048, 0]
click at [110, 208] on img at bounding box center [95, 150] width 140 height 117
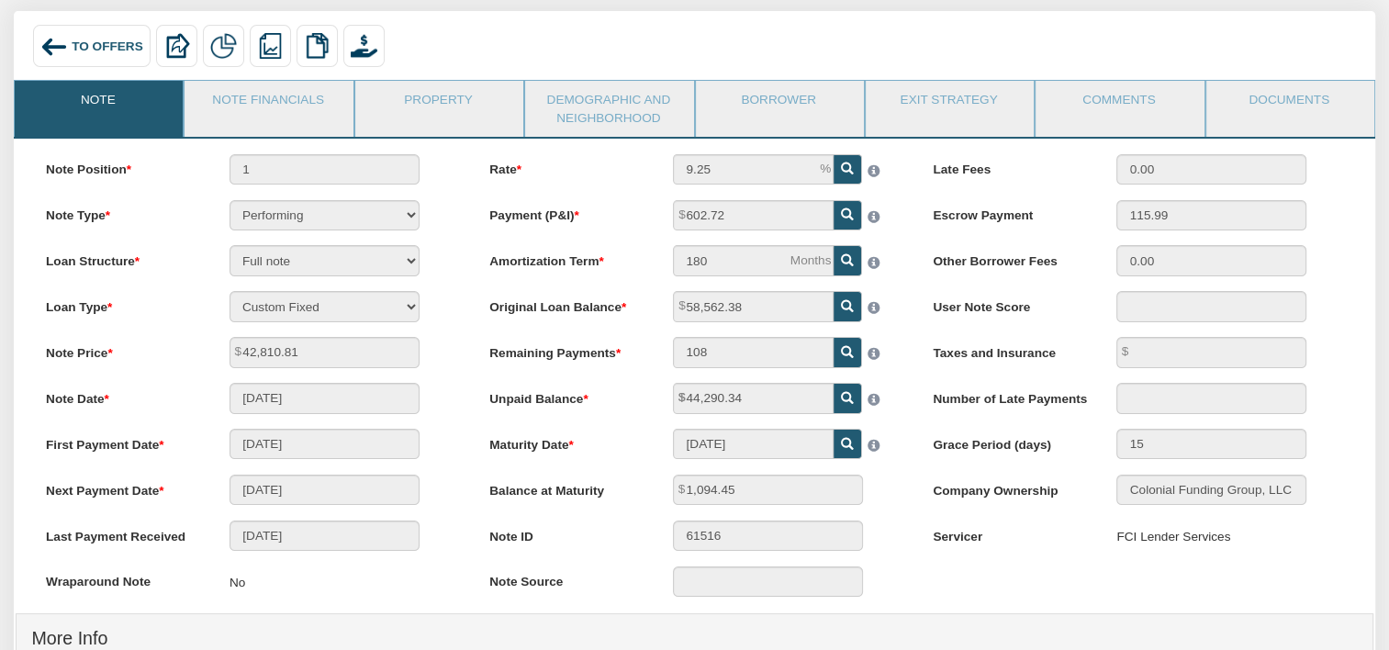
scroll to position [119, 0]
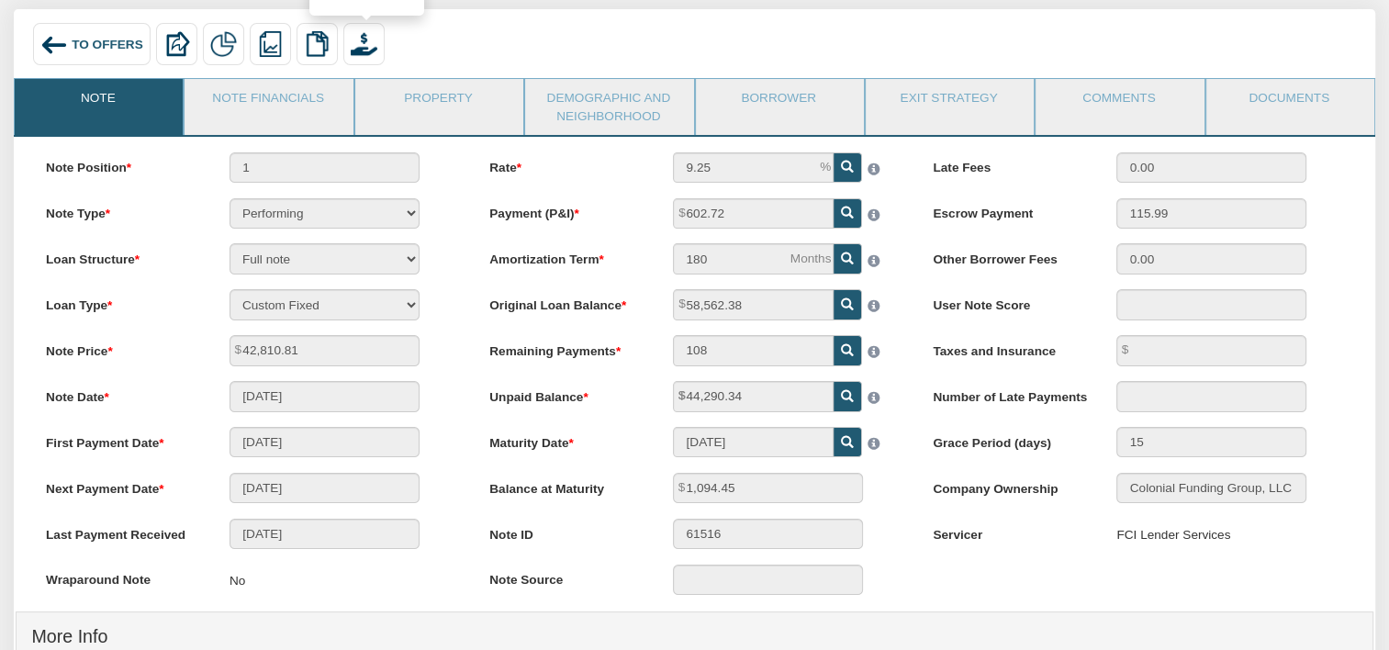
click at [370, 44] on img at bounding box center [364, 44] width 26 height 26
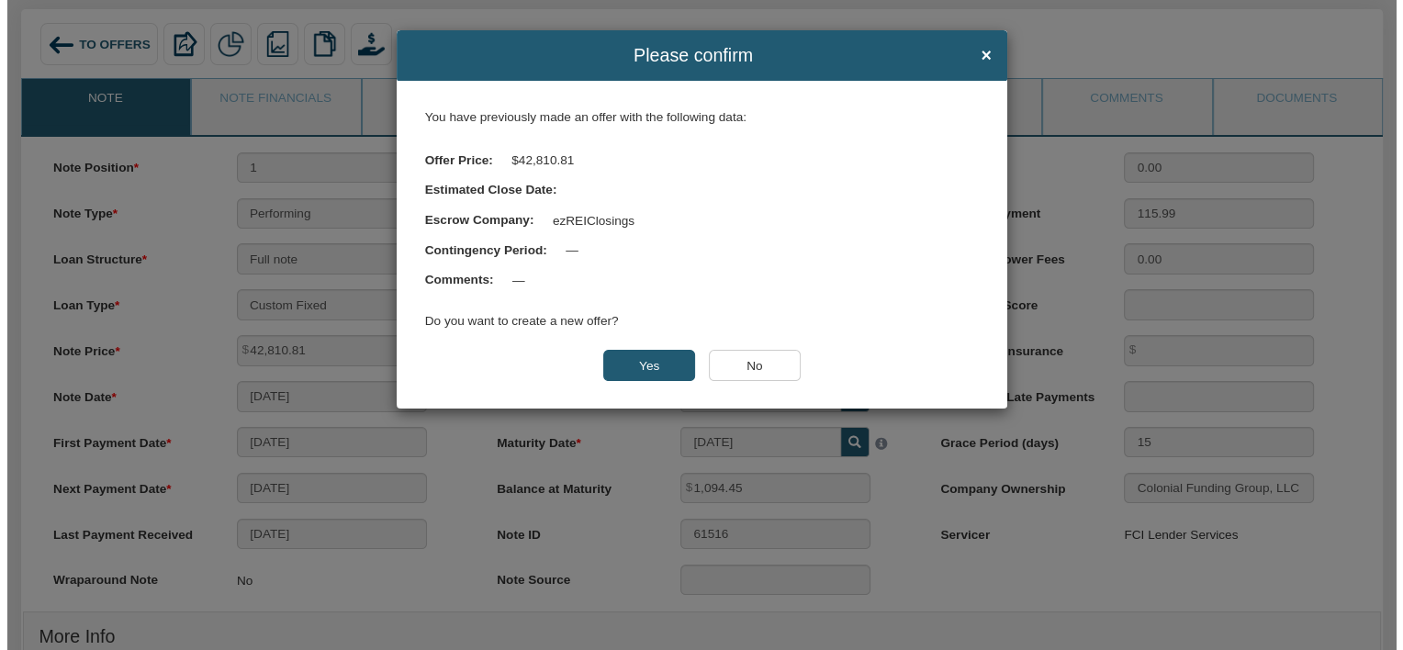
scroll to position [120, 0]
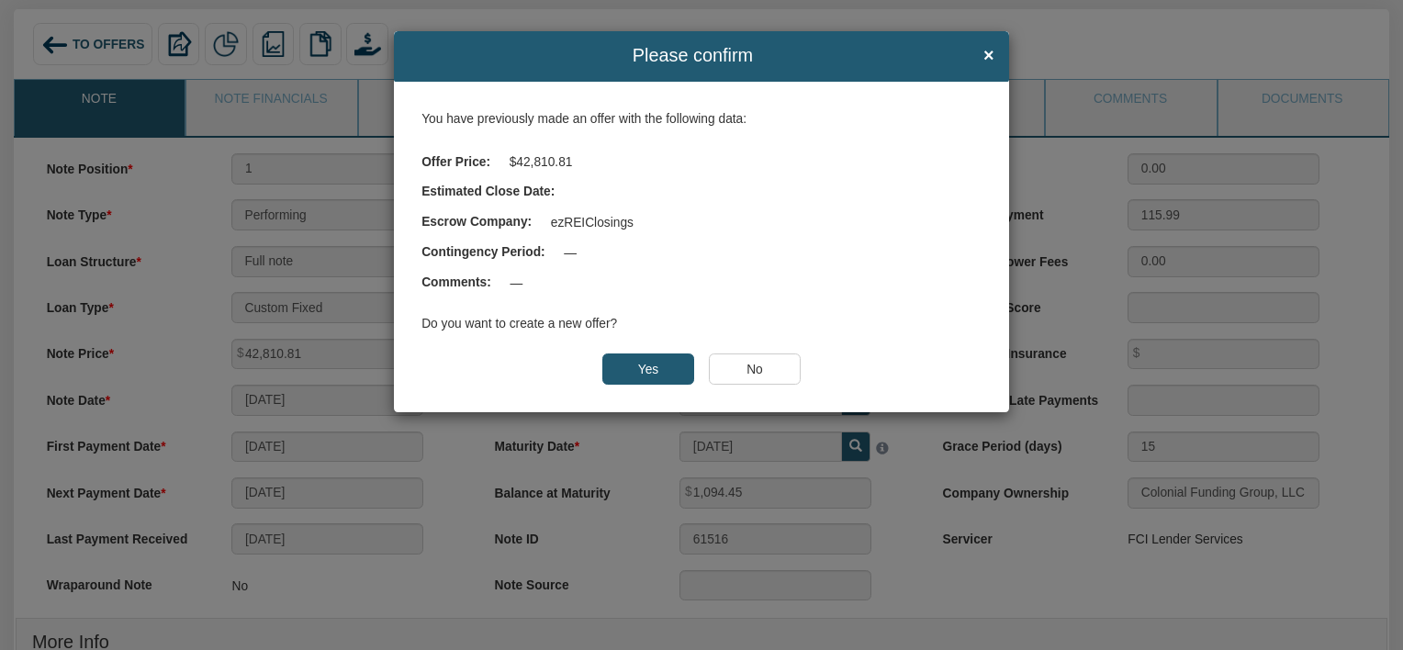
click at [668, 364] on input "Yes" at bounding box center [648, 368] width 93 height 31
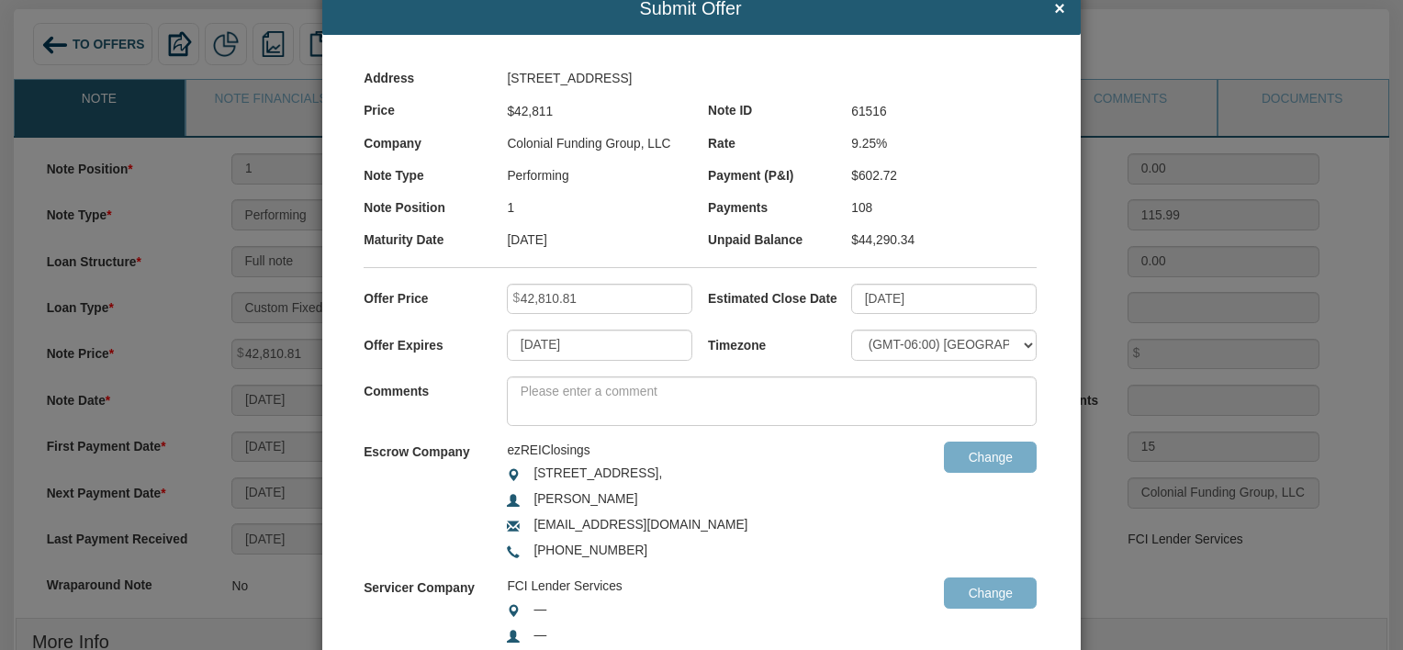
scroll to position [48, 0]
click at [1054, 12] on span "×" at bounding box center [1059, 8] width 11 height 20
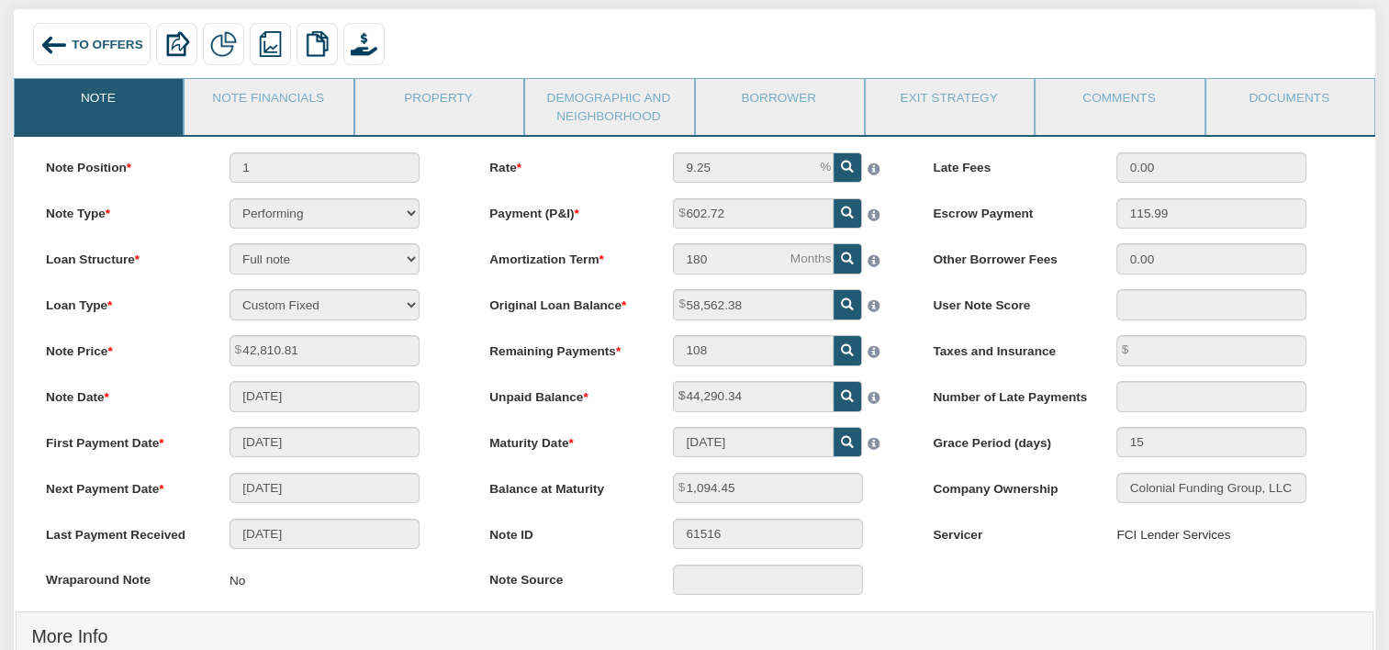
scroll to position [0, 0]
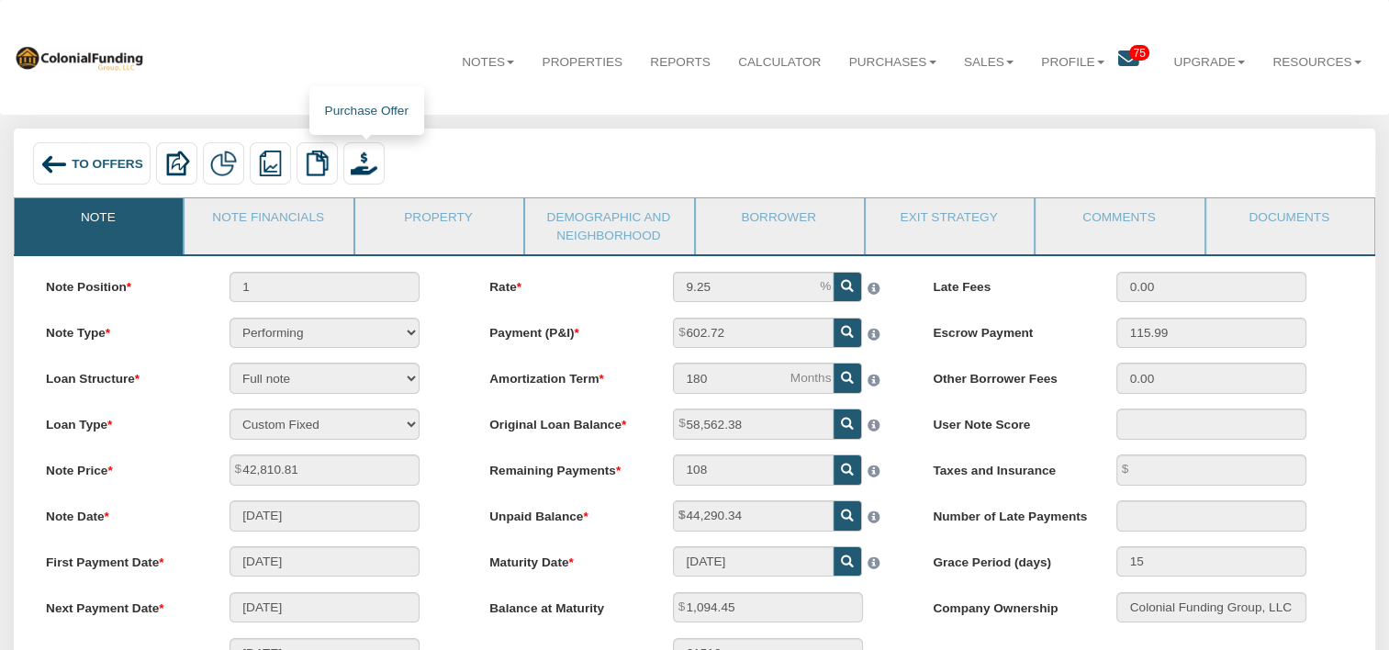
click at [367, 151] on img at bounding box center [364, 164] width 26 height 26
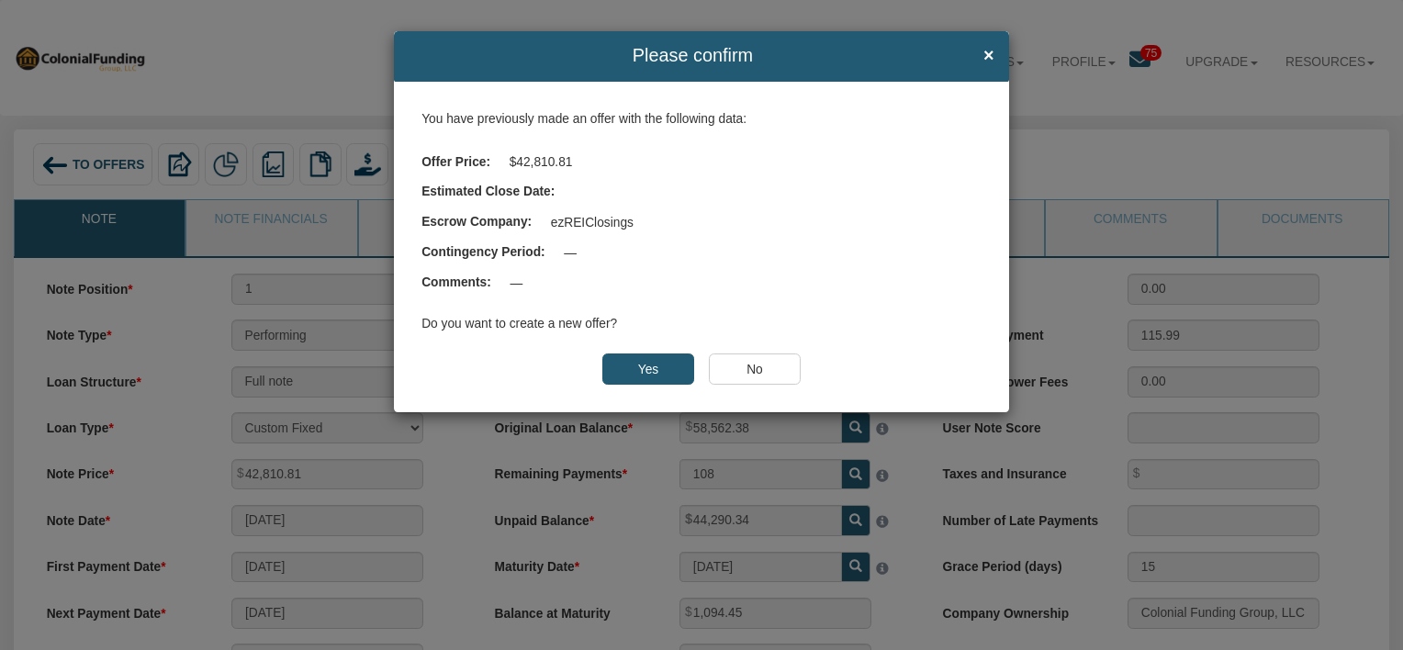
click at [757, 374] on input "No" at bounding box center [755, 368] width 93 height 31
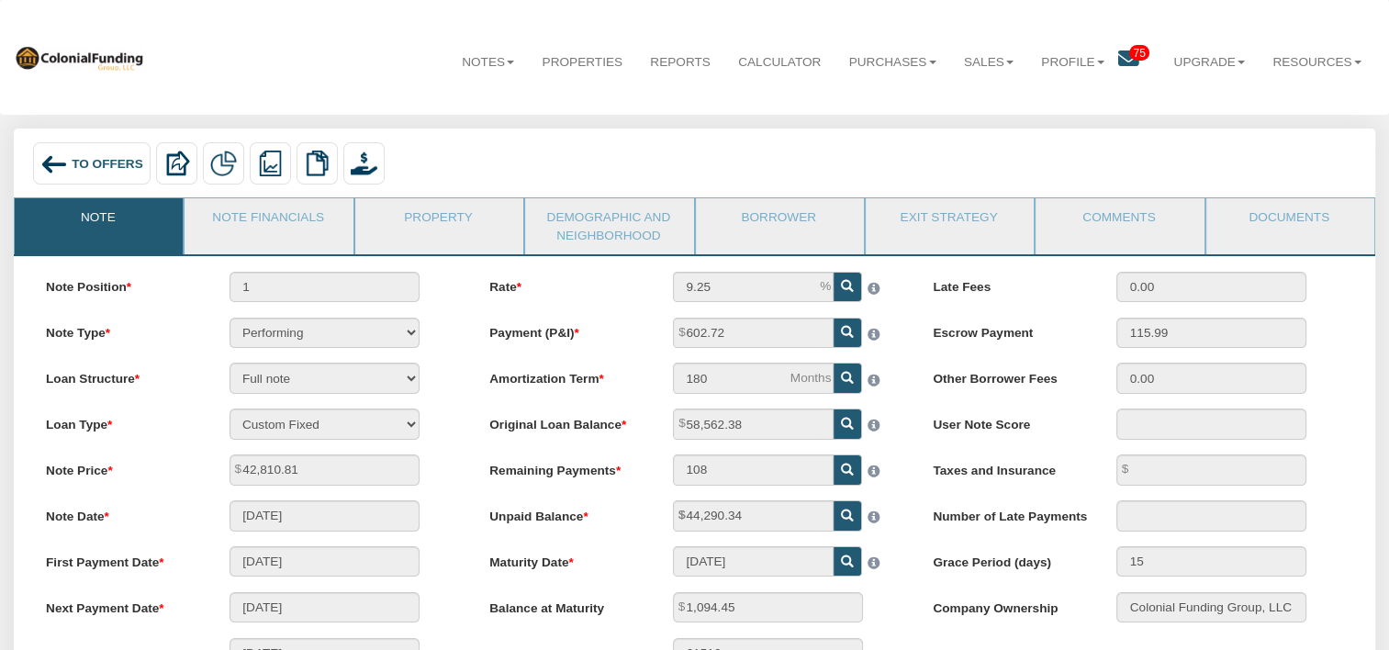
click at [110, 158] on span "To Offers" at bounding box center [108, 163] width 72 height 14
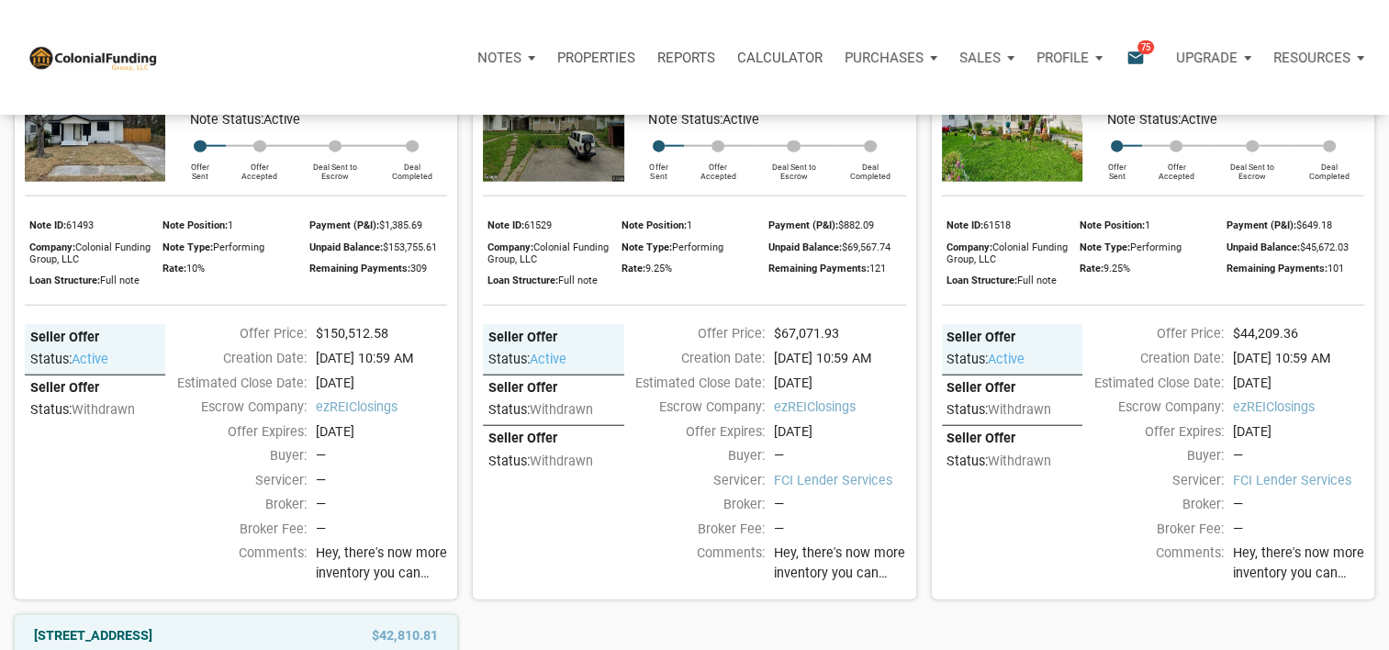
scroll to position [4471, 0]
click at [1033, 183] on img at bounding box center [1012, 124] width 140 height 117
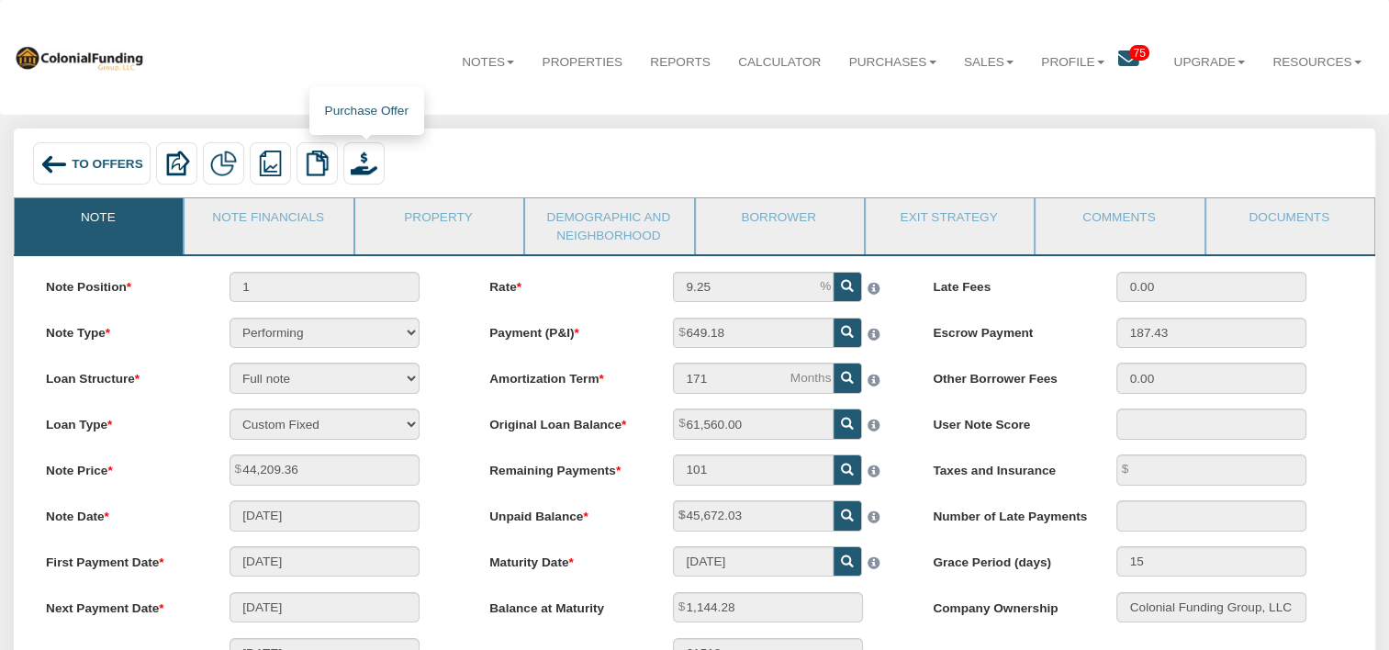
click at [368, 165] on img at bounding box center [364, 164] width 26 height 26
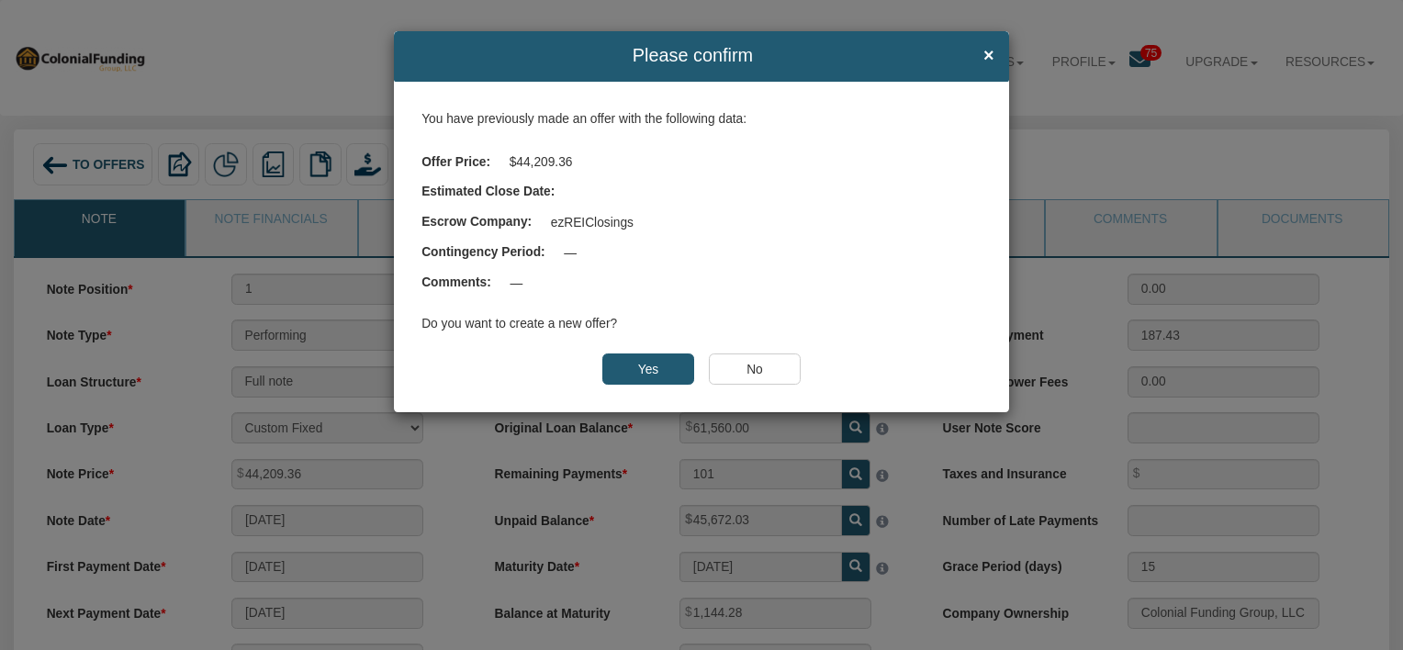
click at [295, 84] on div "Please confirm × You have previously made an offer with the following data: Off…" at bounding box center [701, 325] width 1403 height 650
click at [115, 139] on div "Please confirm × You have previously made an offer with the following data: Off…" at bounding box center [701, 325] width 1403 height 650
click at [769, 354] on input "No" at bounding box center [755, 368] width 93 height 31
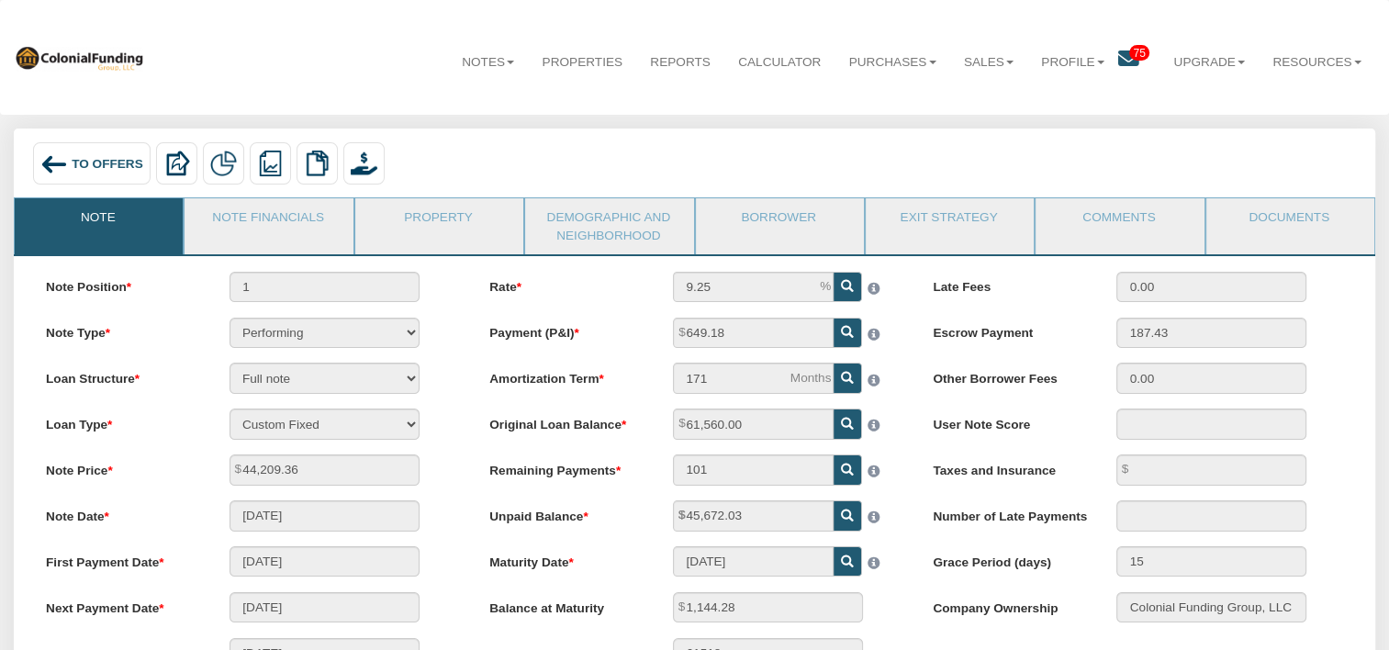
click at [99, 165] on span "To Offers" at bounding box center [108, 163] width 72 height 14
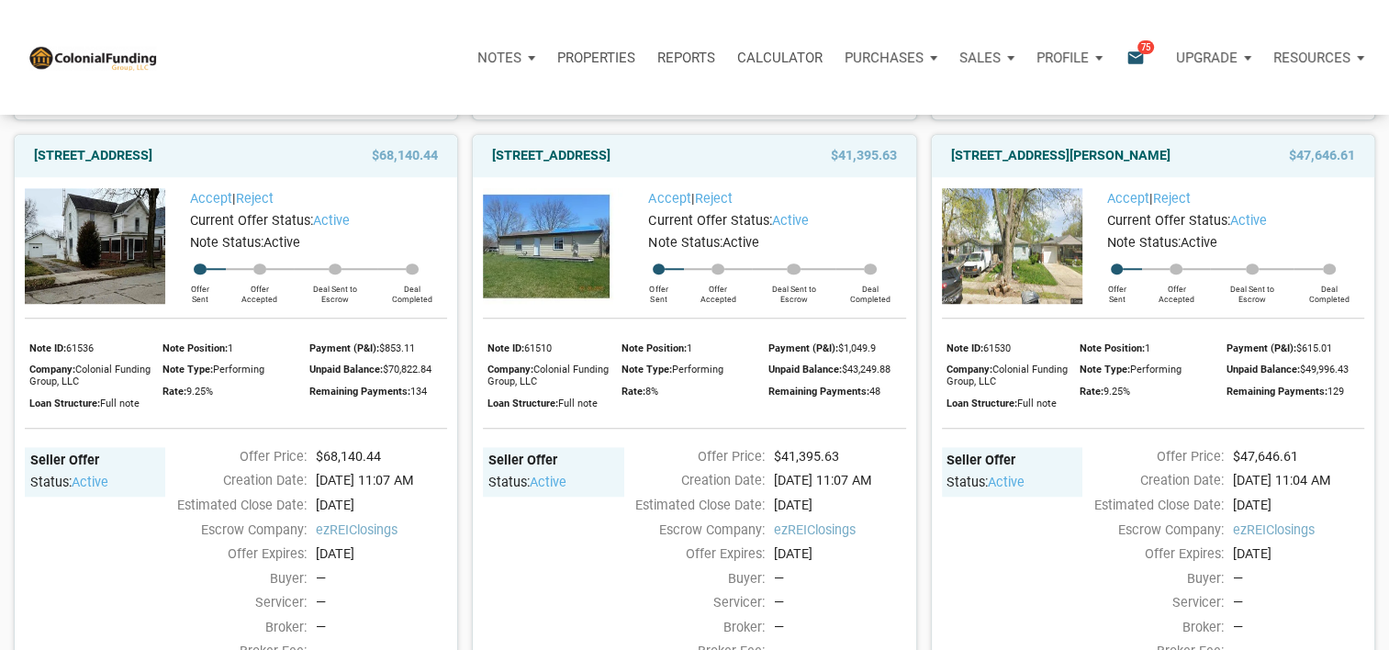
scroll to position [1339, 0]
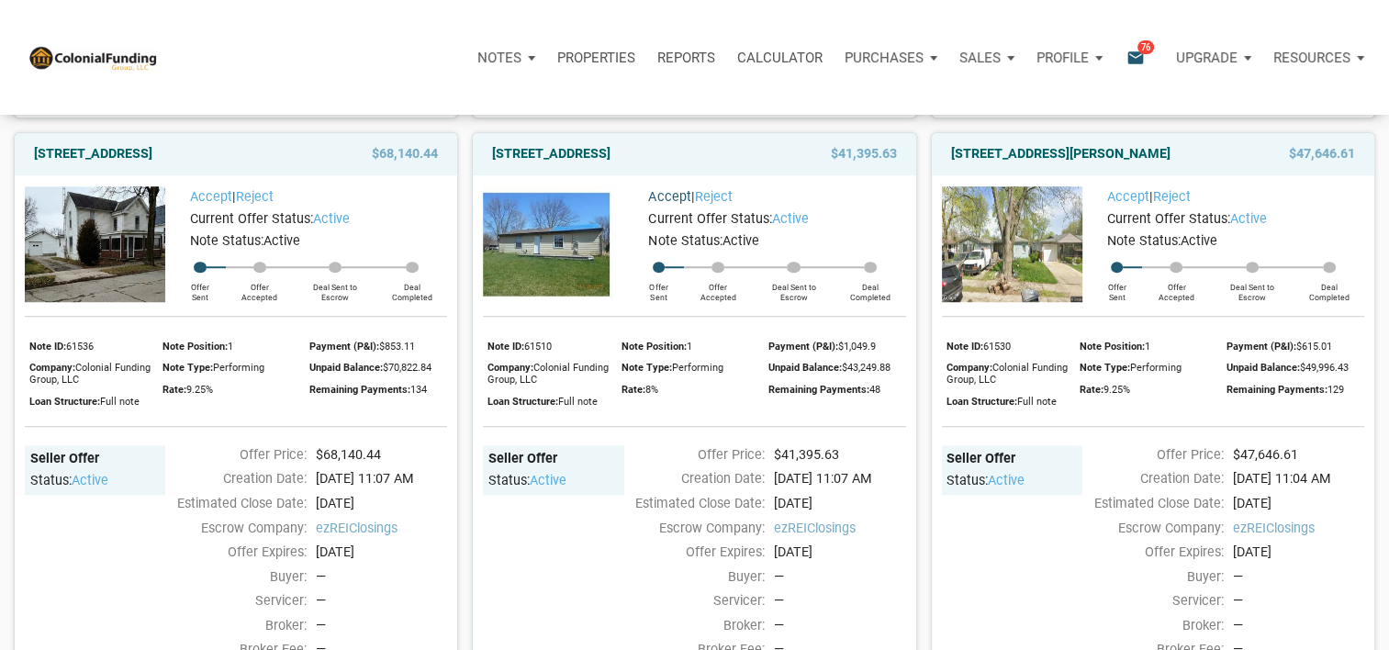
click at [671, 205] on link "Accept" at bounding box center [669, 197] width 42 height 16
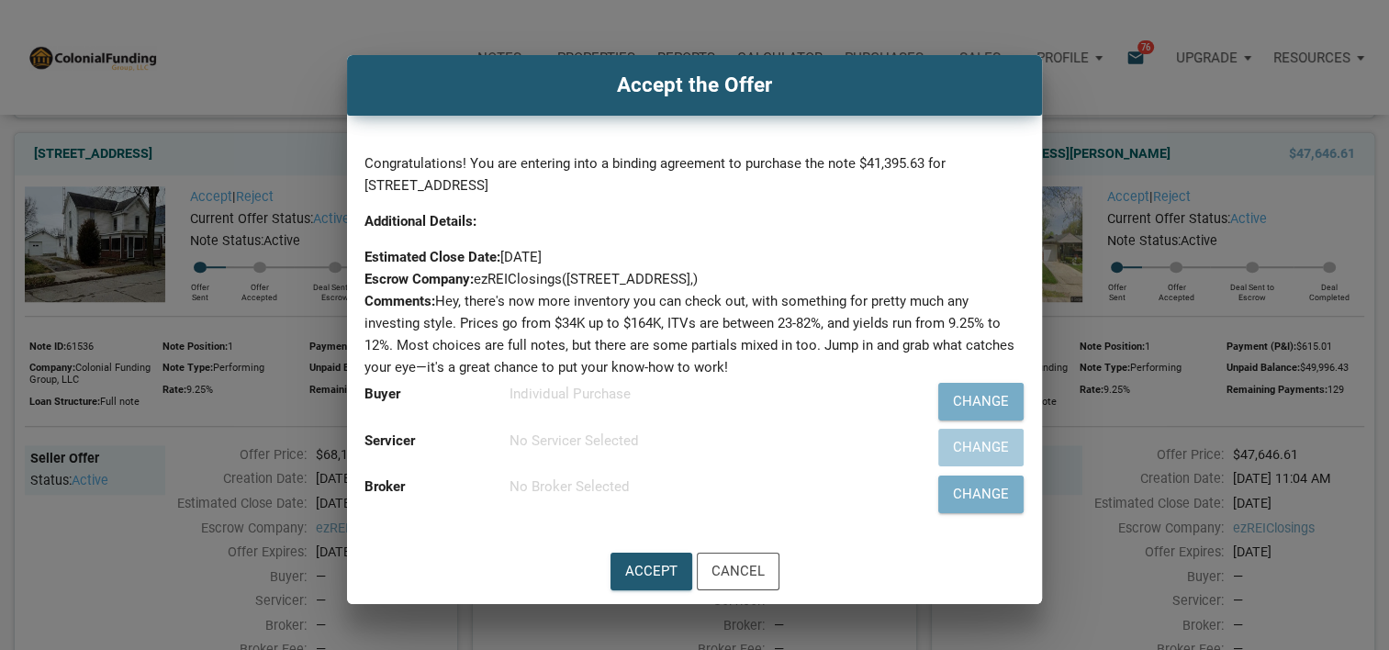
click at [1121, 203] on div "Accept the Offer Congratulations! You are entering into a binding agreement to …" at bounding box center [694, 329] width 1389 height 549
click at [754, 580] on div "Cancel" at bounding box center [738, 572] width 81 height 36
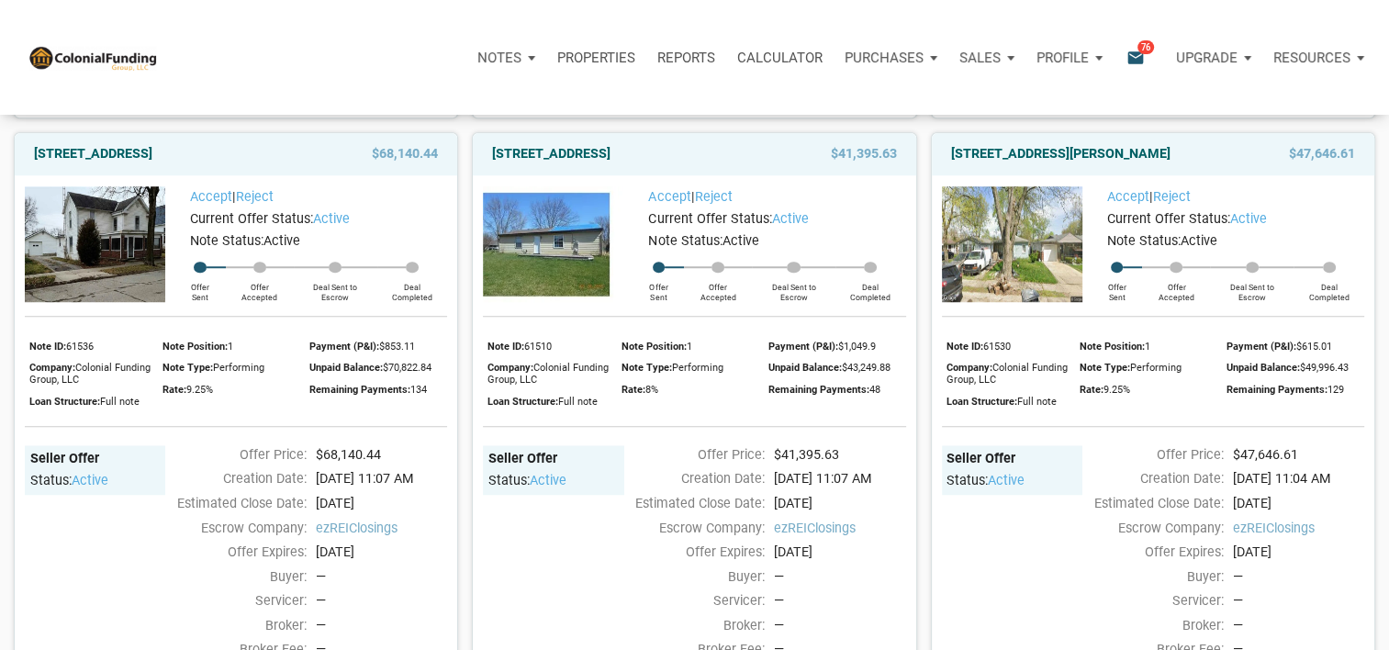
click at [547, 554] on div "Seller Offer Status: active" at bounding box center [553, 563] width 140 height 236
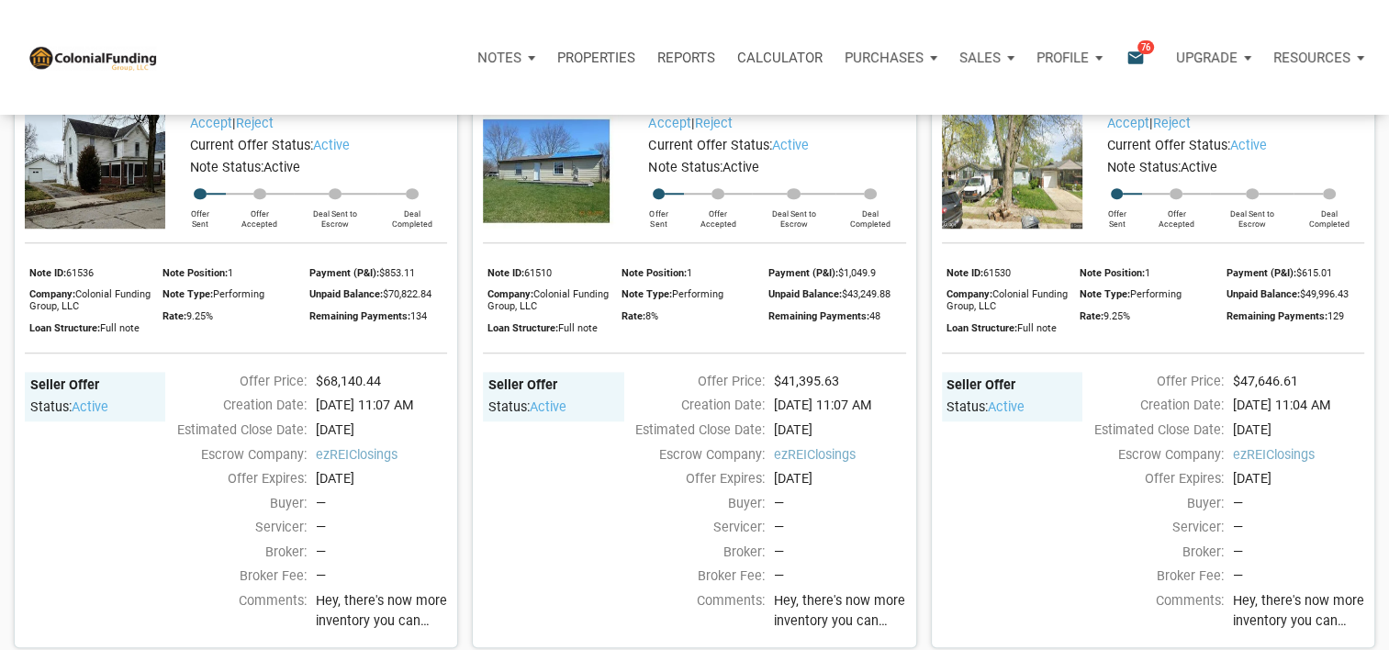
scroll to position [1375, 0]
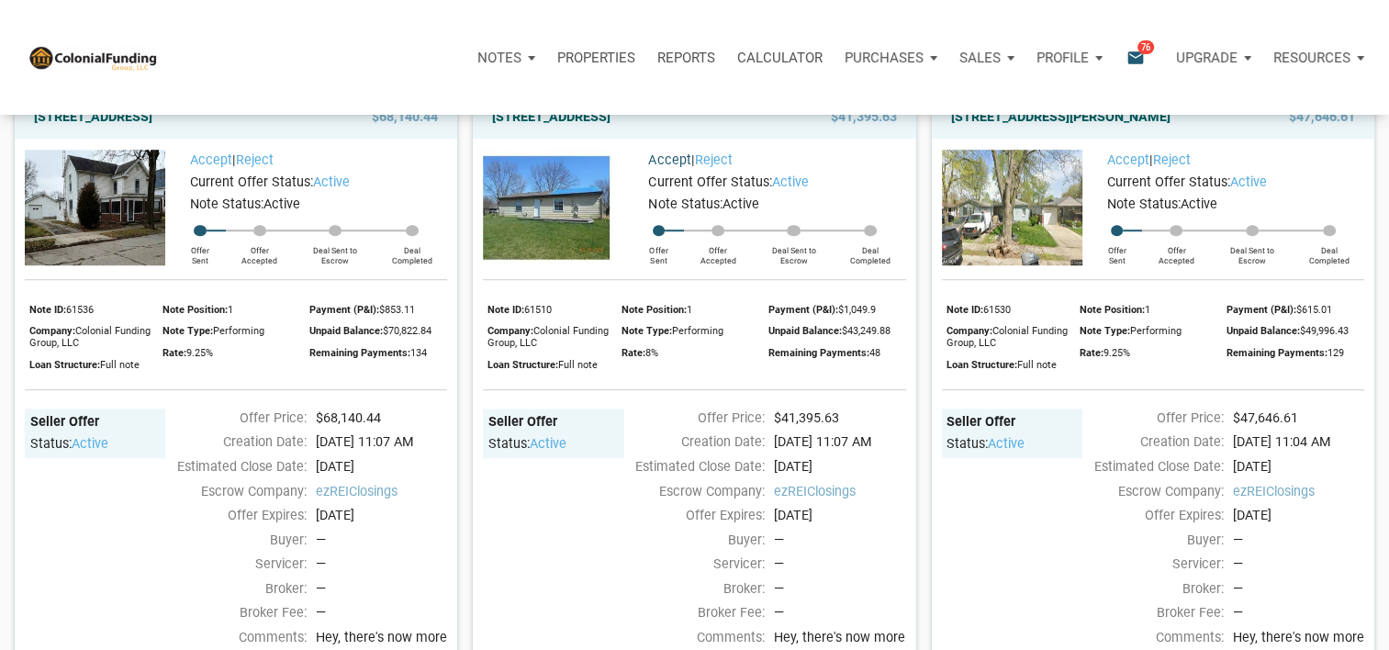
click at [676, 168] on link "Accept" at bounding box center [669, 160] width 42 height 16
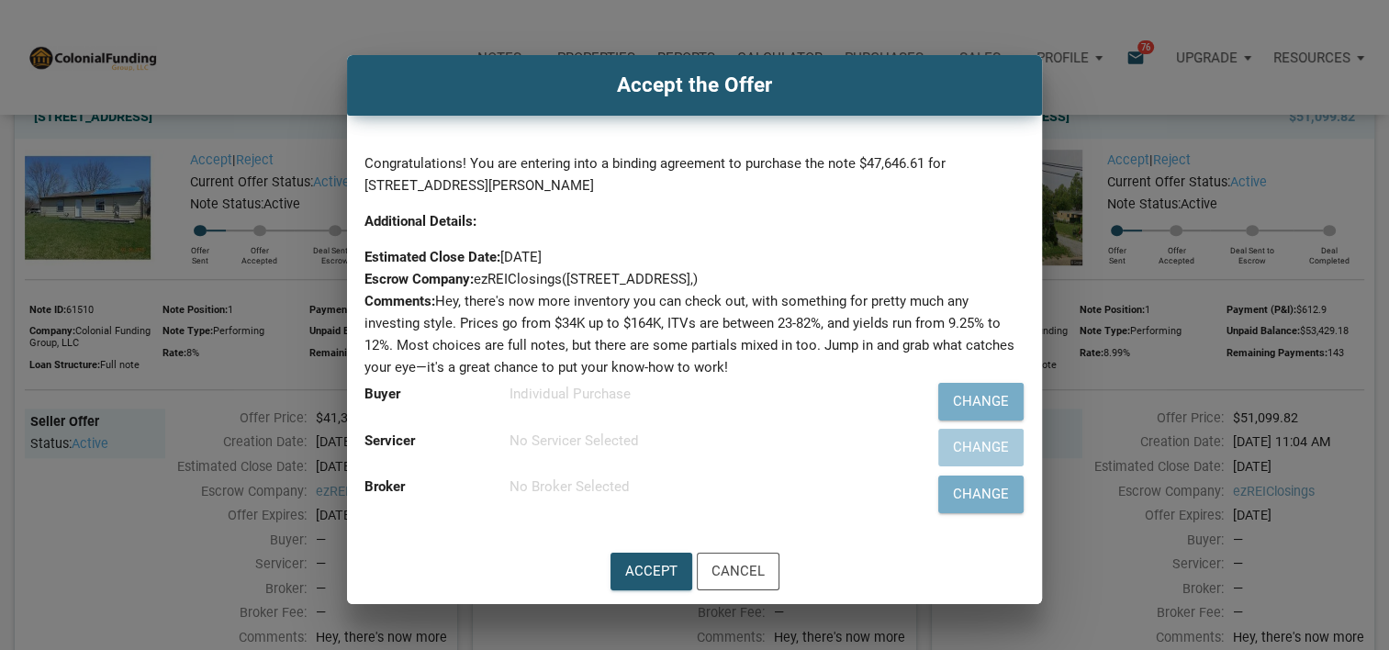
scroll to position [1363, 0]
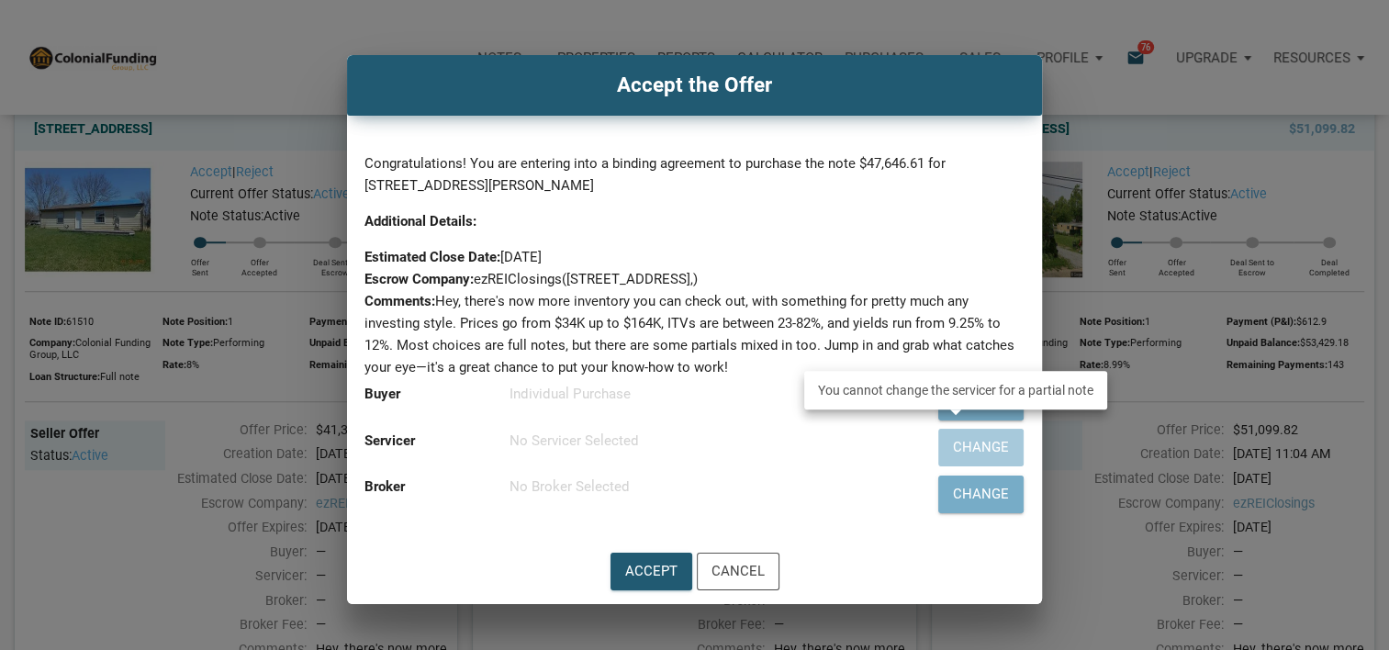
click at [997, 446] on div "Change" at bounding box center [957, 447] width 136 height 47
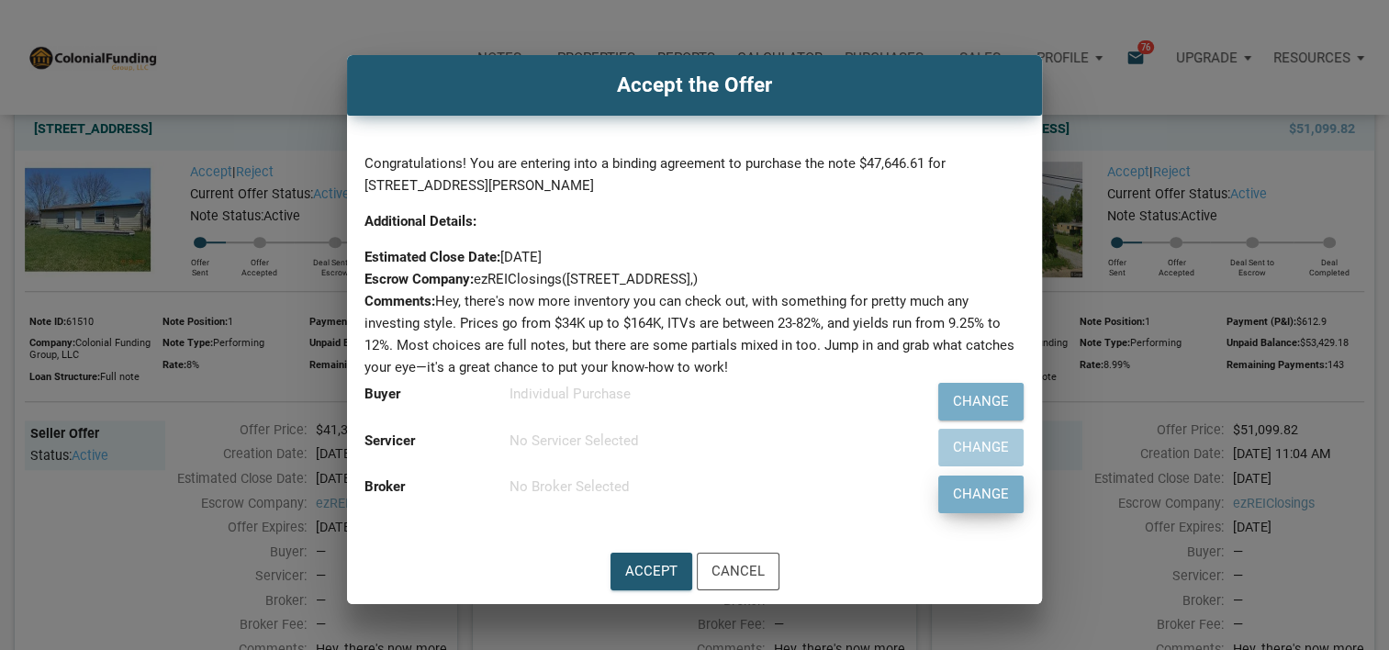
click at [977, 486] on div "Change" at bounding box center [981, 494] width 56 height 21
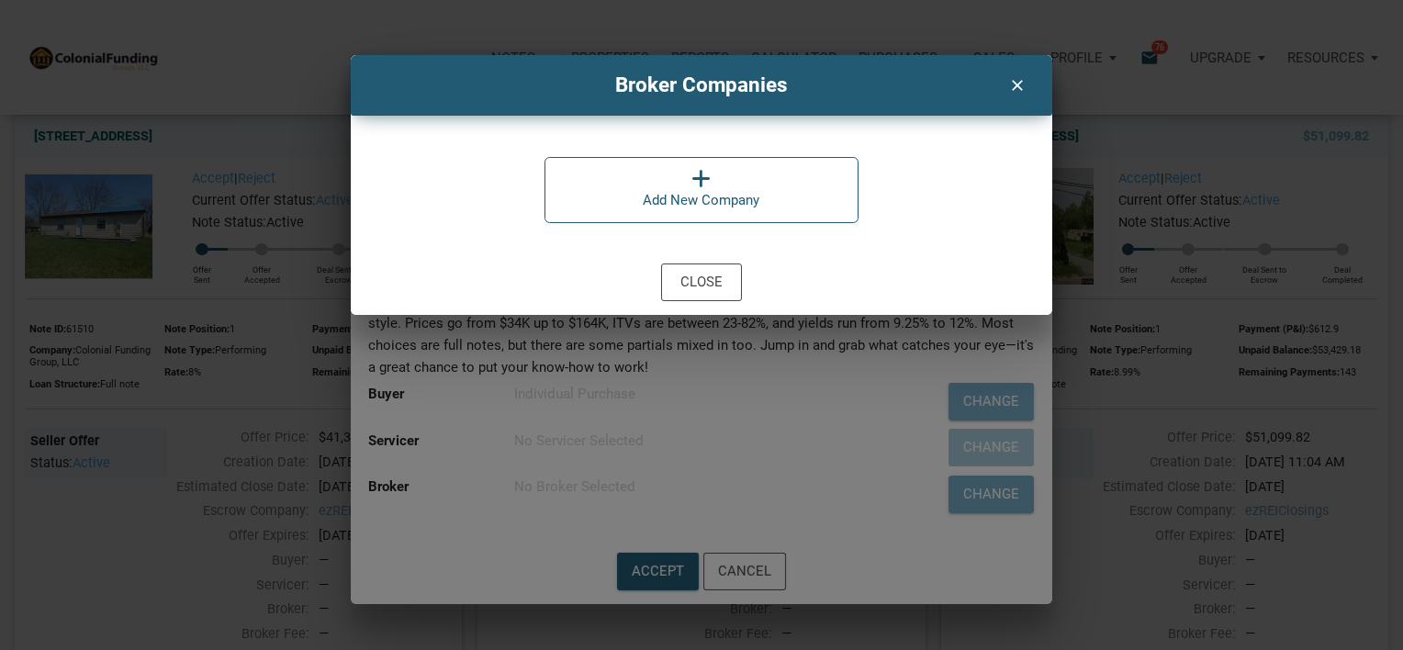
click at [1018, 88] on icon "clear" at bounding box center [1016, 84] width 22 height 24
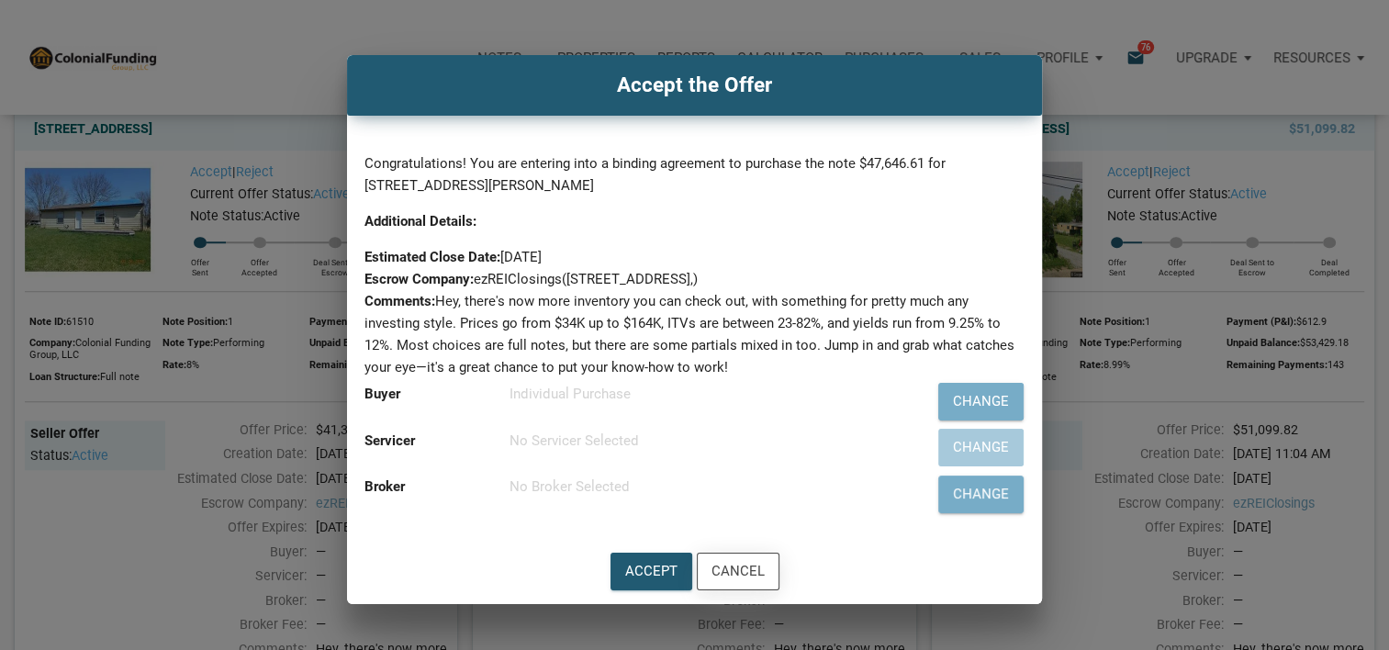
click at [753, 557] on div "Cancel" at bounding box center [738, 572] width 81 height 36
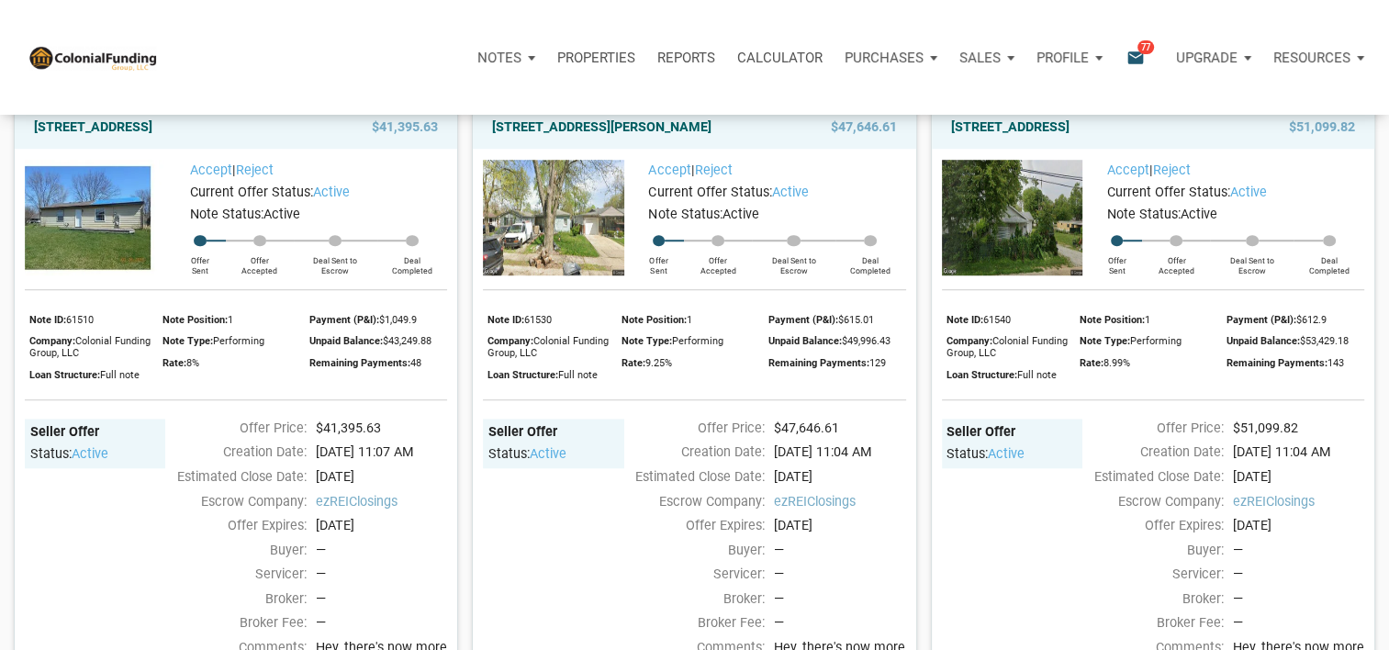
scroll to position [1381, 0]
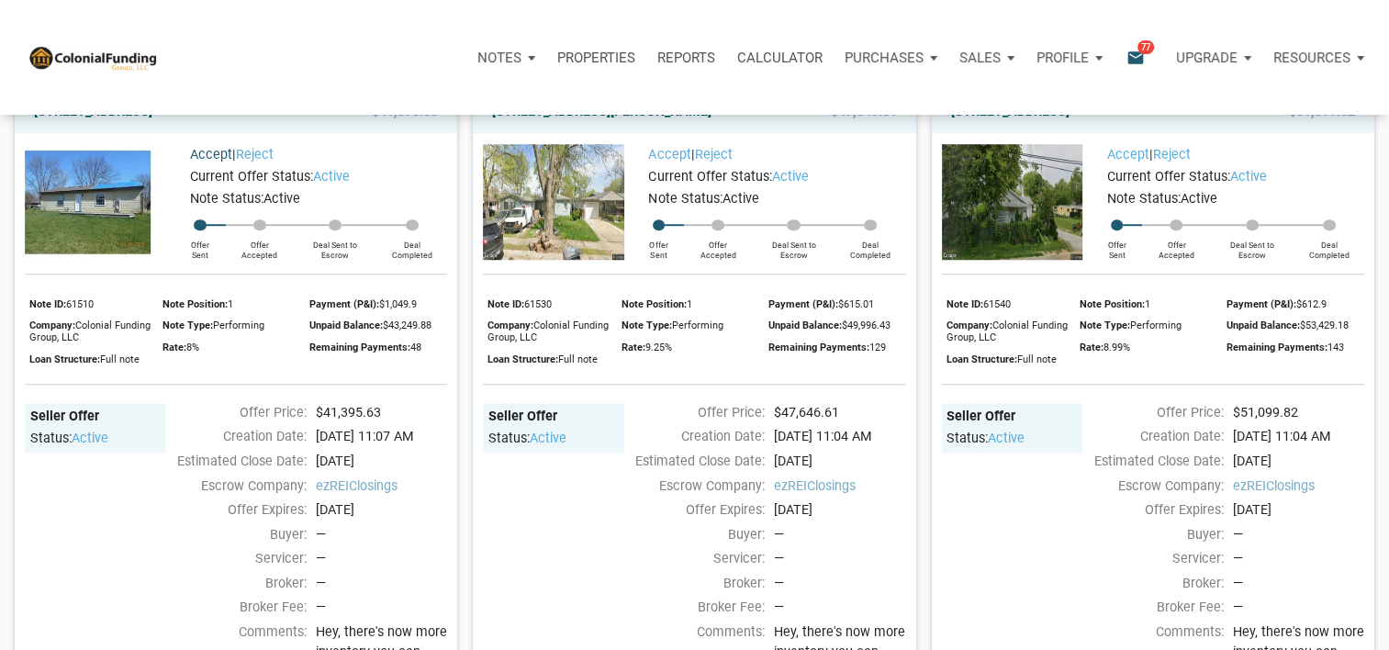
click at [202, 163] on link "Accept" at bounding box center [211, 155] width 42 height 16
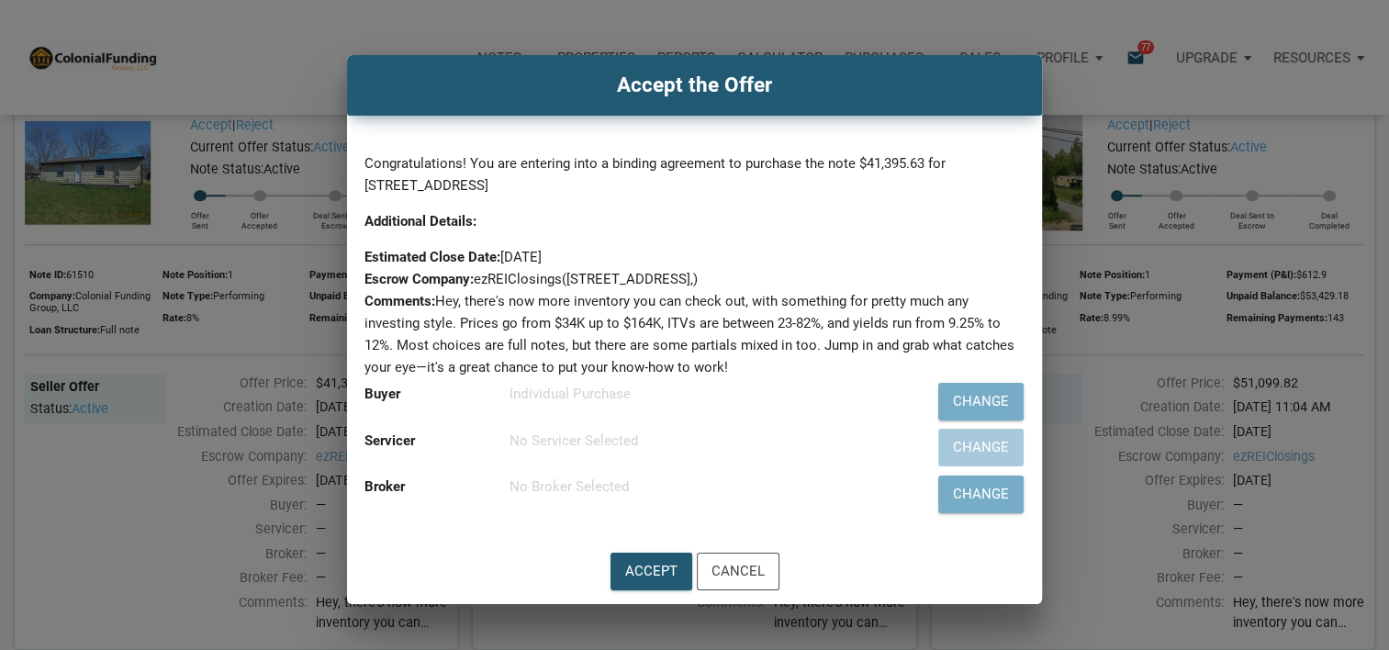
scroll to position [1410, 0]
drag, startPoint x: 488, startPoint y: 279, endPoint x: 624, endPoint y: 297, distance: 137.1
click at [624, 297] on ul "Estimated Close Date: [DATE] Escrow Company: ezREIClosings ([STREET_ADDRESS],) …" at bounding box center [694, 312] width 660 height 132
drag, startPoint x: 624, startPoint y: 297, endPoint x: 638, endPoint y: 313, distance: 20.8
click at [638, 313] on li "Comments: Hey, there's now more inventory you can check out, with something for…" at bounding box center [694, 334] width 660 height 88
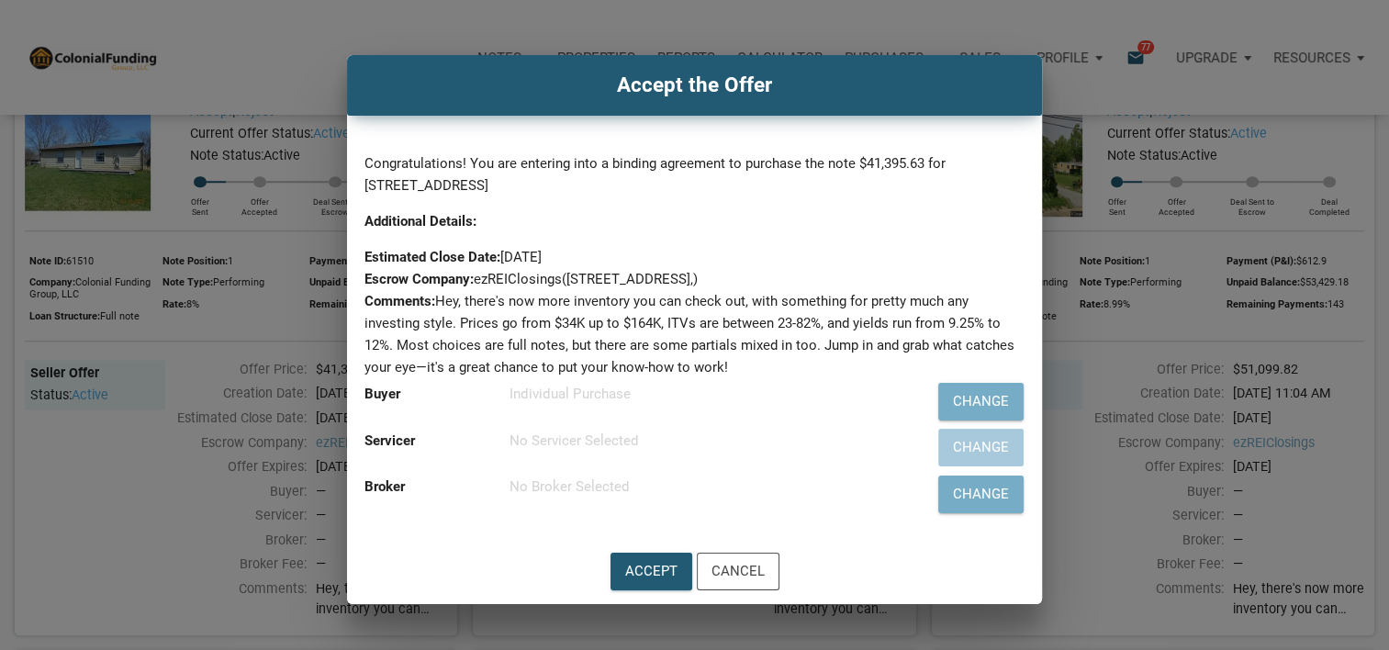
scroll to position [1422, 0]
click at [657, 566] on div "Accept" at bounding box center [651, 571] width 52 height 21
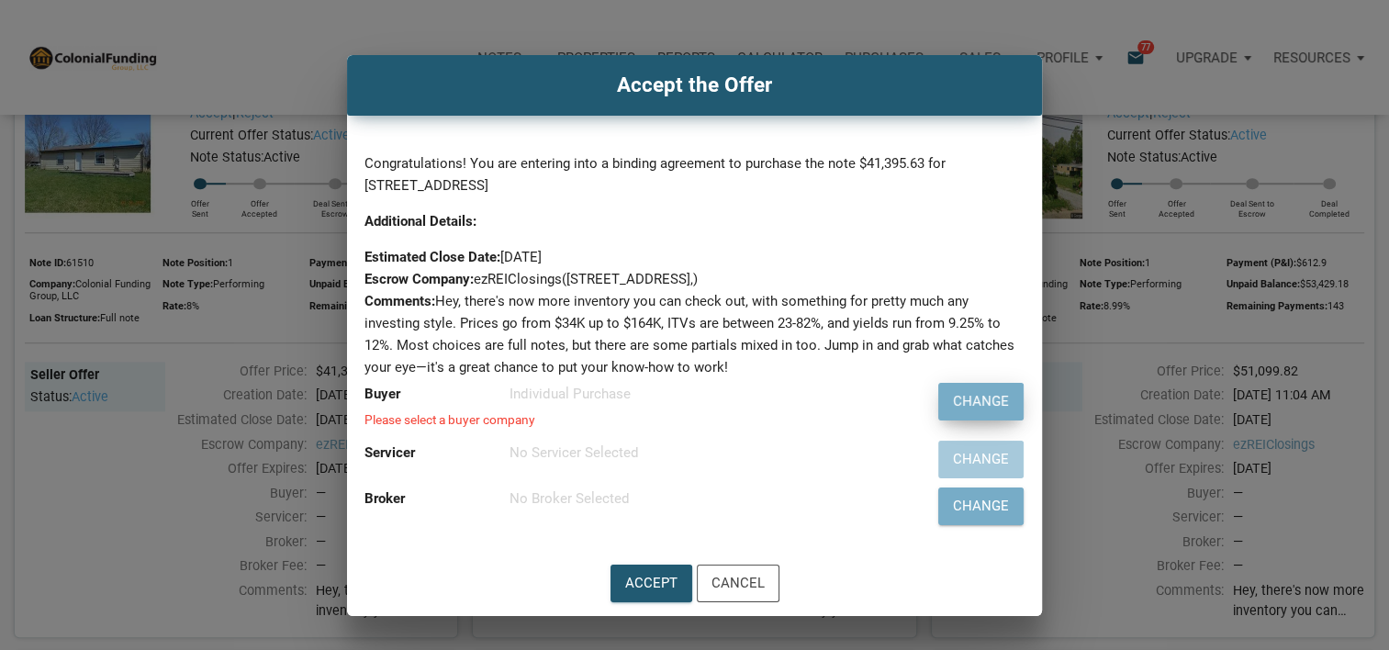
click at [955, 406] on div "Change" at bounding box center [981, 401] width 56 height 21
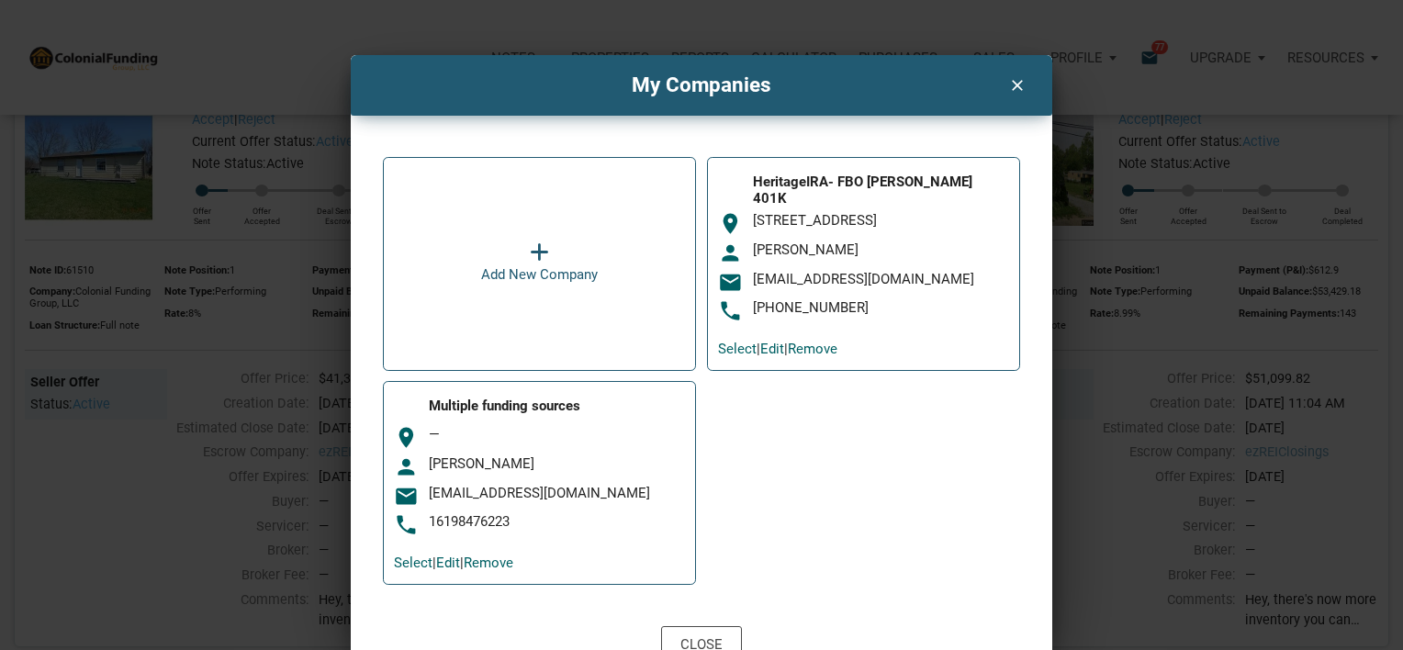
click at [868, 271] on div "[EMAIL_ADDRESS][DOMAIN_NAME]" at bounding box center [881, 279] width 256 height 17
click at [554, 461] on div "[PERSON_NAME]" at bounding box center [557, 463] width 256 height 17
click at [738, 341] on link "Select" at bounding box center [737, 349] width 39 height 17
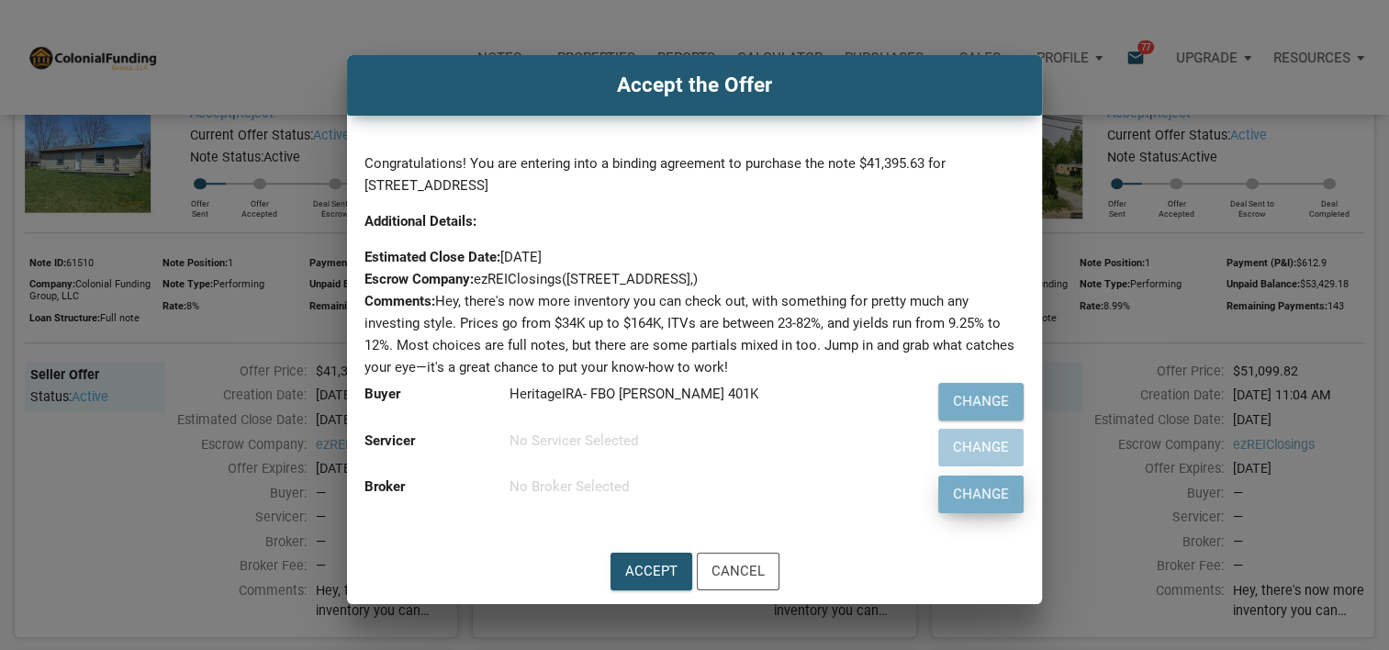
click at [963, 506] on div "Change" at bounding box center [981, 494] width 84 height 36
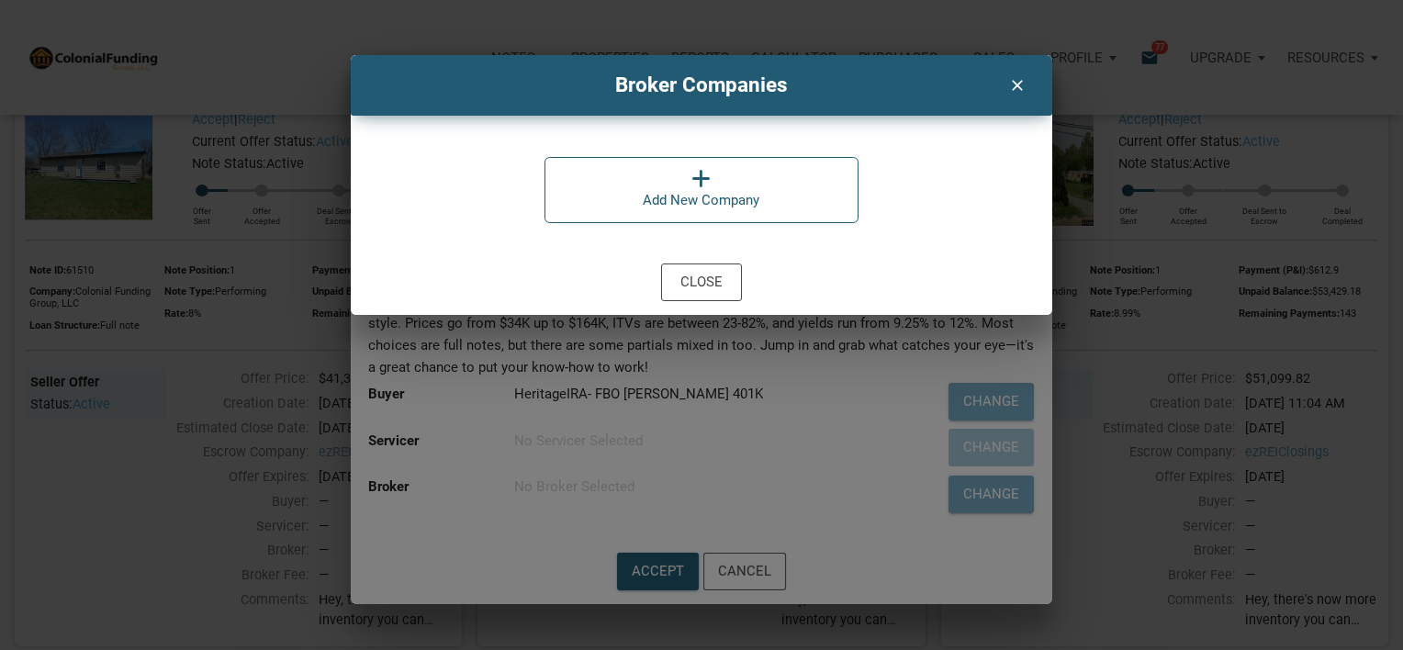
click at [698, 198] on div "Add New Company" at bounding box center [701, 200] width 117 height 22
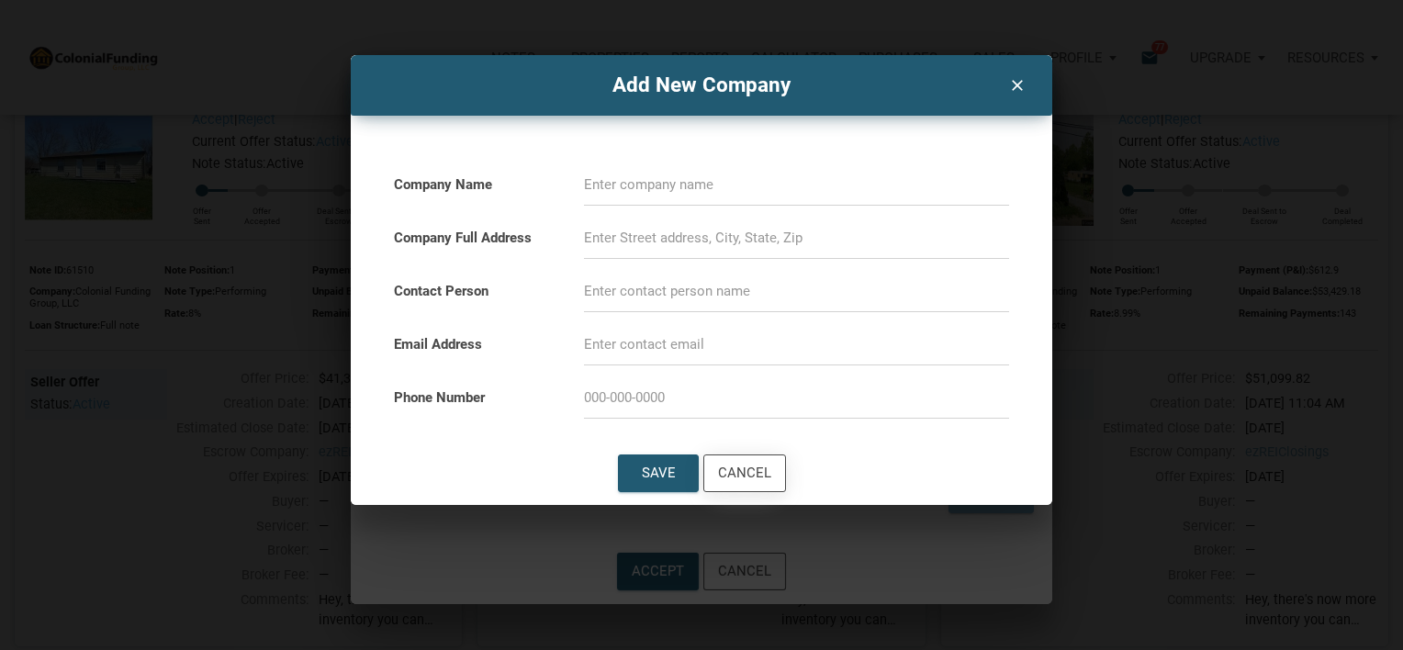
click at [739, 466] on div "Cancel" at bounding box center [744, 473] width 53 height 21
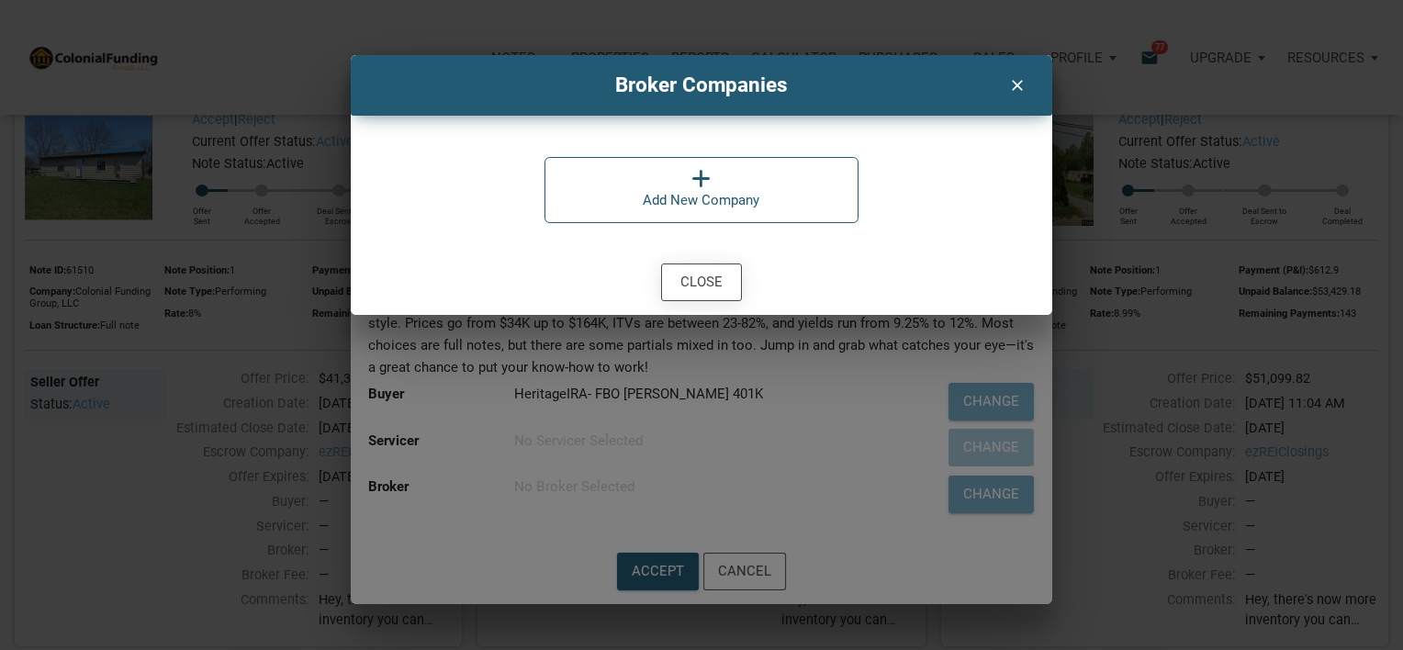
click at [704, 294] on div "Close" at bounding box center [701, 282] width 79 height 36
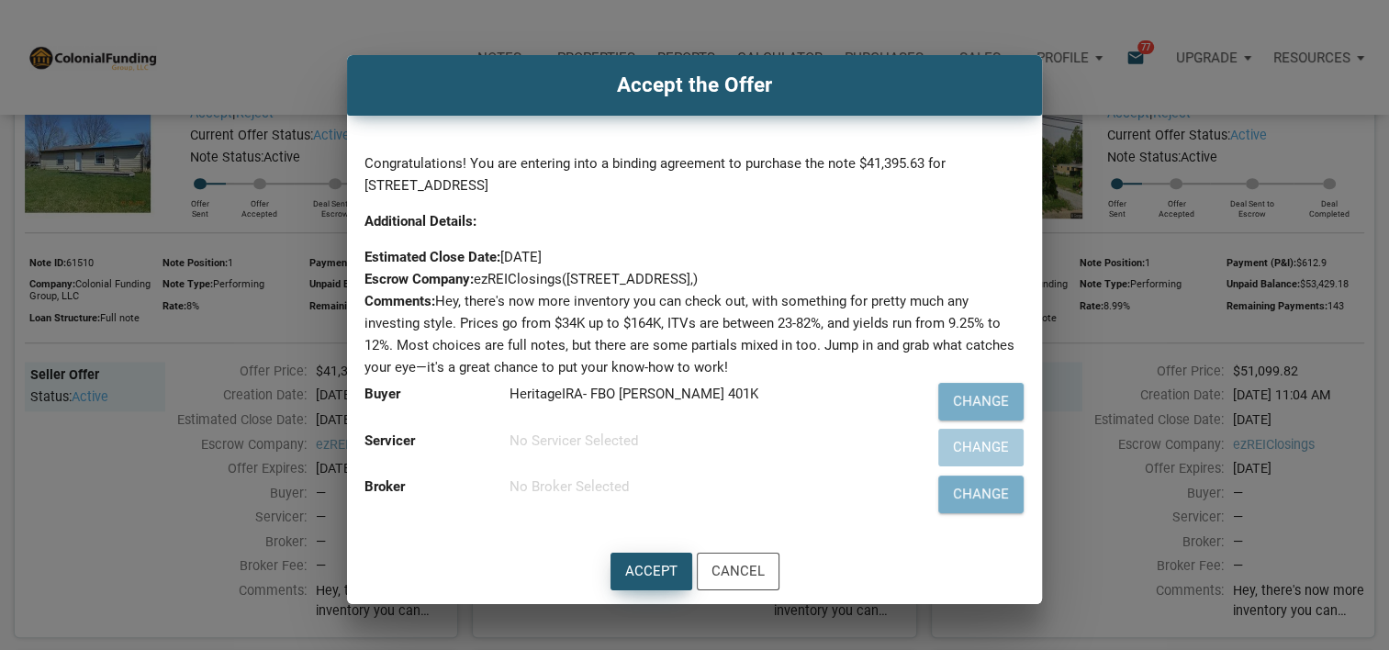
click at [653, 581] on div "Accept" at bounding box center [651, 572] width 80 height 36
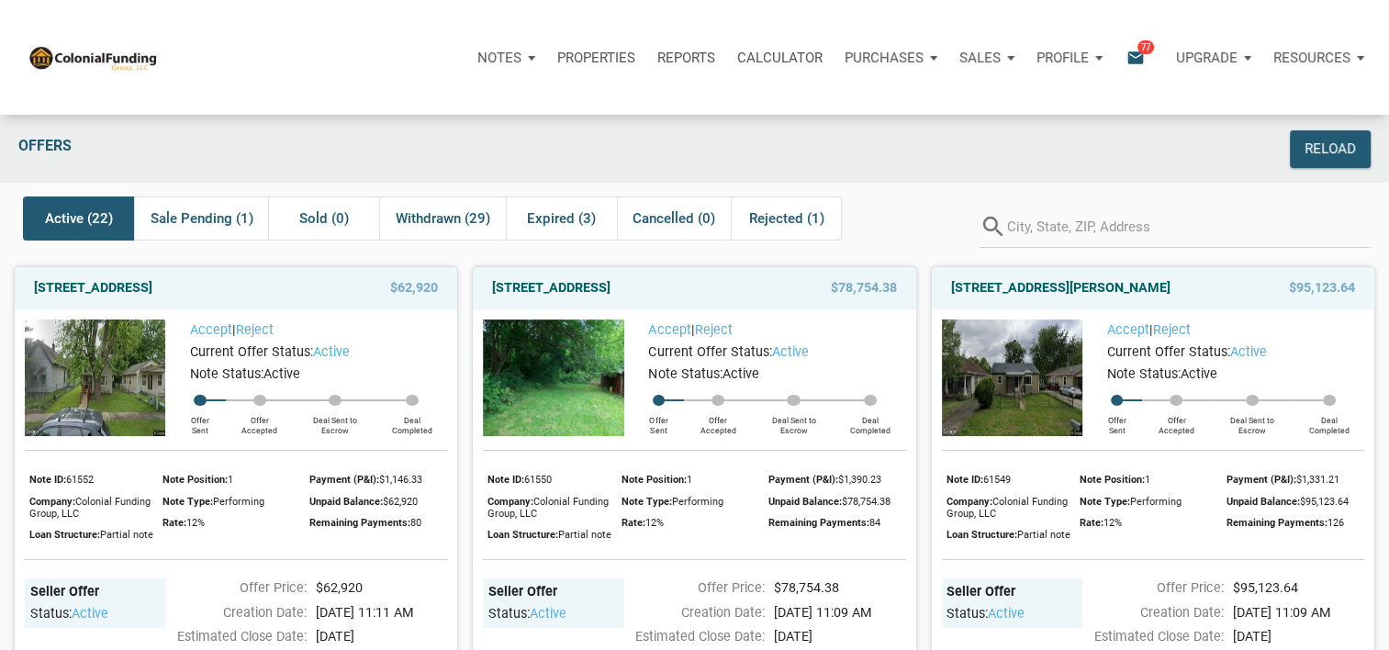
scroll to position [0, 0]
click at [196, 223] on span "Sale Pending (1)" at bounding box center [202, 218] width 103 height 22
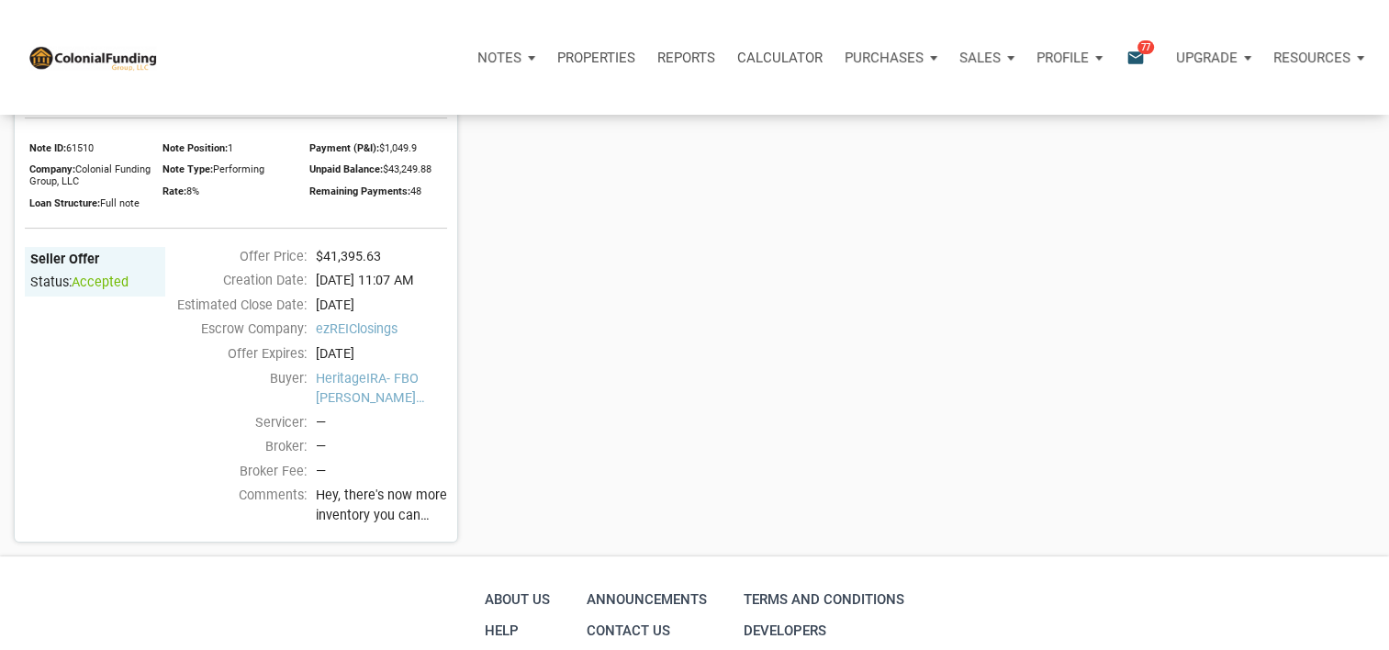
scroll to position [65, 0]
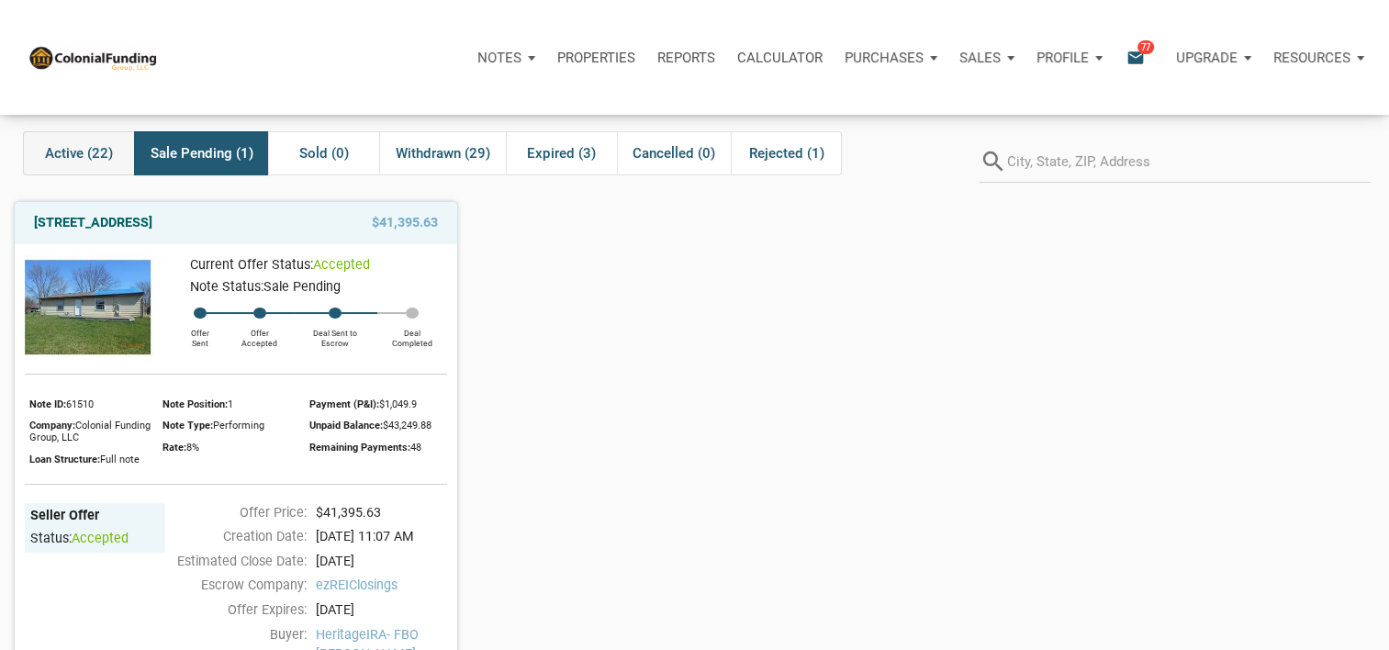
click at [77, 142] on span "Active (22)" at bounding box center [79, 153] width 68 height 22
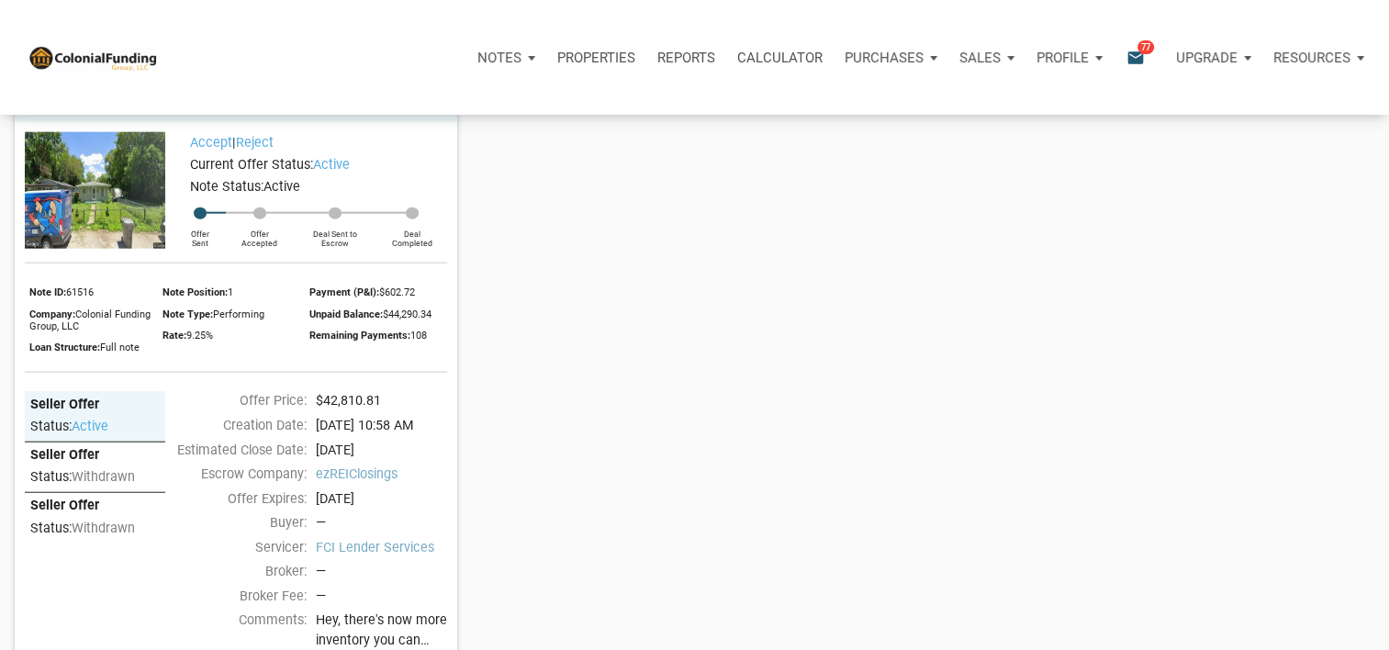
scroll to position [4366, 0]
